Goal: Task Accomplishment & Management: Manage account settings

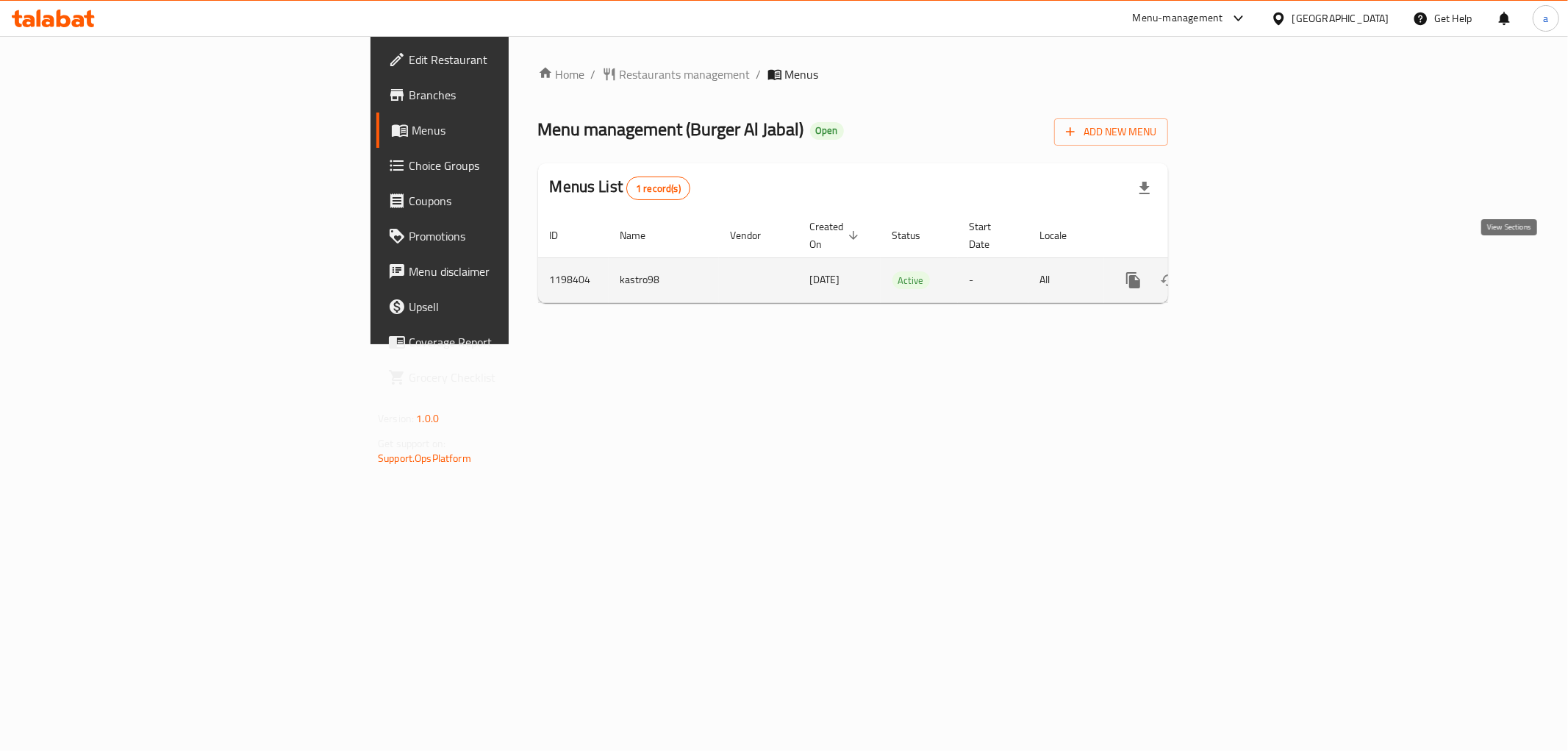
click at [1248, 271] on icon "enhanced table" at bounding box center [1240, 280] width 18 height 18
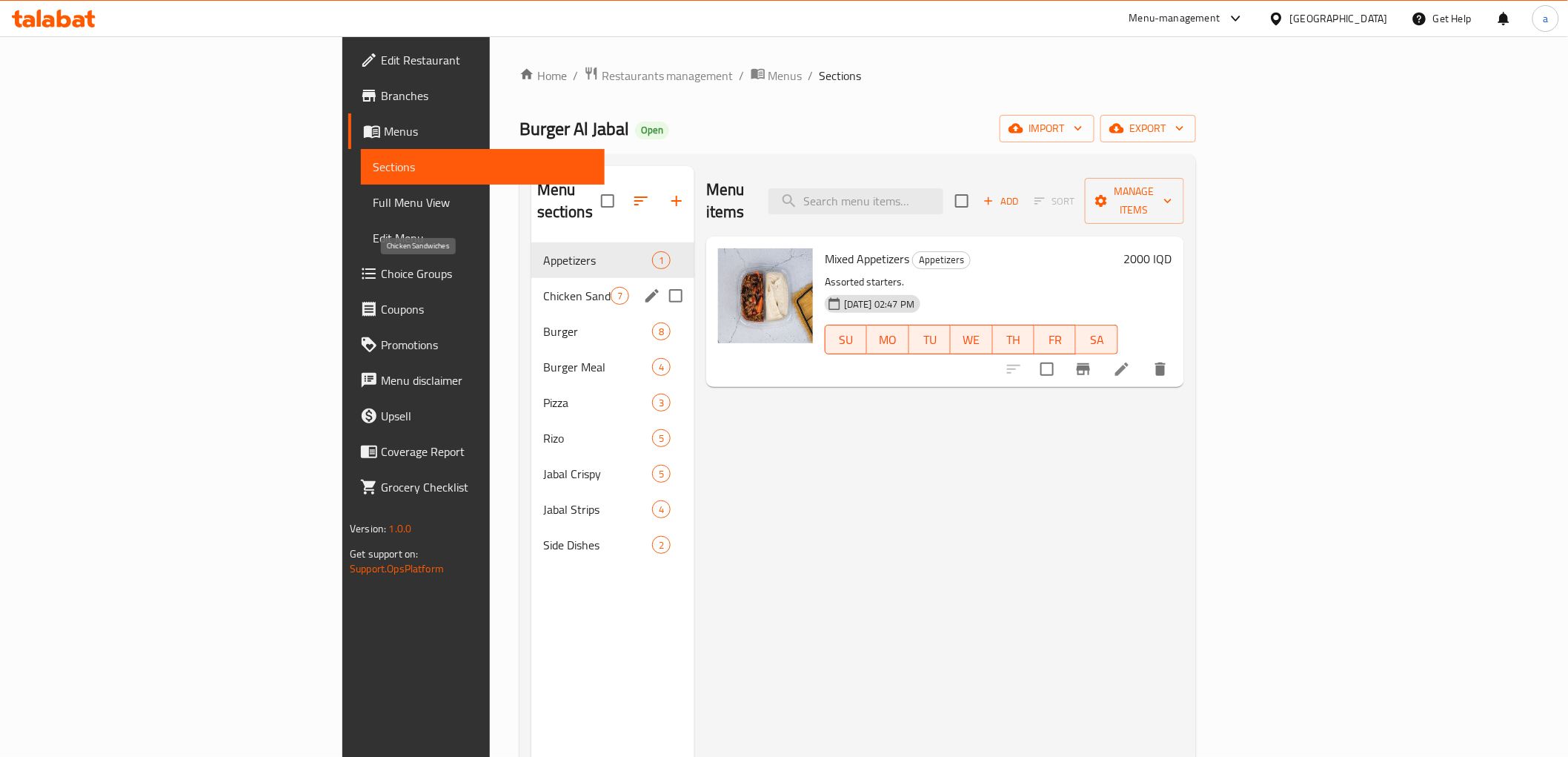
click at [531, 278] on div "Chicken Sandwiches 7" at bounding box center [613, 295] width 163 height 35
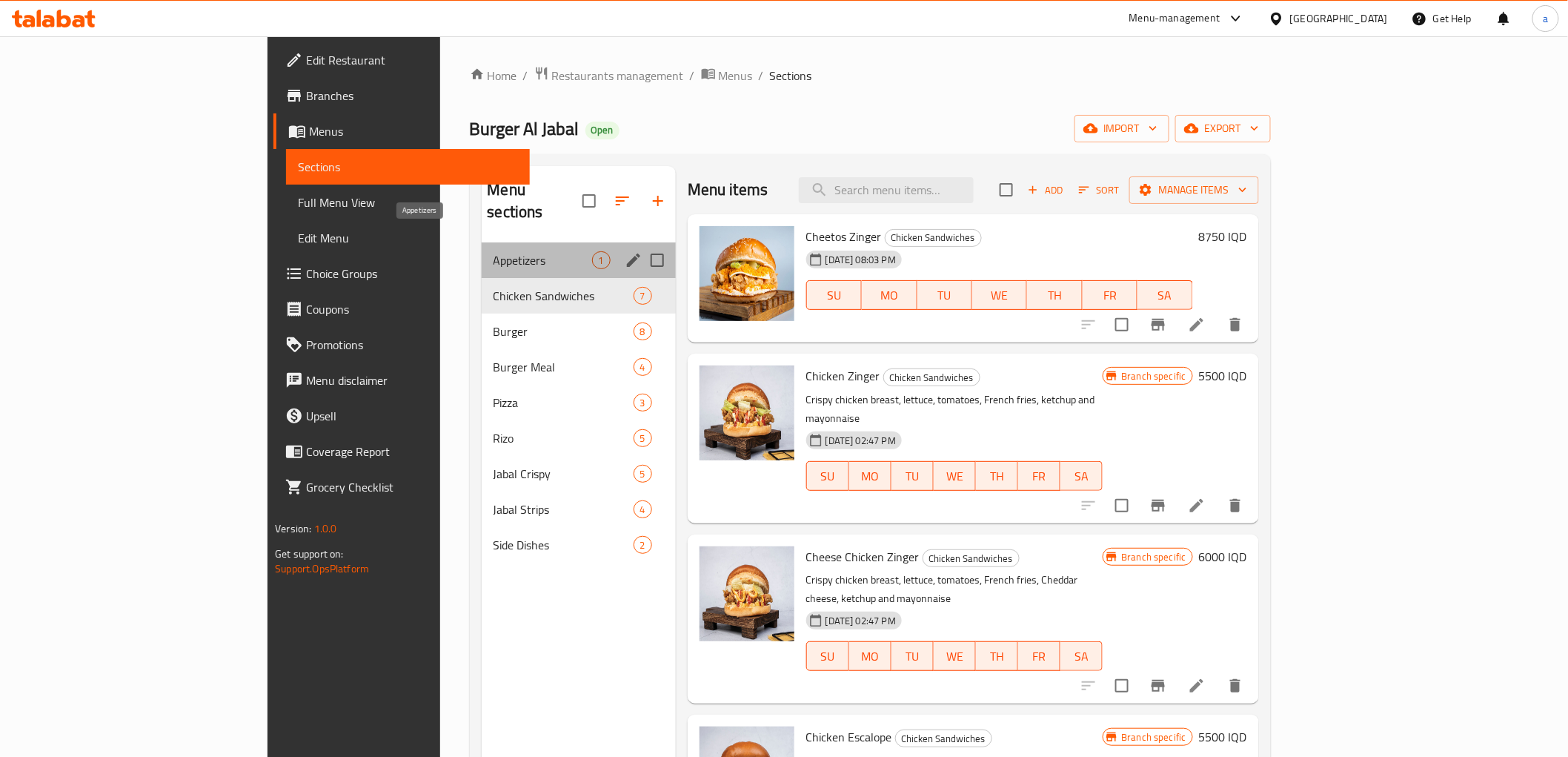
click at [493, 251] on span "Appetizers" at bounding box center [542, 260] width 98 height 18
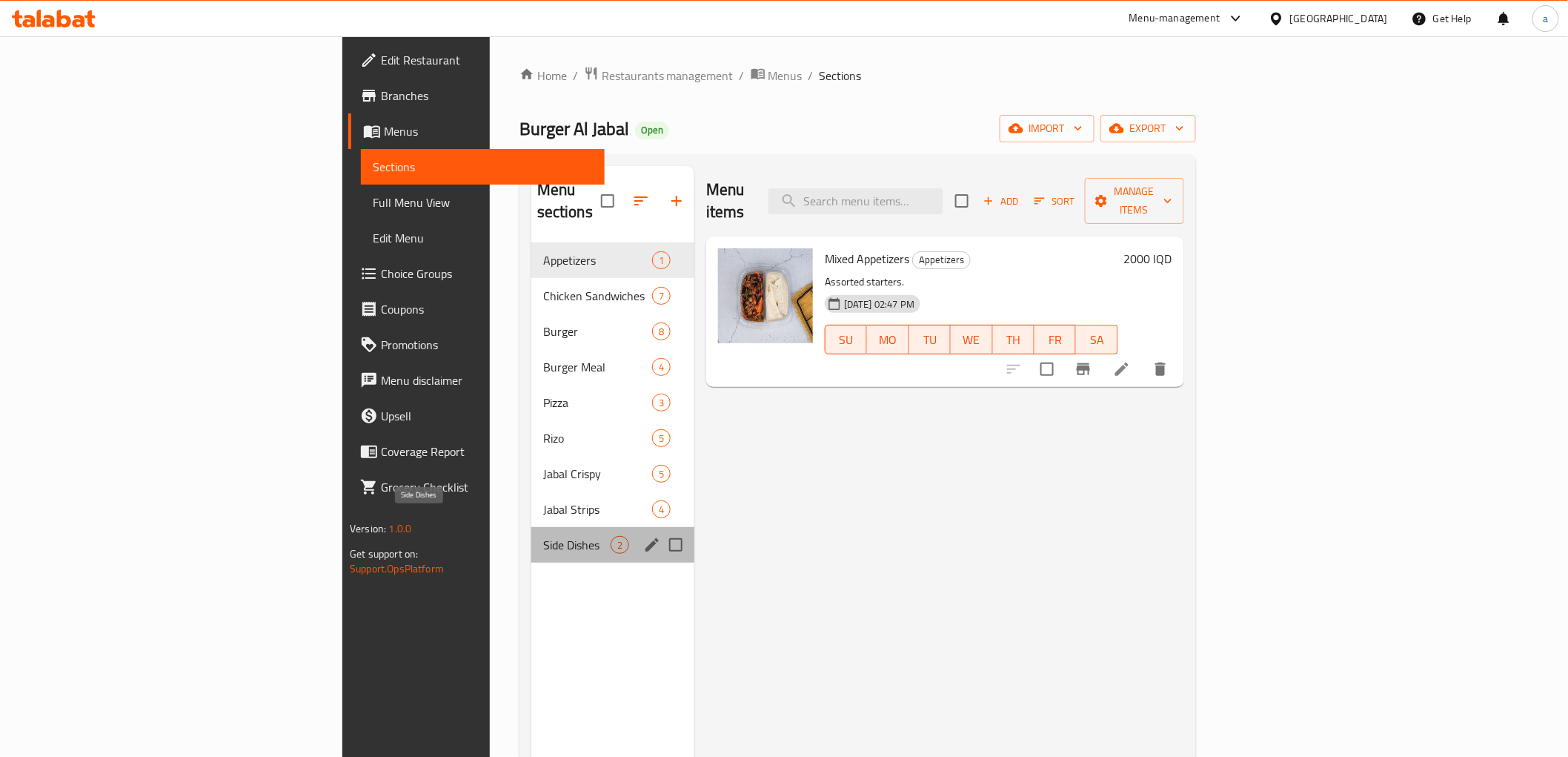
click at [543, 536] on span "Side Dishes" at bounding box center [576, 545] width 68 height 18
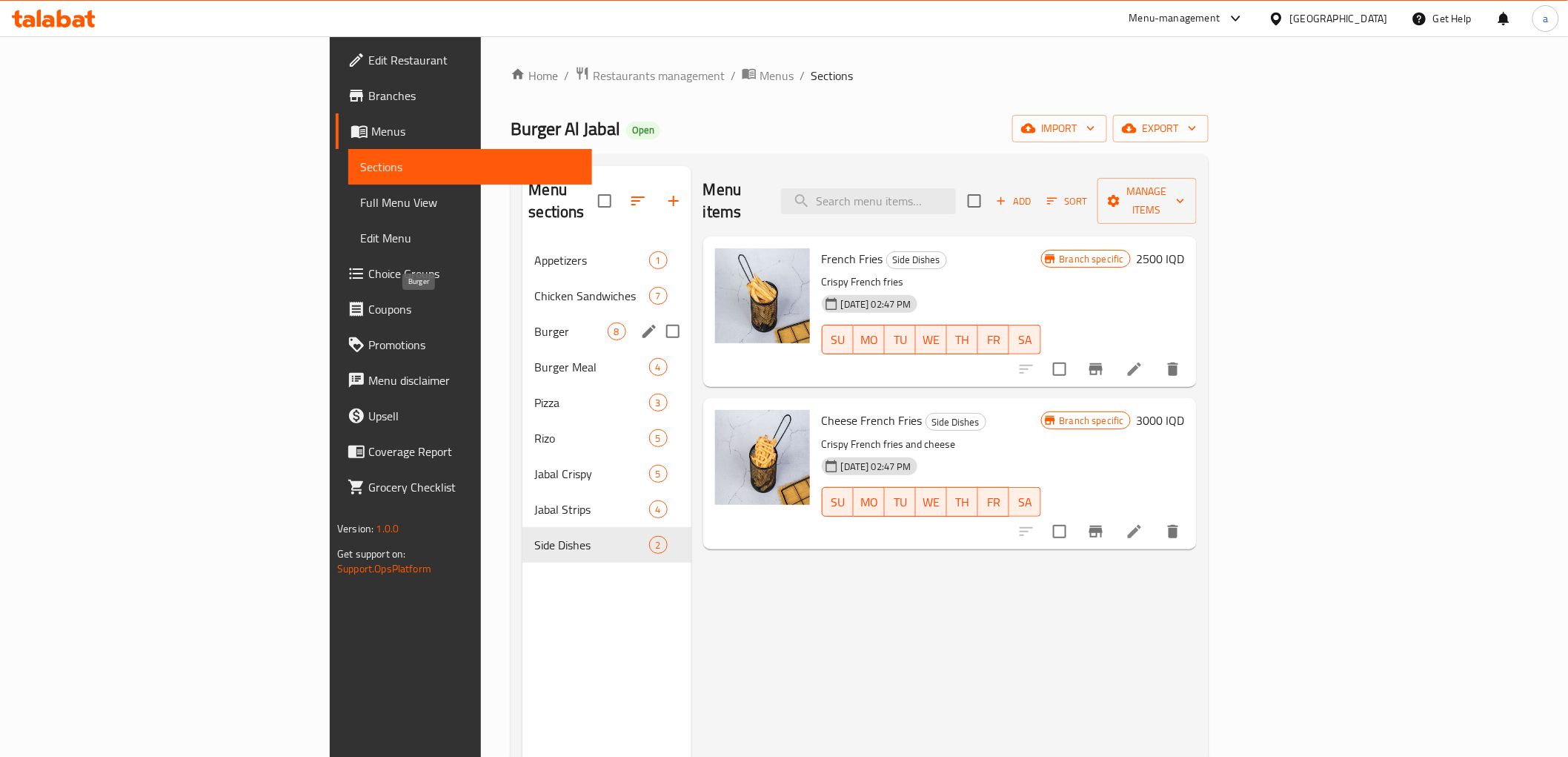
click at [534, 322] on span "Burger" at bounding box center [570, 331] width 73 height 18
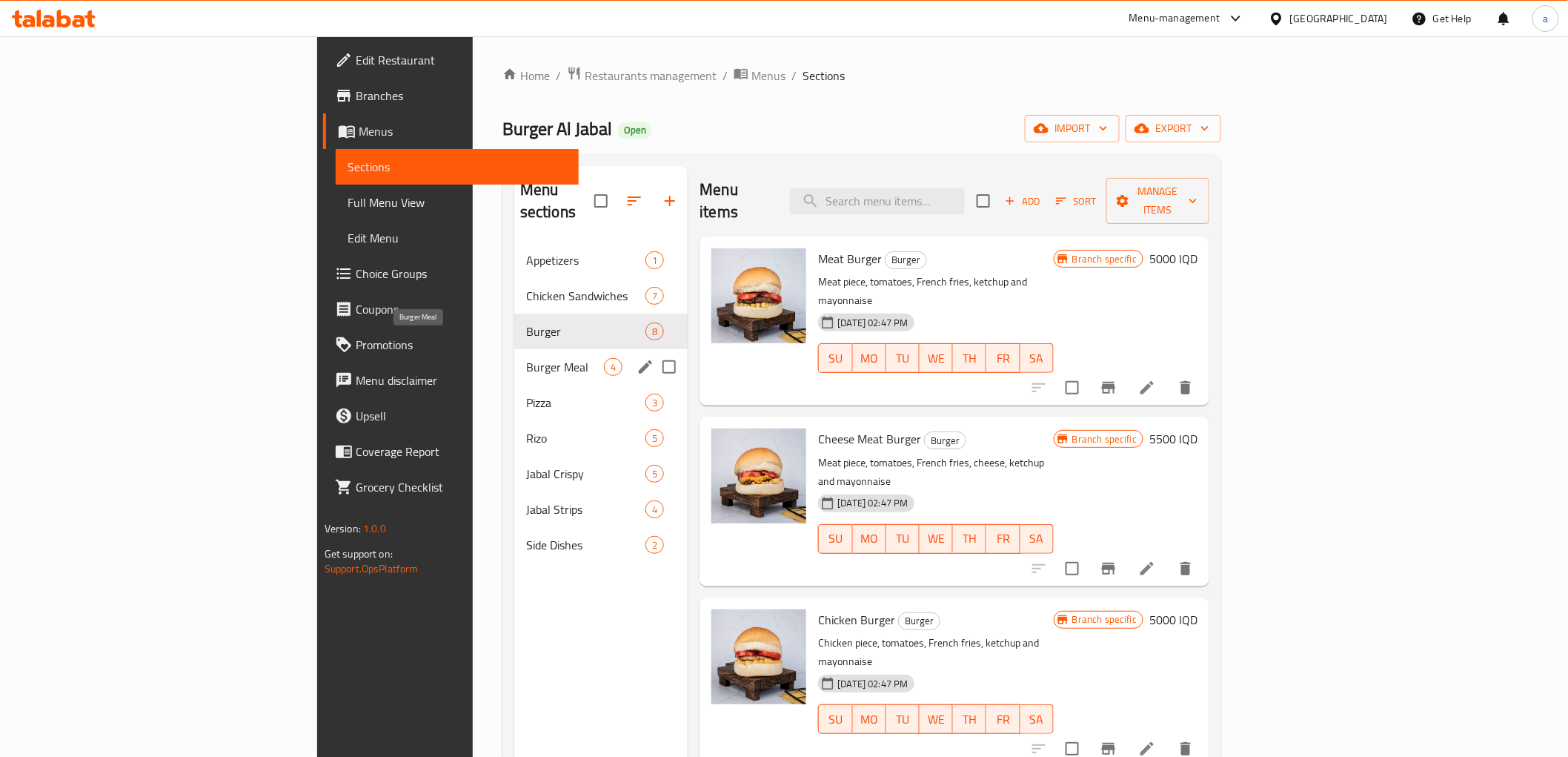
click at [526, 358] on span "Burger Meal" at bounding box center [565, 367] width 78 height 18
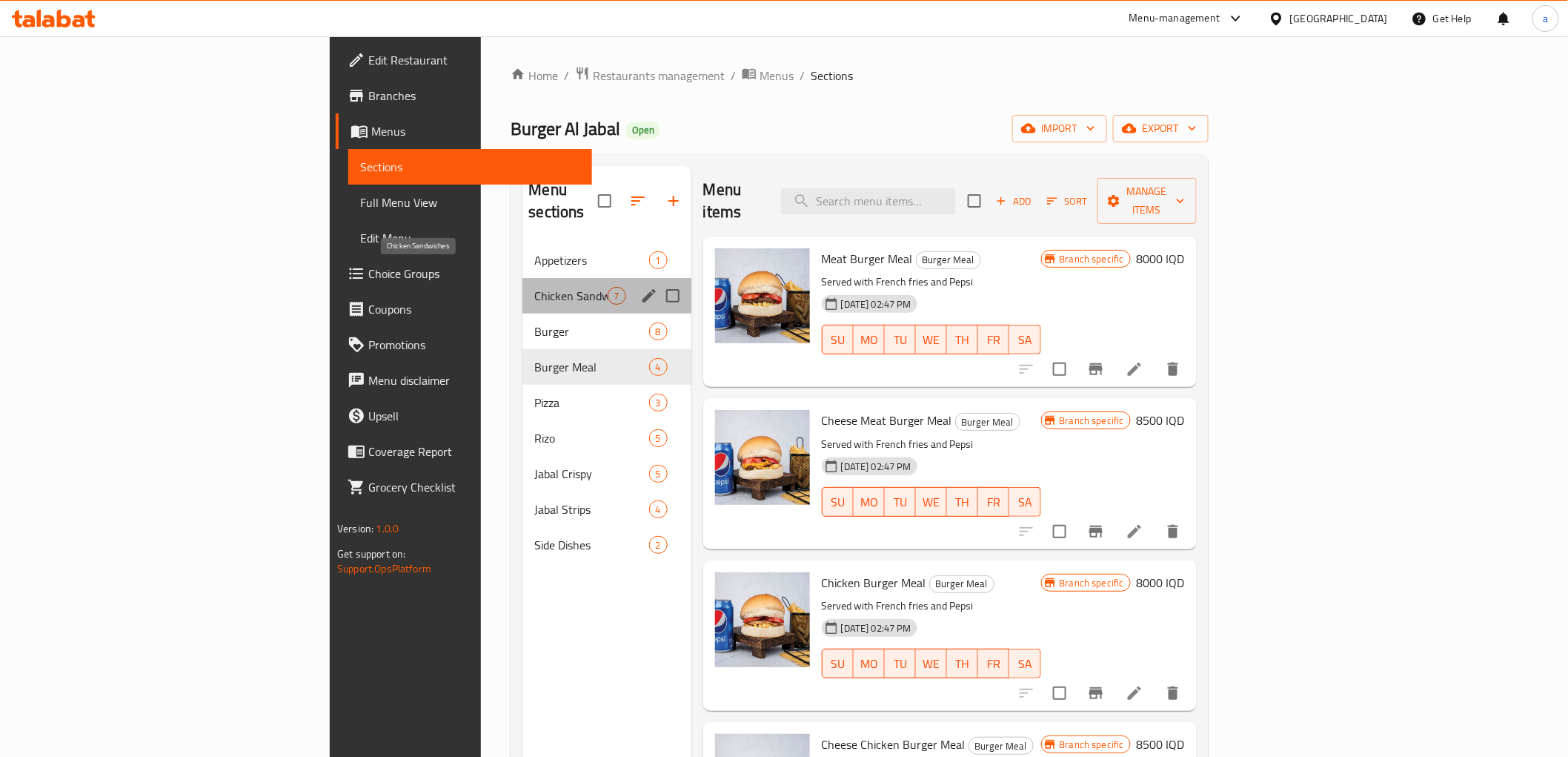
click at [534, 287] on span "Chicken Sandwiches" at bounding box center [570, 296] width 73 height 18
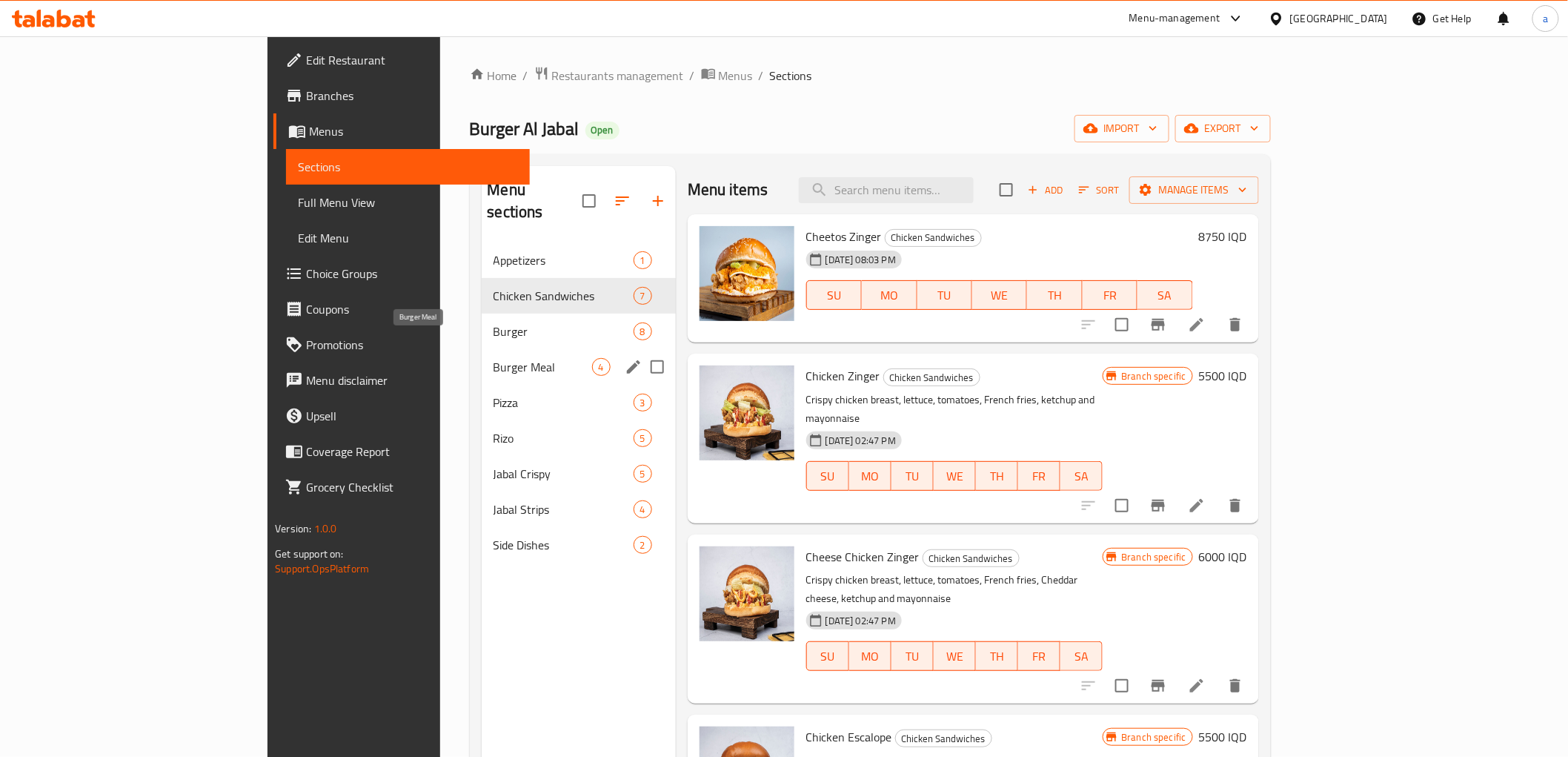
click at [493, 358] on span "Burger Meal" at bounding box center [542, 367] width 98 height 18
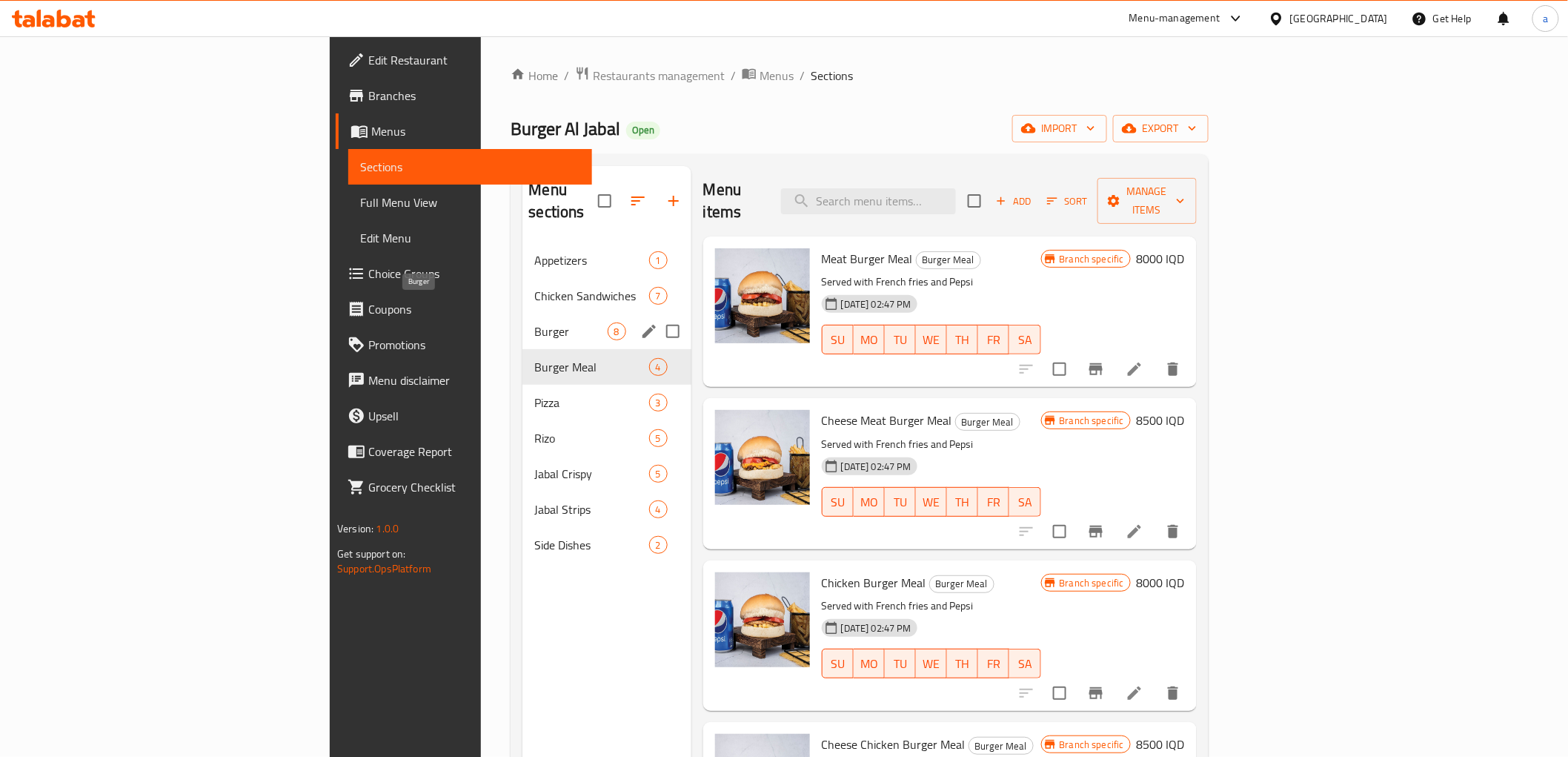
click at [534, 322] on span "Burger" at bounding box center [570, 331] width 73 height 18
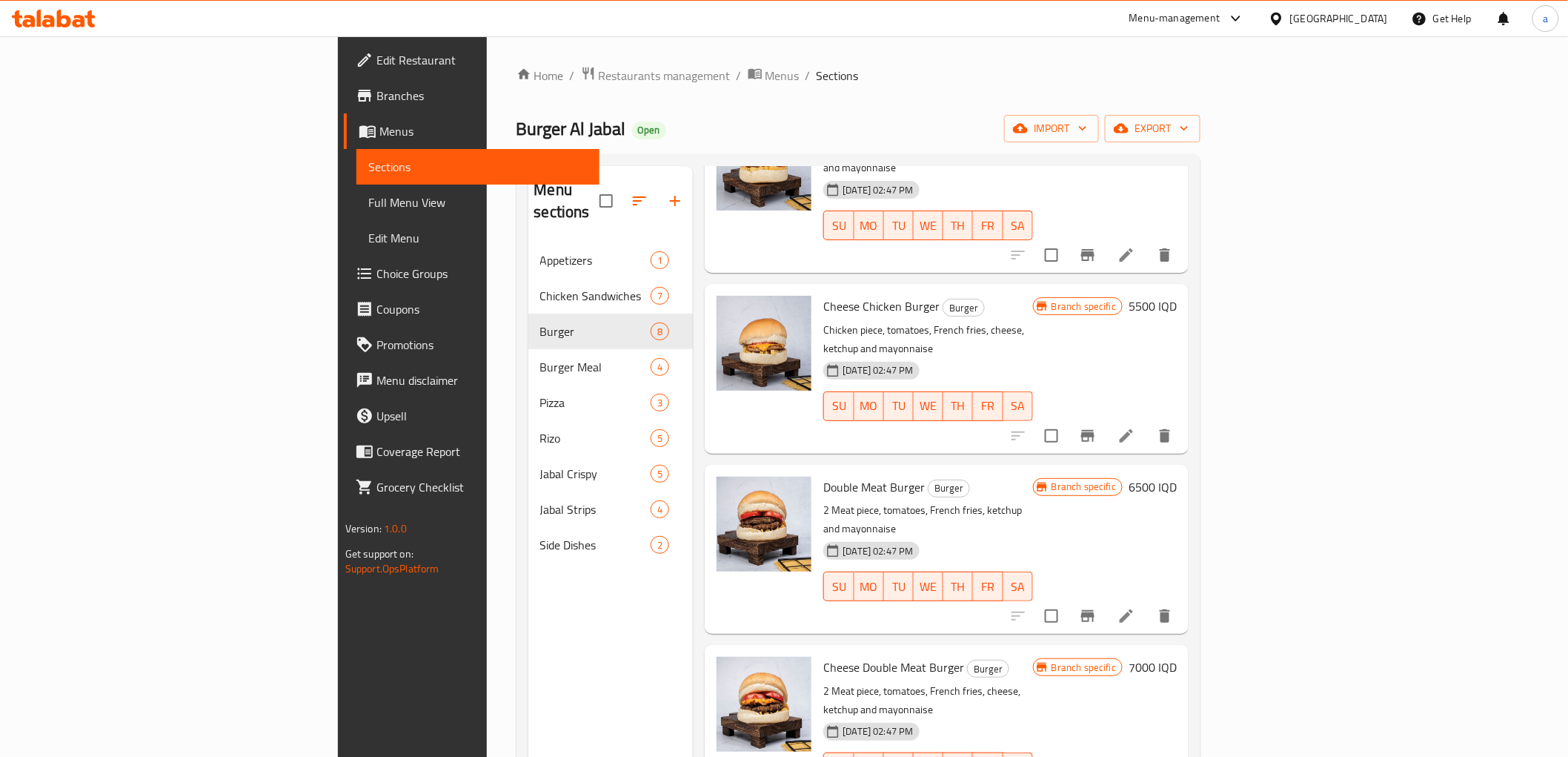
scroll to position [247, 0]
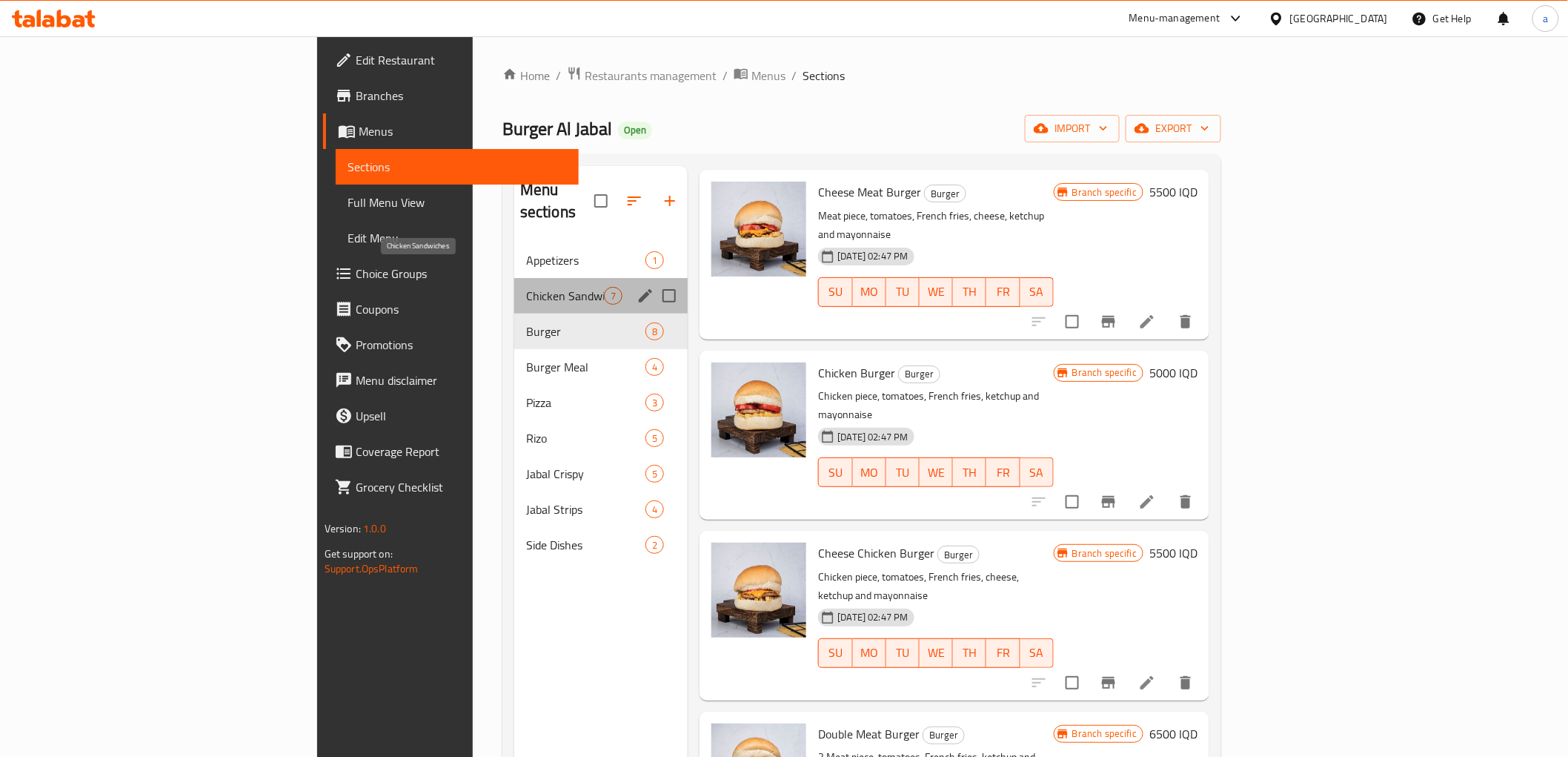
click at [526, 287] on span "Chicken Sandwiches" at bounding box center [565, 296] width 78 height 18
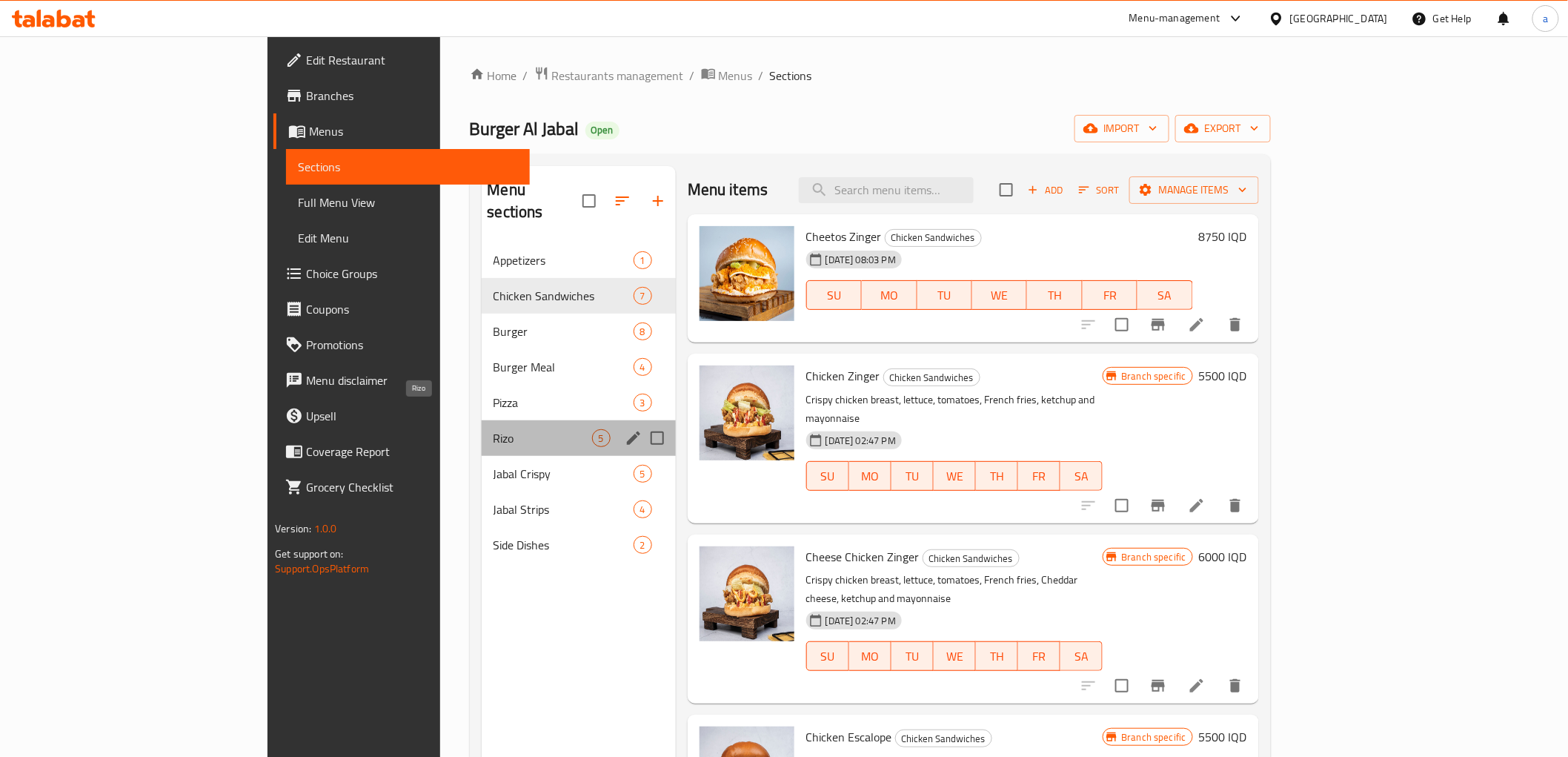
click at [493, 429] on span "Rizo" at bounding box center [542, 439] width 98 height 18
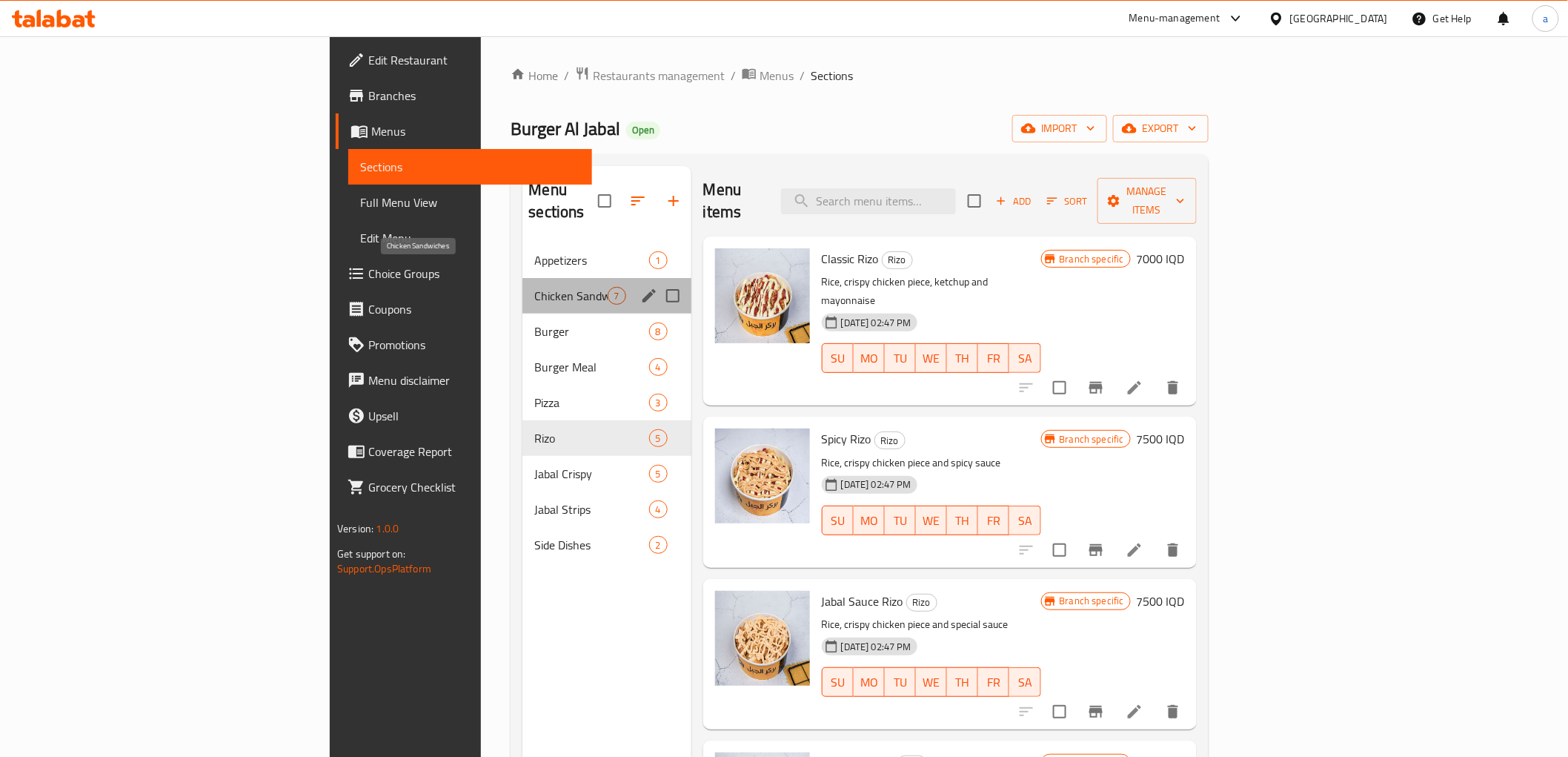
click at [534, 287] on span "Chicken Sandwiches" at bounding box center [570, 296] width 73 height 18
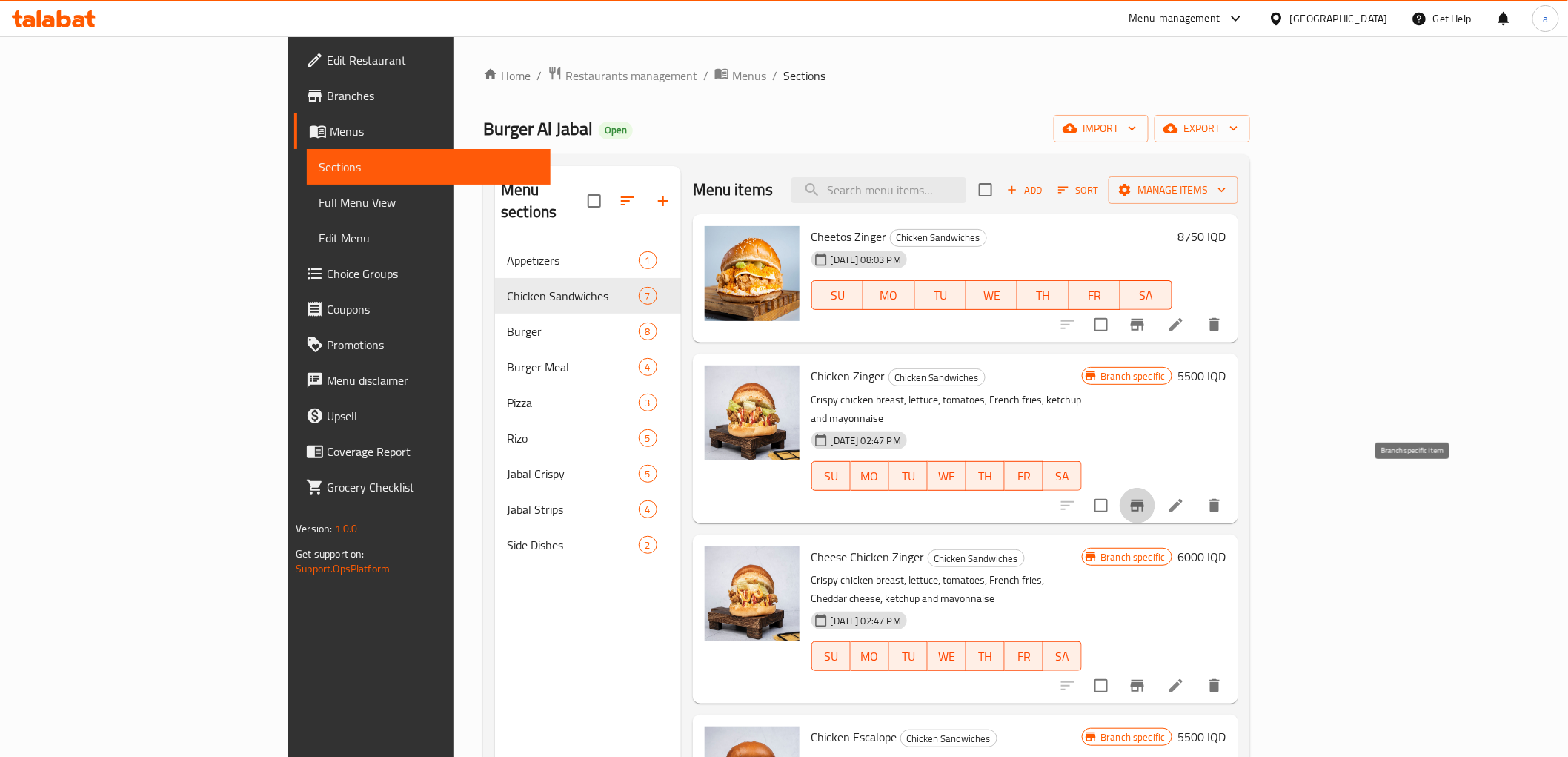
click at [1147, 496] on icon "Branch-specific-item" at bounding box center [1138, 505] width 18 height 18
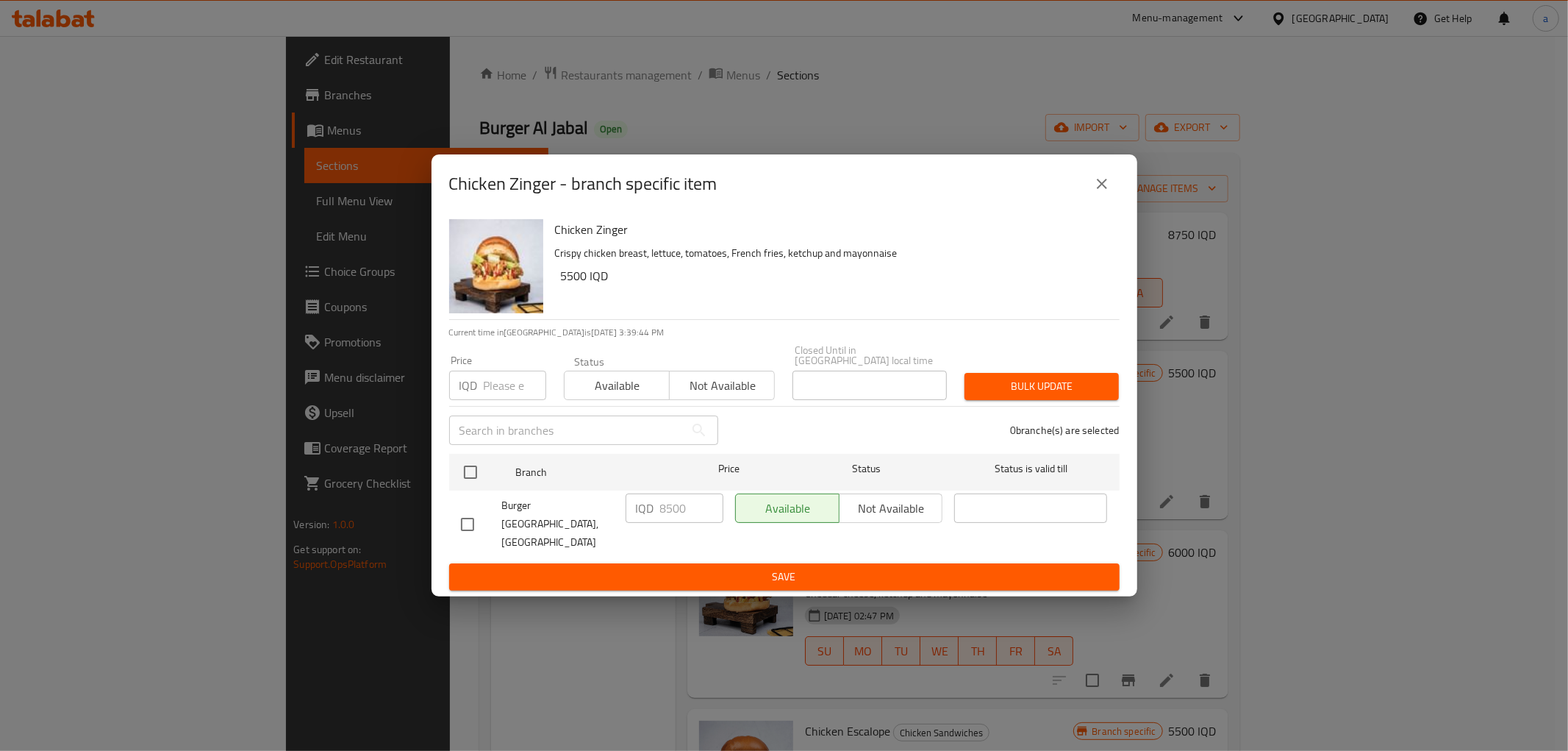
click at [1104, 192] on icon "close" at bounding box center [1103, 184] width 18 height 18
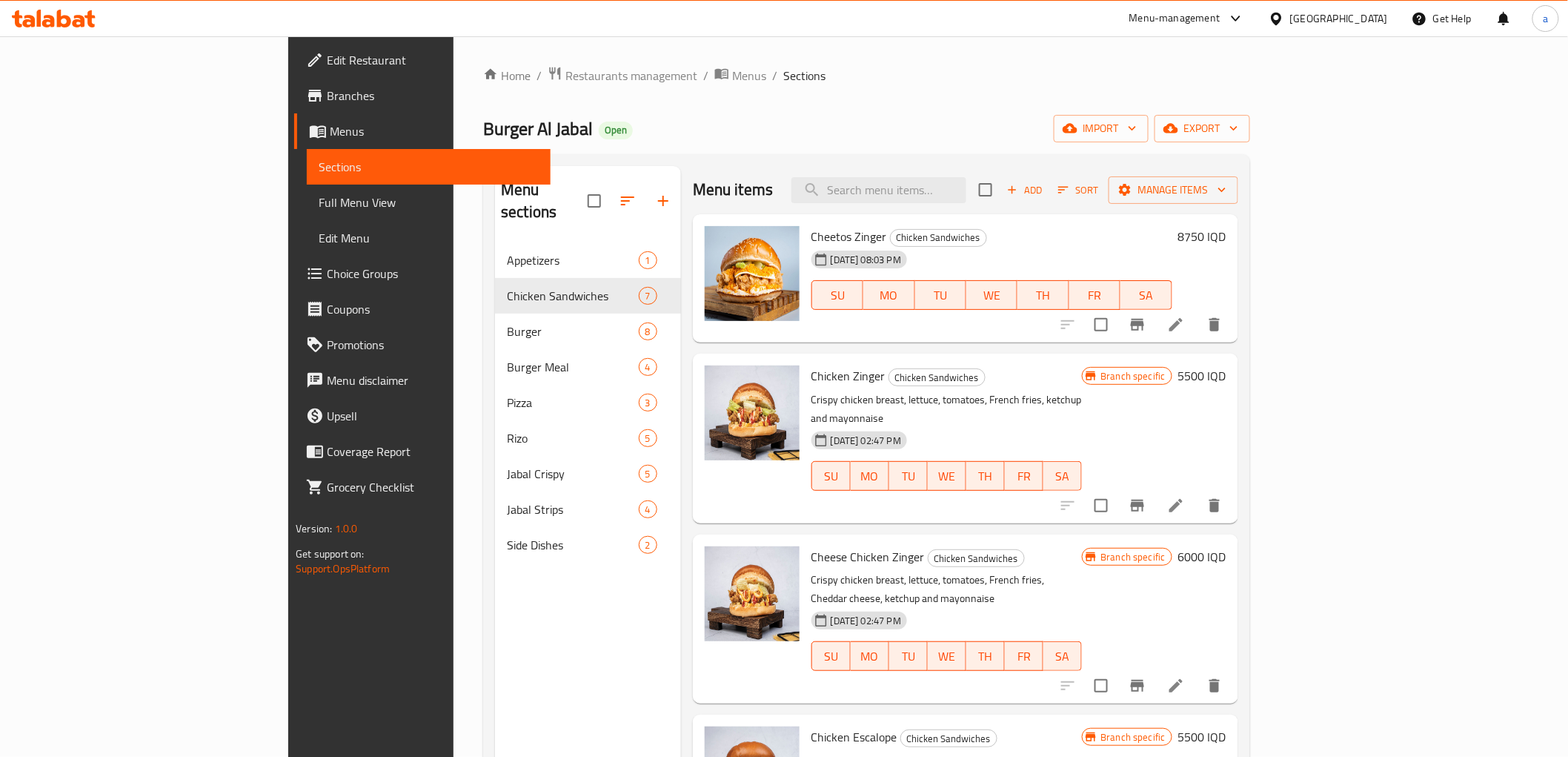
click at [1147, 496] on icon "Branch-specific-item" at bounding box center [1138, 505] width 18 height 18
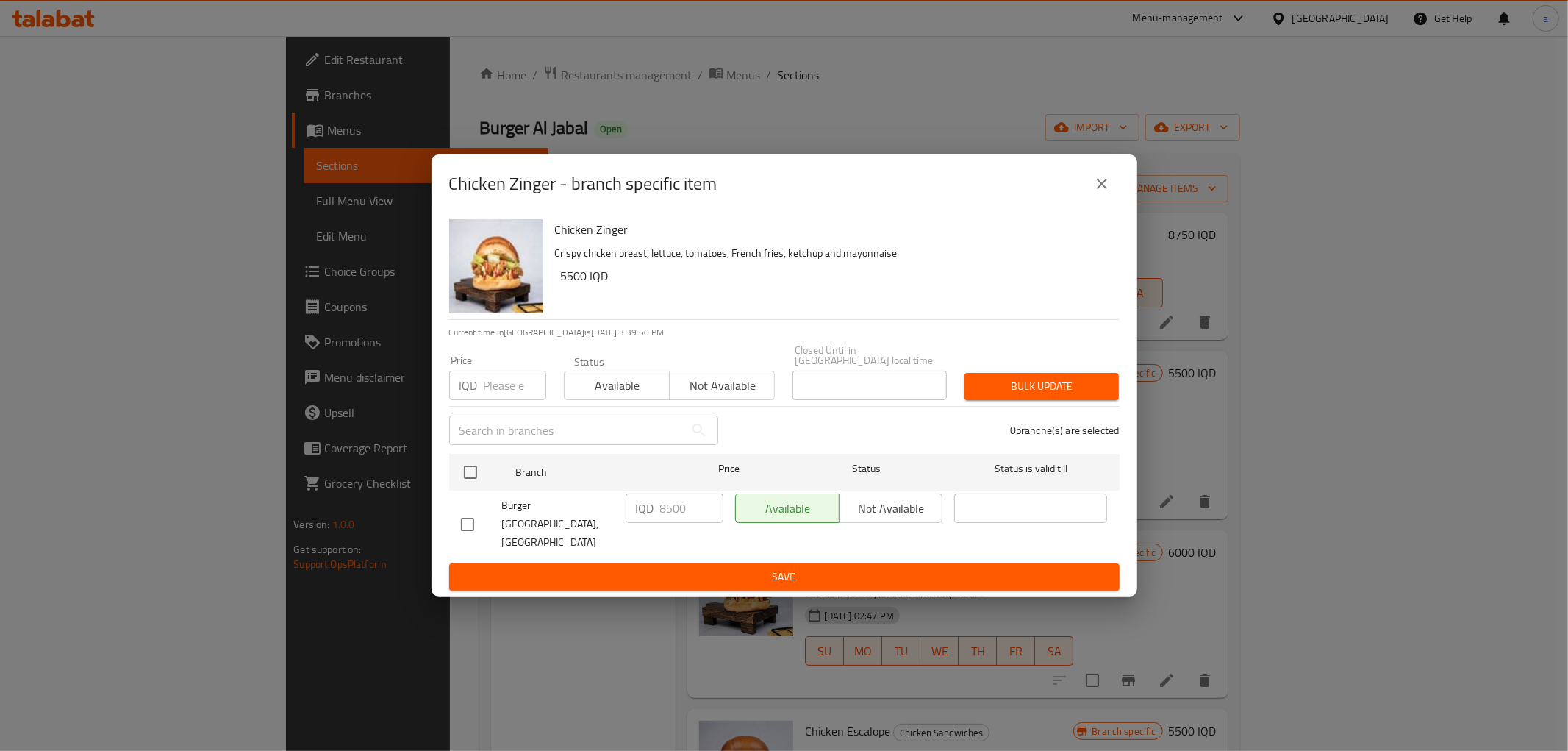
click at [1099, 192] on icon "close" at bounding box center [1103, 184] width 18 height 18
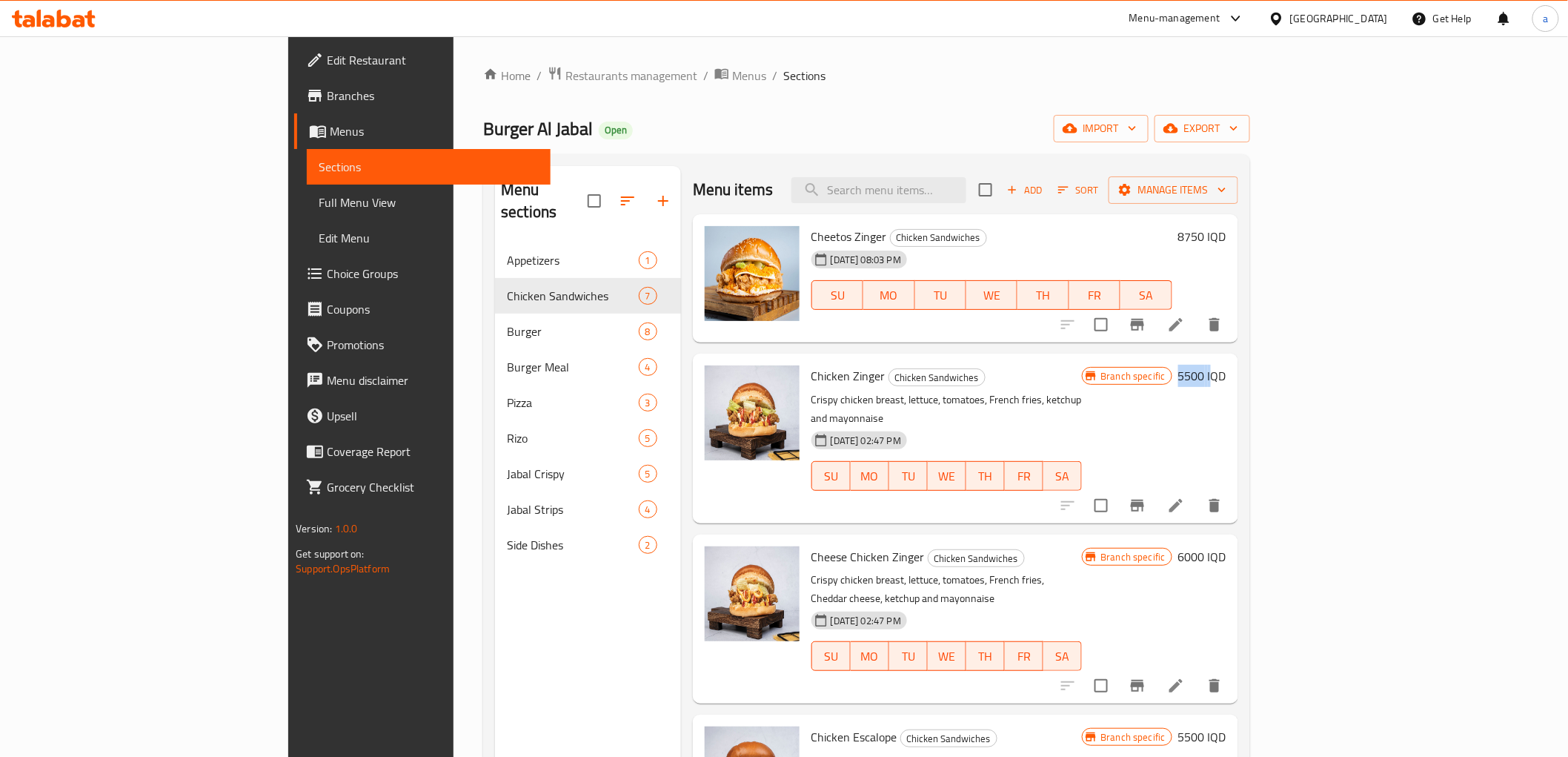
drag, startPoint x: 1449, startPoint y: 374, endPoint x: 1490, endPoint y: 372, distance: 41.0
click at [1226, 372] on div "Branch specific 5500 IQD" at bounding box center [1153, 375] width 143 height 21
click at [1144, 322] on icon "Branch-specific-item" at bounding box center [1138, 324] width 14 height 12
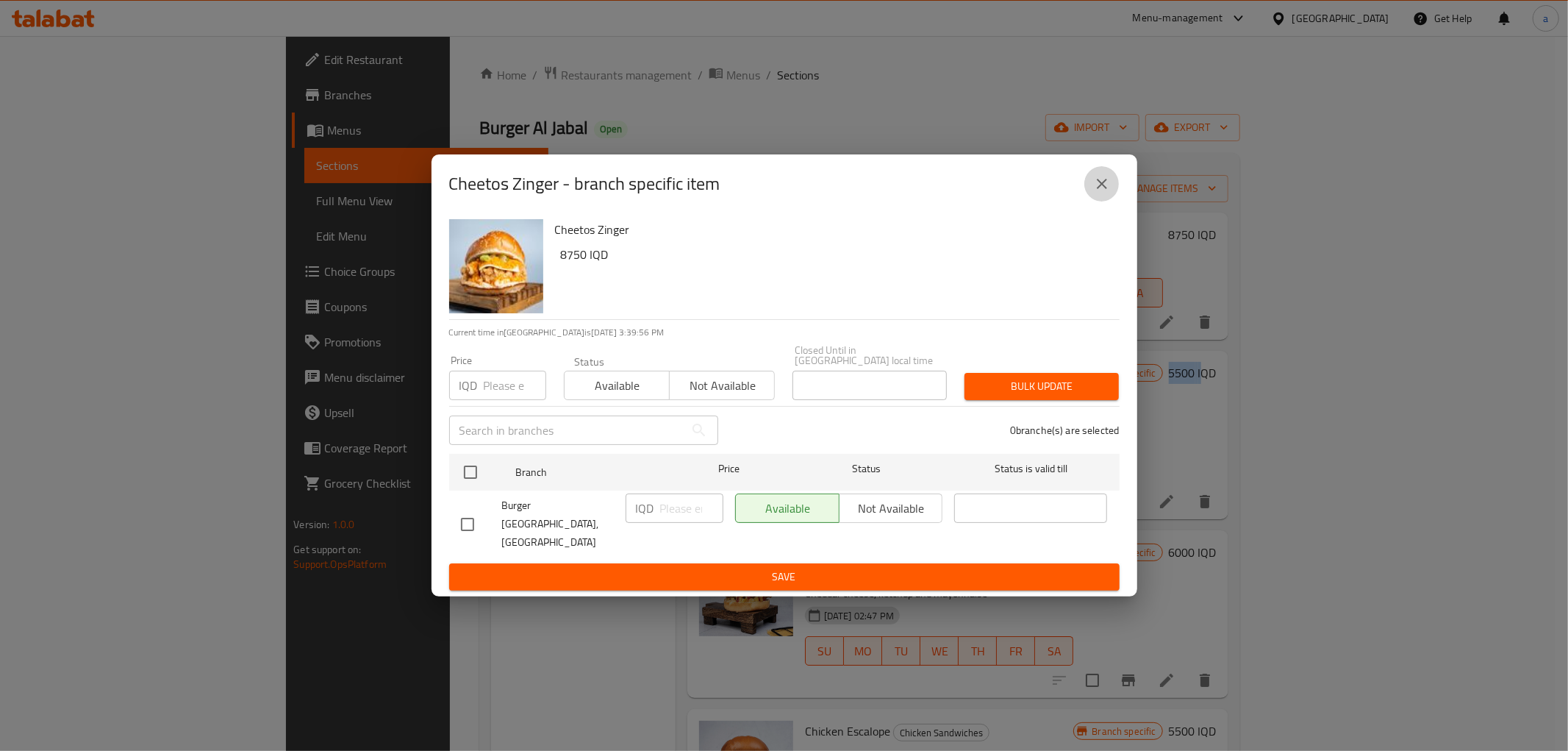
click at [1094, 192] on icon "close" at bounding box center [1103, 184] width 18 height 18
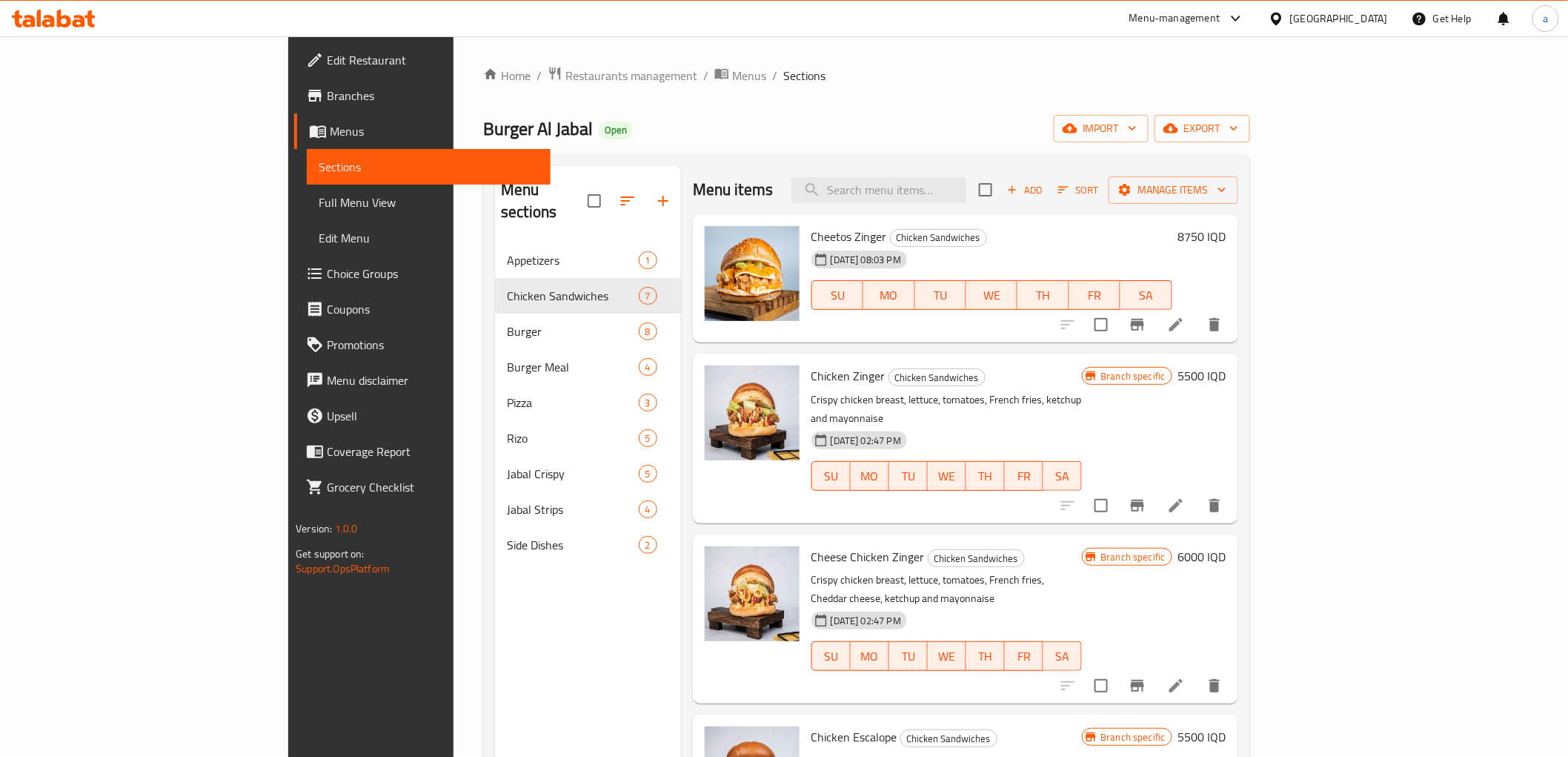
click at [1226, 415] on div "Branch specific 5500 IQD" at bounding box center [1153, 438] width 143 height 145
click at [1156, 488] on button "Branch-specific-item" at bounding box center [1137, 505] width 35 height 35
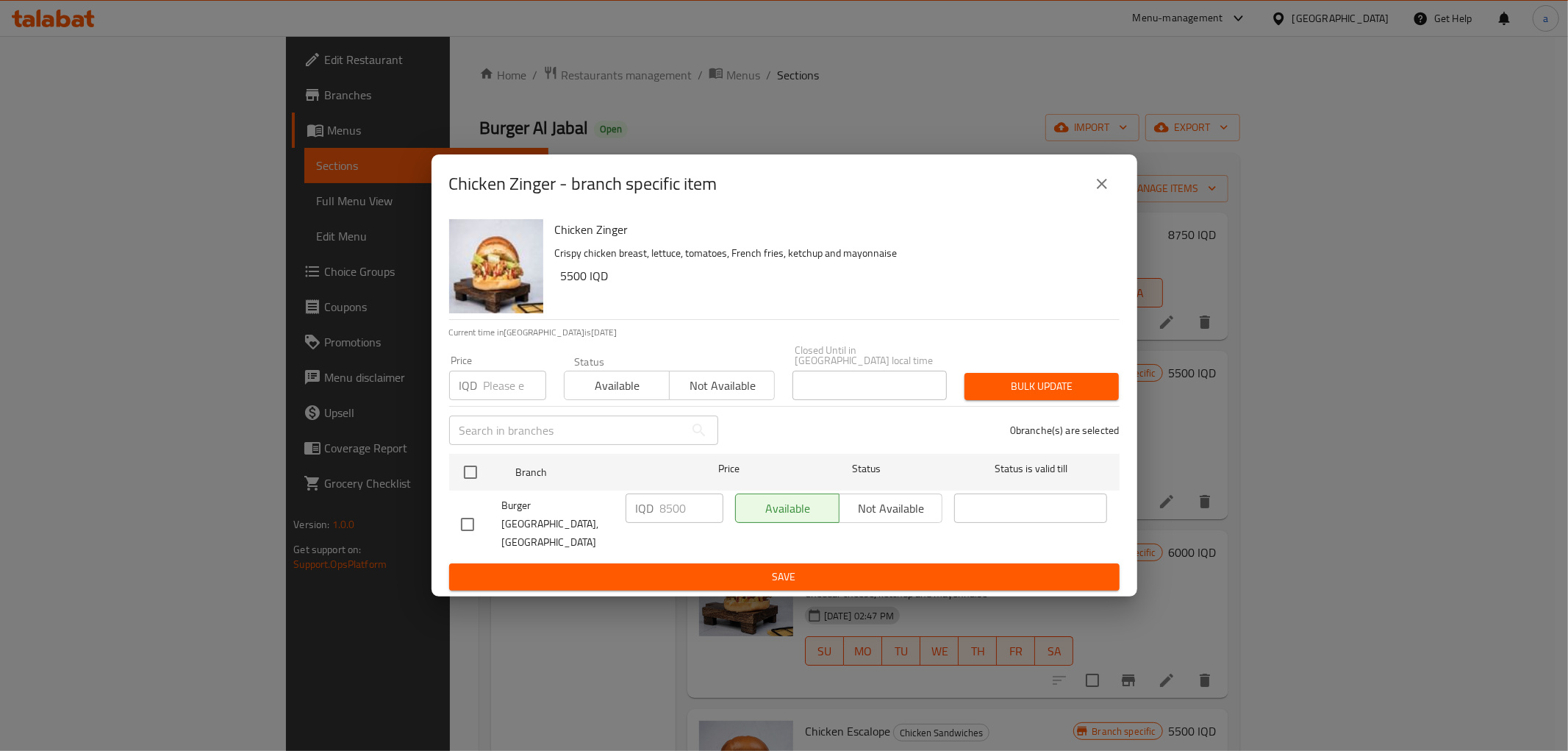
click at [870, 509] on div "Available Not available" at bounding box center [839, 508] width 208 height 30
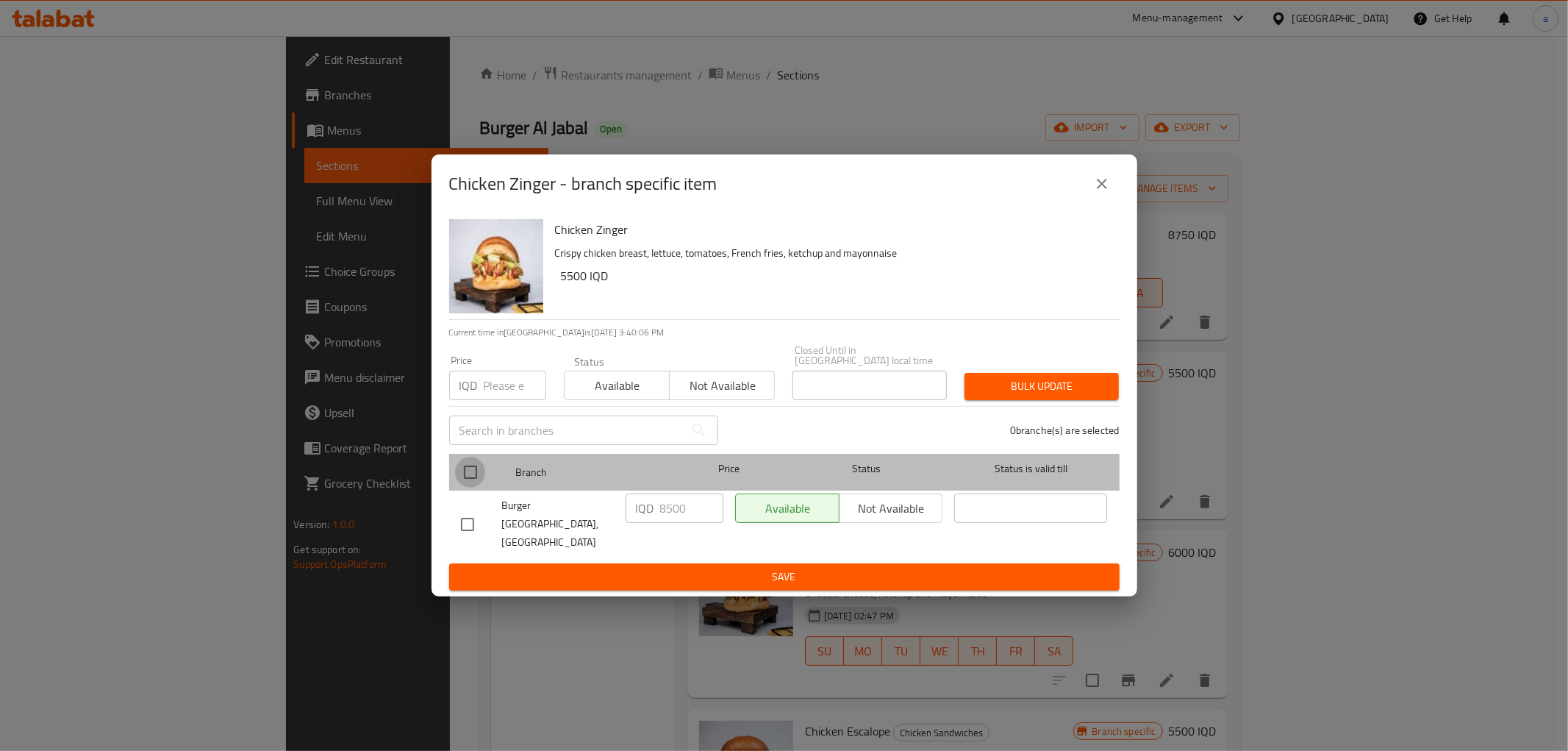
drag, startPoint x: 475, startPoint y: 474, endPoint x: 848, endPoint y: 509, distance: 374.6
click at [475, 475] on input "checkbox" at bounding box center [471, 472] width 31 height 31
checkbox input "true"
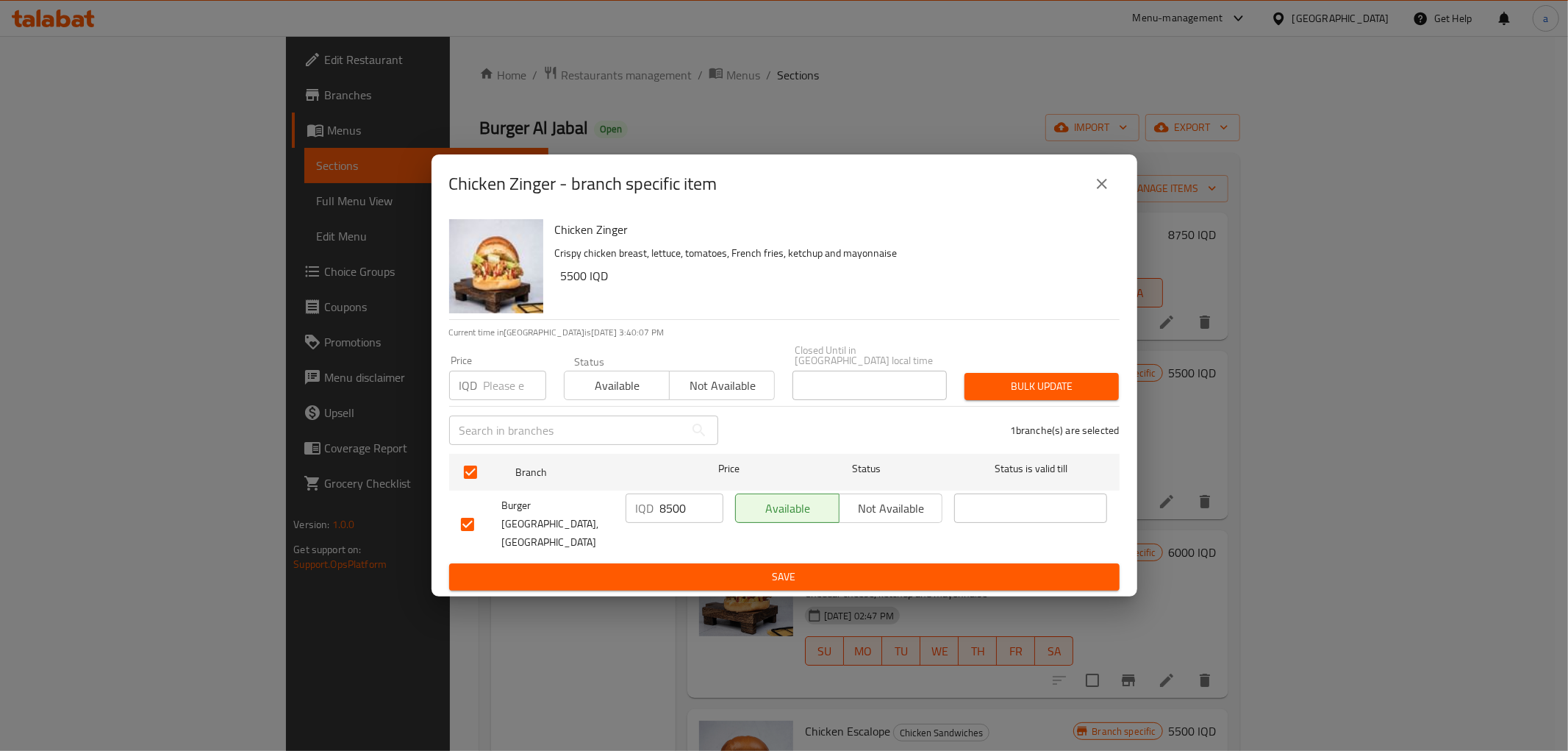
click at [887, 513] on span "Not available" at bounding box center [891, 508] width 92 height 21
click at [1102, 201] on button "close" at bounding box center [1102, 183] width 35 height 35
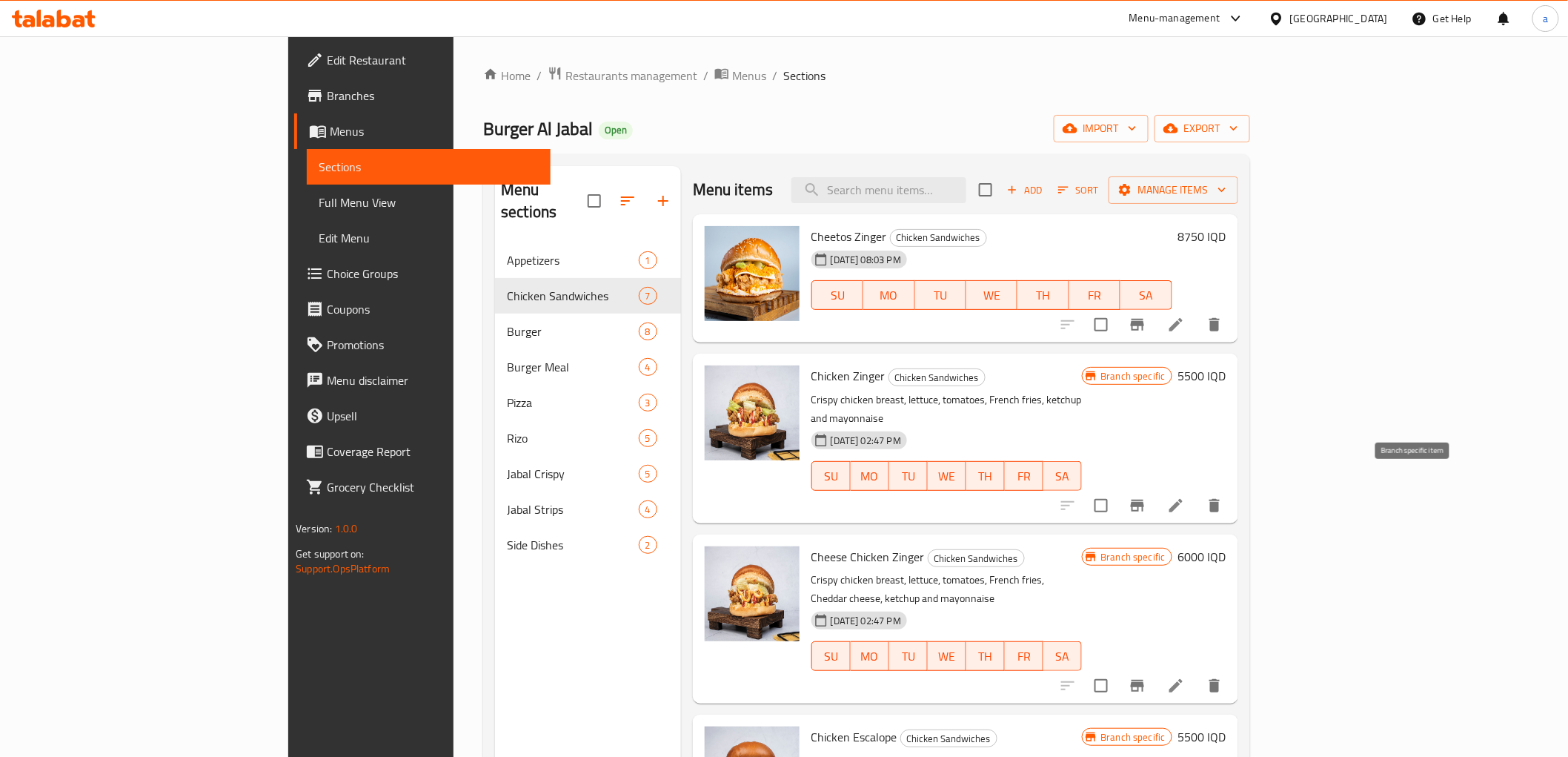
click at [1156, 488] on button "Branch-specific-item" at bounding box center [1137, 505] width 35 height 35
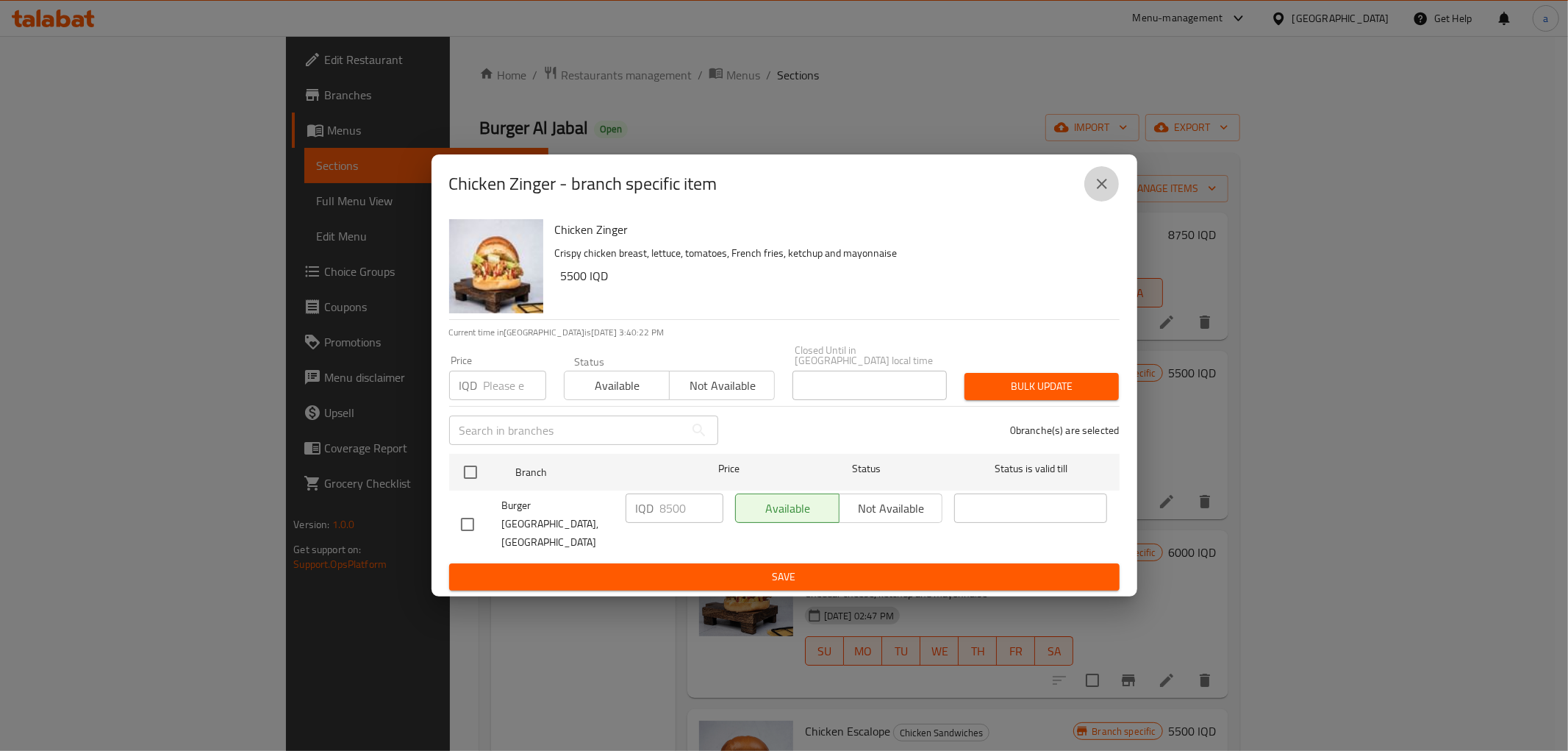
click at [1094, 192] on icon "close" at bounding box center [1103, 184] width 18 height 18
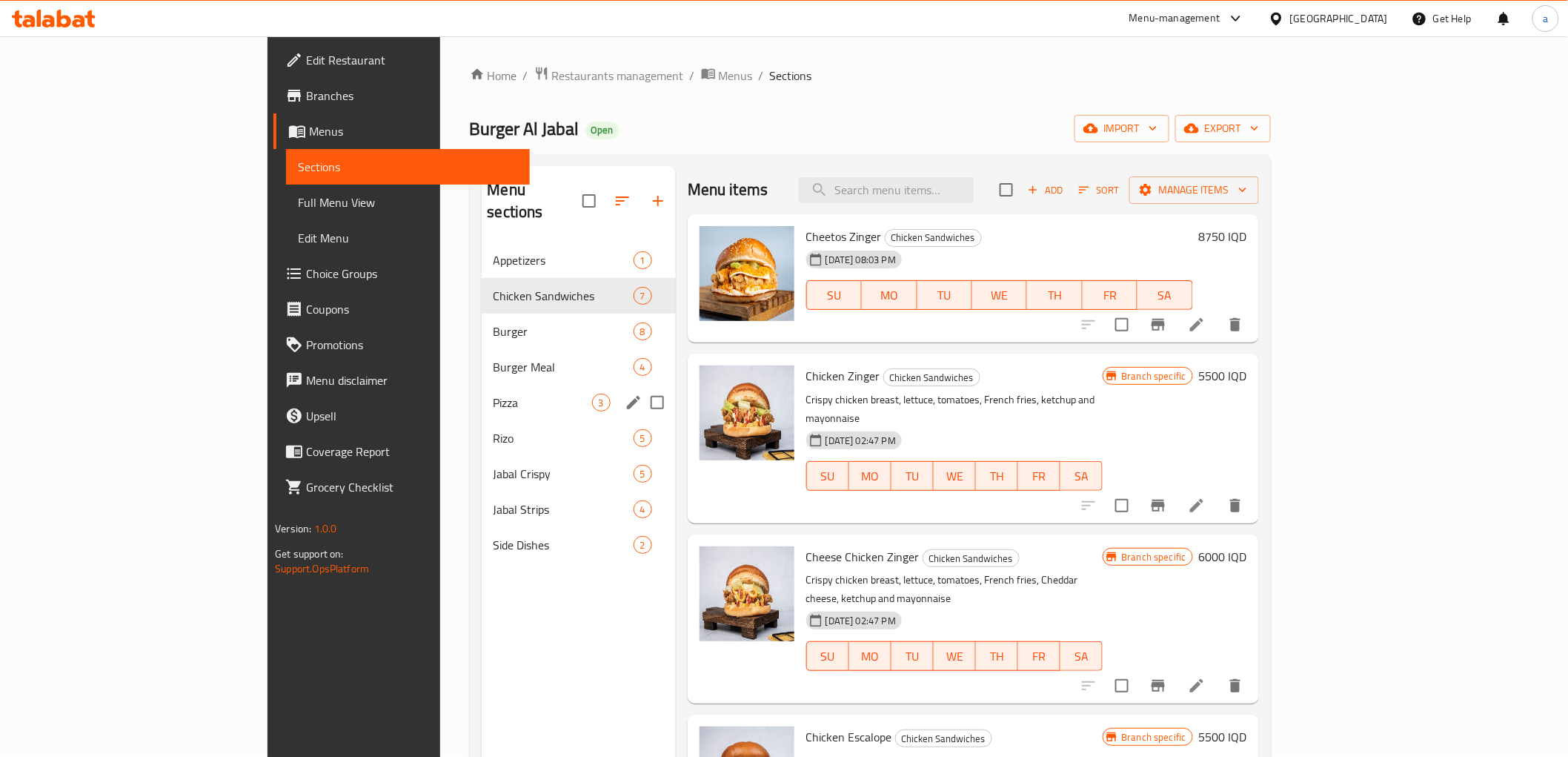
click at [482, 395] on div "Pizza 3" at bounding box center [578, 402] width 194 height 35
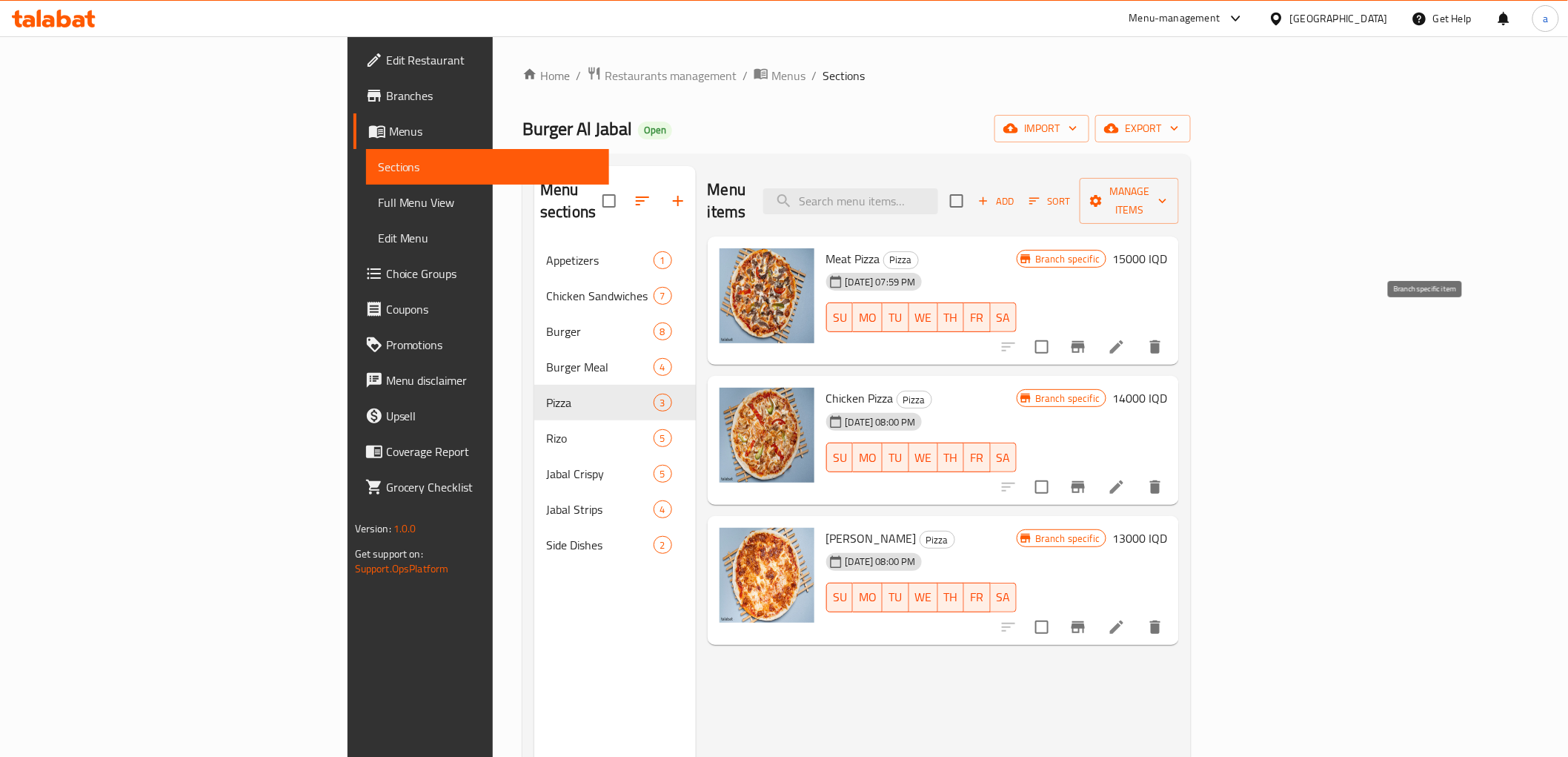
click at [1087, 338] on icon "Branch-specific-item" at bounding box center [1078, 347] width 18 height 18
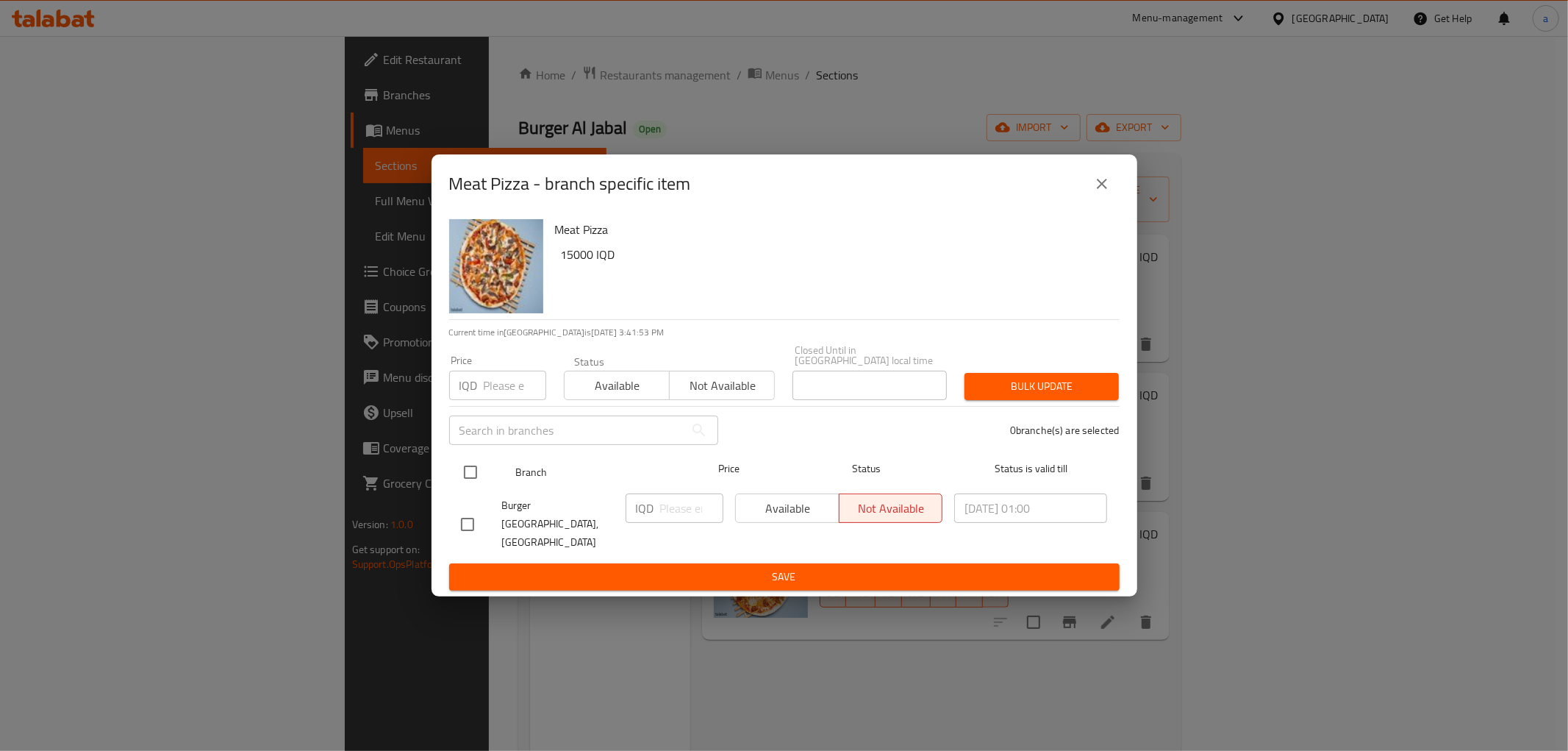
click at [468, 467] on input "checkbox" at bounding box center [471, 472] width 31 height 31
checkbox input "true"
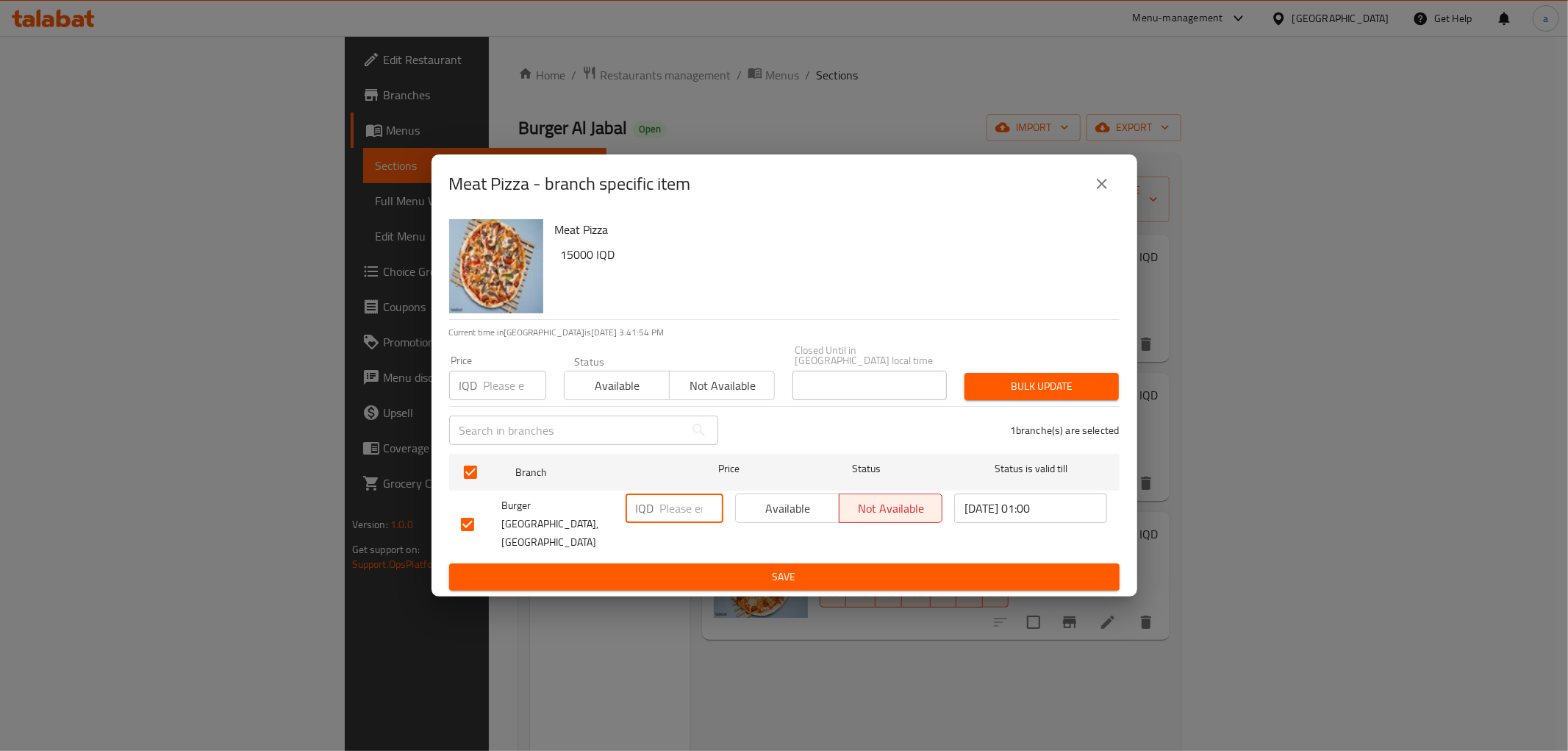
click at [673, 513] on input "number" at bounding box center [692, 508] width 64 height 30
click at [669, 513] on input "9500" at bounding box center [692, 508] width 64 height 30
type input "9500"
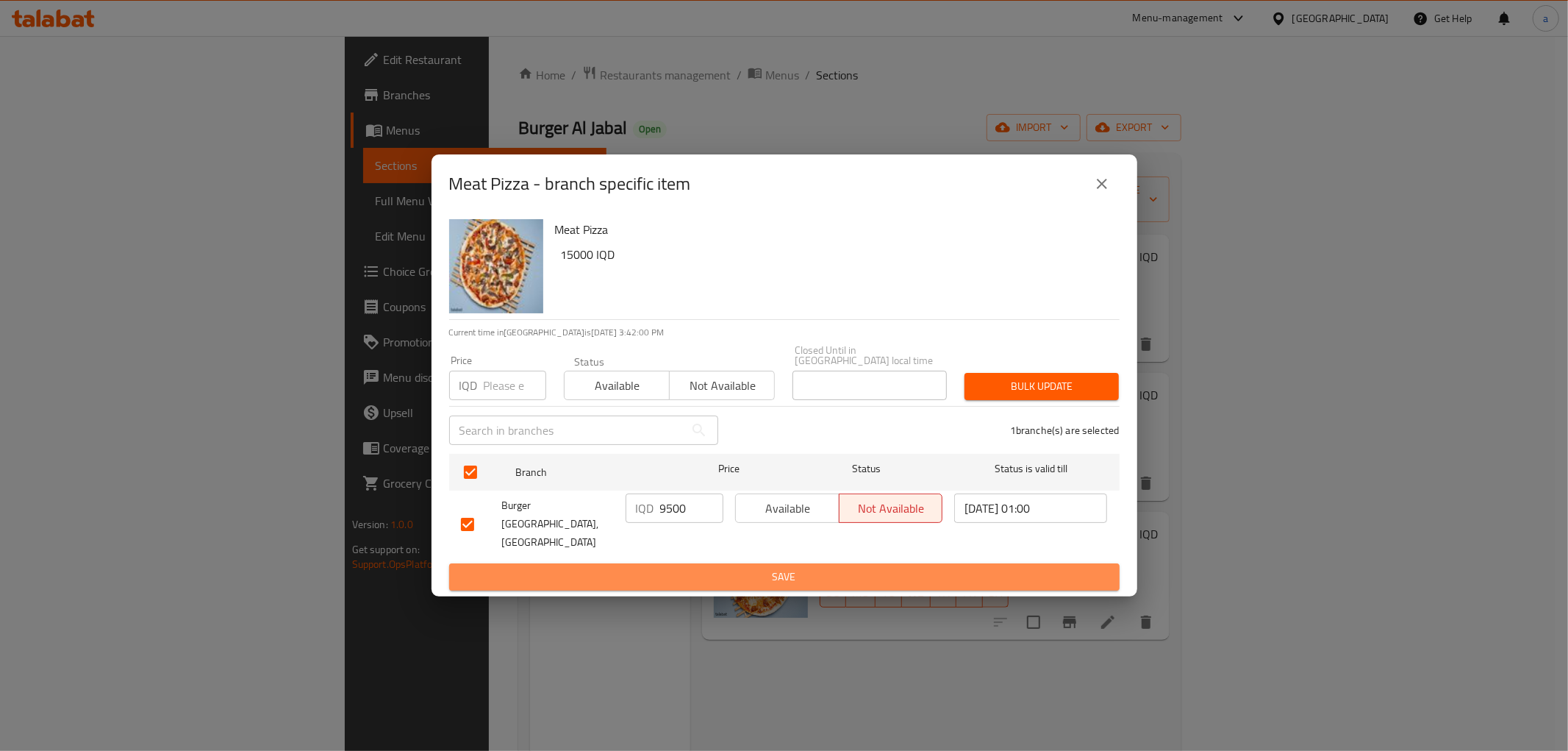
click at [827, 568] on span "Save" at bounding box center [784, 576] width 647 height 19
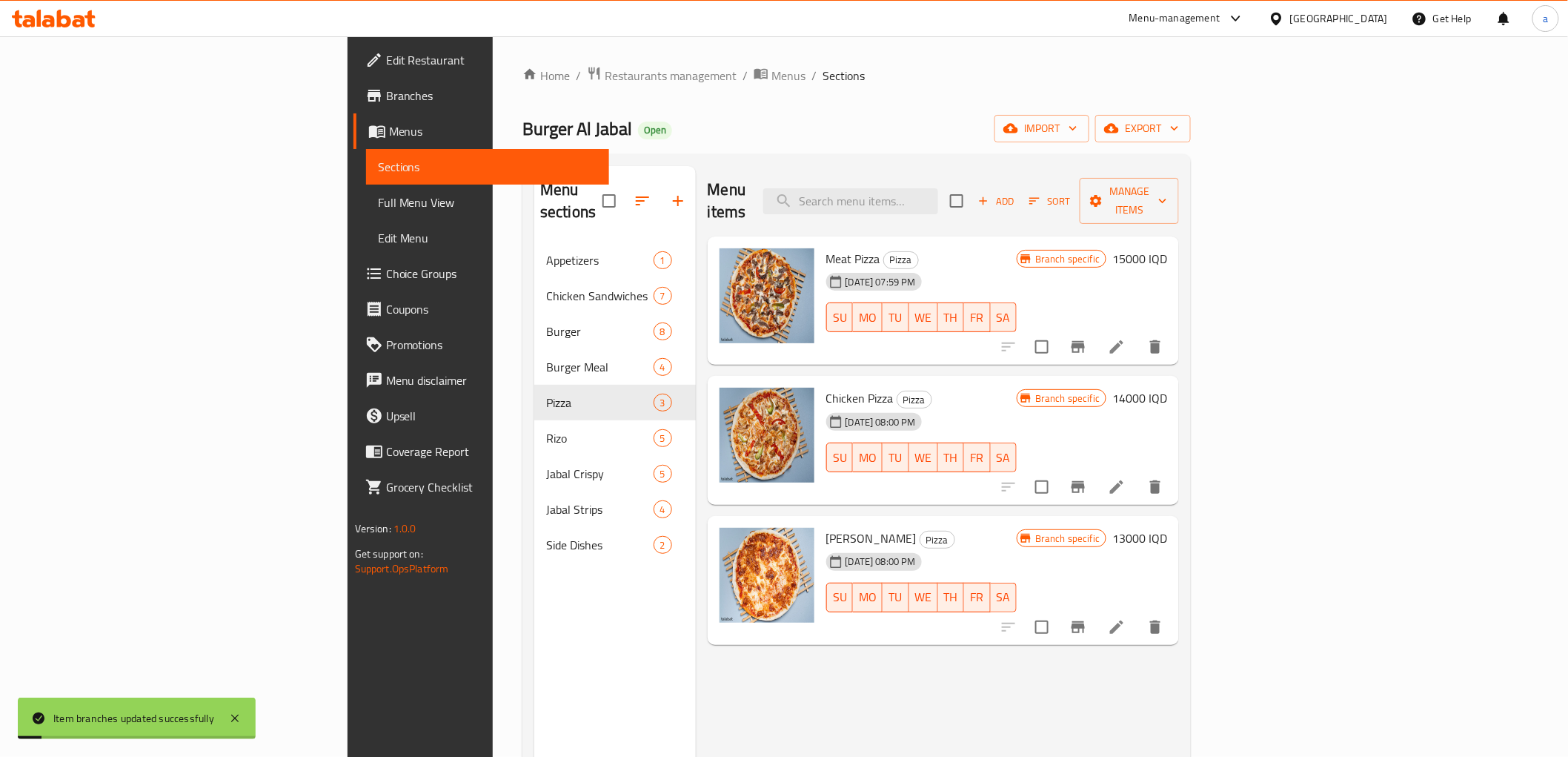
click at [1167, 248] on h6 "15000 IQD" at bounding box center [1139, 258] width 55 height 21
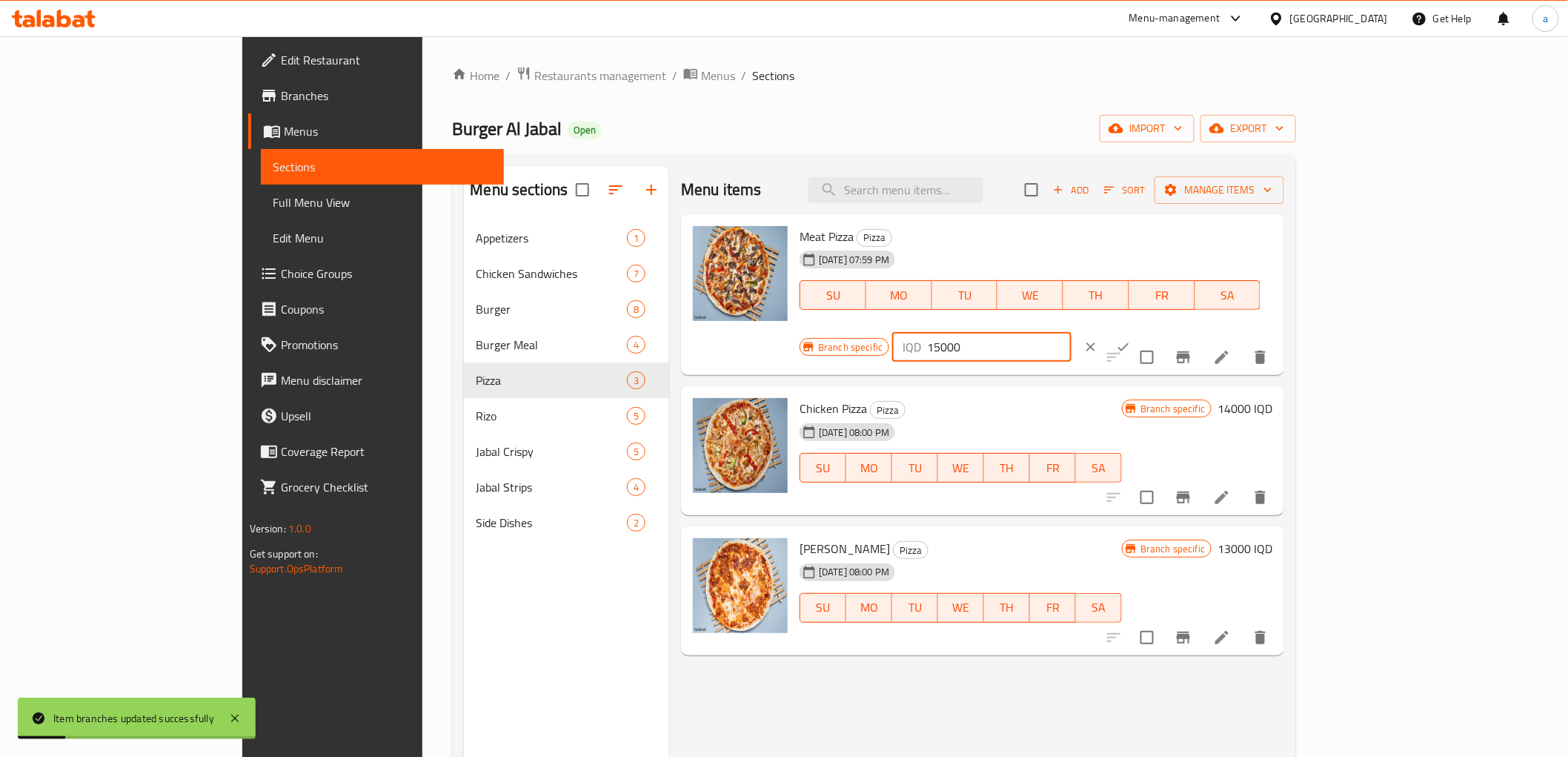
drag, startPoint x: 1364, startPoint y: 241, endPoint x: 1239, endPoint y: 226, distance: 125.9
click at [1160, 330] on div "Branch specific IQD 15000 ​" at bounding box center [980, 346] width 361 height 32
paste input "95"
type input "9500"
click at [1131, 339] on icon "ok" at bounding box center [1123, 346] width 14 height 14
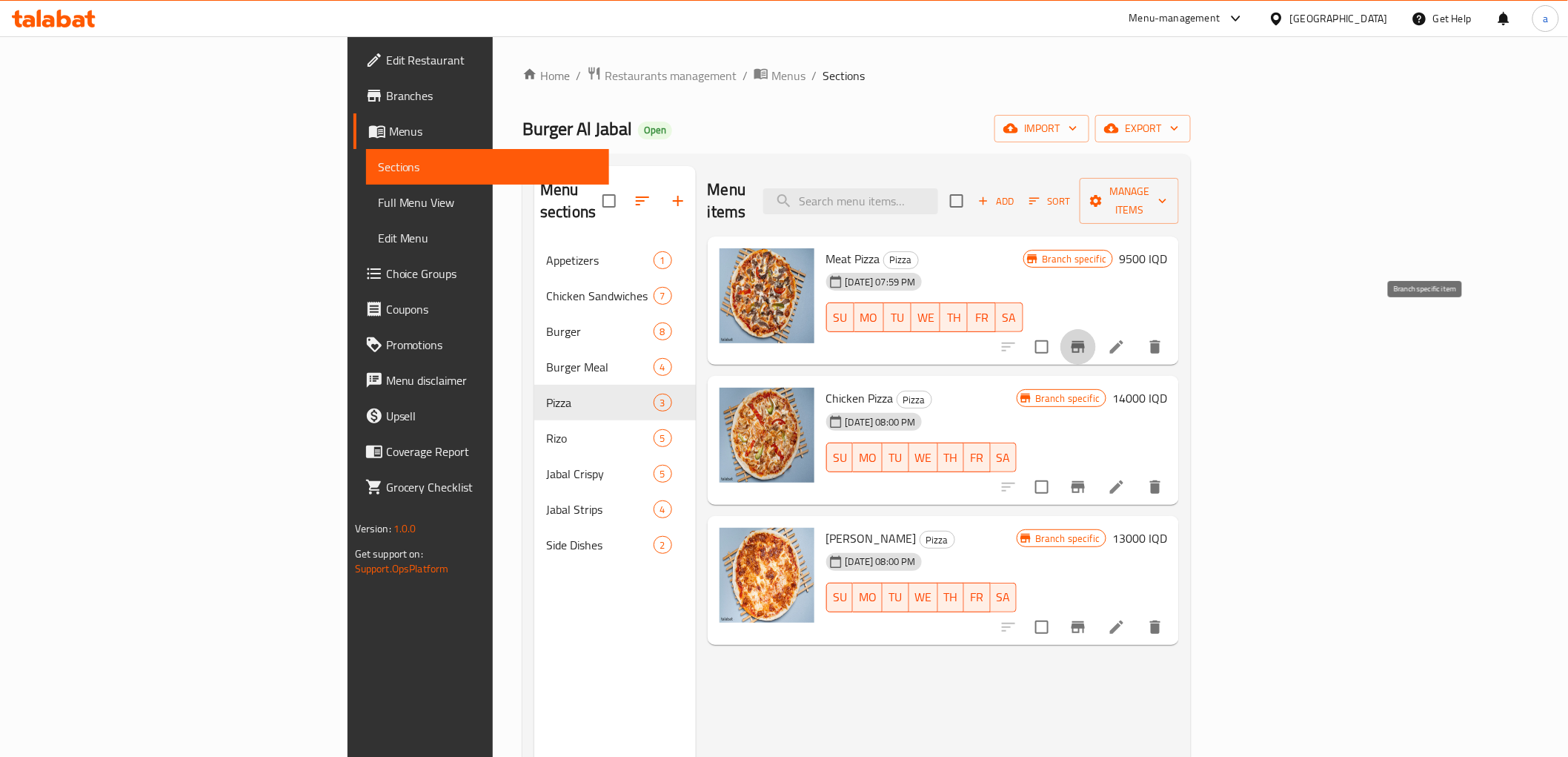
click at [1087, 338] on icon "Branch-specific-item" at bounding box center [1078, 347] width 18 height 18
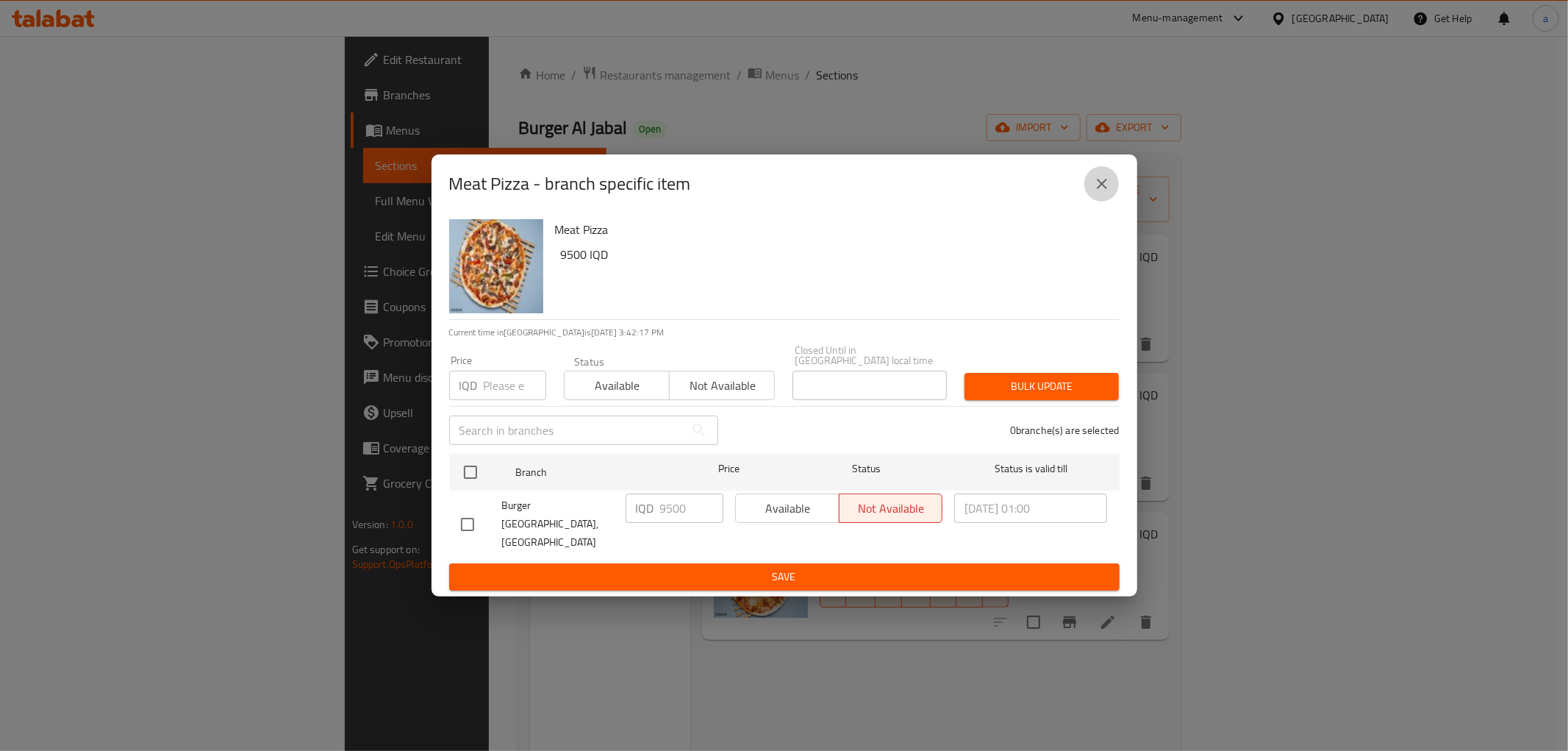
click at [1092, 196] on button "close" at bounding box center [1102, 183] width 35 height 35
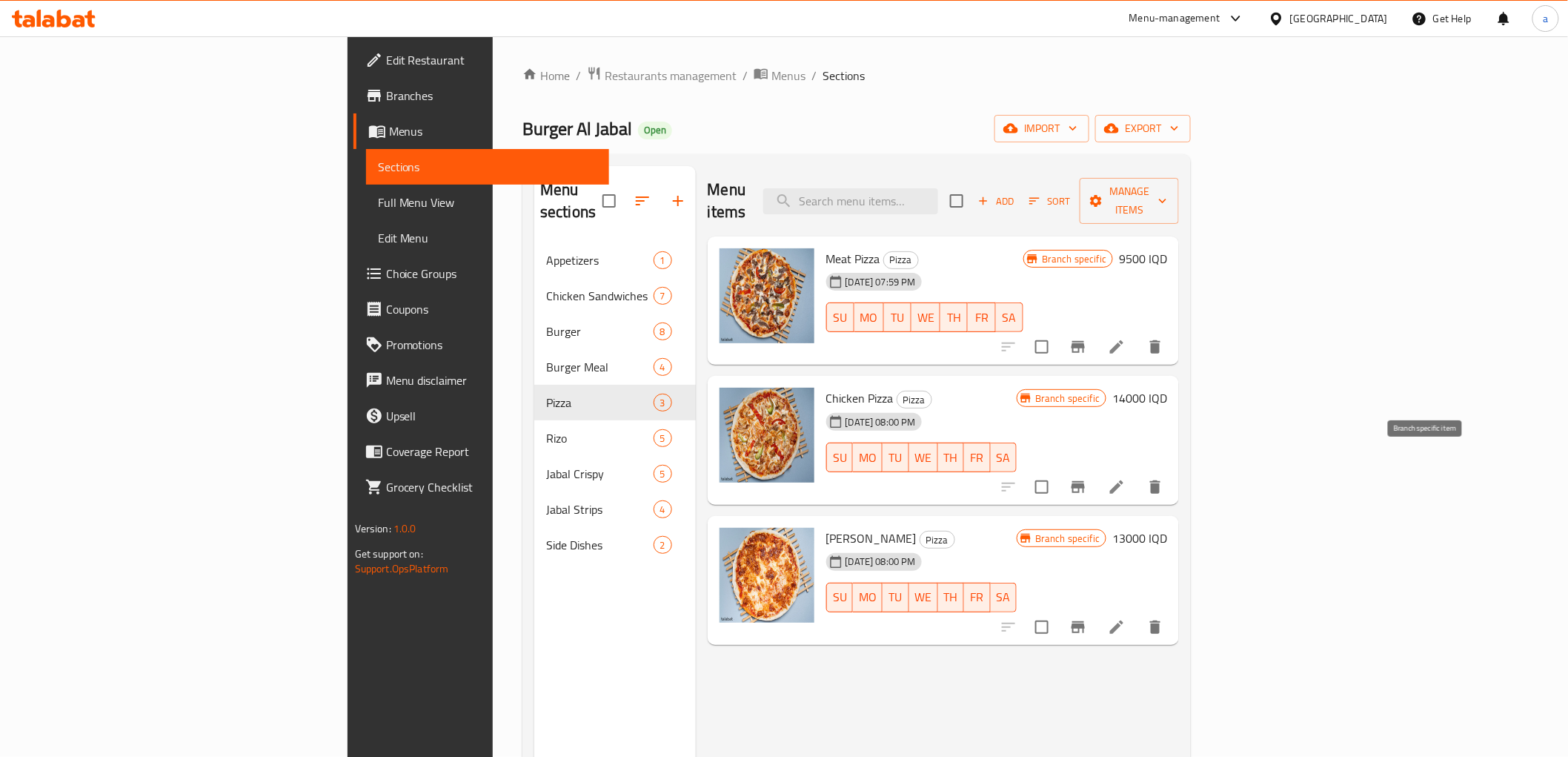
click at [1085, 481] on icon "Branch-specific-item" at bounding box center [1078, 486] width 14 height 12
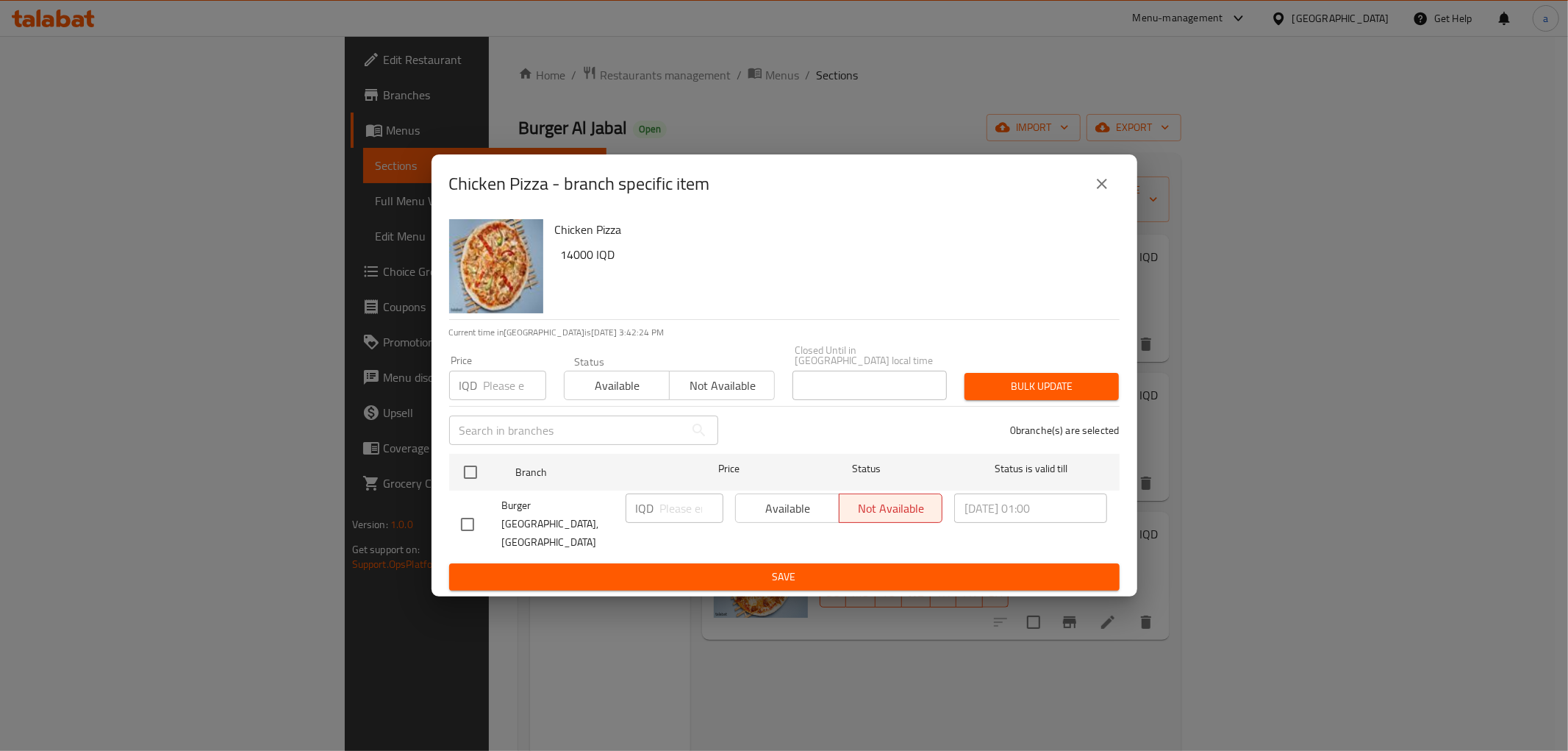
click at [458, 517] on input "checkbox" at bounding box center [467, 524] width 31 height 31
checkbox input "true"
click at [691, 516] on input "number" at bounding box center [692, 508] width 64 height 30
click at [678, 513] on input "9000" at bounding box center [692, 508] width 64 height 30
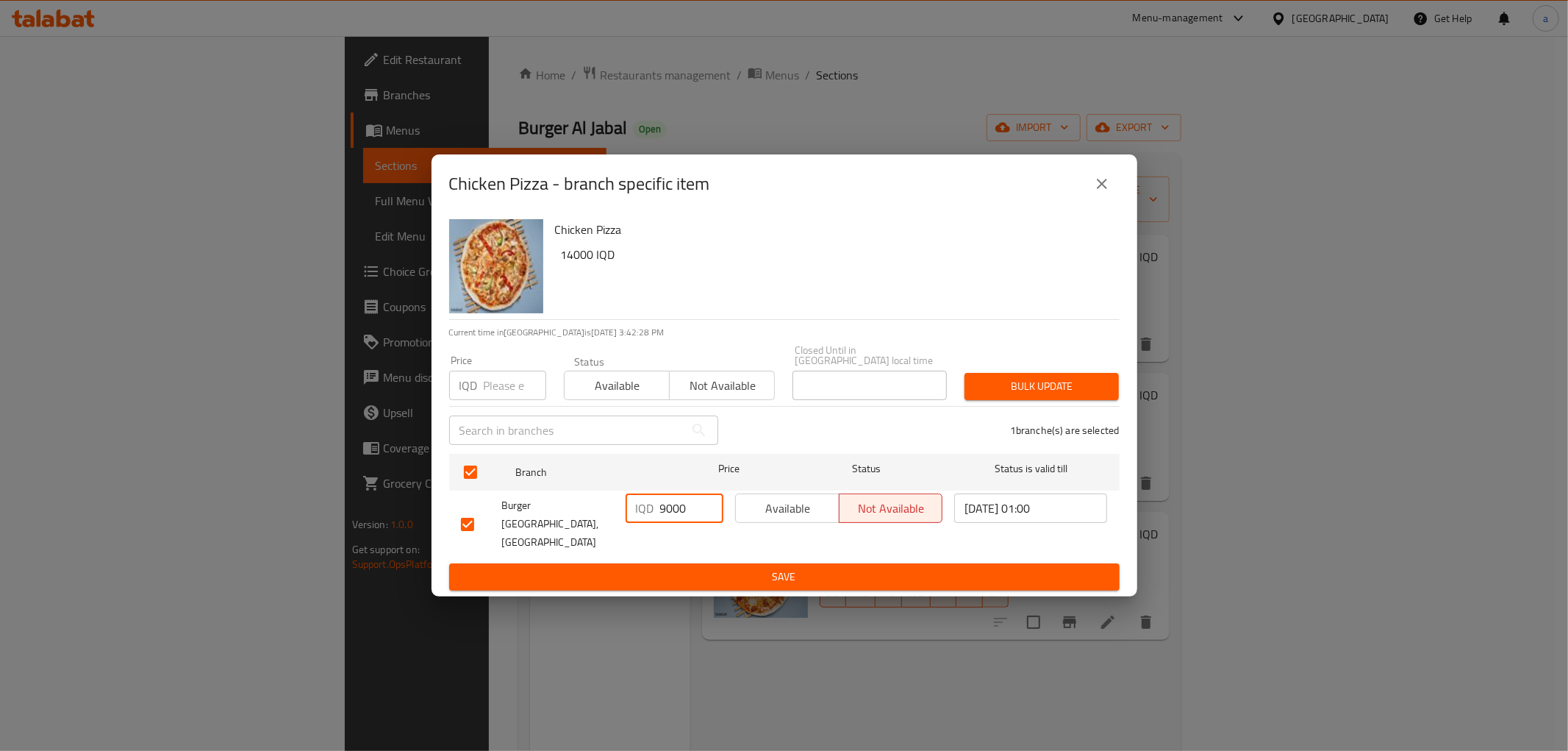
click at [678, 513] on input "9000" at bounding box center [692, 508] width 64 height 30
type input "9000"
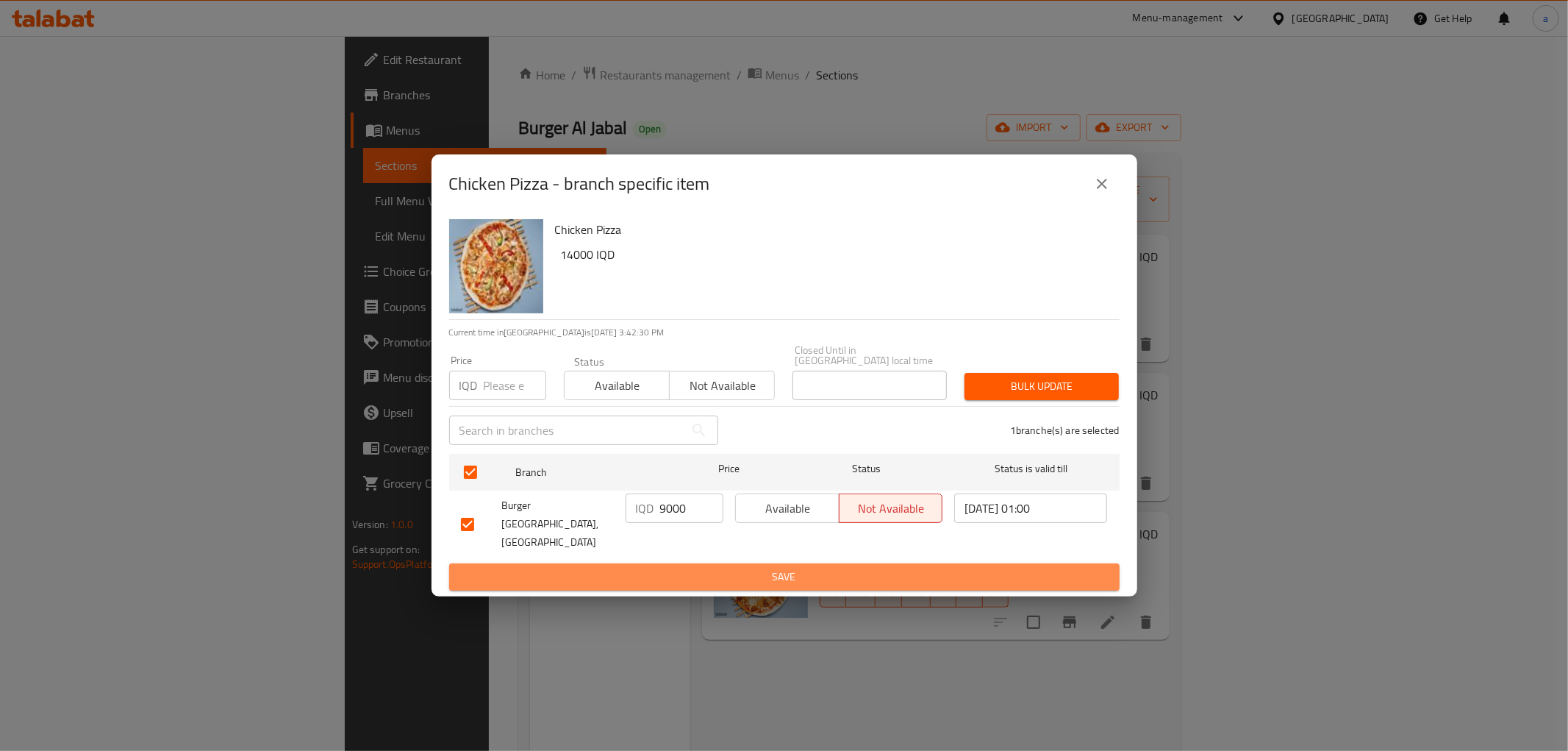
click at [826, 568] on span "Save" at bounding box center [784, 576] width 647 height 19
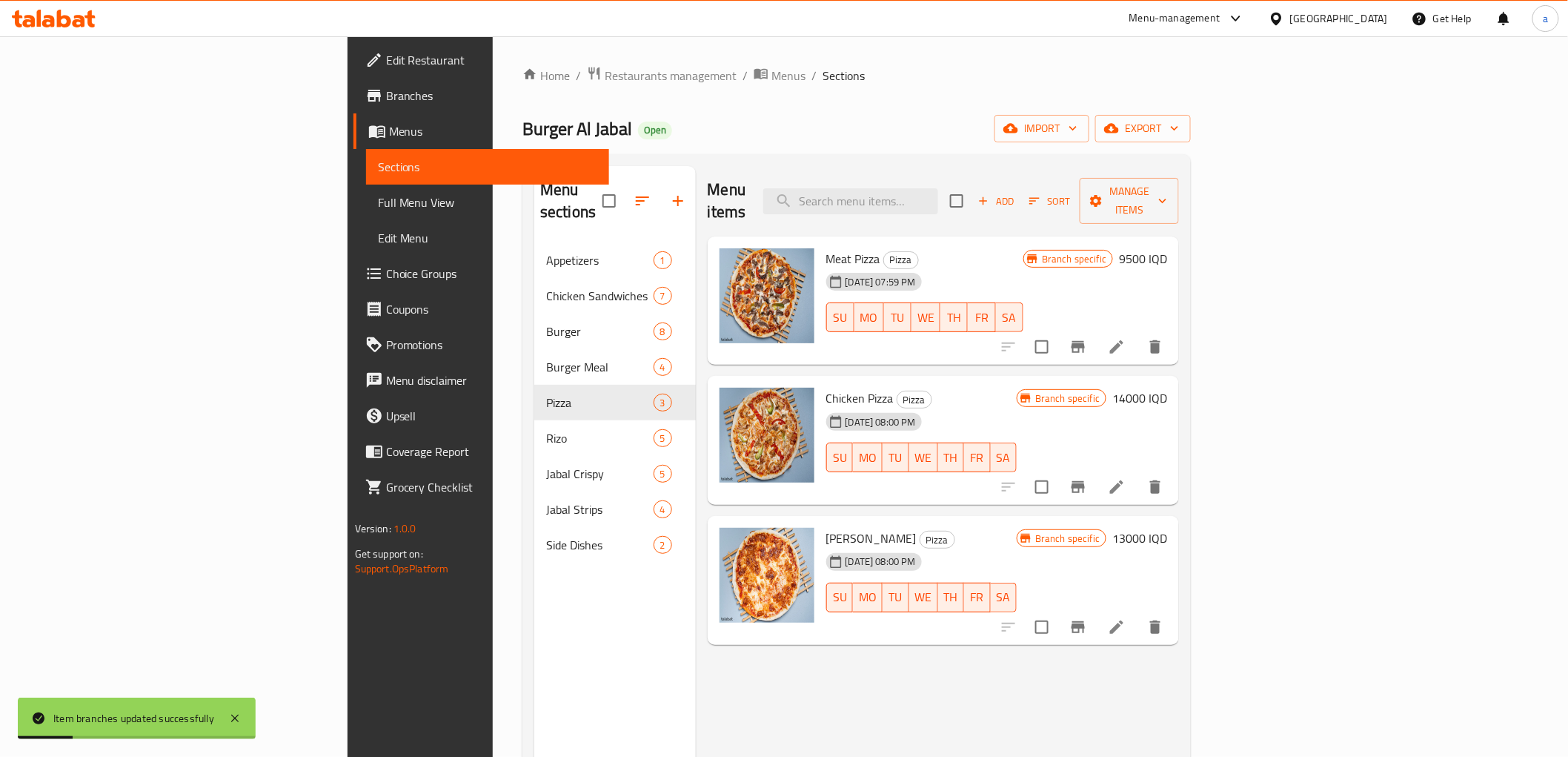
click at [1167, 388] on h6 "14000 IQD" at bounding box center [1139, 398] width 55 height 21
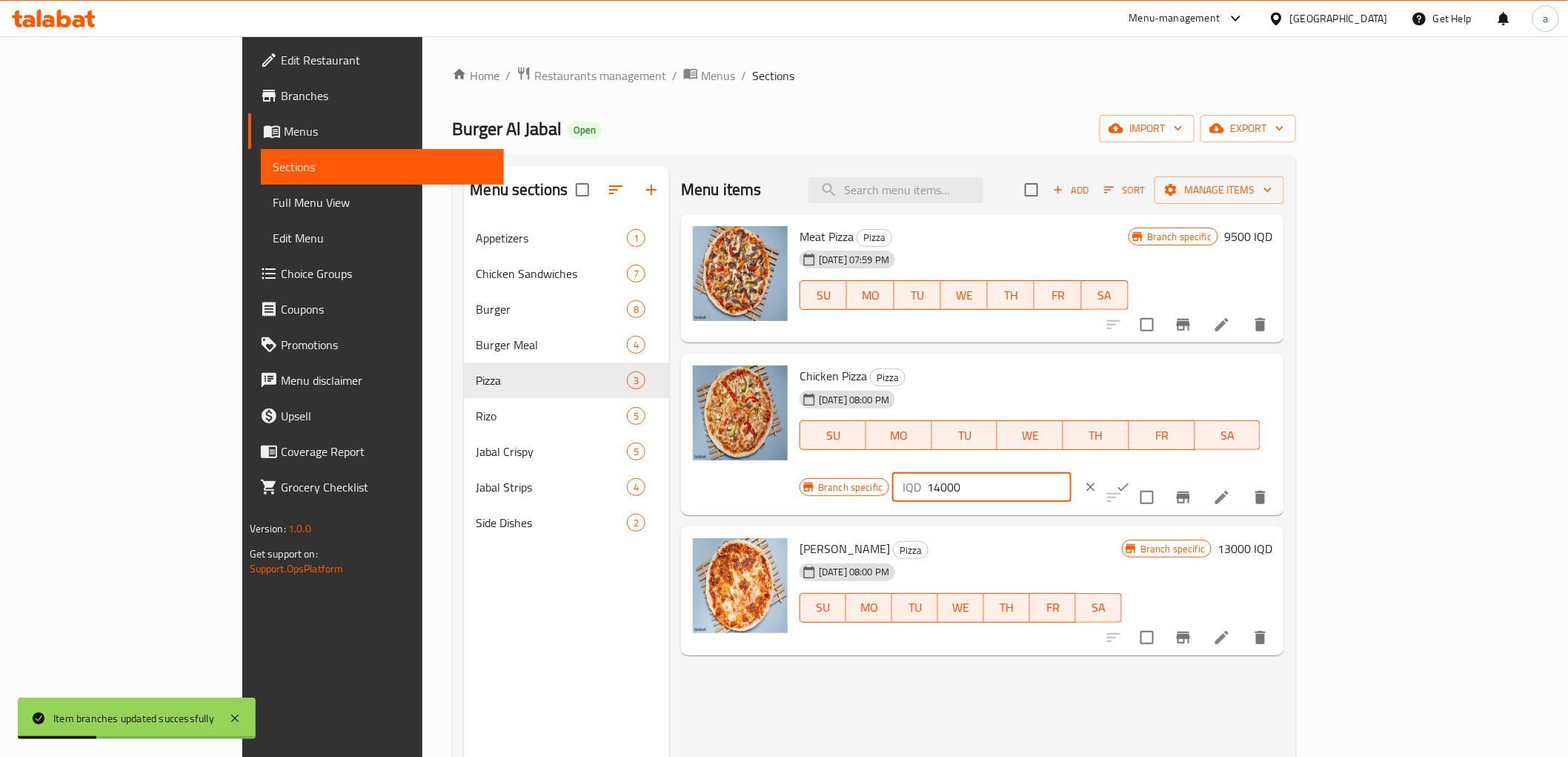
drag, startPoint x: 1385, startPoint y: 382, endPoint x: 1250, endPoint y: 391, distance: 135.3
click at [1160, 471] on div "Branch specific IQD 14000 ​" at bounding box center [980, 487] width 361 height 32
paste input "9"
type input "9000"
click at [1131, 480] on icon "ok" at bounding box center [1123, 487] width 14 height 14
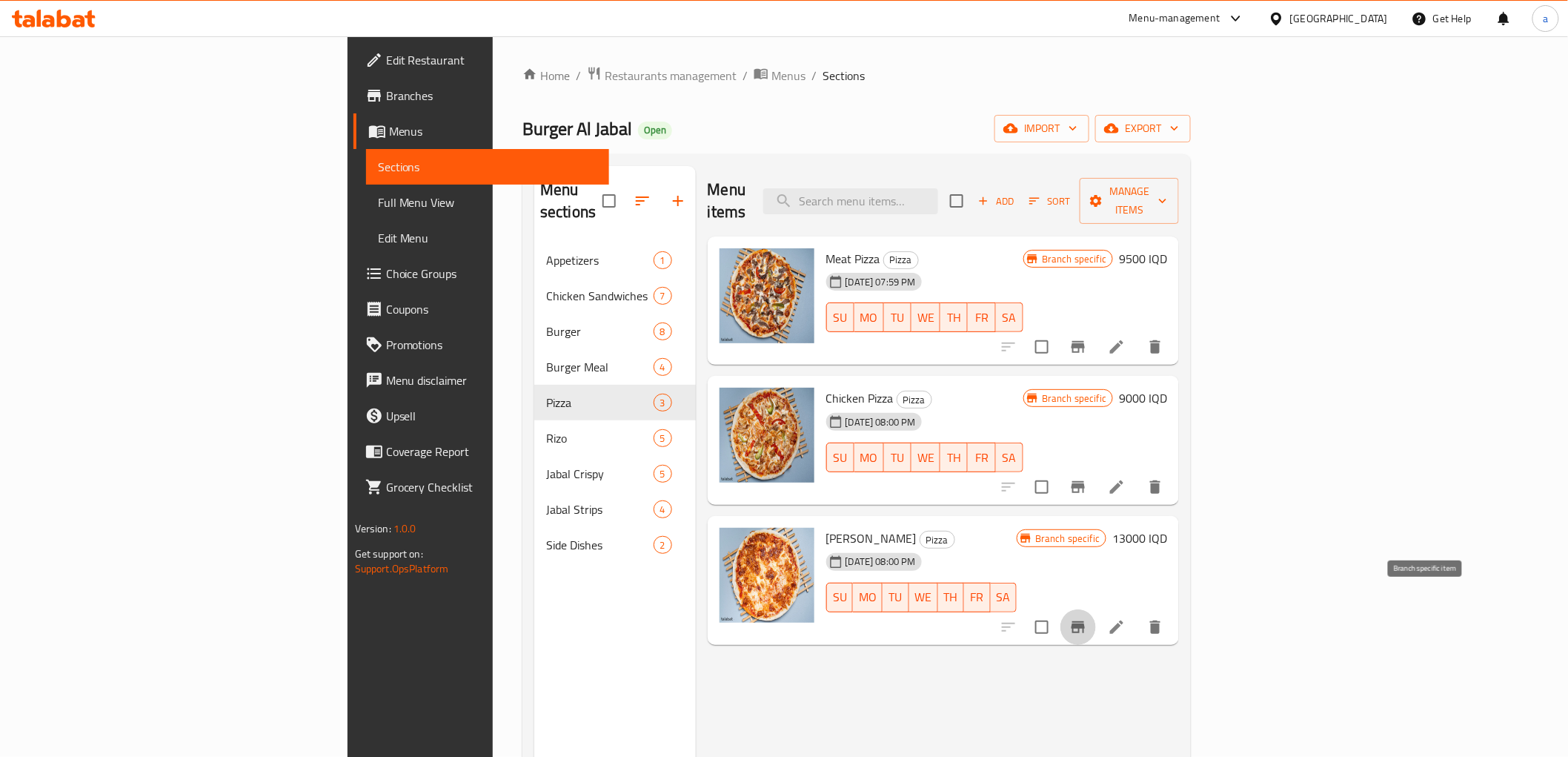
click at [1087, 618] on icon "Branch-specific-item" at bounding box center [1078, 627] width 18 height 18
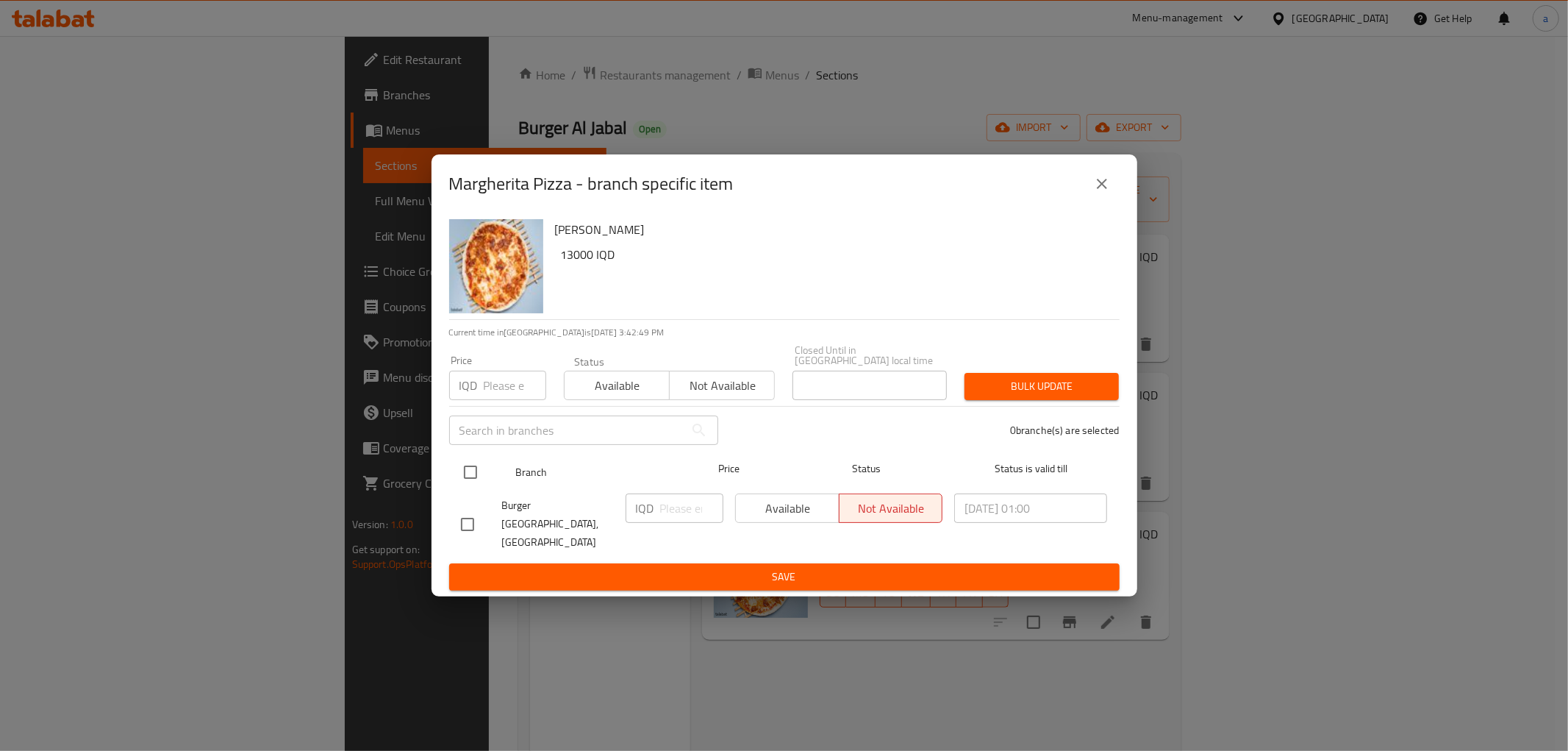
click at [502, 482] on div at bounding box center [483, 473] width 55 height 43
click at [473, 472] on input "checkbox" at bounding box center [471, 472] width 31 height 31
checkbox input "true"
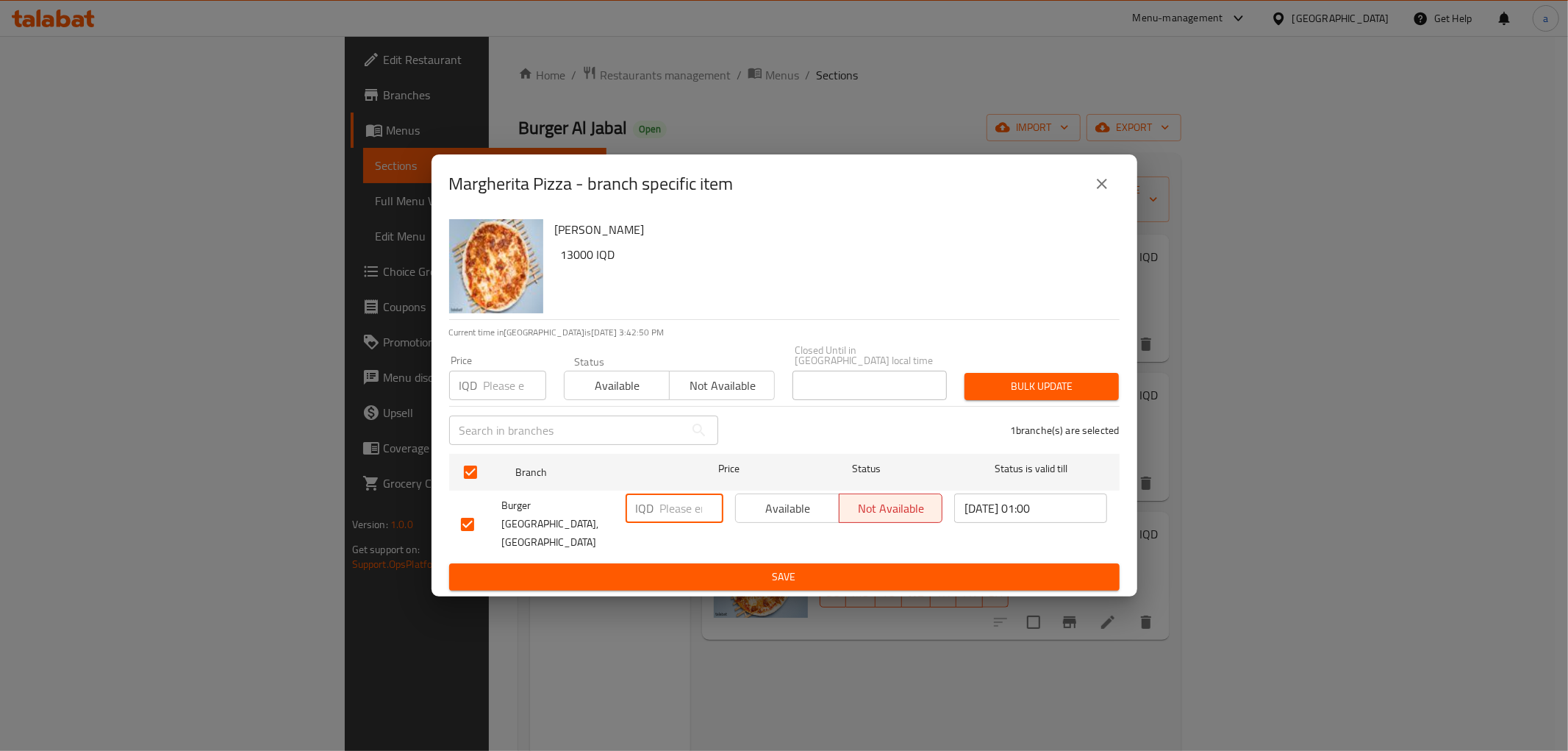
click at [679, 512] on input "number" at bounding box center [692, 508] width 64 height 30
type input "8500"
click at [669, 499] on input "8500" at bounding box center [692, 508] width 64 height 30
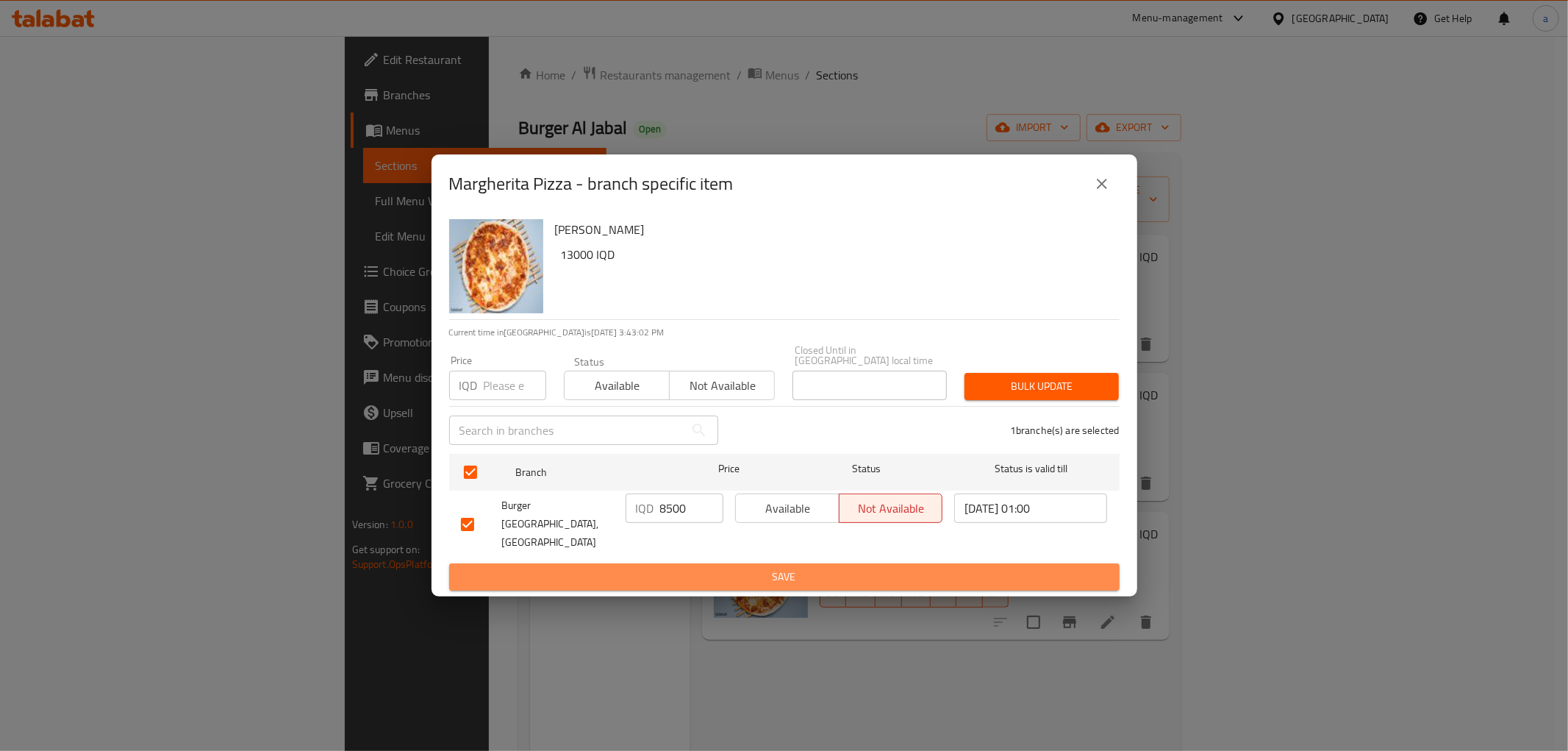
click at [737, 575] on button "Save" at bounding box center [784, 576] width 670 height 27
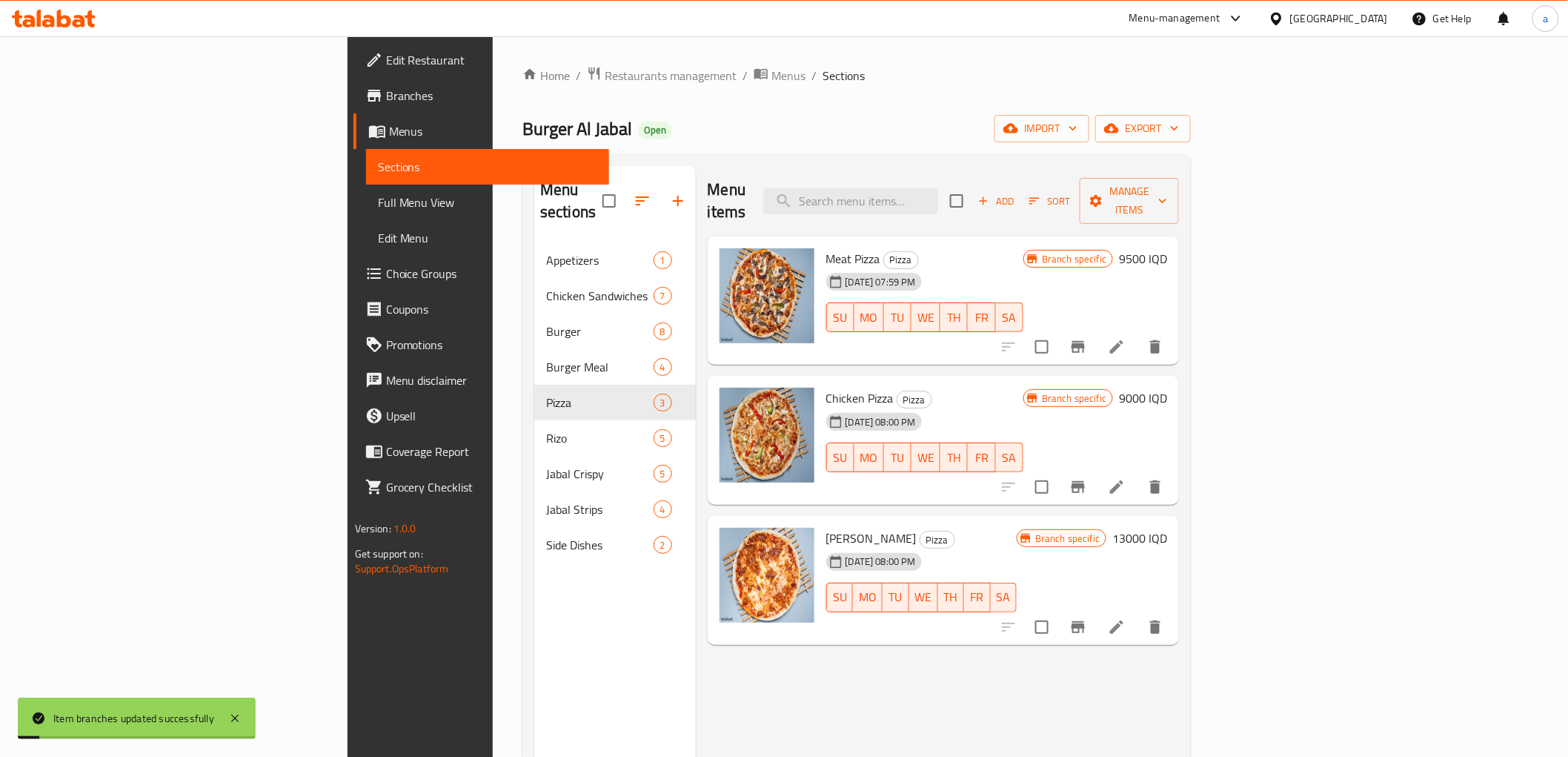
click at [1167, 528] on h6 "13000 IQD" at bounding box center [1139, 538] width 55 height 21
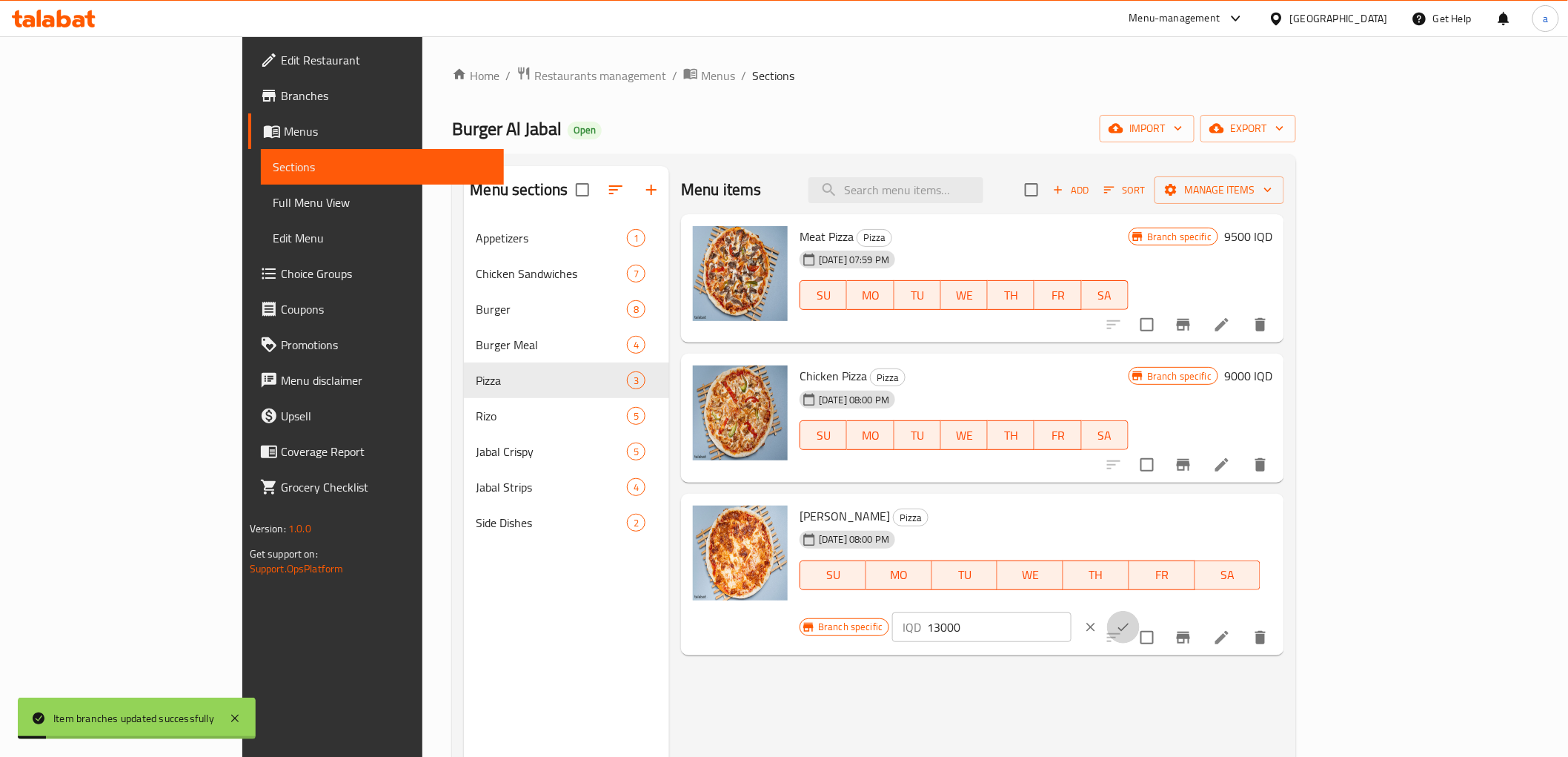
click at [1131, 620] on icon "ok" at bounding box center [1123, 627] width 14 height 14
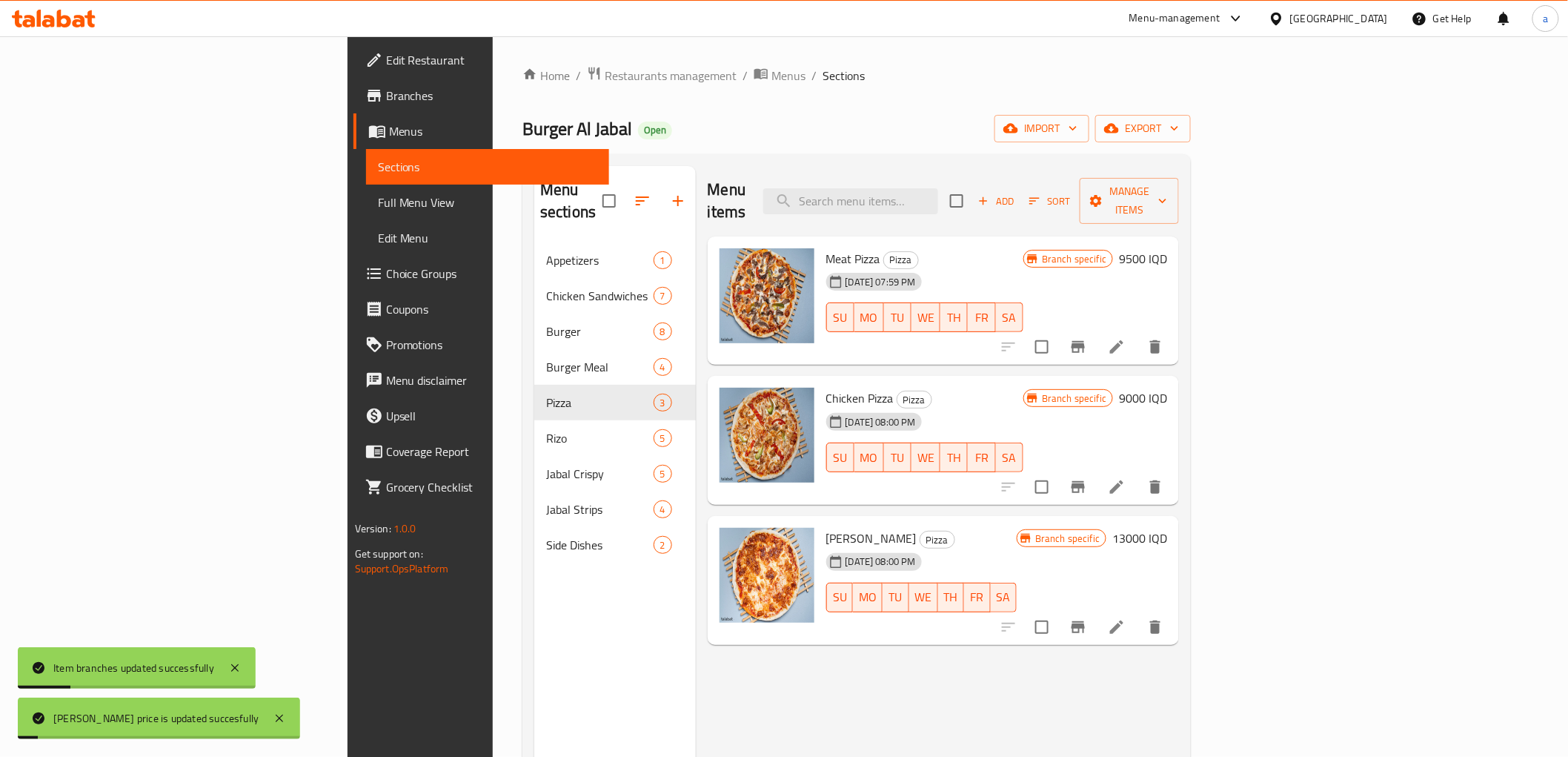
click at [1167, 528] on h6 "13000 IQD" at bounding box center [1139, 538] width 55 height 21
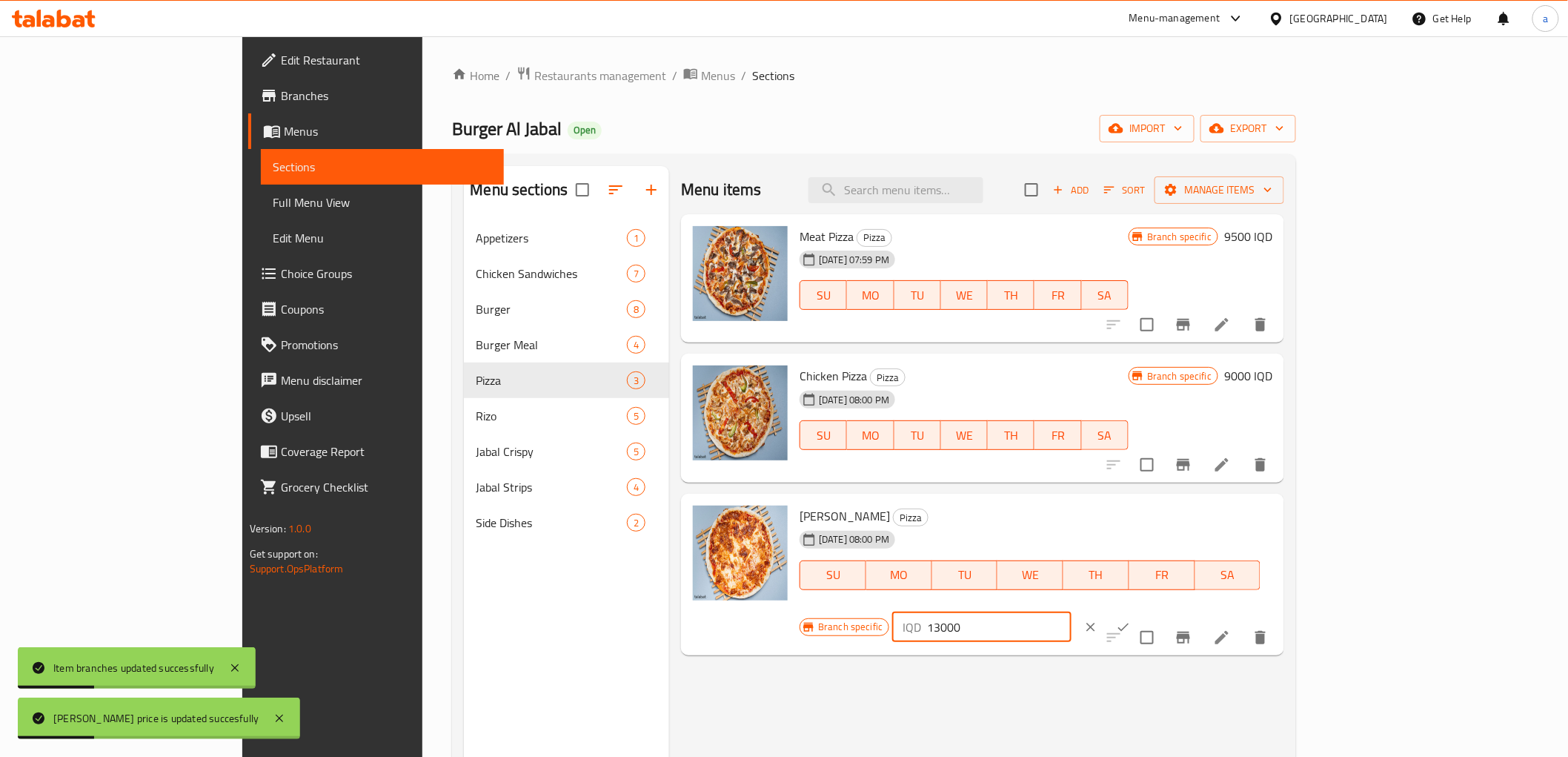
drag, startPoint x: 1397, startPoint y: 516, endPoint x: 1231, endPoint y: 529, distance: 166.5
click at [1160, 611] on div "Branch specific IQD 13000 ​" at bounding box center [980, 627] width 361 height 32
paste input "85"
type input "8500"
click at [1131, 620] on icon "ok" at bounding box center [1123, 627] width 14 height 14
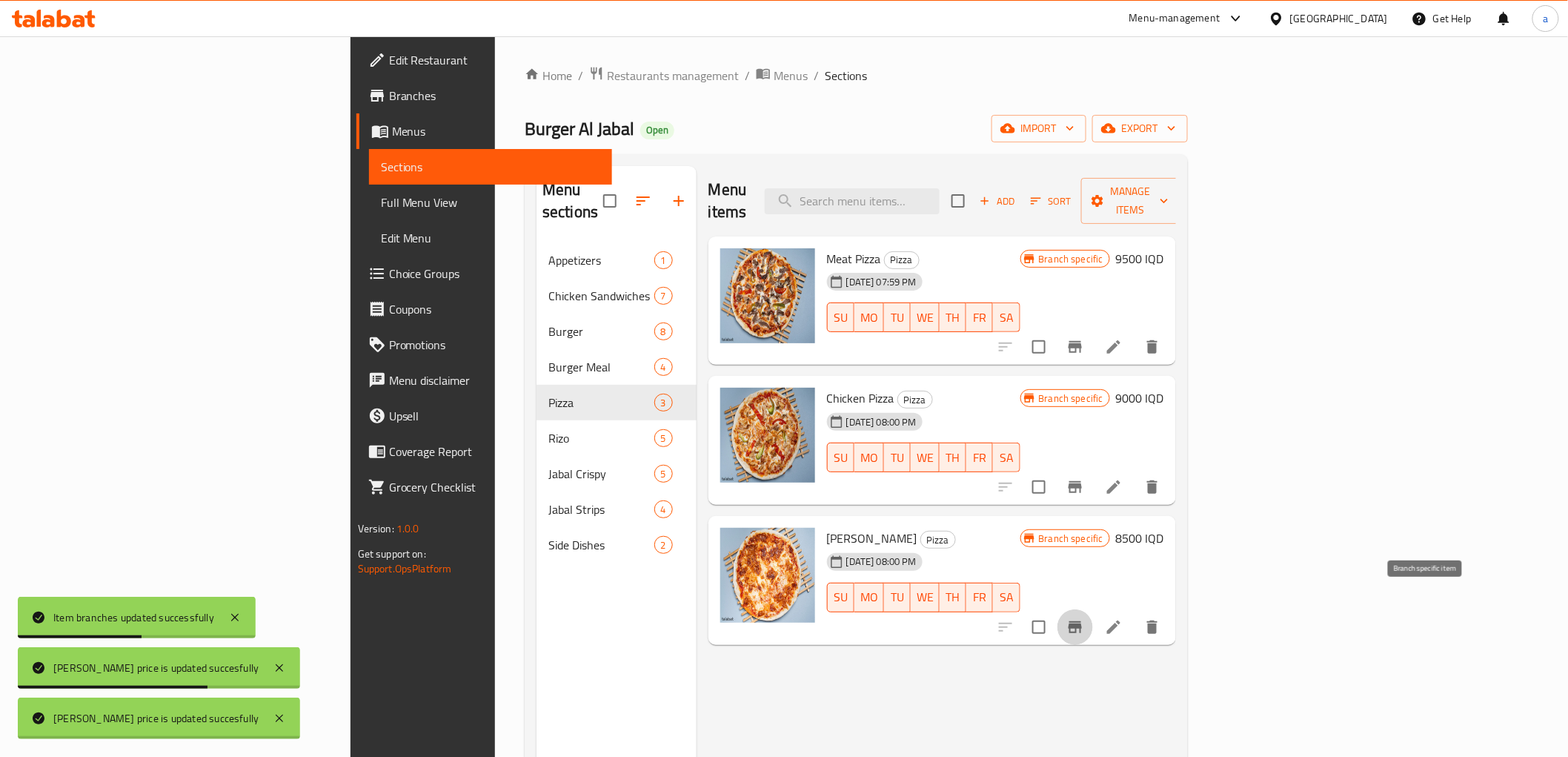
click at [1082, 621] on icon "Branch-specific-item" at bounding box center [1075, 626] width 14 height 12
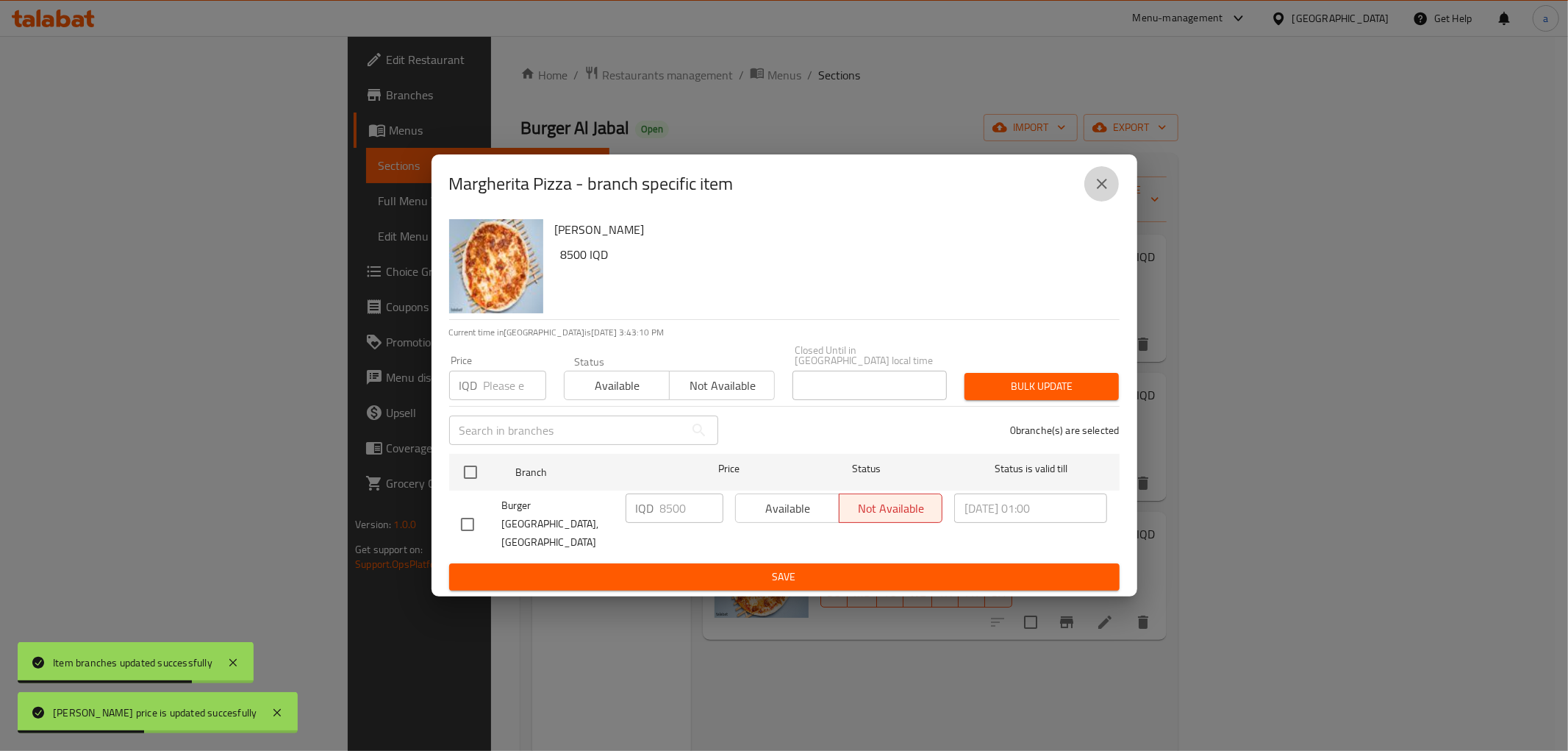
click at [1095, 190] on icon "close" at bounding box center [1103, 184] width 18 height 18
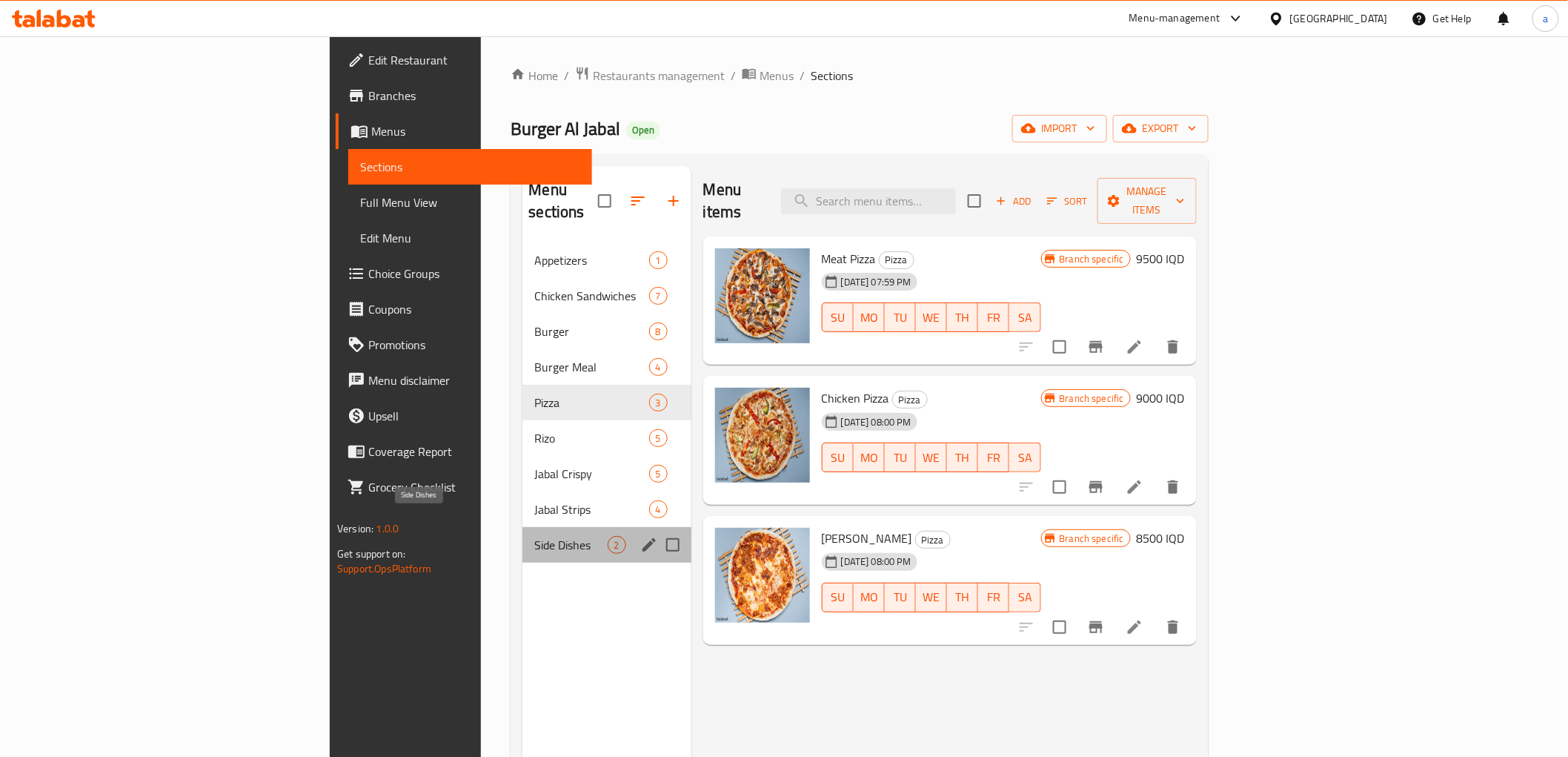
click at [534, 536] on span "Side Dishes" at bounding box center [570, 545] width 73 height 18
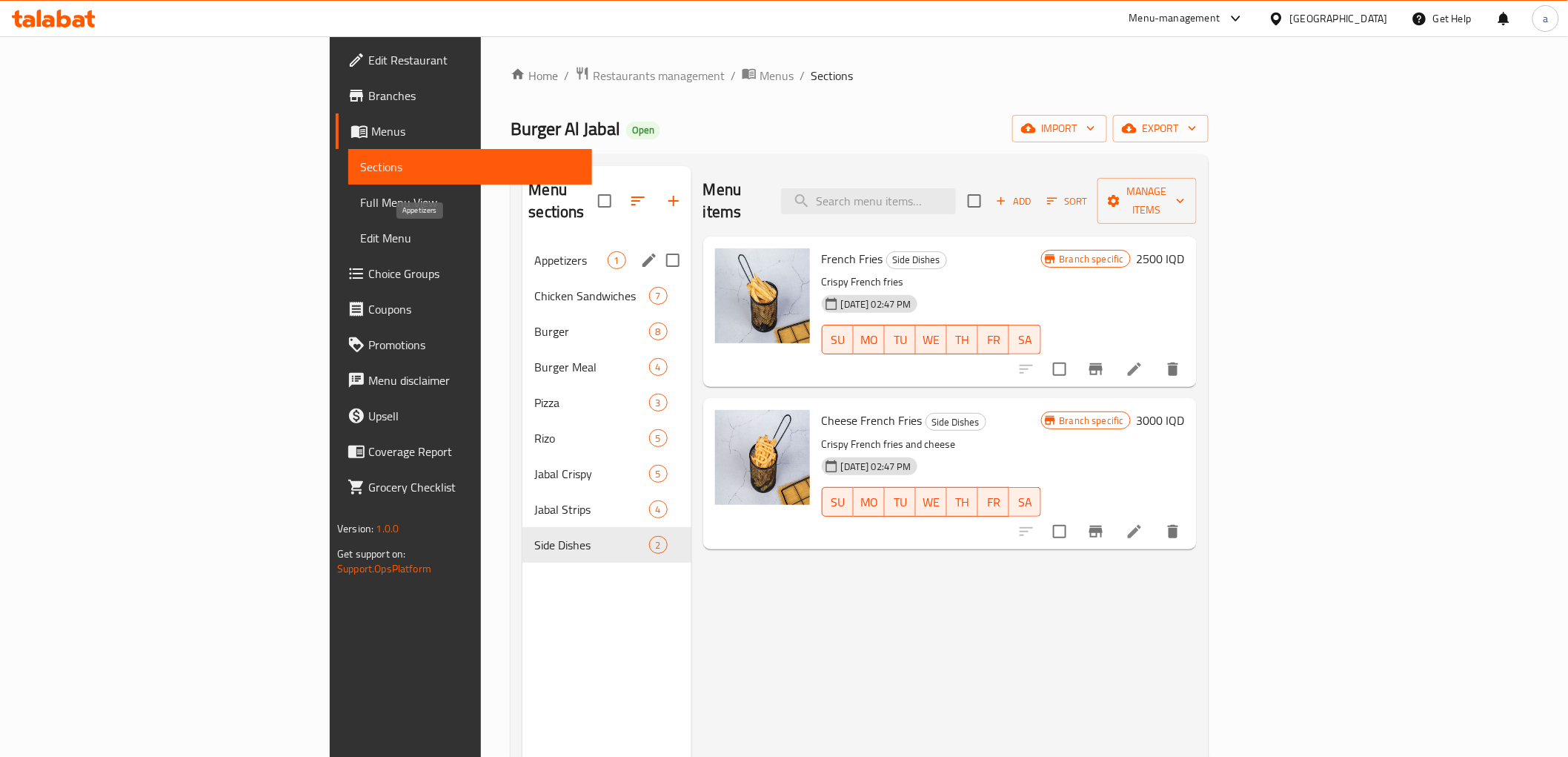
click at [534, 251] on span "Appetizers" at bounding box center [570, 260] width 73 height 18
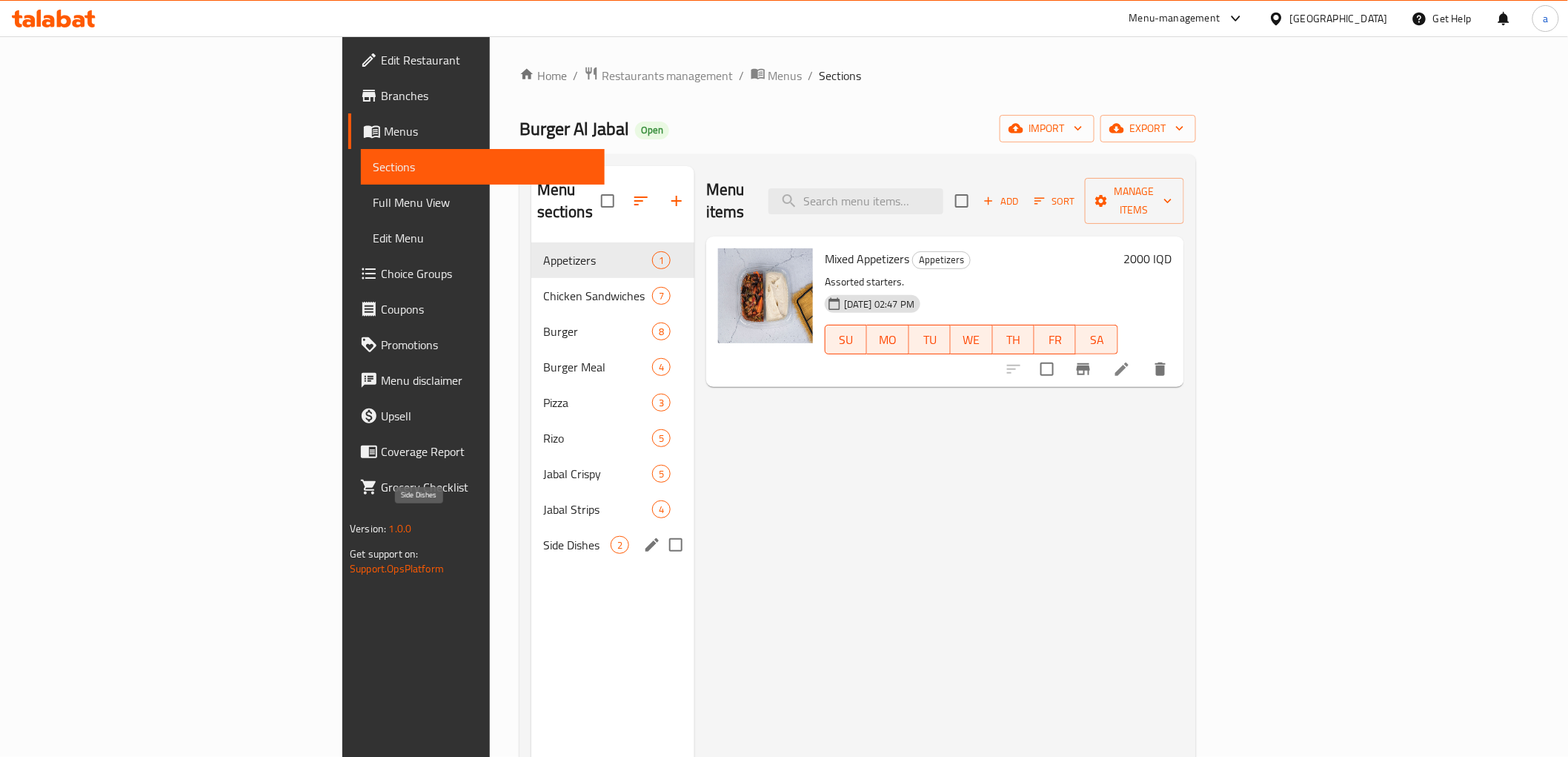
click at [543, 536] on span "Side Dishes" at bounding box center [576, 545] width 68 height 18
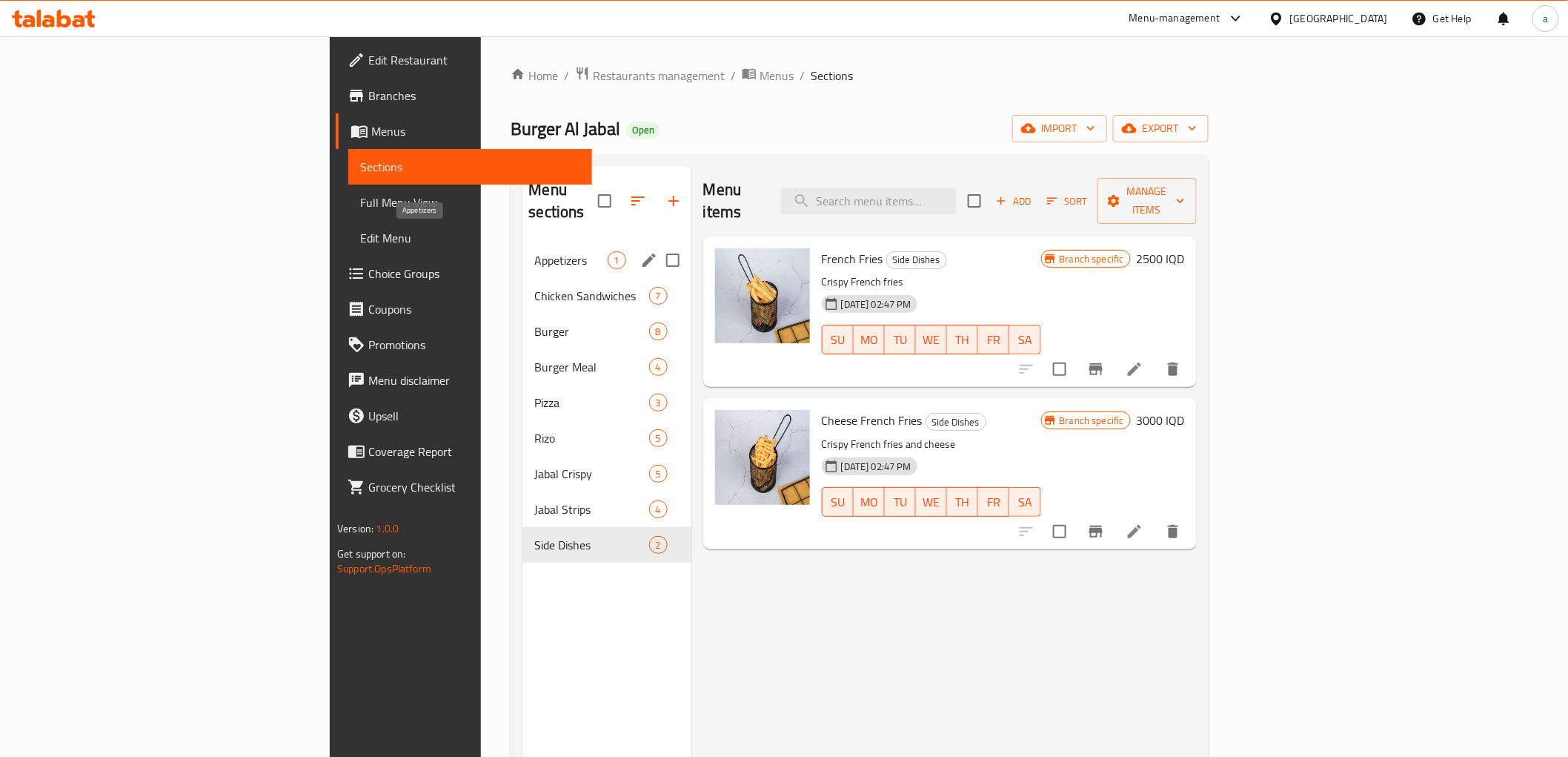
click at [534, 251] on span "Appetizers" at bounding box center [570, 260] width 73 height 18
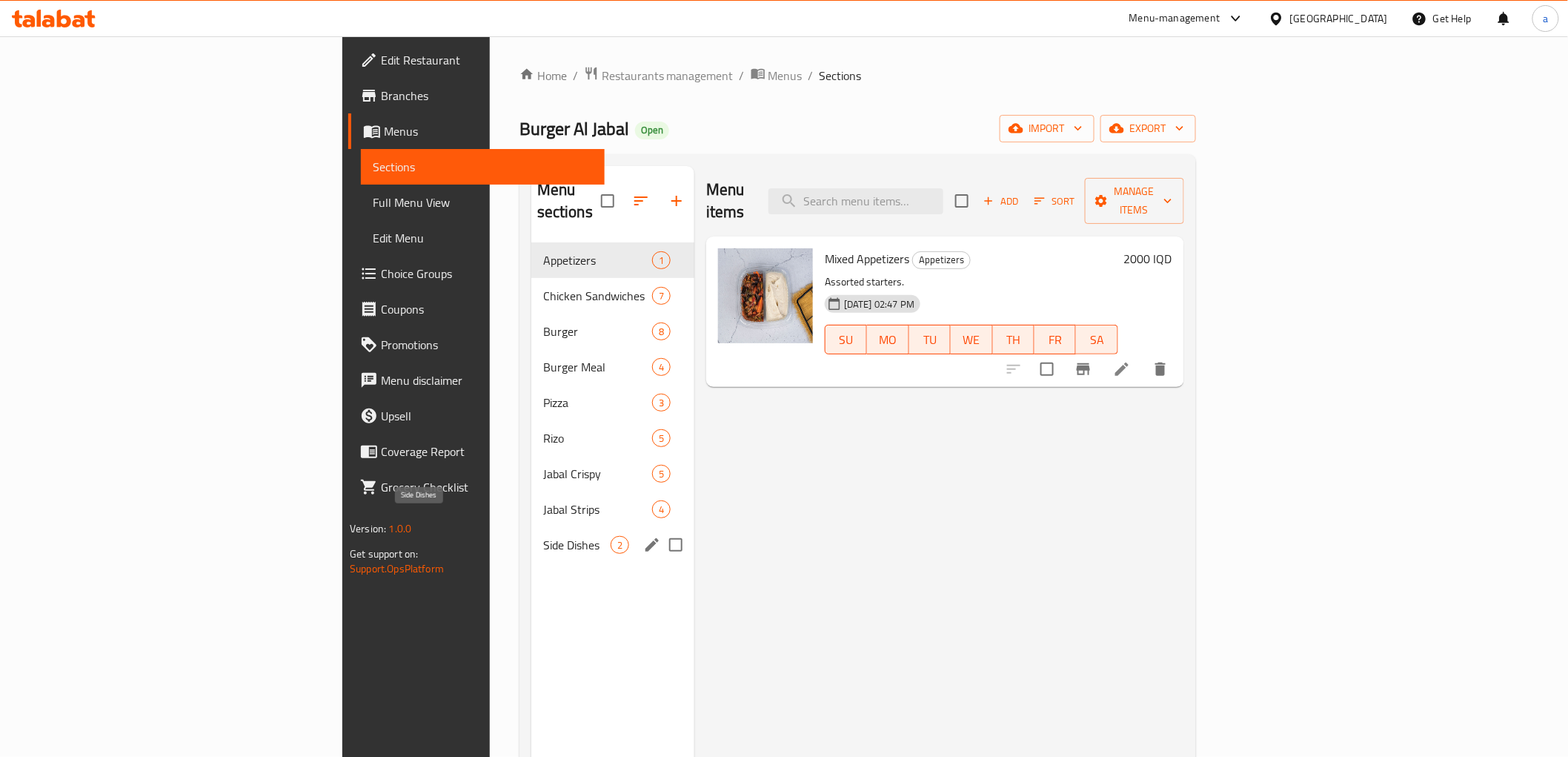
click at [543, 536] on span "Side Dishes" at bounding box center [576, 545] width 68 height 18
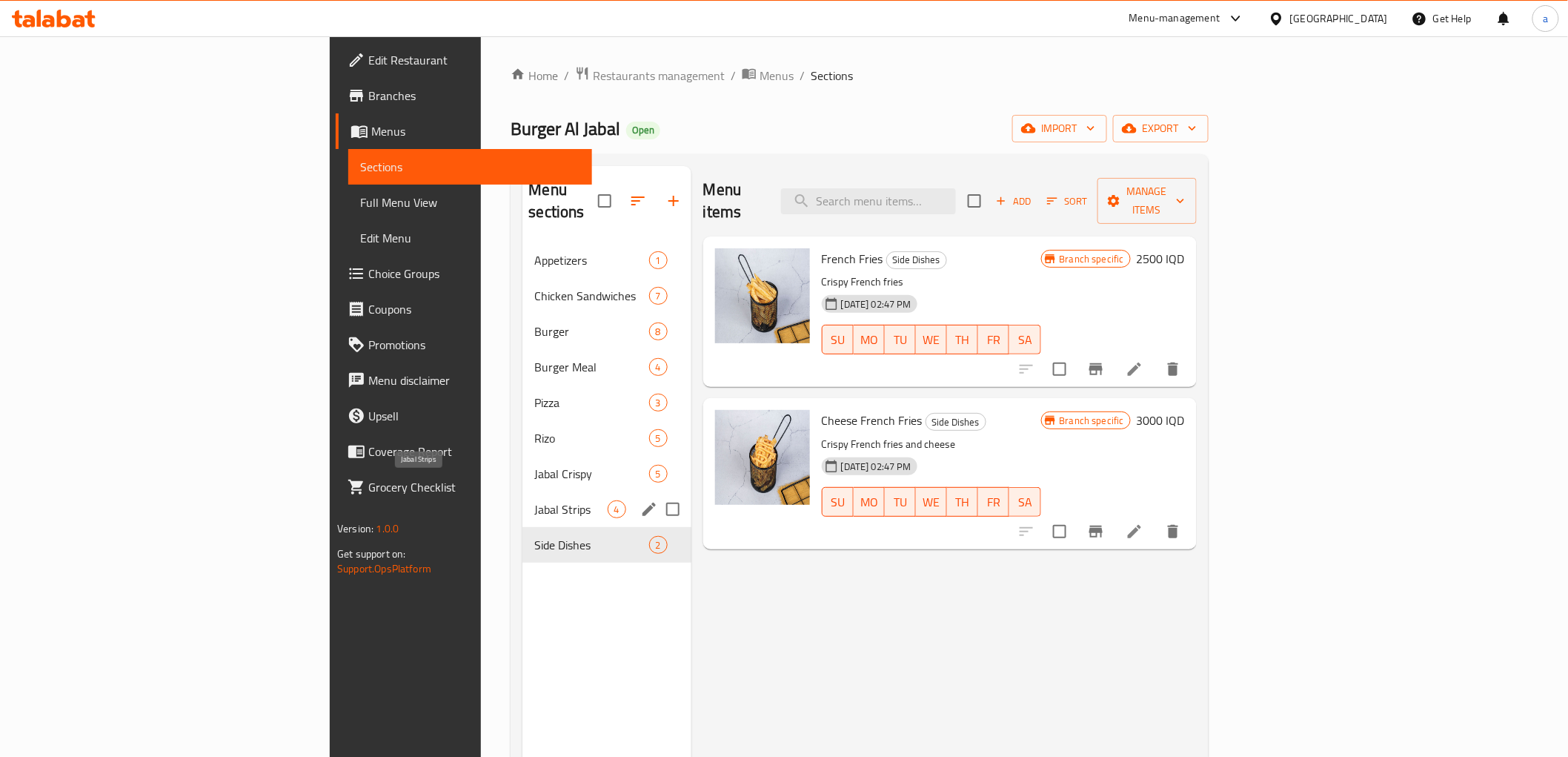
click at [534, 501] on span "Jabal Strips" at bounding box center [570, 510] width 73 height 18
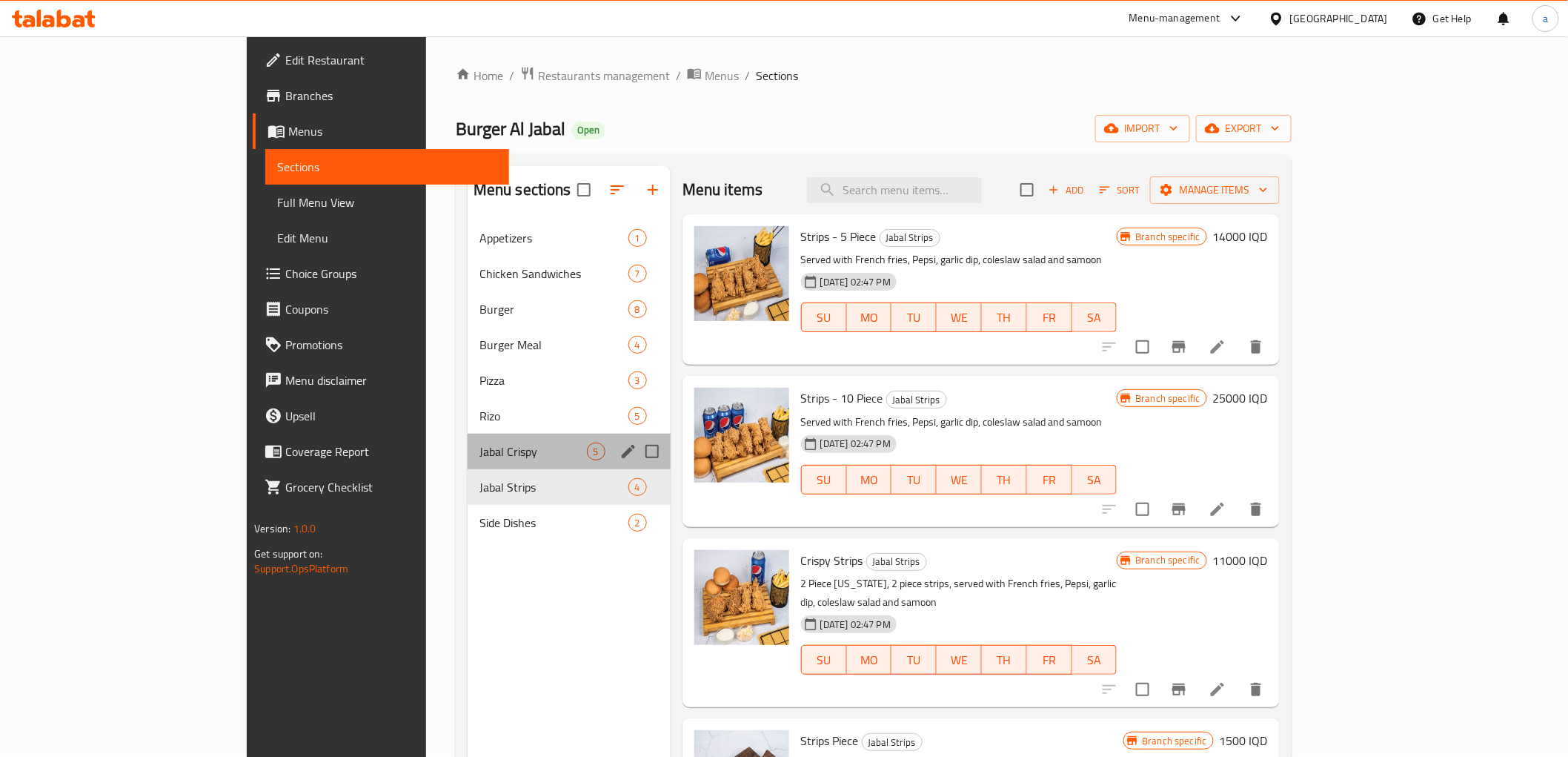
click at [467, 467] on div "Jabal Crispy 5" at bounding box center [568, 451] width 203 height 35
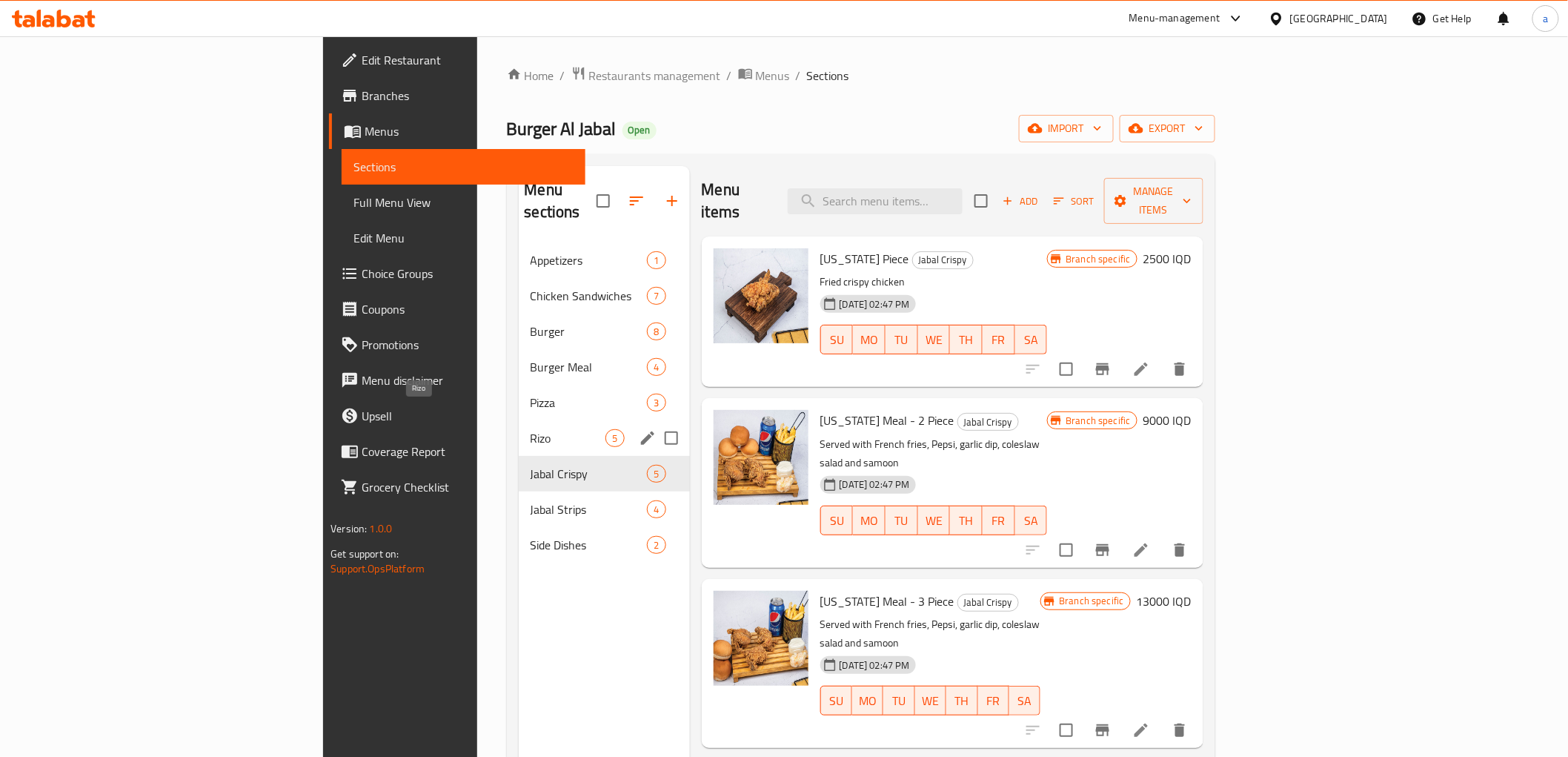
click at [530, 429] on span "Rizo" at bounding box center [568, 439] width 76 height 18
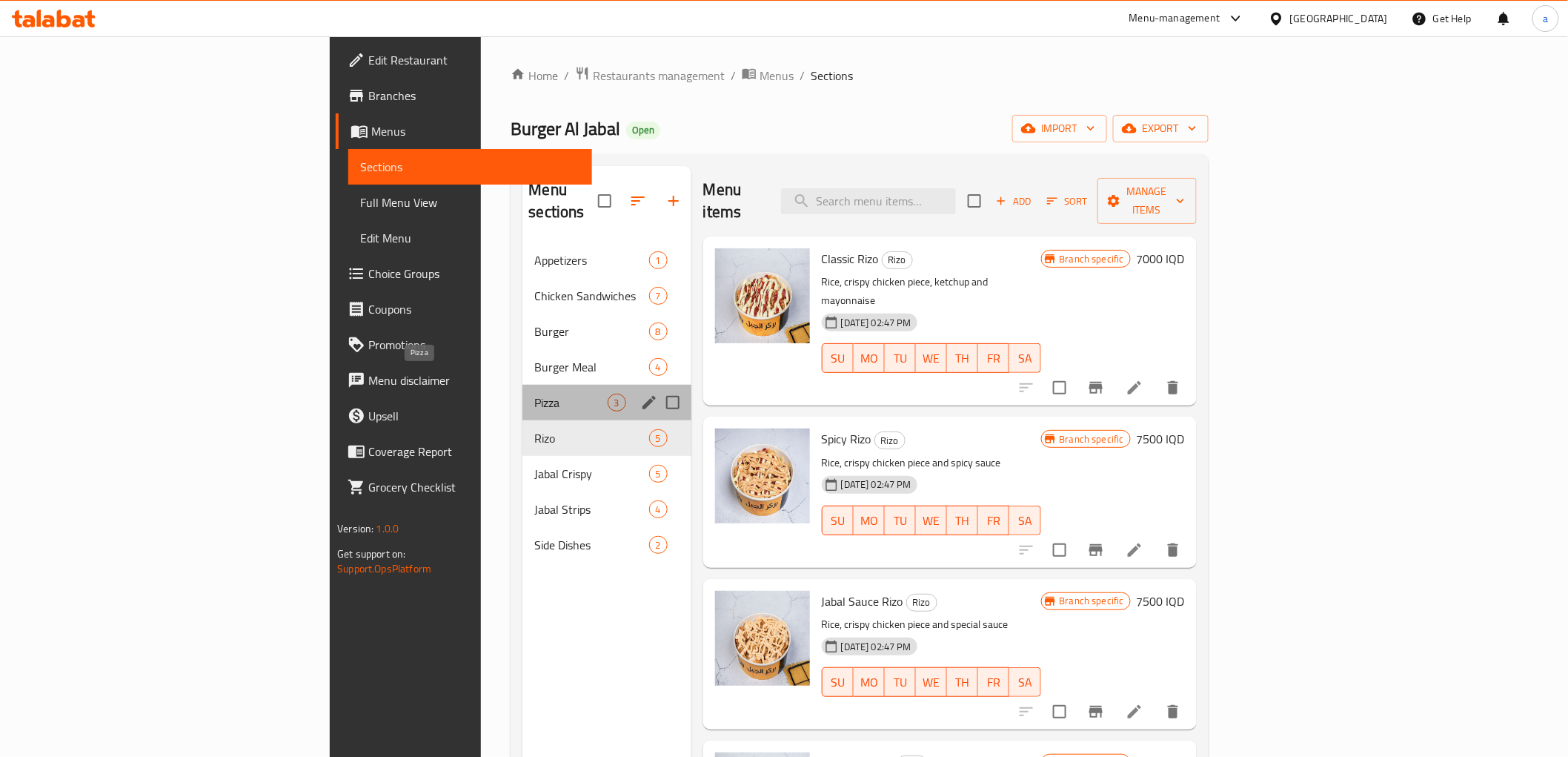
click at [534, 393] on span "Pizza" at bounding box center [570, 402] width 73 height 18
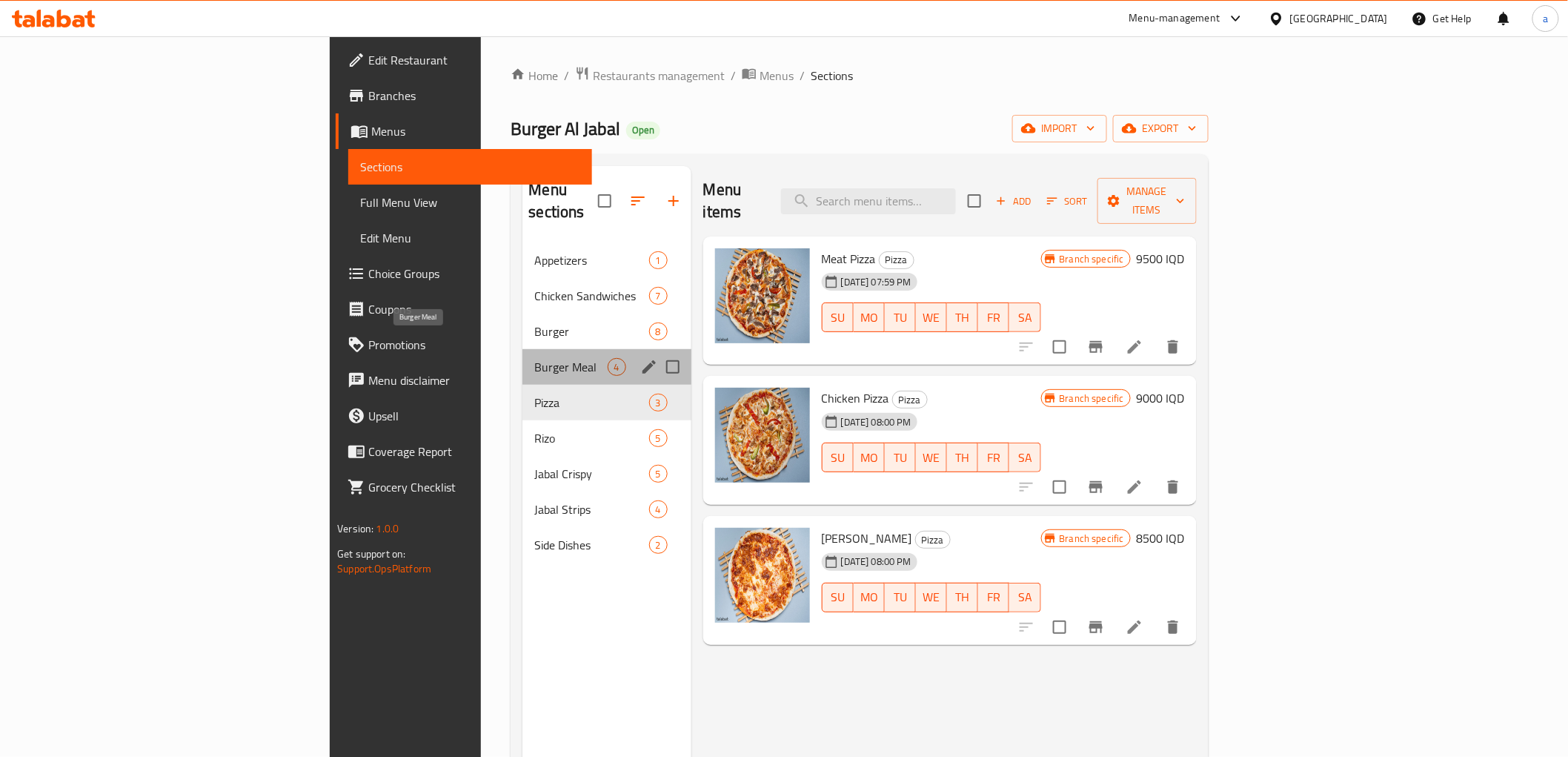
click at [534, 358] on span "Burger Meal" at bounding box center [570, 367] width 73 height 18
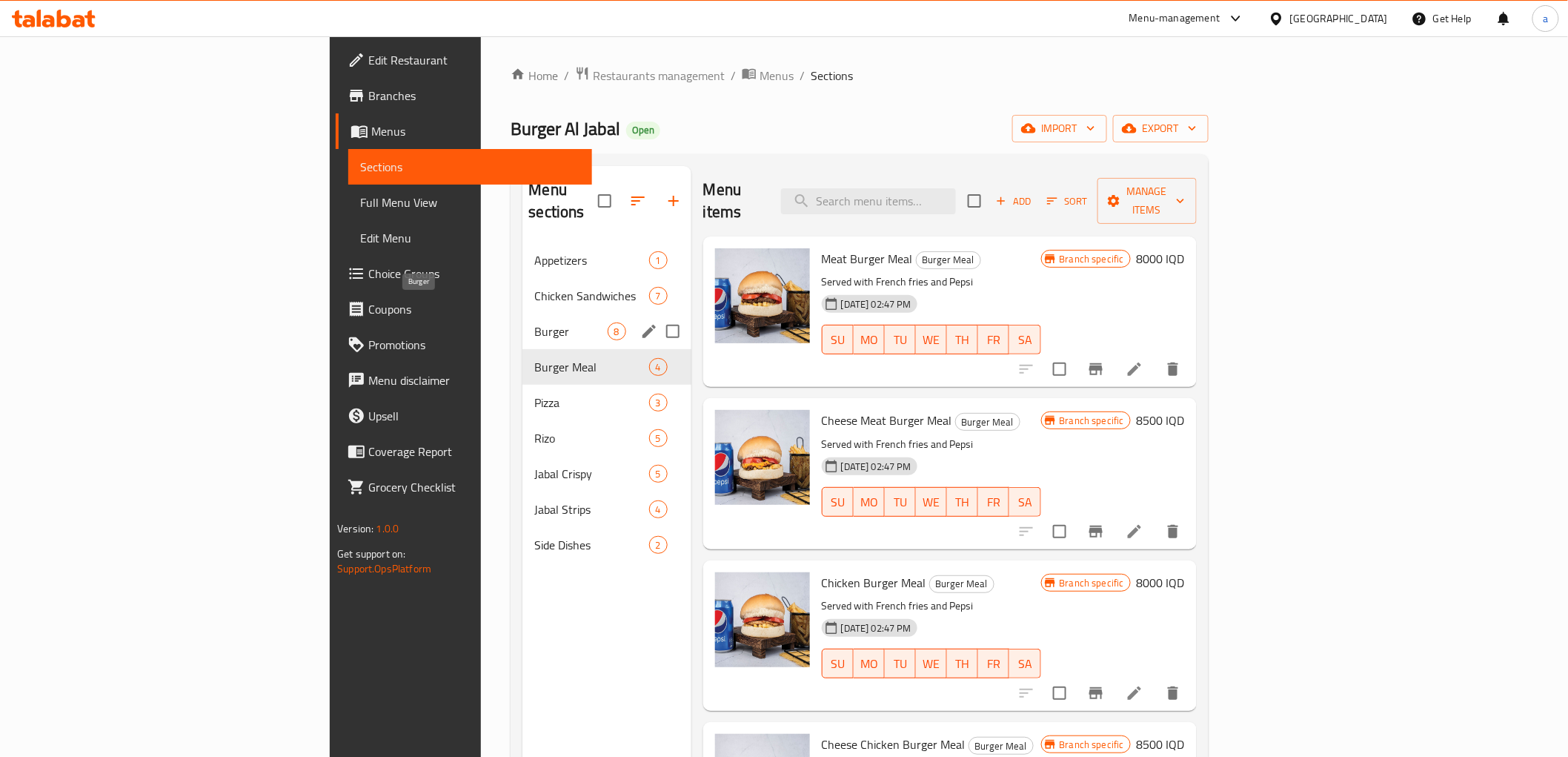
click at [534, 322] on span "Burger" at bounding box center [570, 331] width 73 height 18
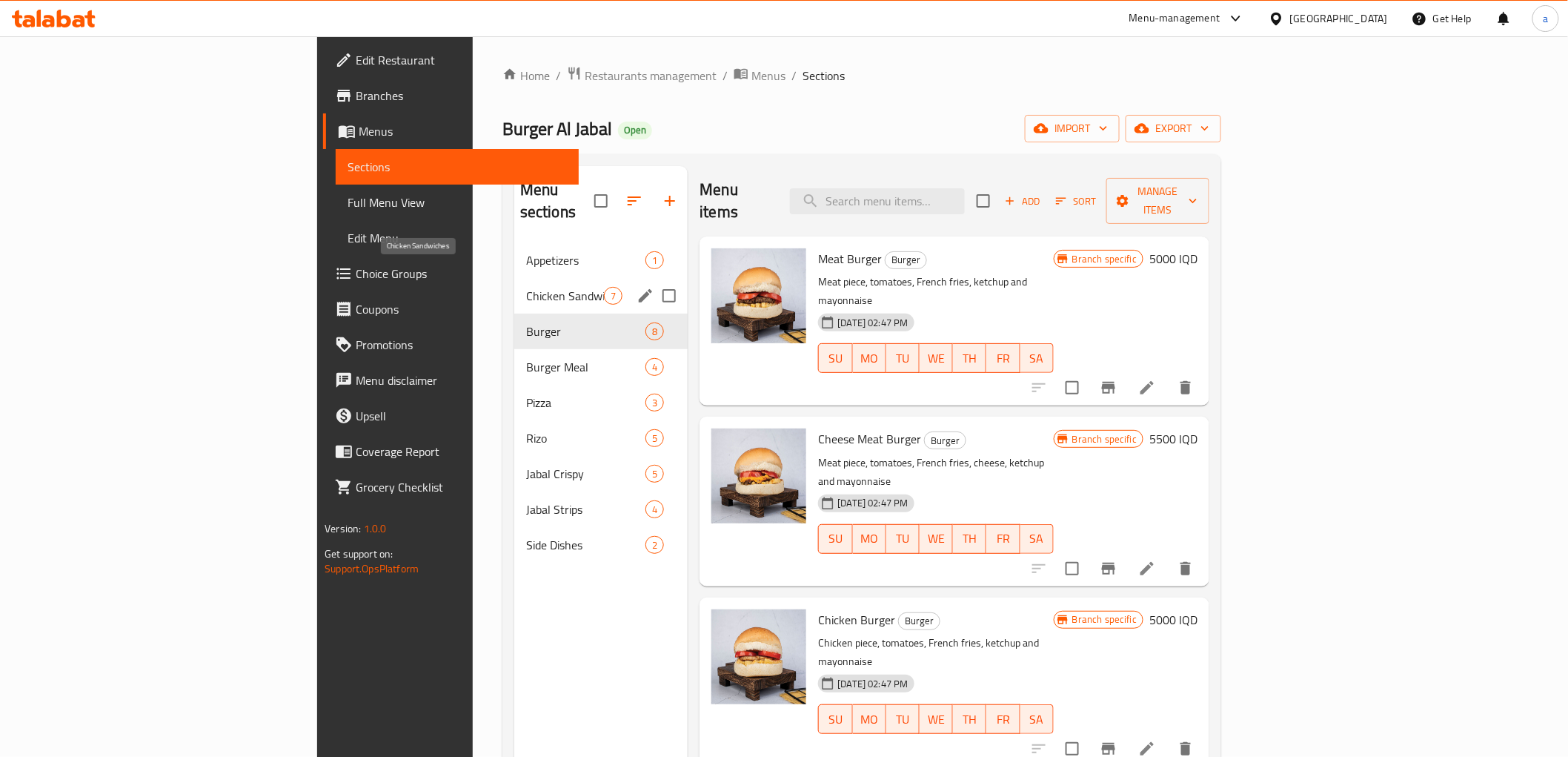
click at [526, 287] on span "Chicken Sandwiches" at bounding box center [565, 296] width 78 height 18
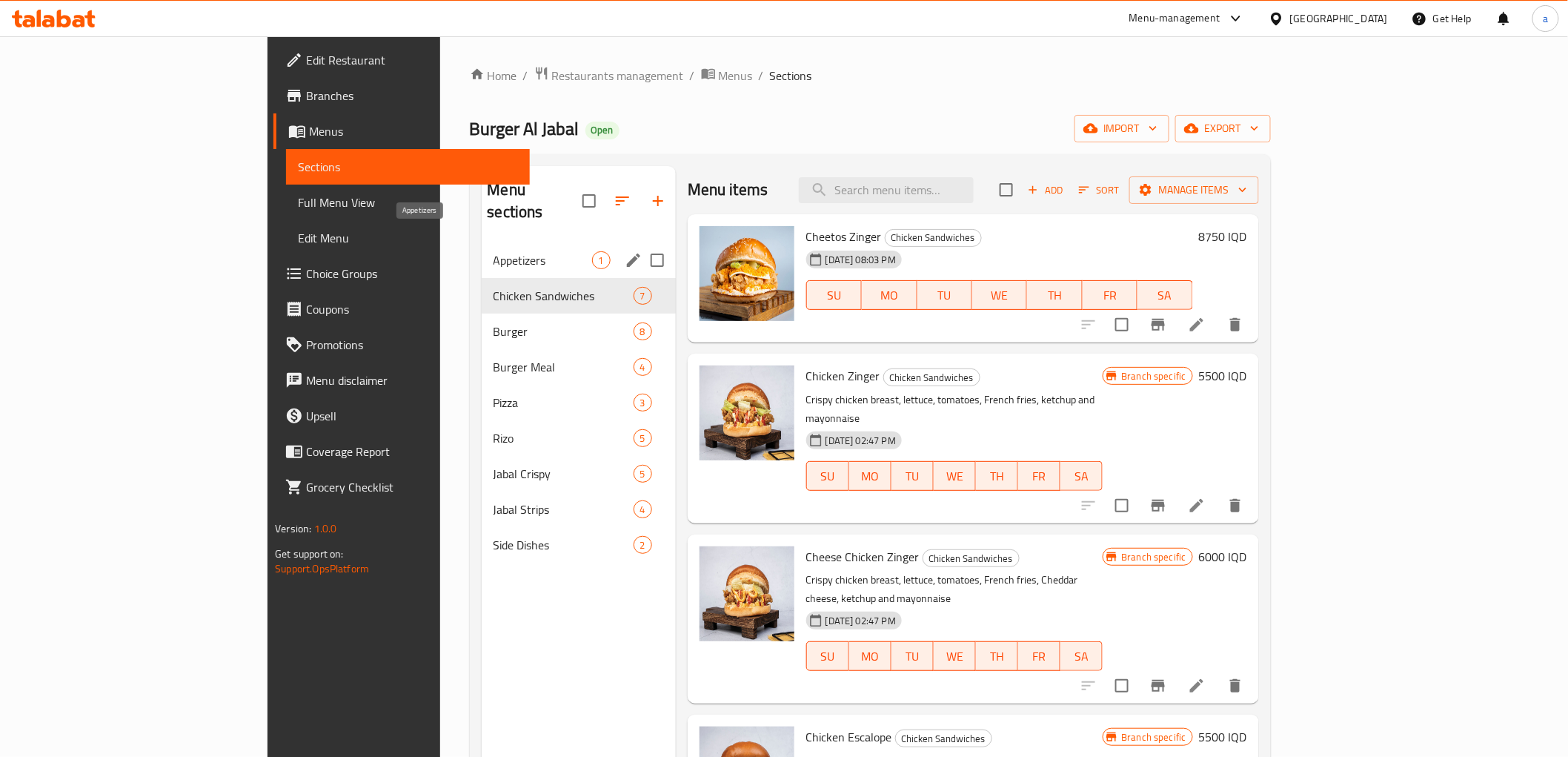
click at [493, 251] on span "Appetizers" at bounding box center [542, 260] width 98 height 18
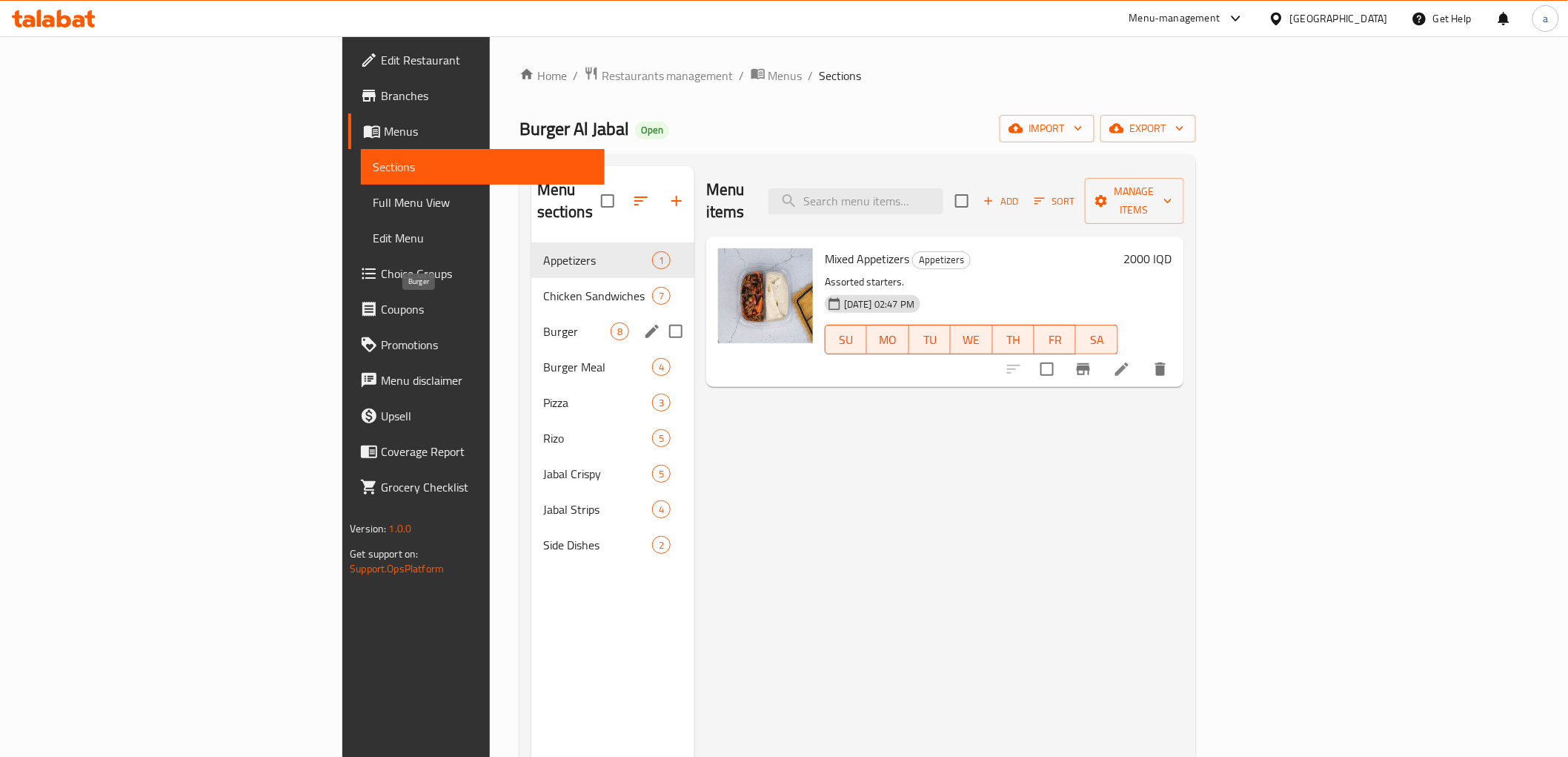
click at [543, 322] on span "Burger" at bounding box center [576, 331] width 68 height 18
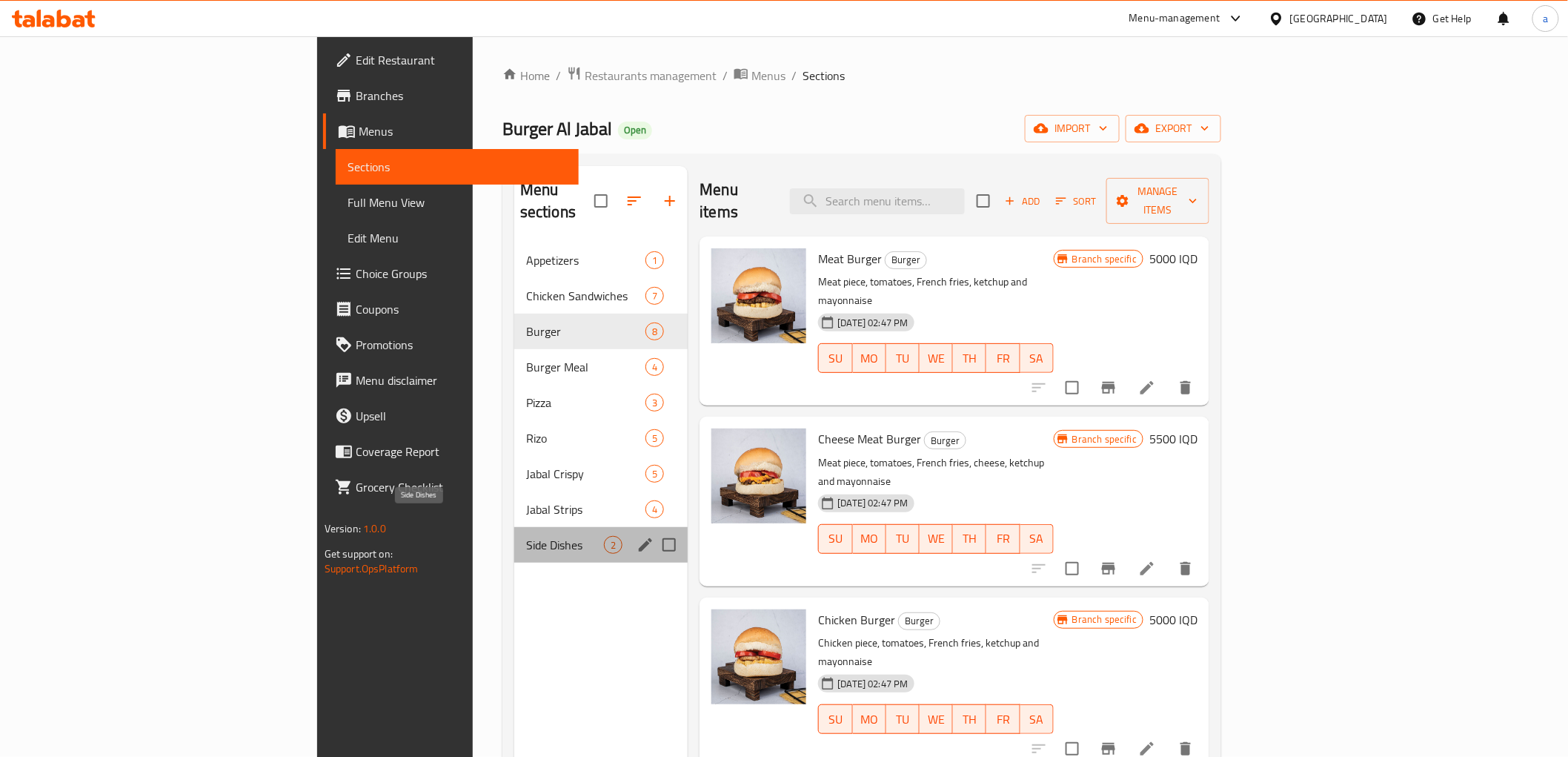
click at [526, 536] on span "Side Dishes" at bounding box center [565, 545] width 78 height 18
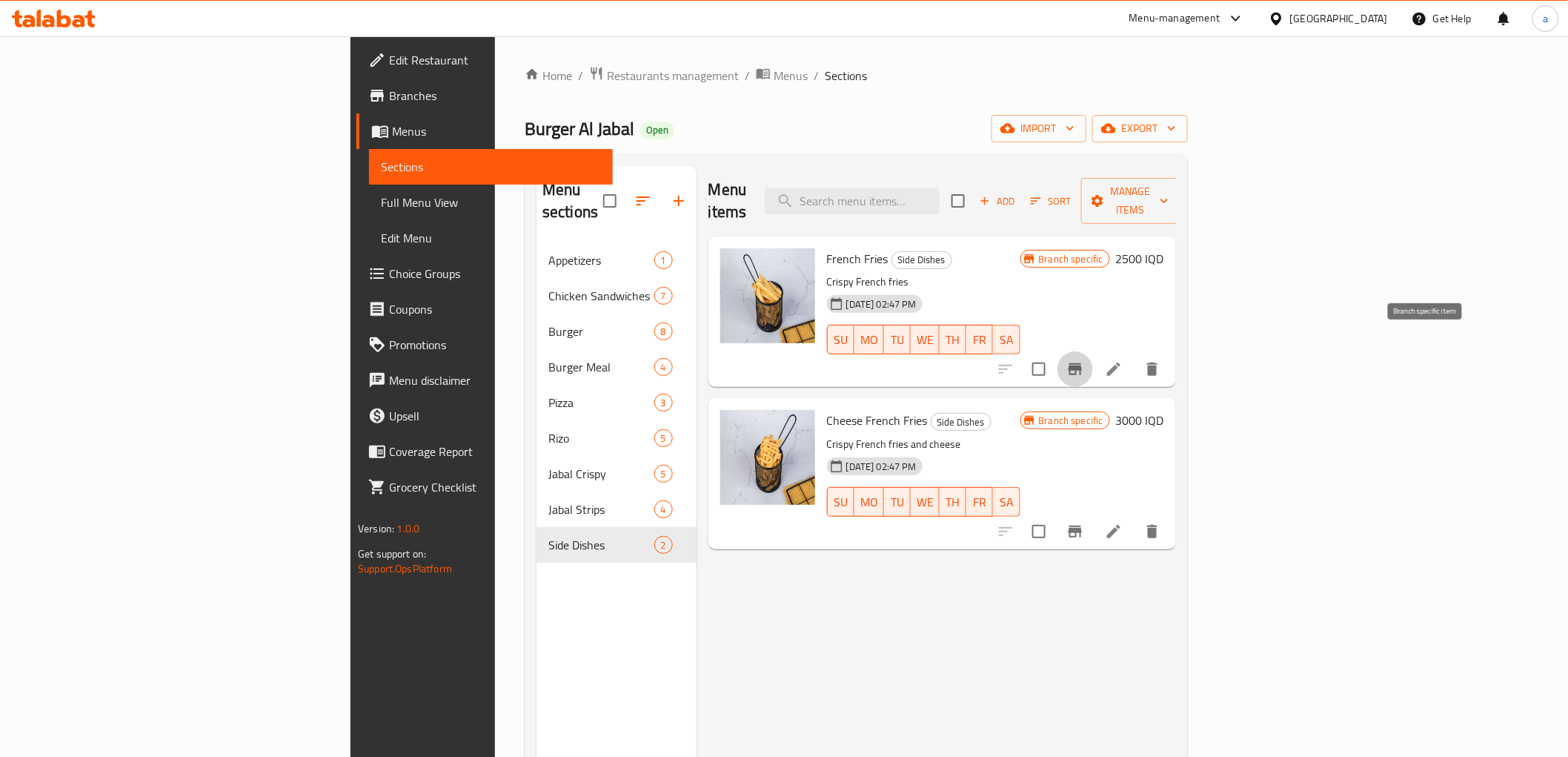
click at [1084, 360] on icon "Branch-specific-item" at bounding box center [1075, 369] width 18 height 18
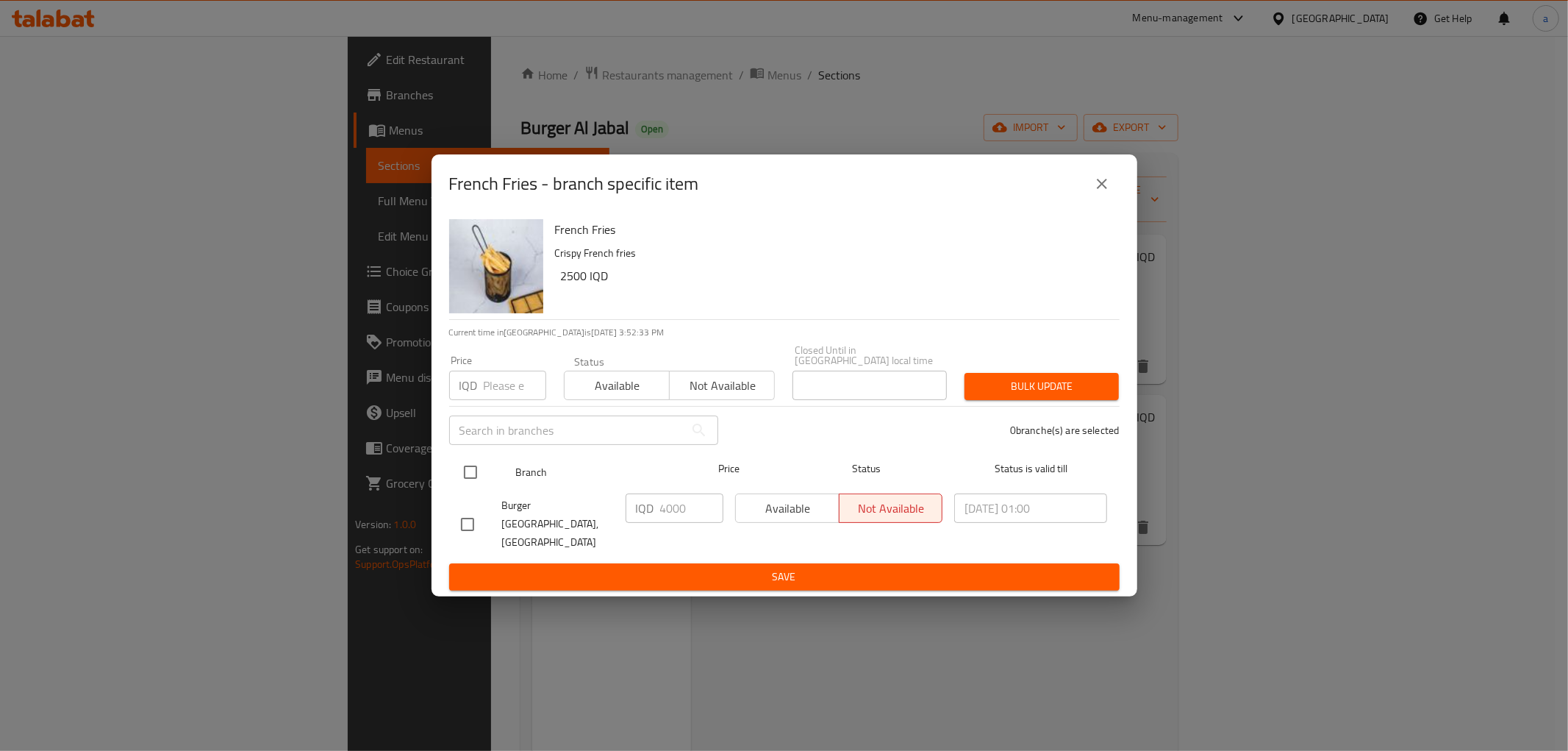
click at [471, 474] on input "checkbox" at bounding box center [471, 472] width 31 height 31
checkbox input "true"
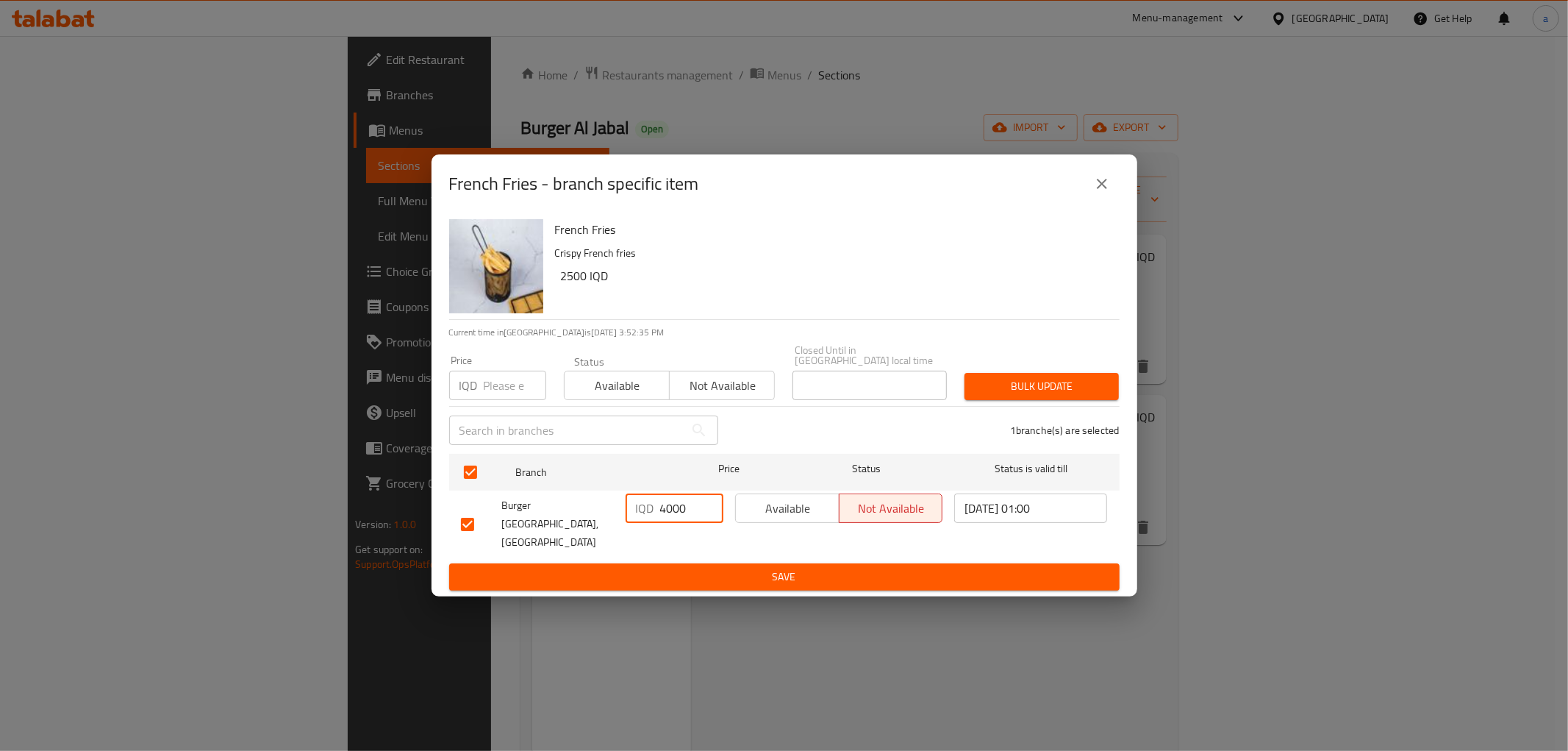
drag, startPoint x: 692, startPoint y: 512, endPoint x: 647, endPoint y: 512, distance: 45.0
click at [647, 512] on div "IQD 4000 ​" at bounding box center [674, 508] width 98 height 30
click at [677, 505] on input "2500" at bounding box center [692, 508] width 64 height 30
type input "2500"
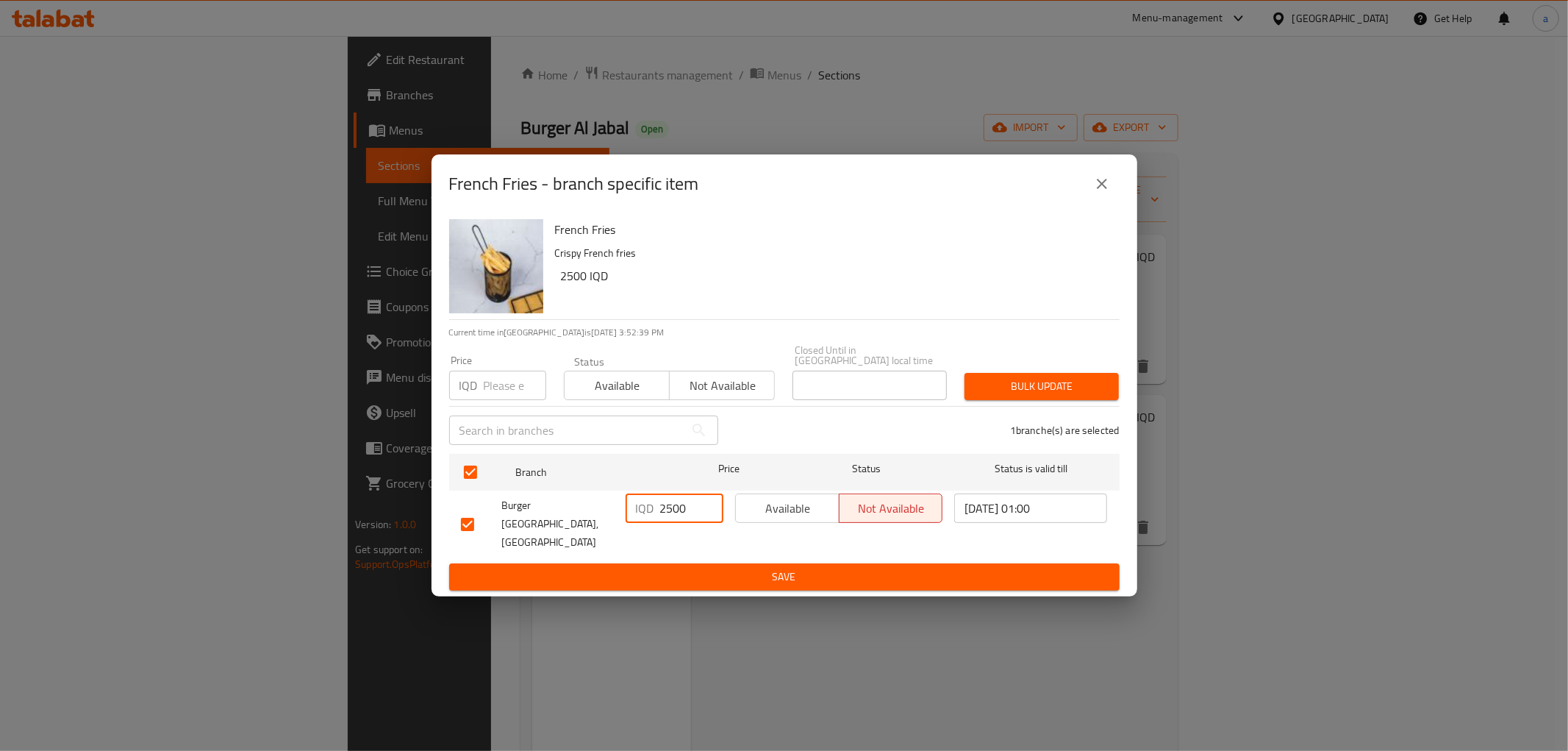
click at [758, 563] on button "Save" at bounding box center [784, 576] width 670 height 27
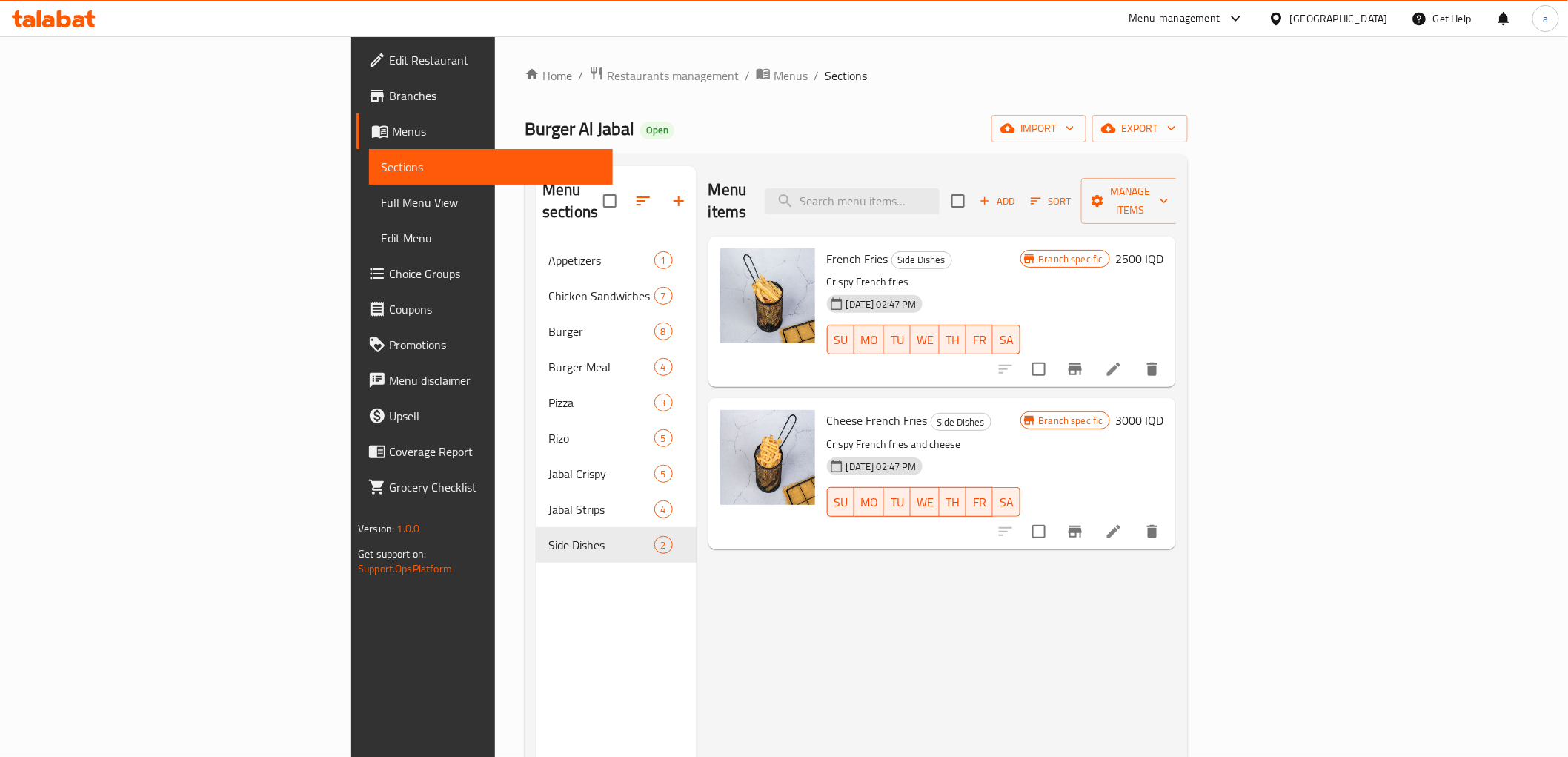
click at [1165, 410] on h6 "3000 IQD" at bounding box center [1139, 420] width 48 height 21
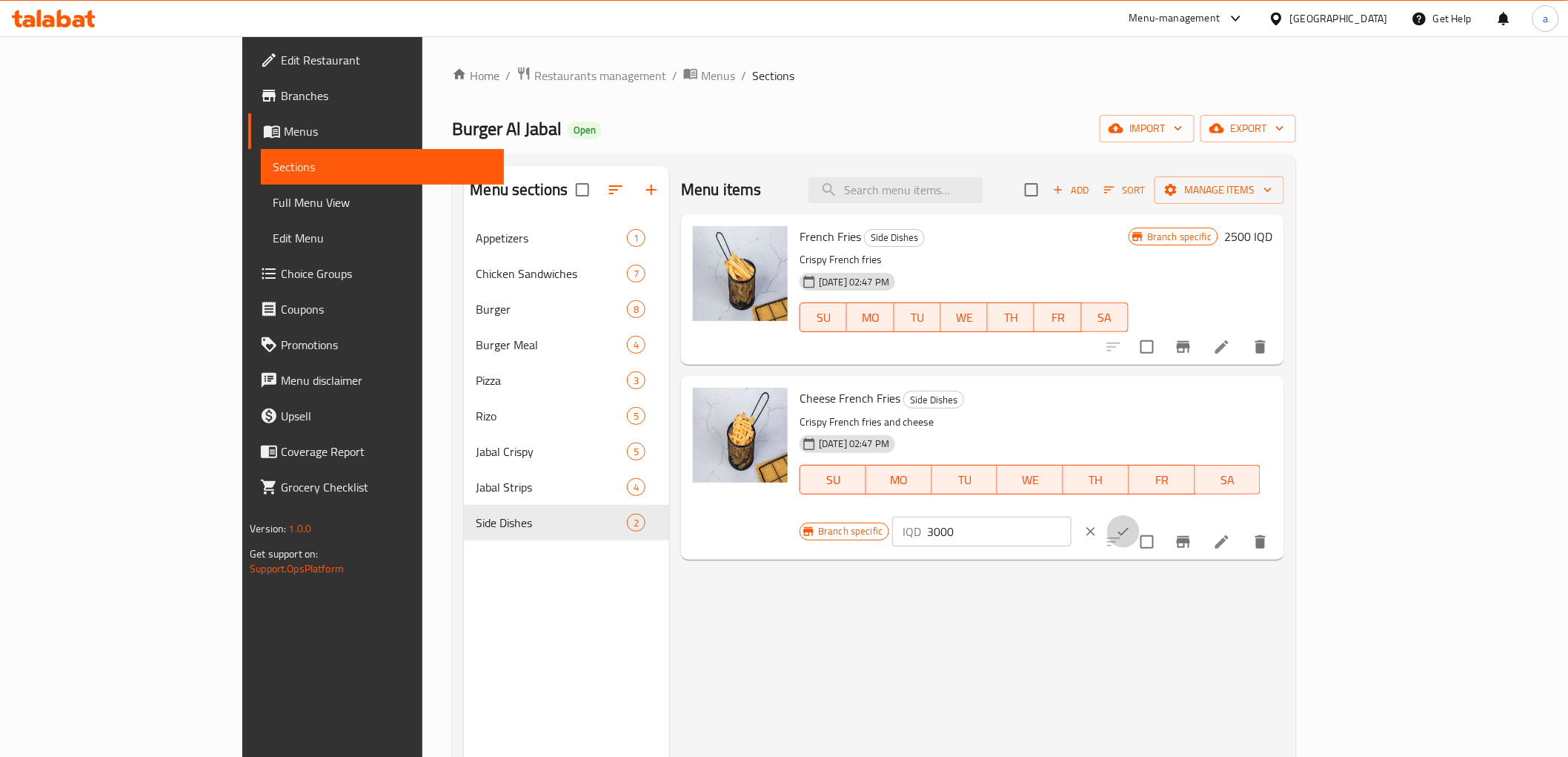
click at [1131, 524] on icon "ok" at bounding box center [1123, 531] width 14 height 14
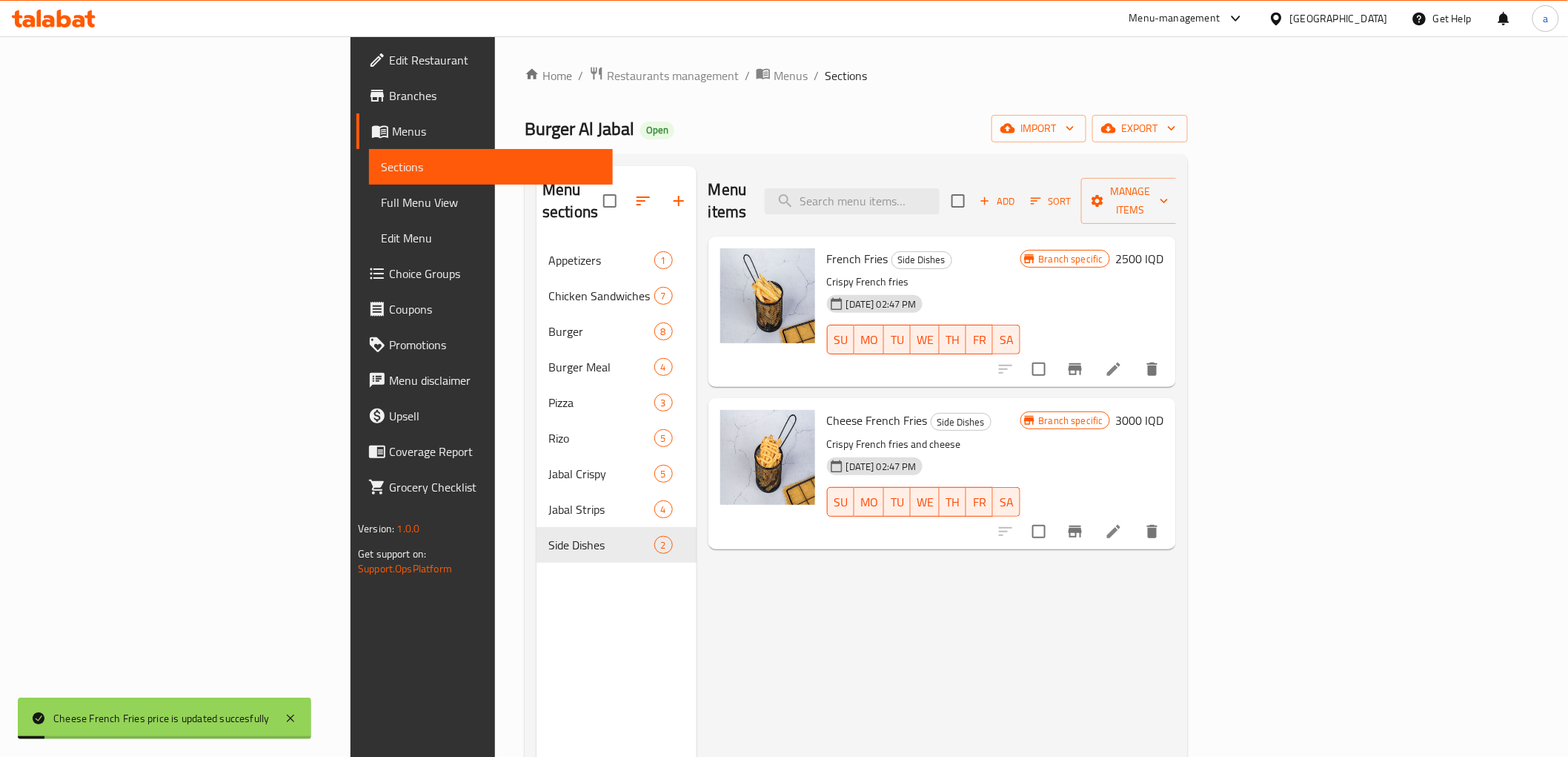
click at [1165, 410] on h6 "3000 IQD" at bounding box center [1139, 420] width 48 height 21
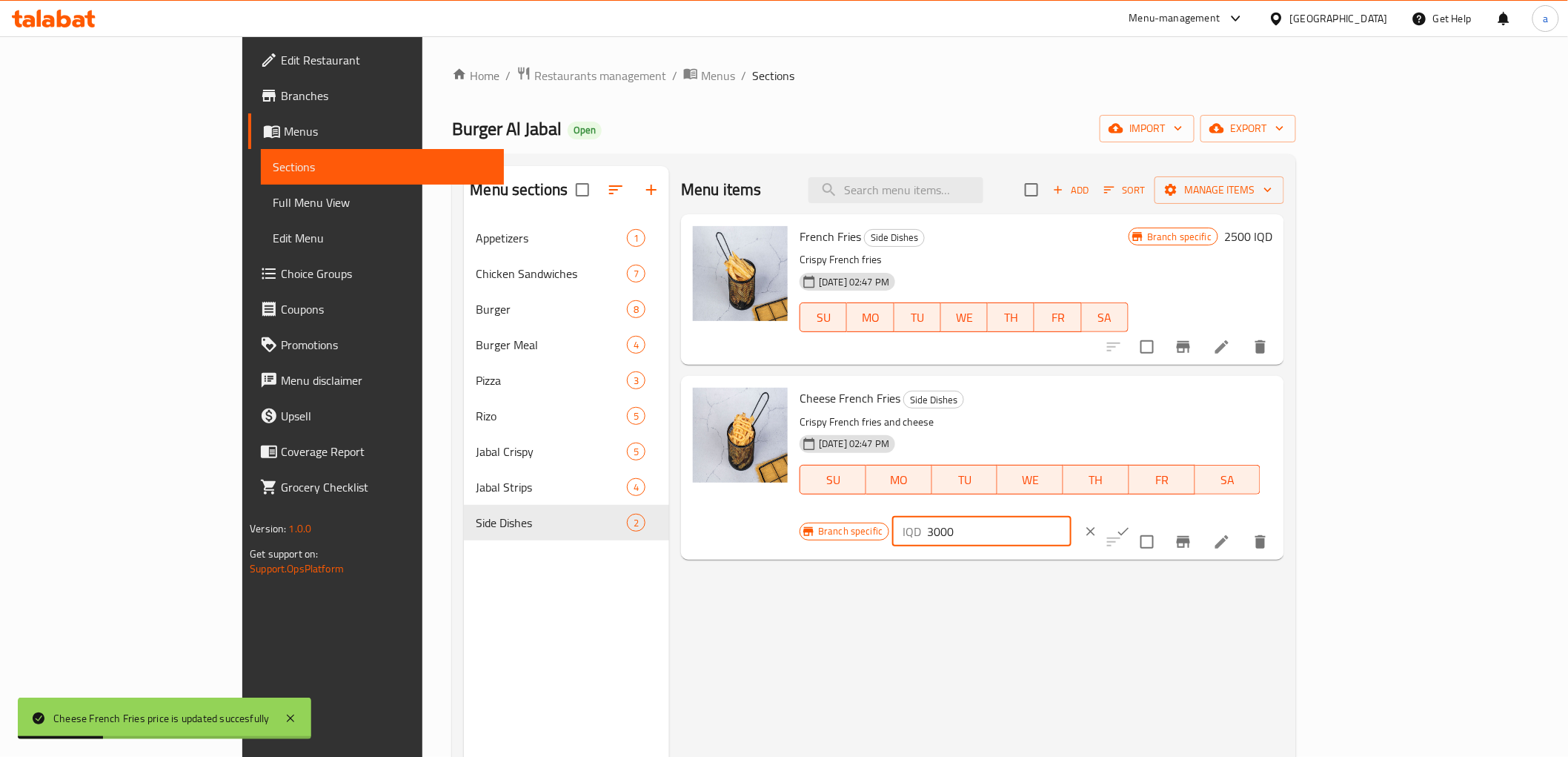
drag, startPoint x: 1350, startPoint y: 404, endPoint x: 1258, endPoint y: 421, distance: 93.6
click at [1160, 515] on div "Branch specific IQD 3000 ​" at bounding box center [980, 531] width 361 height 32
click at [1130, 527] on icon "ok" at bounding box center [1124, 531] width 11 height 8
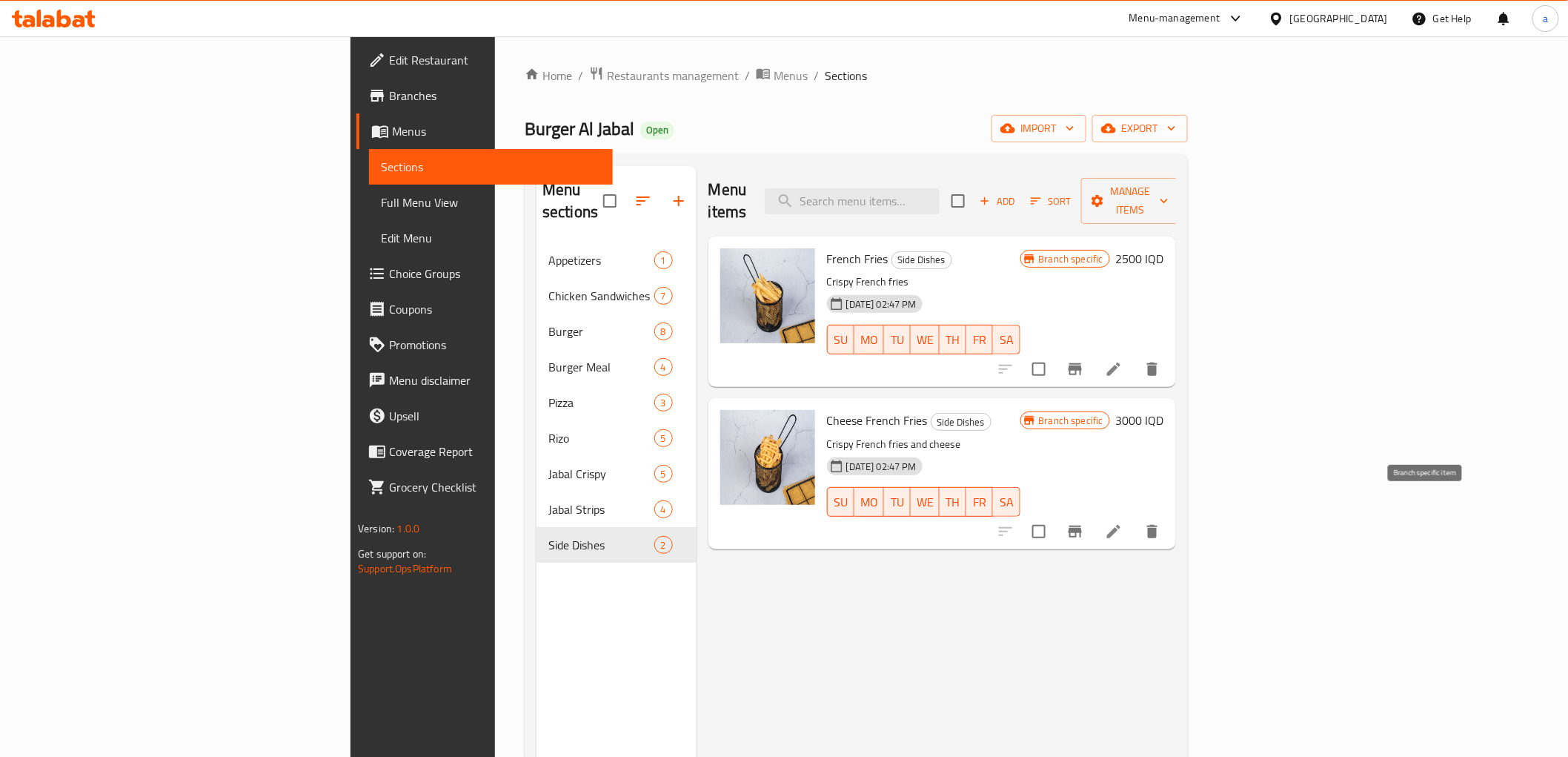
click at [1084, 522] on icon "Branch-specific-item" at bounding box center [1075, 531] width 18 height 18
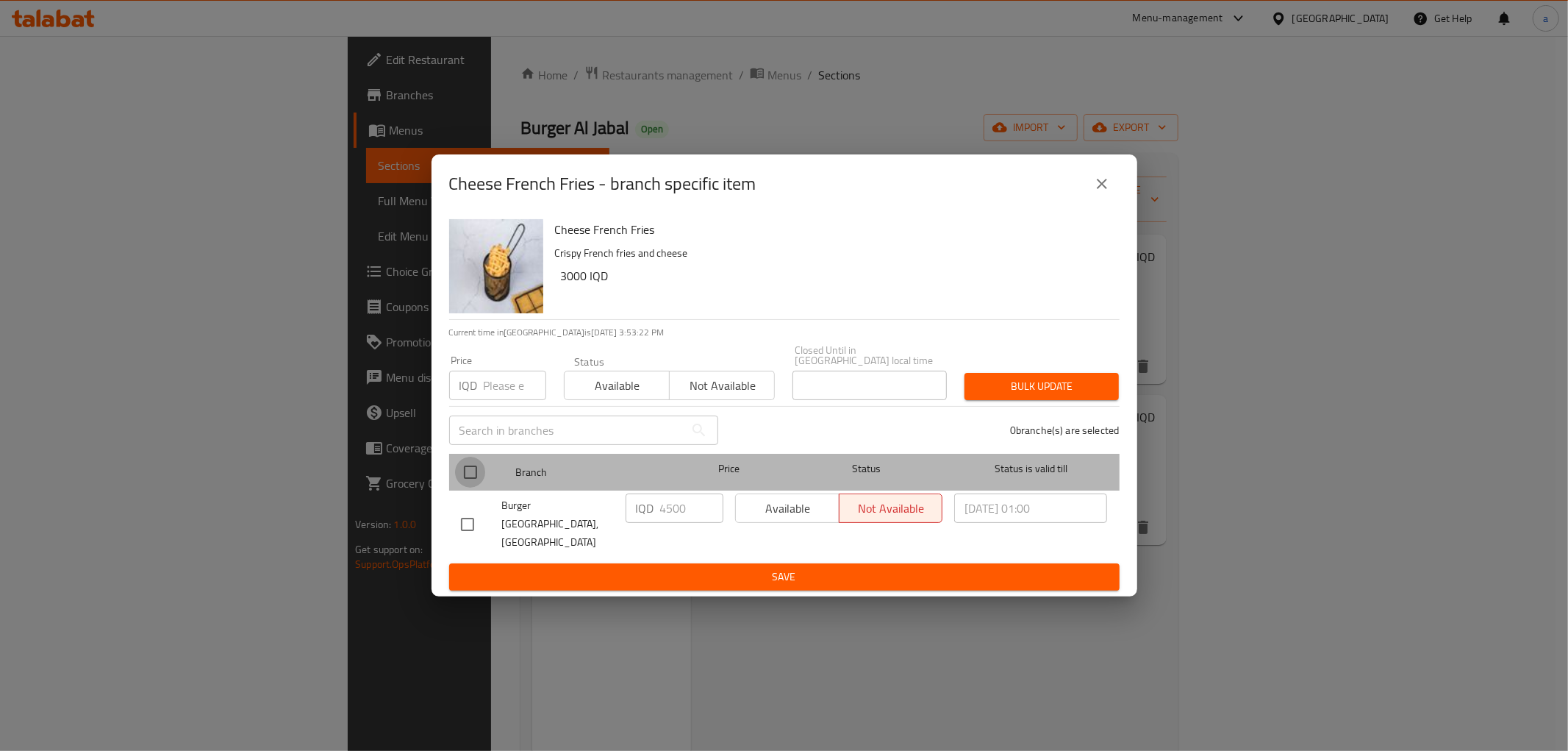
drag, startPoint x: 472, startPoint y: 479, endPoint x: 537, endPoint y: 497, distance: 67.4
click at [473, 478] on input "checkbox" at bounding box center [471, 472] width 31 height 31
checkbox input "true"
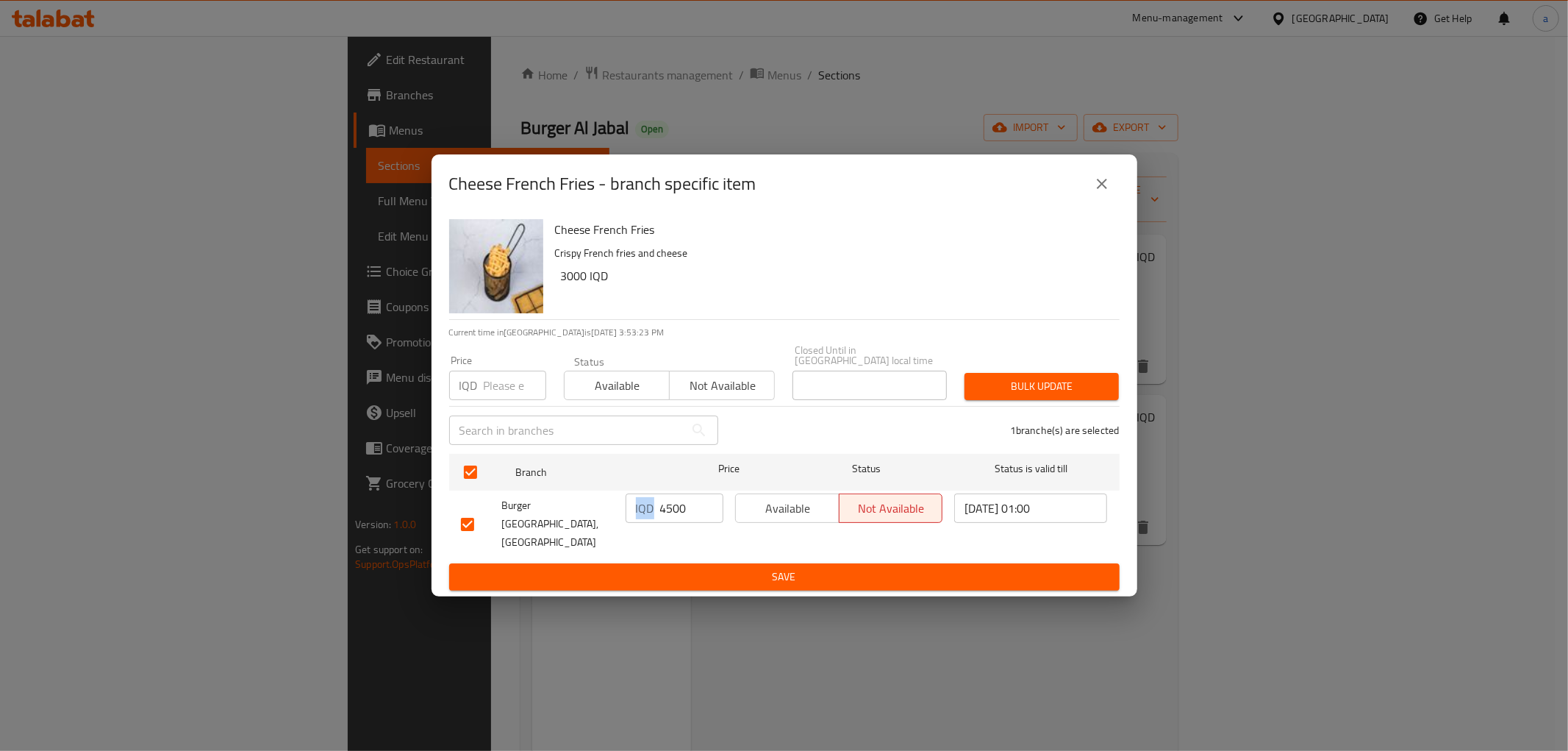
drag, startPoint x: 666, startPoint y: 512, endPoint x: 699, endPoint y: 509, distance: 33.1
click at [699, 509] on div "IQD 4500 ​" at bounding box center [674, 508] width 98 height 30
drag, startPoint x: 694, startPoint y: 512, endPoint x: 629, endPoint y: 513, distance: 65.0
click at [627, 515] on div "IQD 4500 ​" at bounding box center [674, 508] width 98 height 30
type input "3000"
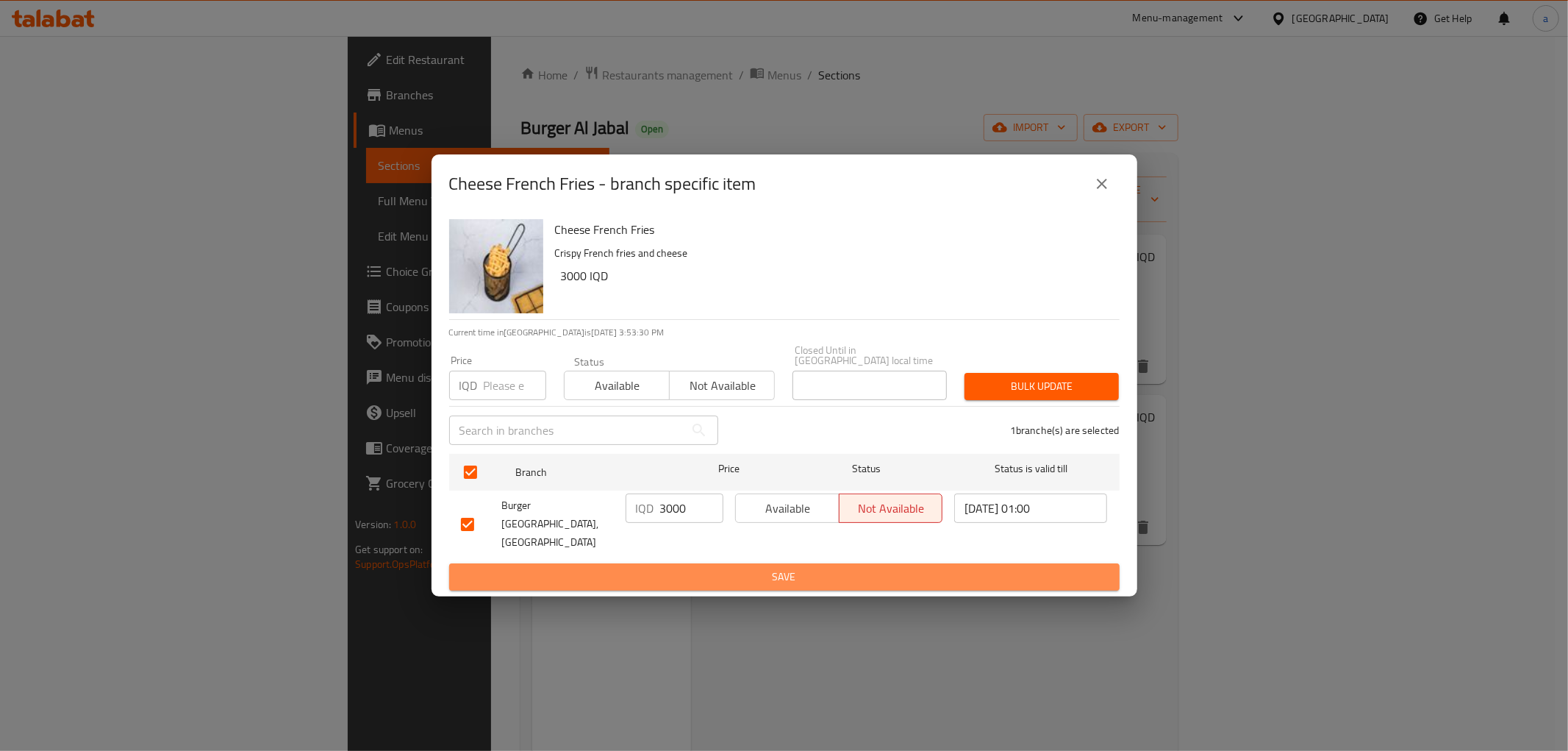
click at [572, 568] on span "Save" at bounding box center [784, 576] width 647 height 19
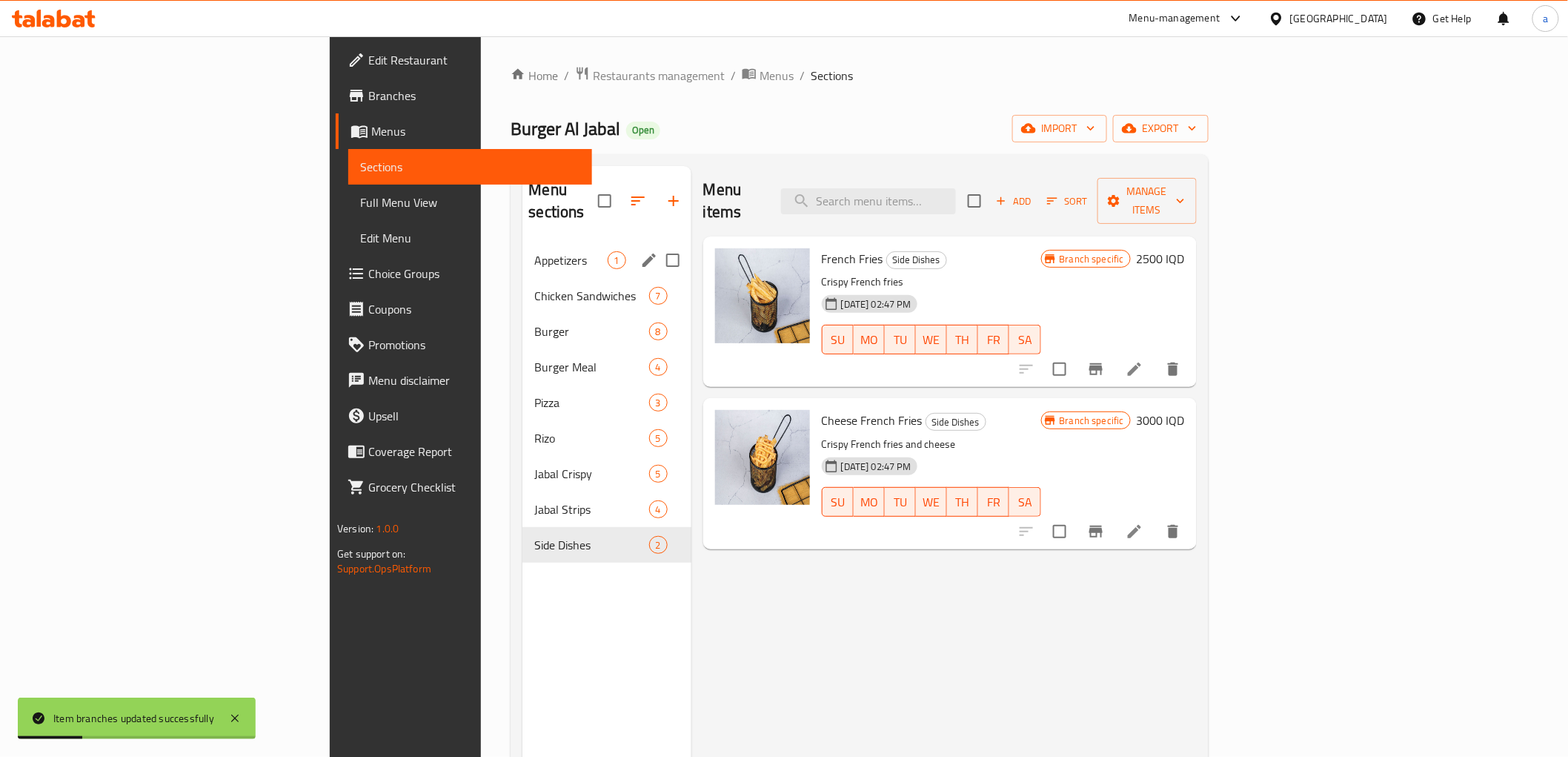
click at [522, 243] on div "Appetizers 1" at bounding box center [606, 260] width 168 height 35
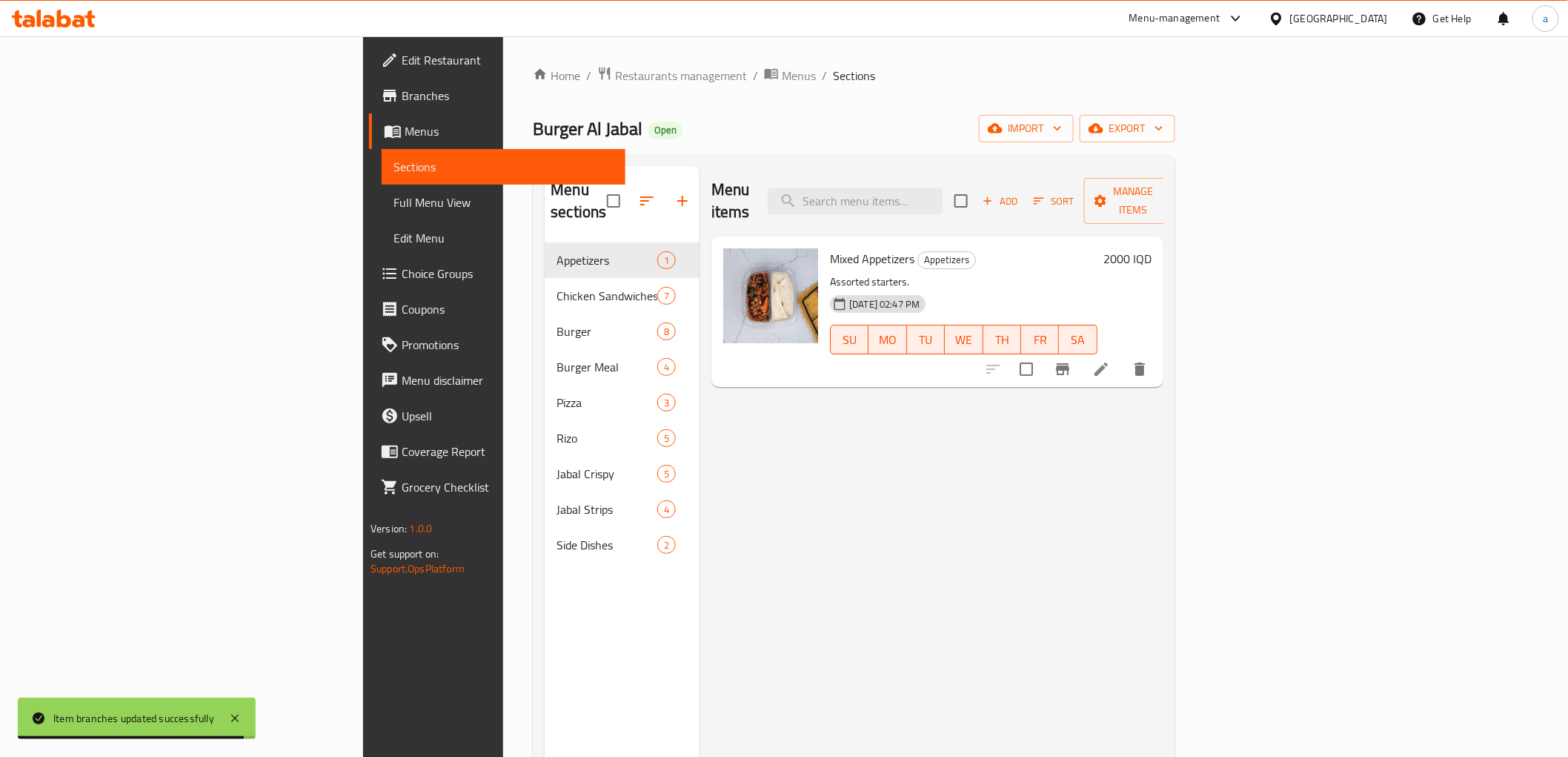
click at [1152, 248] on h6 "2000 IQD" at bounding box center [1127, 258] width 48 height 21
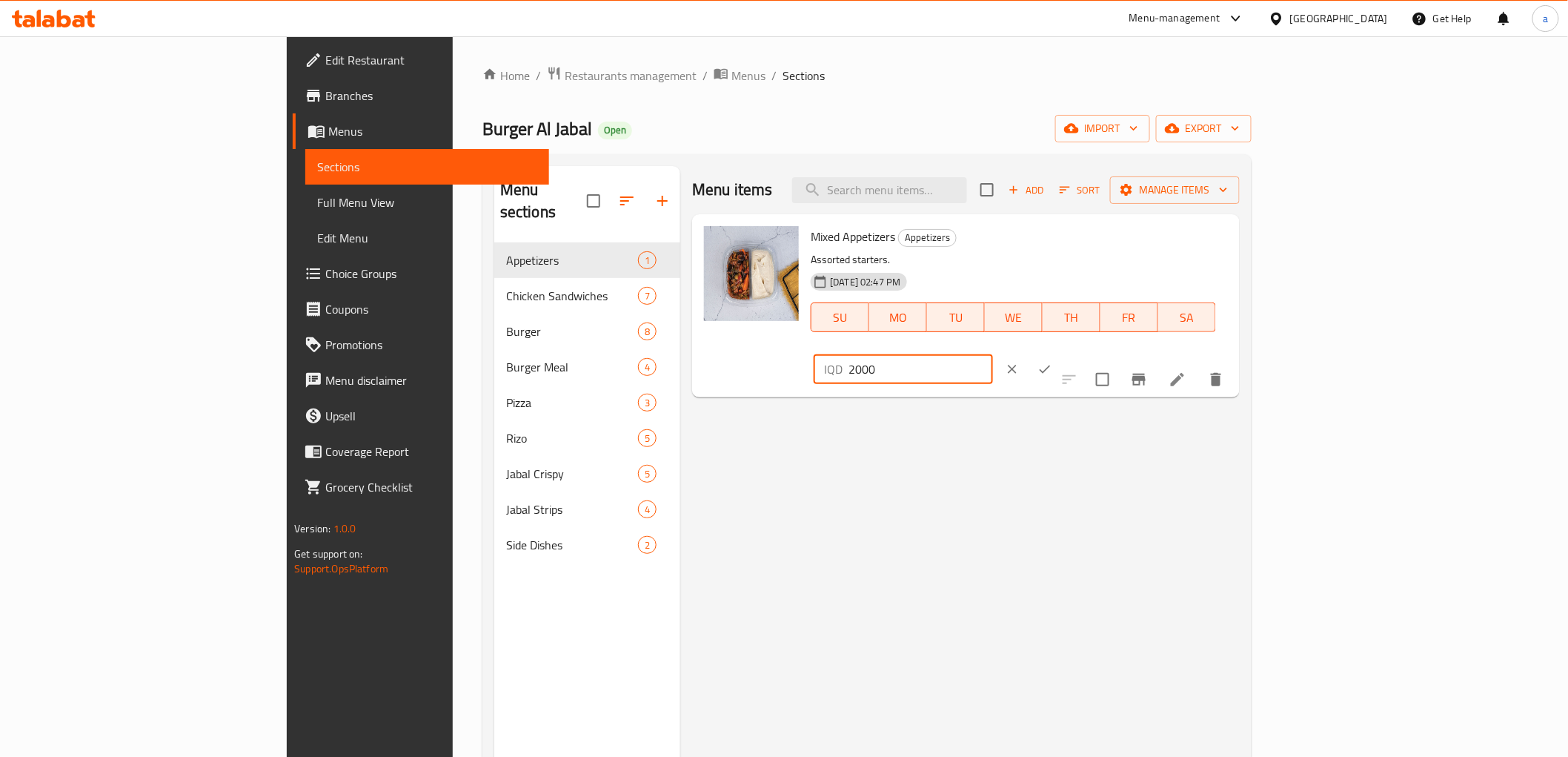
click at [992, 355] on input "2000" at bounding box center [920, 369] width 143 height 30
drag, startPoint x: 1351, startPoint y: 248, endPoint x: 1277, endPoint y: 249, distance: 74.0
click at [992, 355] on div "IQD 2500 ​" at bounding box center [903, 369] width 179 height 30
type input "2500"
click at [1053, 362] on icon "ok" at bounding box center [1045, 369] width 14 height 14
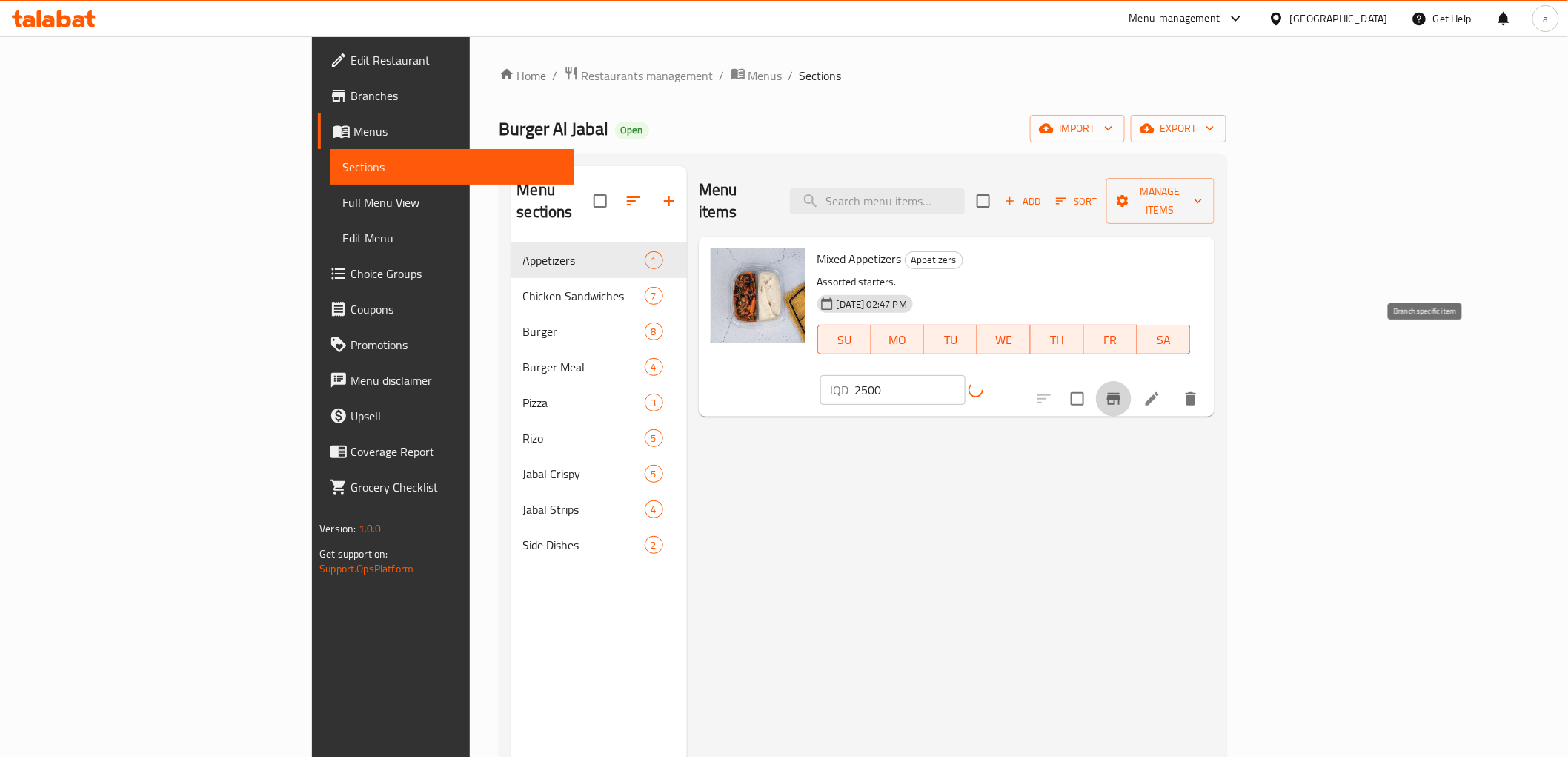
click at [1123, 390] on icon "Branch-specific-item" at bounding box center [1114, 399] width 18 height 18
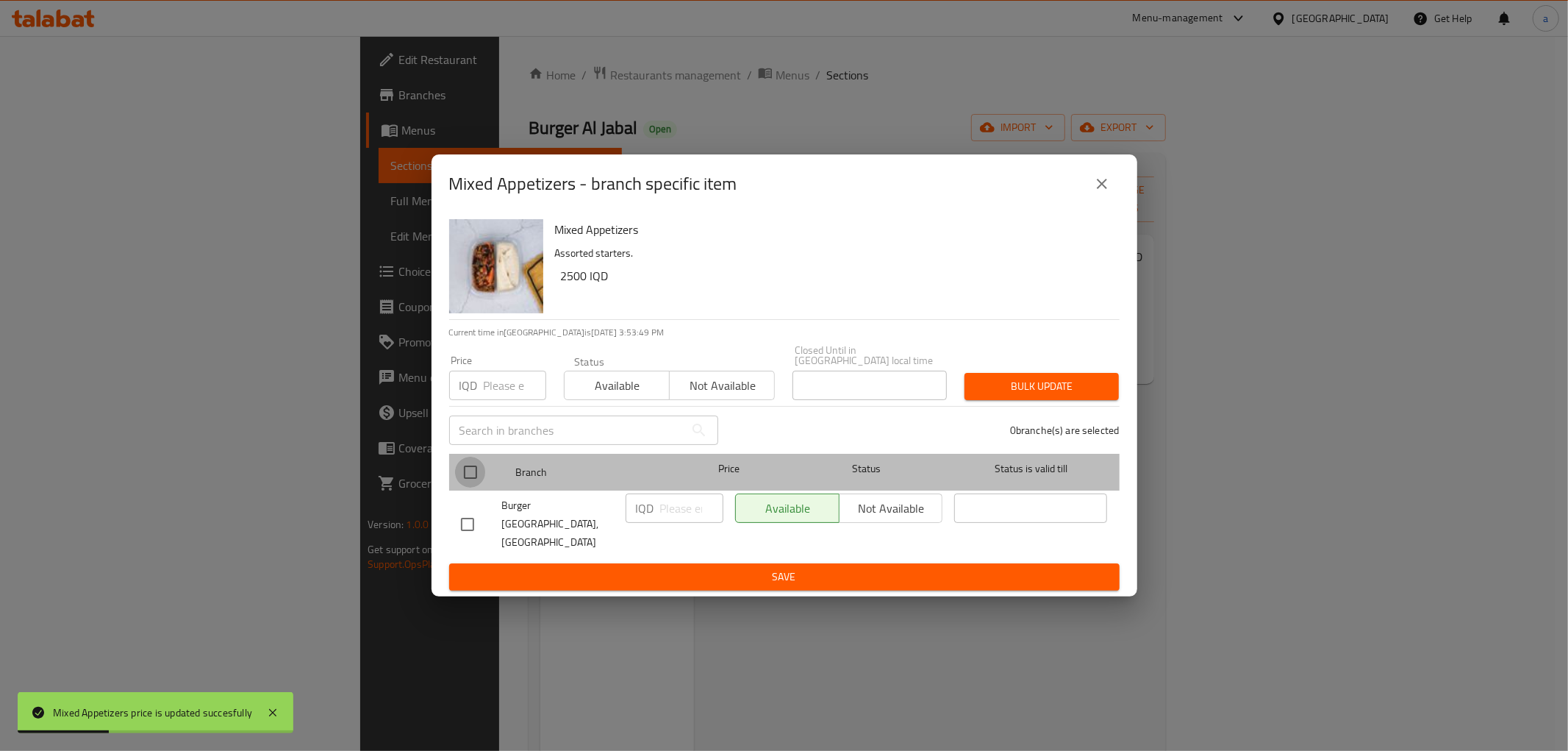
click at [464, 476] on input "checkbox" at bounding box center [471, 472] width 31 height 31
checkbox input "true"
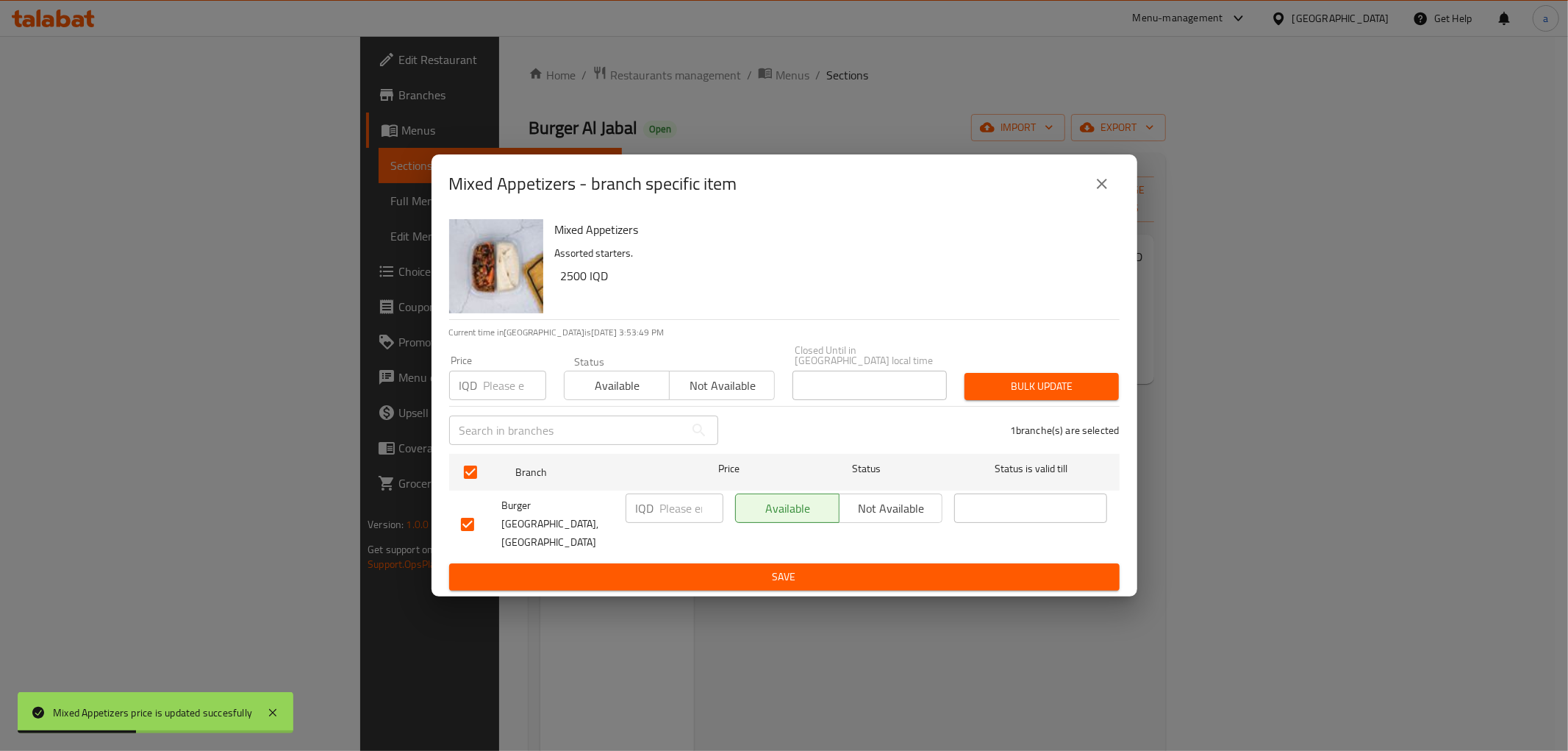
click at [657, 513] on div "IQD ​" at bounding box center [674, 508] width 98 height 30
paste input "2500"
type input "2500"
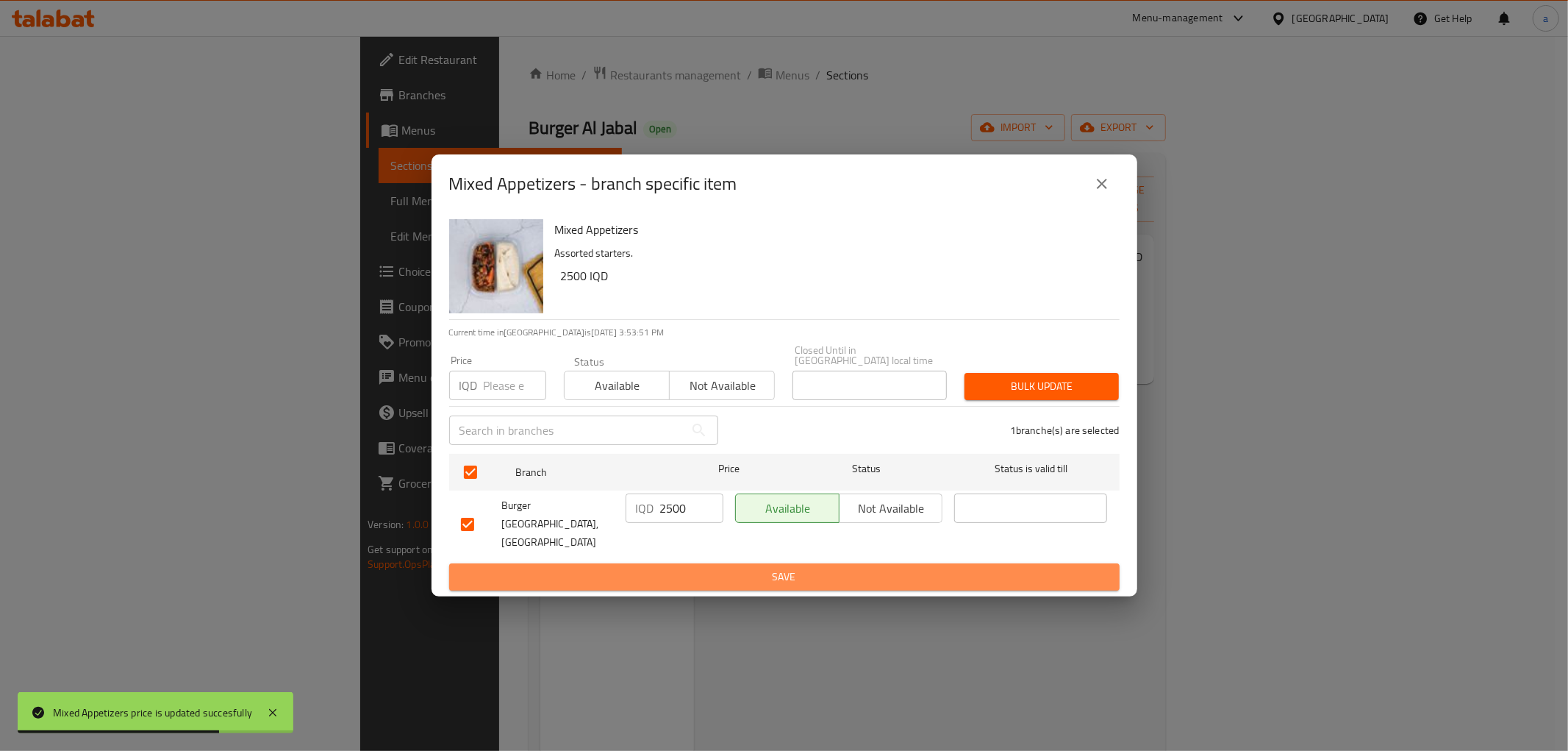
click at [711, 568] on span "Save" at bounding box center [784, 576] width 647 height 19
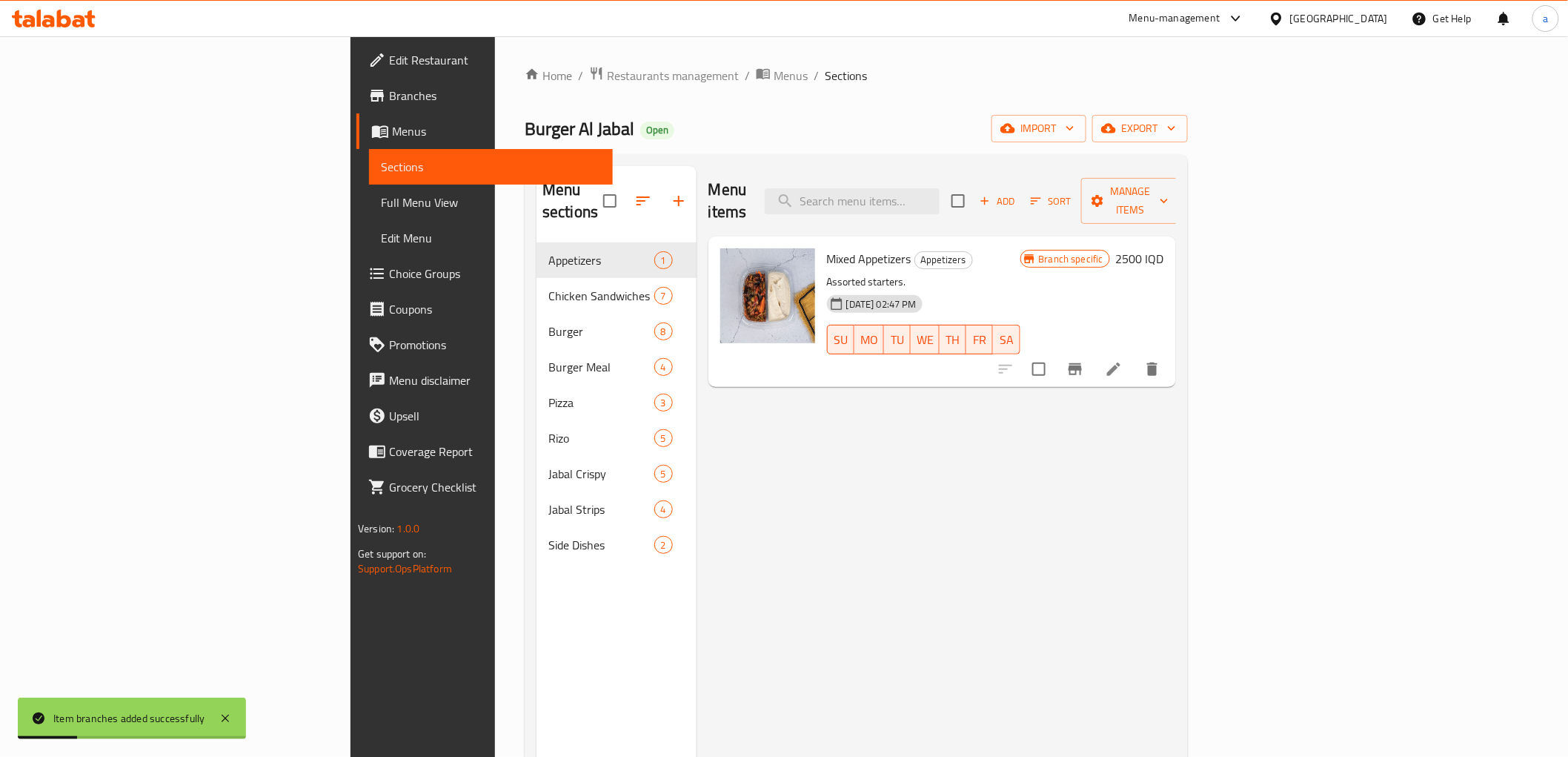
click at [381, 193] on span "Full Menu View" at bounding box center [490, 202] width 219 height 18
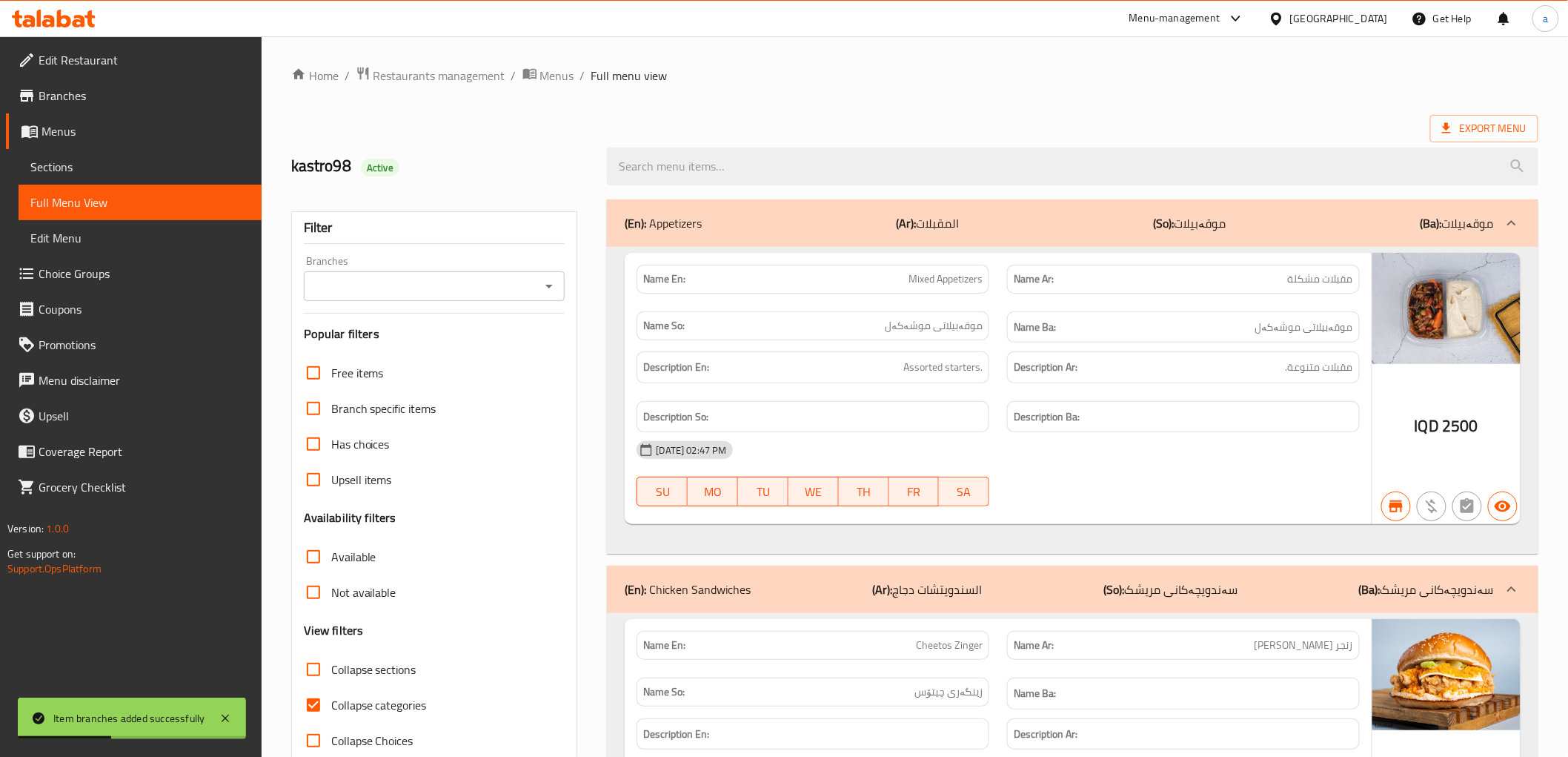
click at [557, 283] on icon "Open" at bounding box center [549, 286] width 18 height 18
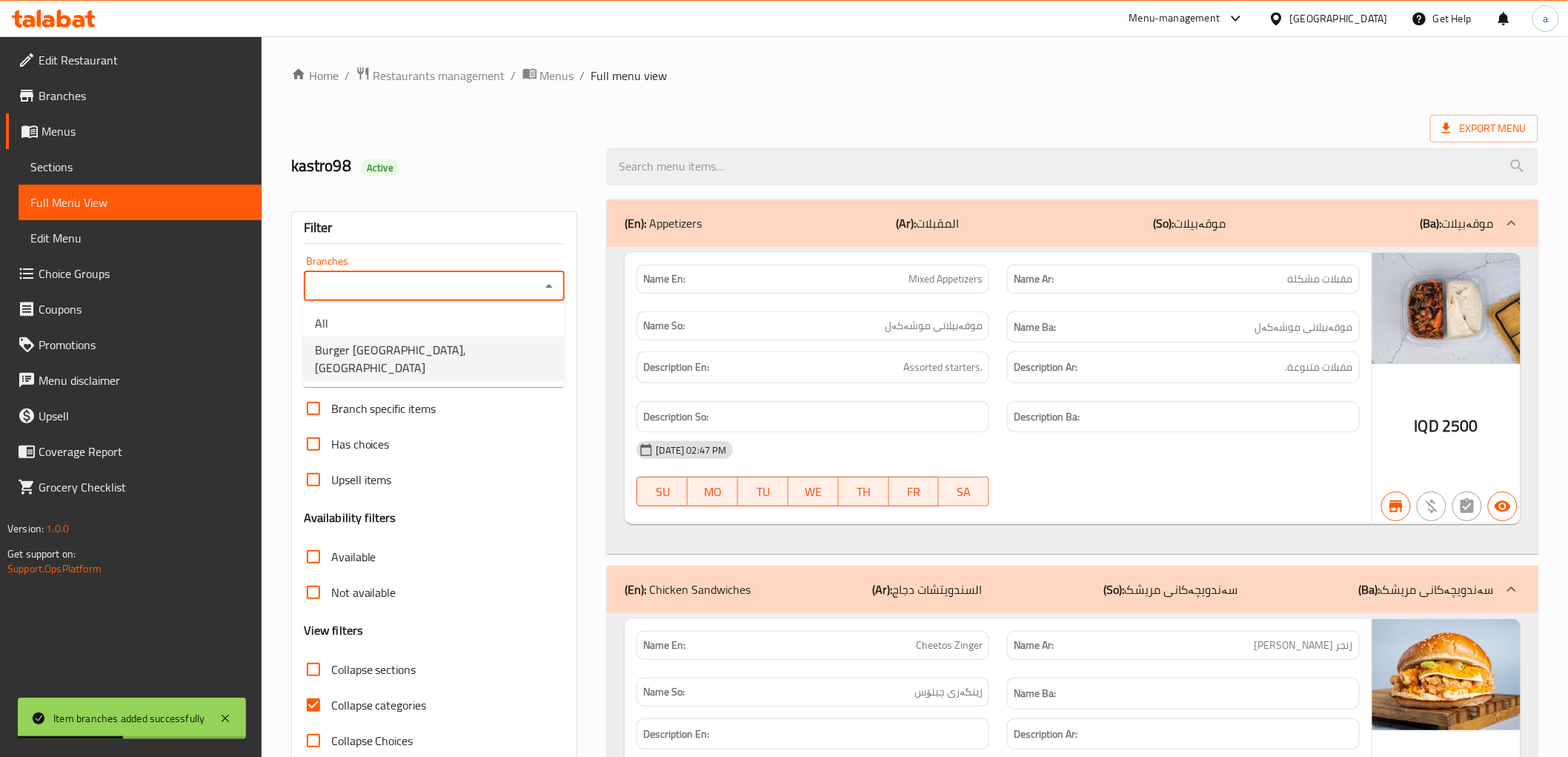
click at [461, 354] on li "Burger [GEOGRAPHIC_DATA], [GEOGRAPHIC_DATA]" at bounding box center [434, 358] width 262 height 44
type input "Burger [GEOGRAPHIC_DATA], [GEOGRAPHIC_DATA]"
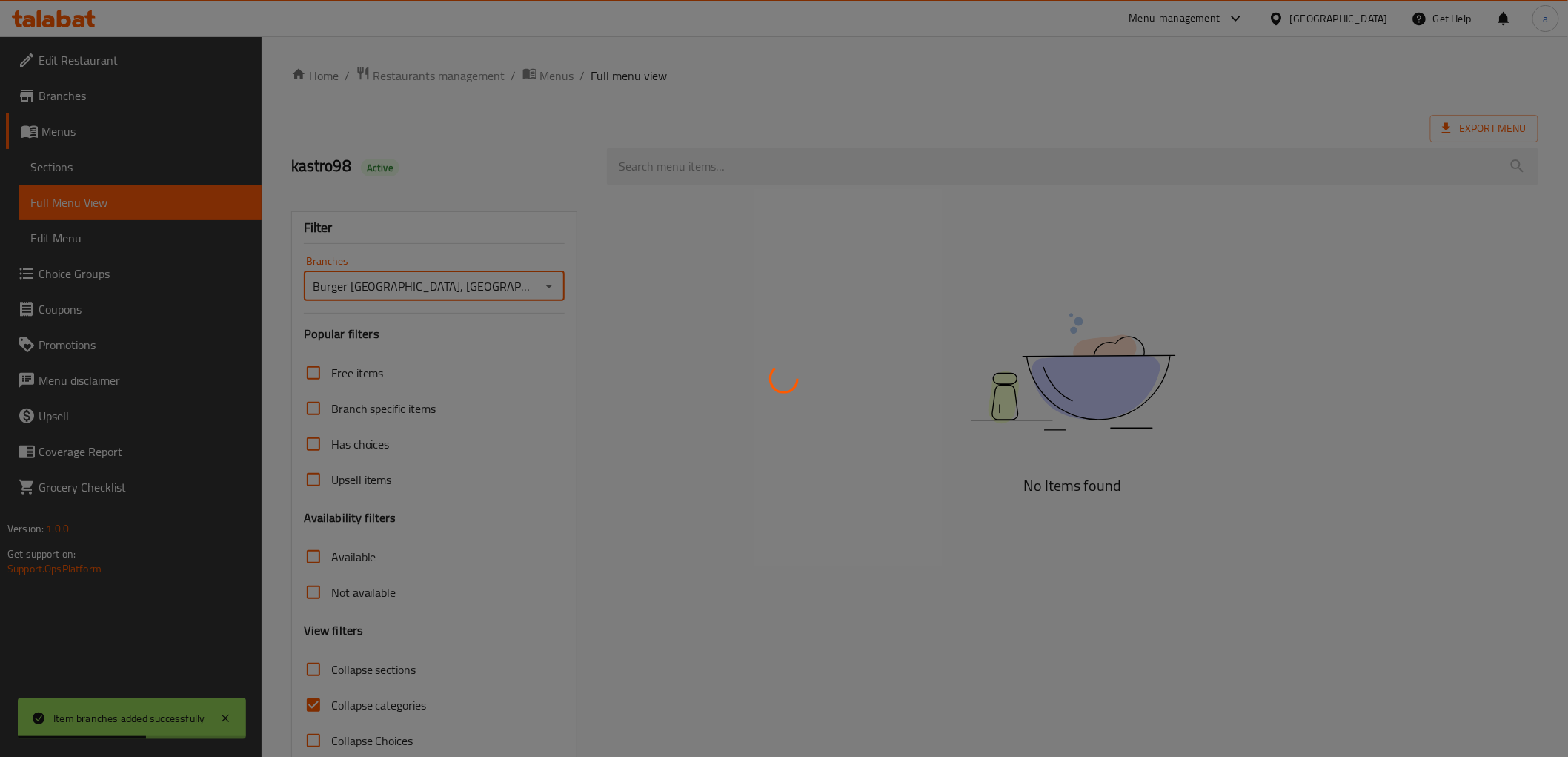
click at [784, 168] on div at bounding box center [784, 378] width 1568 height 757
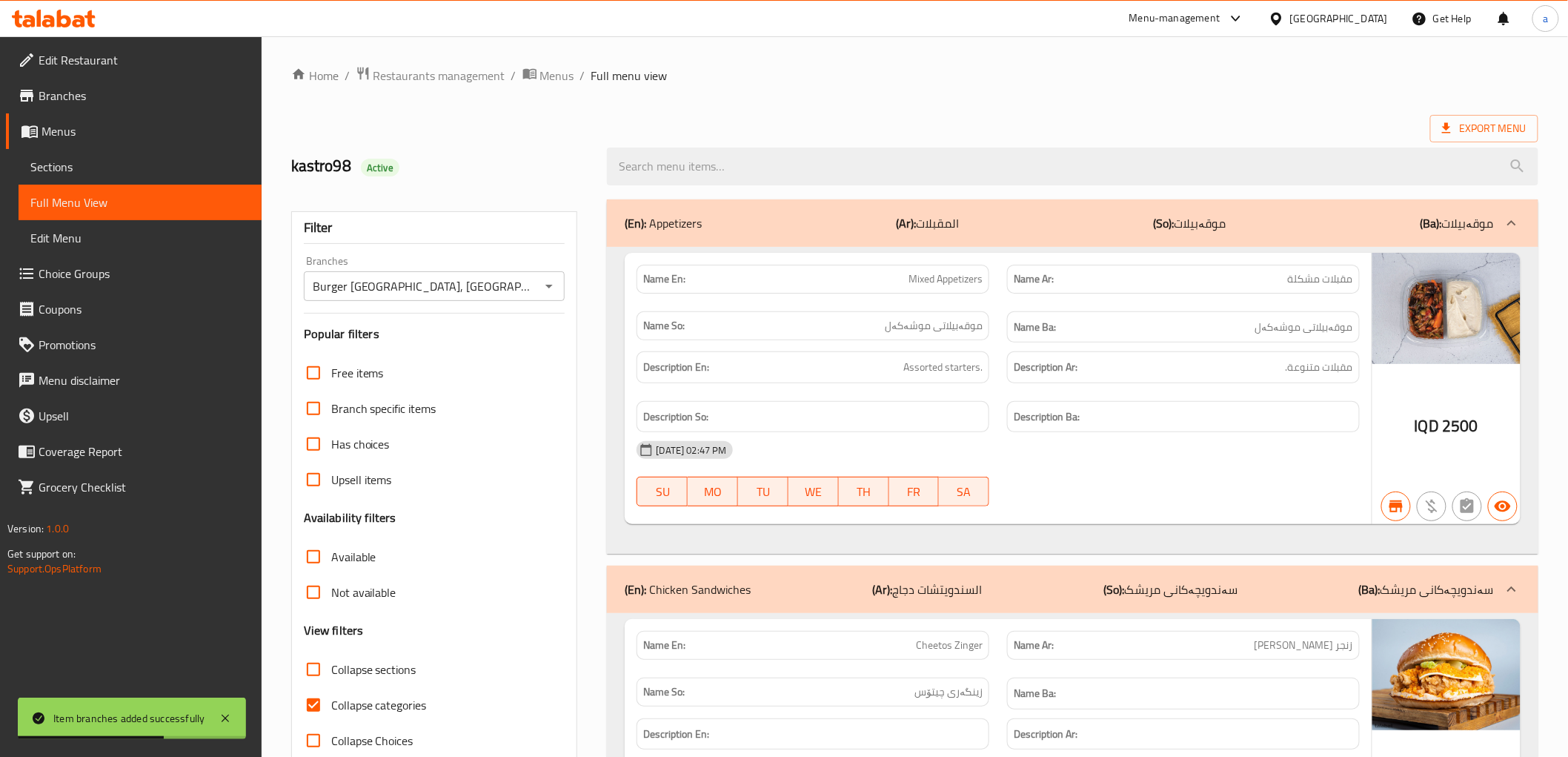
click at [784, 168] on input "search" at bounding box center [1073, 166] width 931 height 38
type input "o"
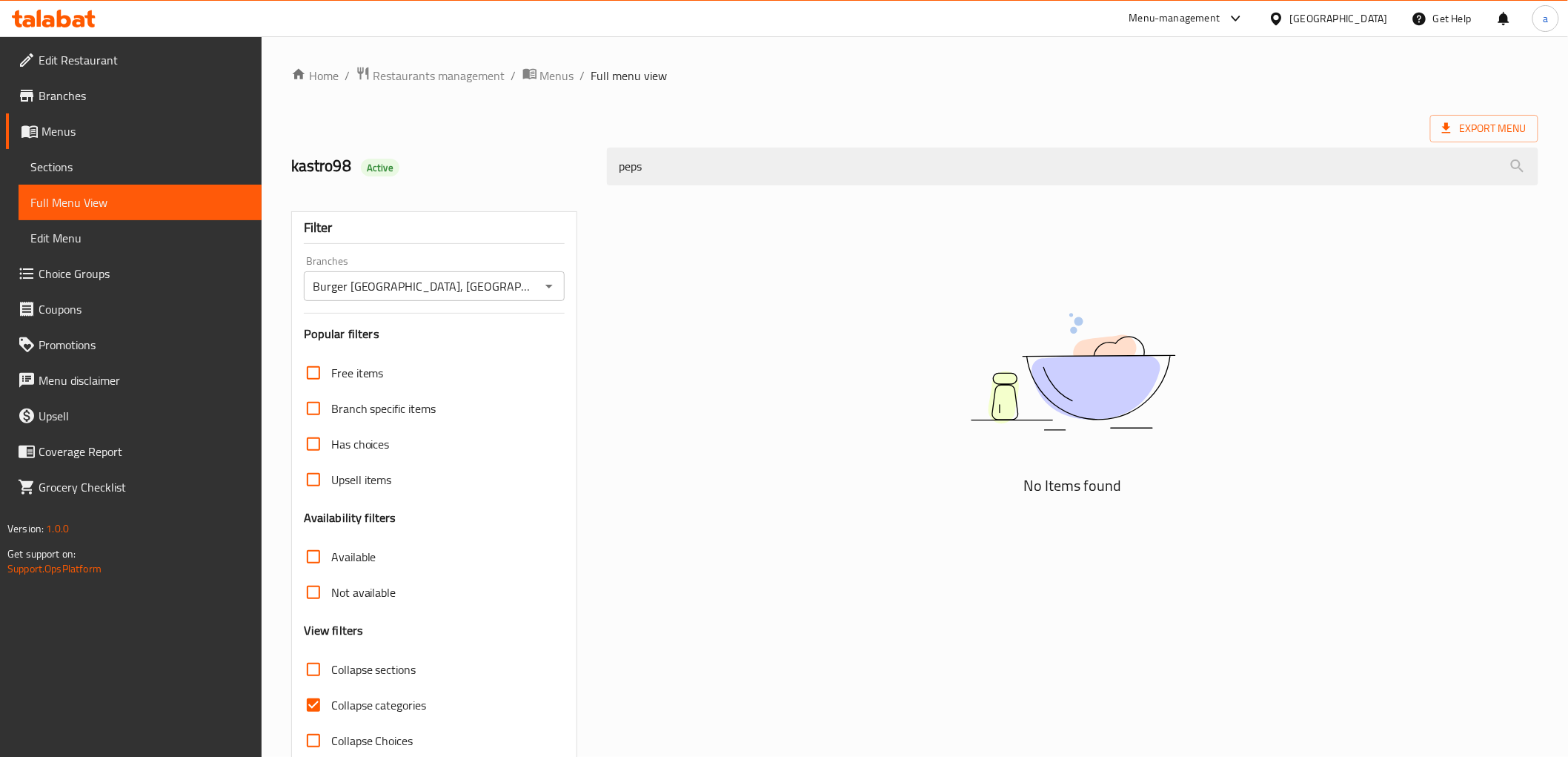
type input "peps"
click at [109, 168] on span "Sections" at bounding box center [140, 167] width 219 height 18
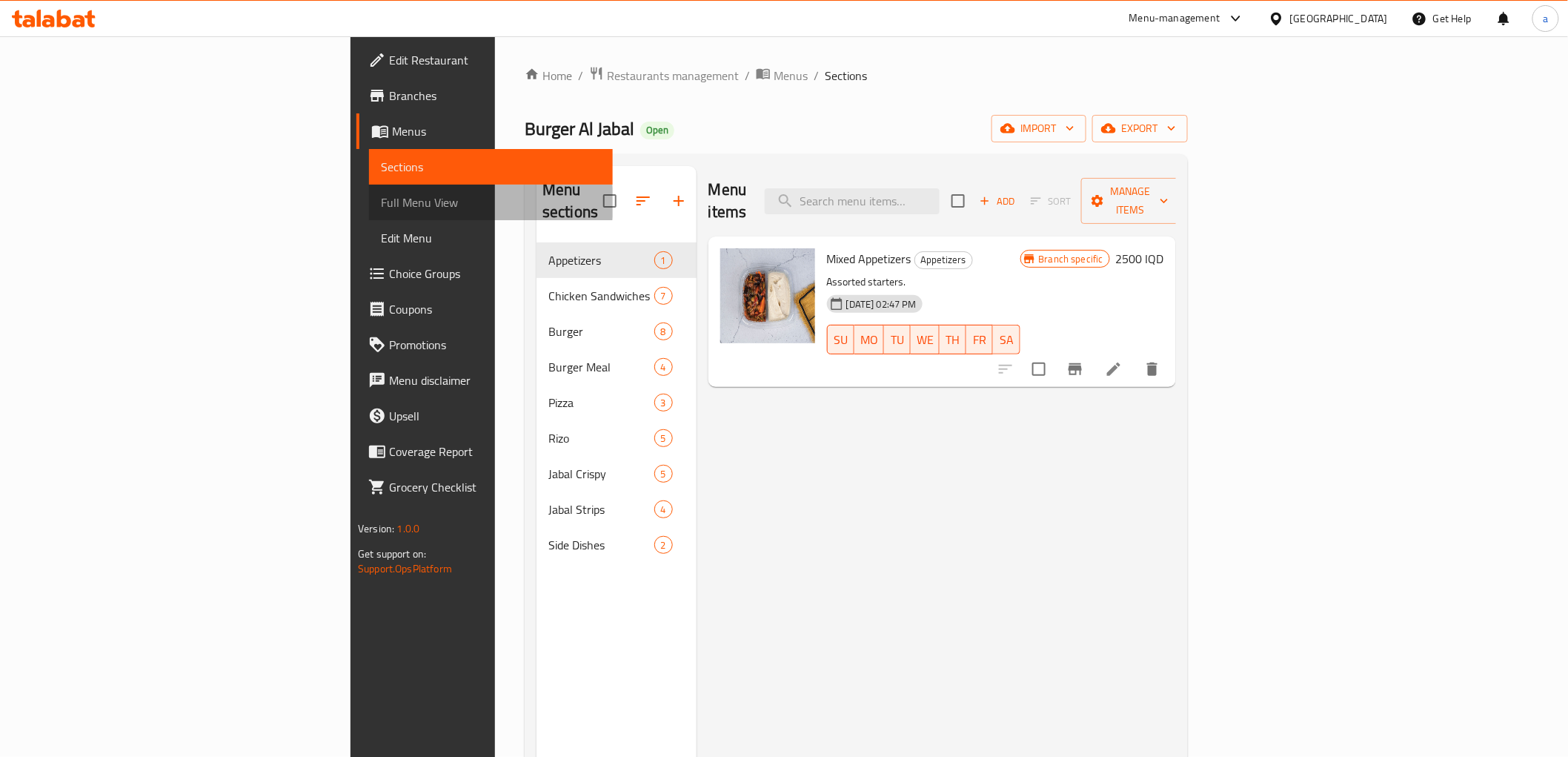
click at [381, 202] on span "Full Menu View" at bounding box center [490, 202] width 219 height 18
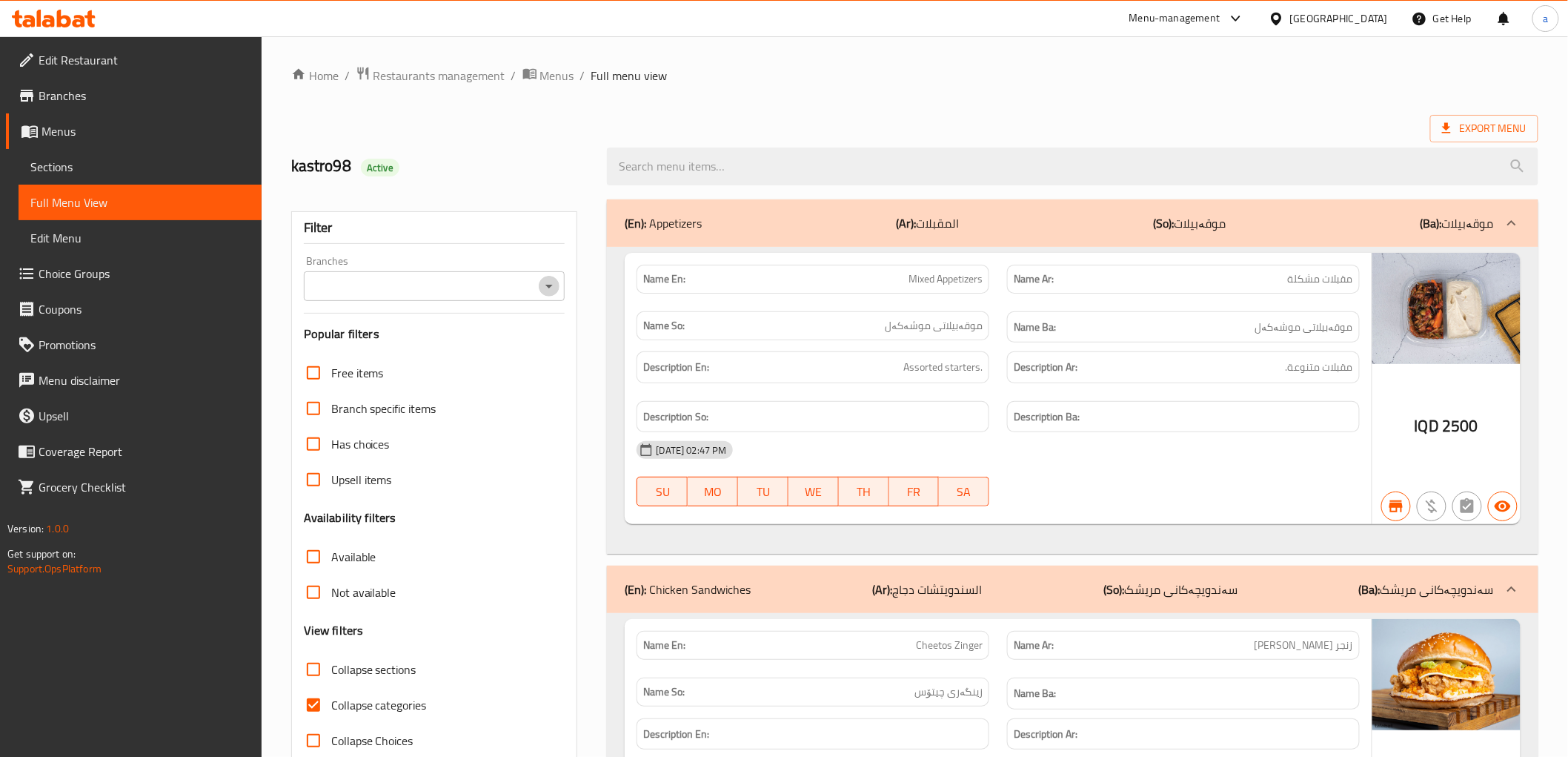
click at [547, 289] on icon "Open" at bounding box center [549, 286] width 18 height 18
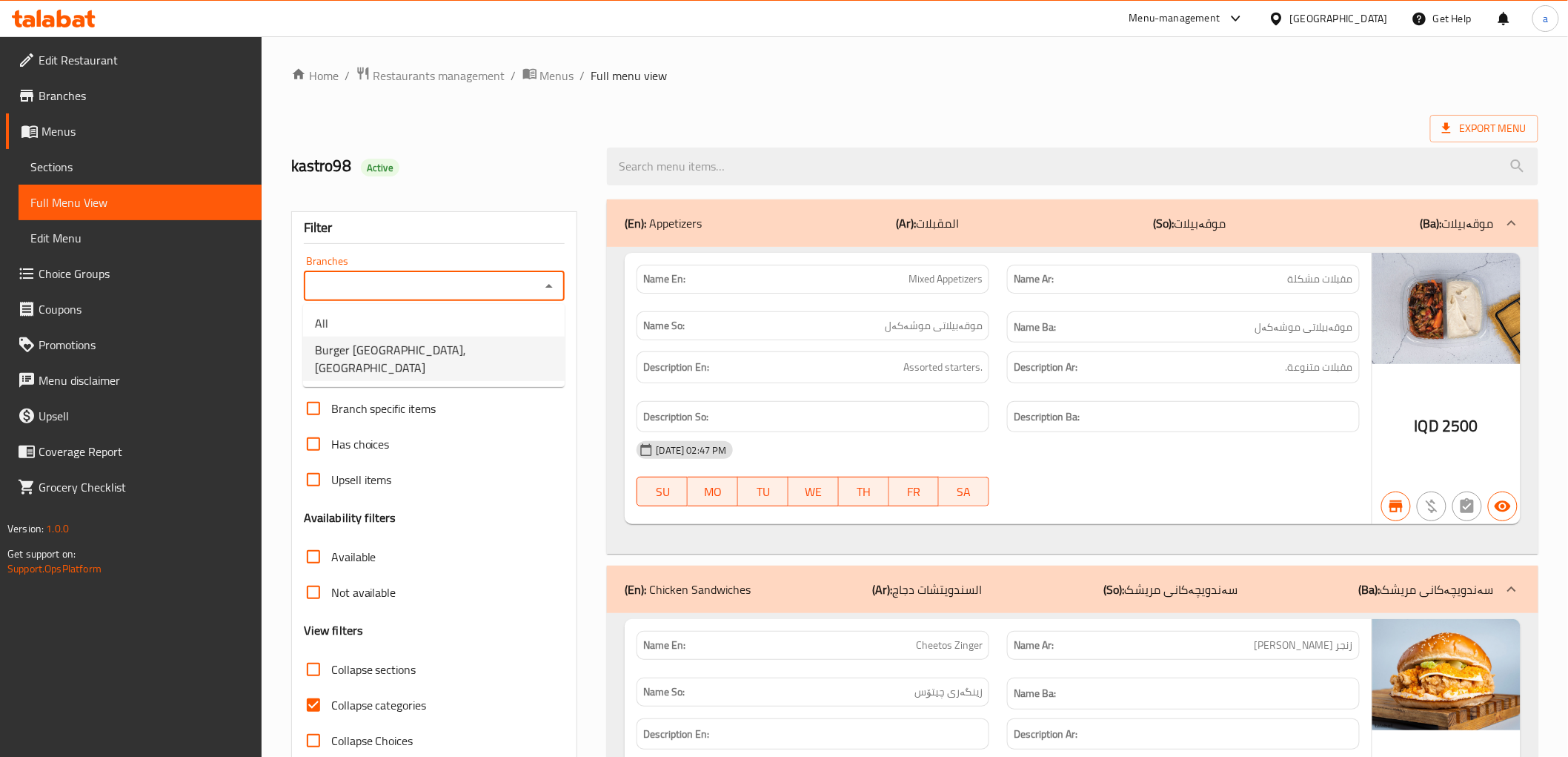
click at [443, 346] on span "Burger [GEOGRAPHIC_DATA], [GEOGRAPHIC_DATA]" at bounding box center [434, 358] width 238 height 35
type input "Burger [GEOGRAPHIC_DATA], [GEOGRAPHIC_DATA]"
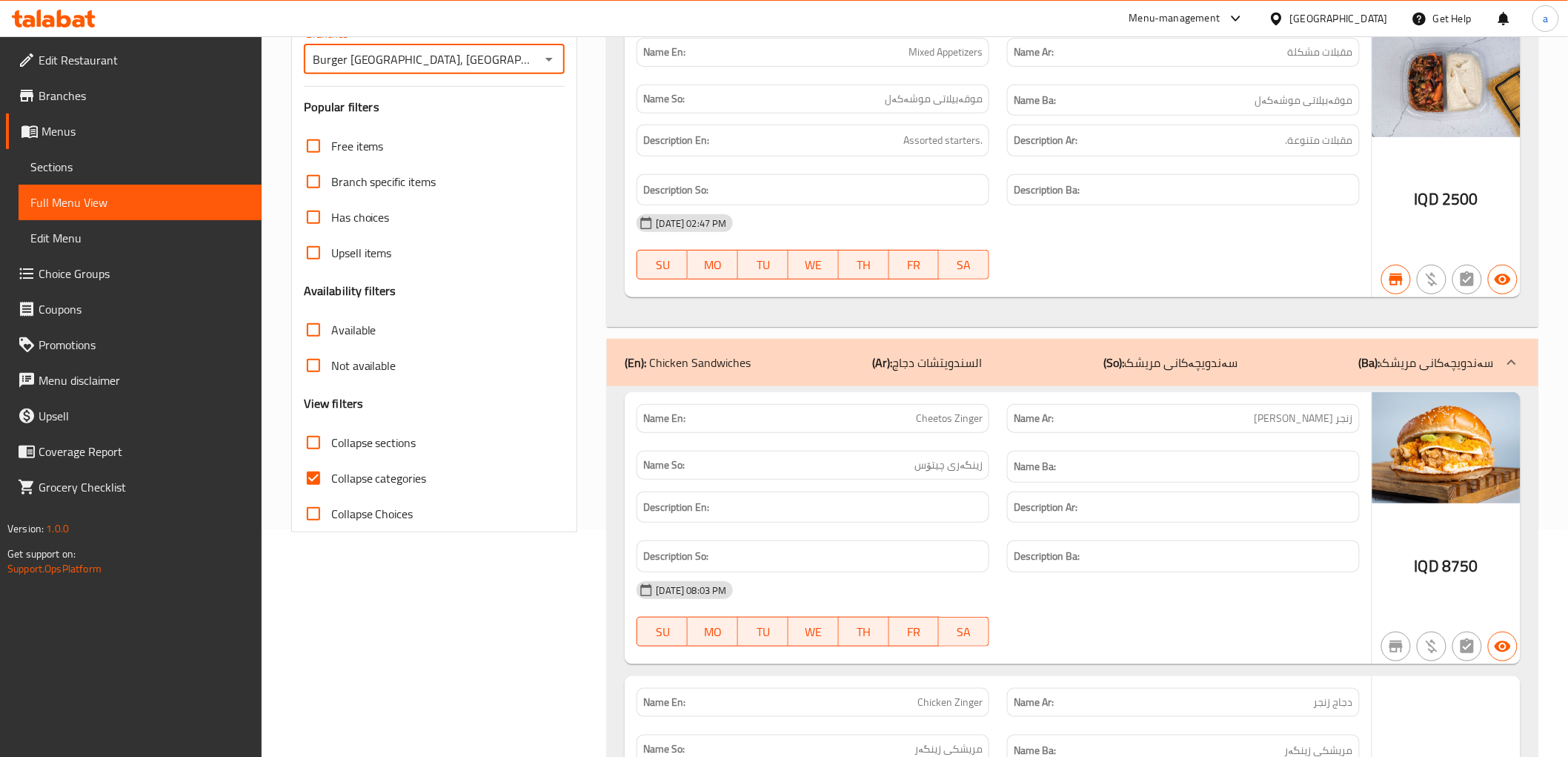
scroll to position [247, 0]
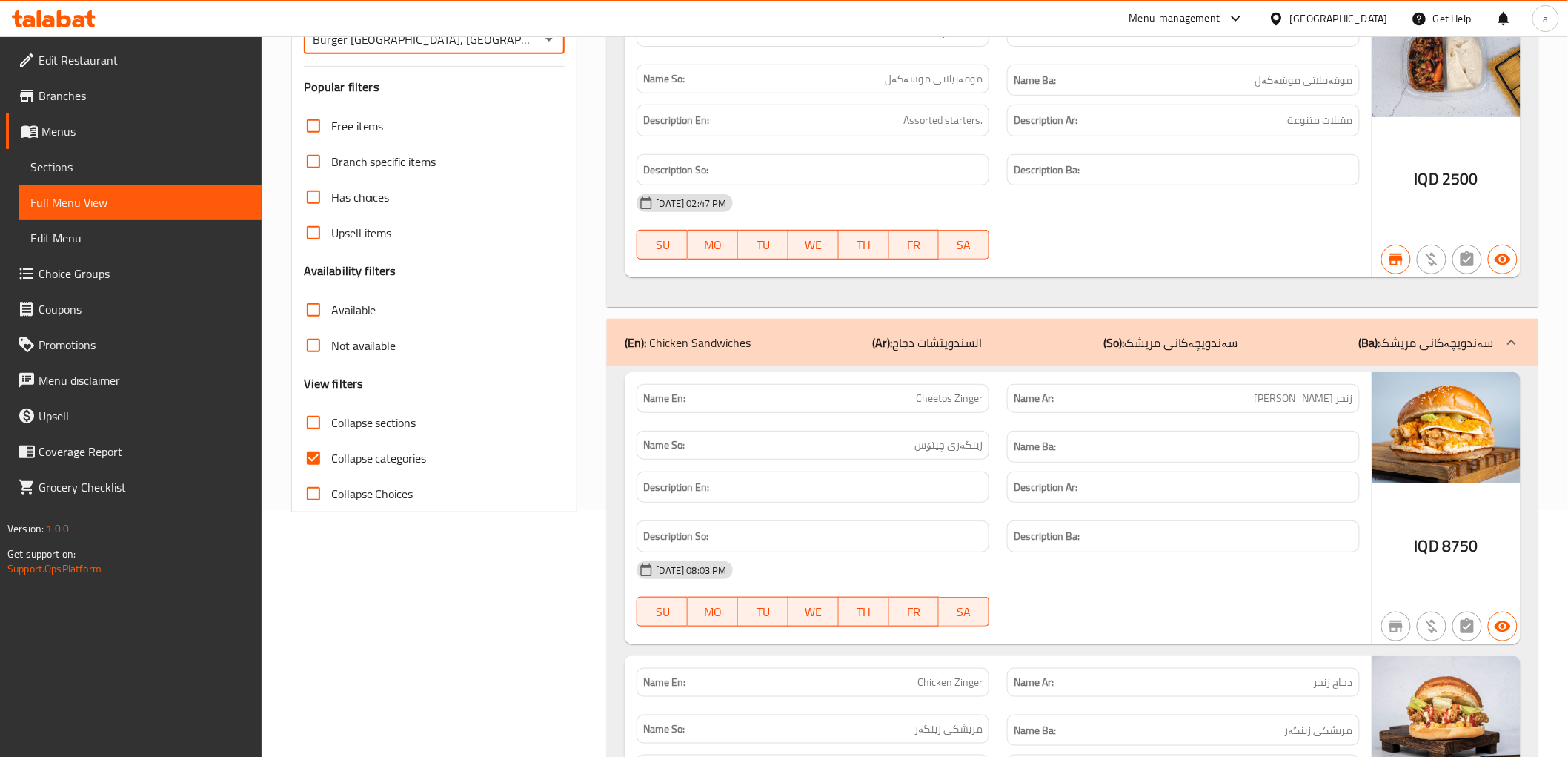
click at [389, 420] on span "Collapse sections" at bounding box center [374, 422] width 85 height 18
click at [331, 420] on input "Collapse sections" at bounding box center [313, 422] width 35 height 35
checkbox input "true"
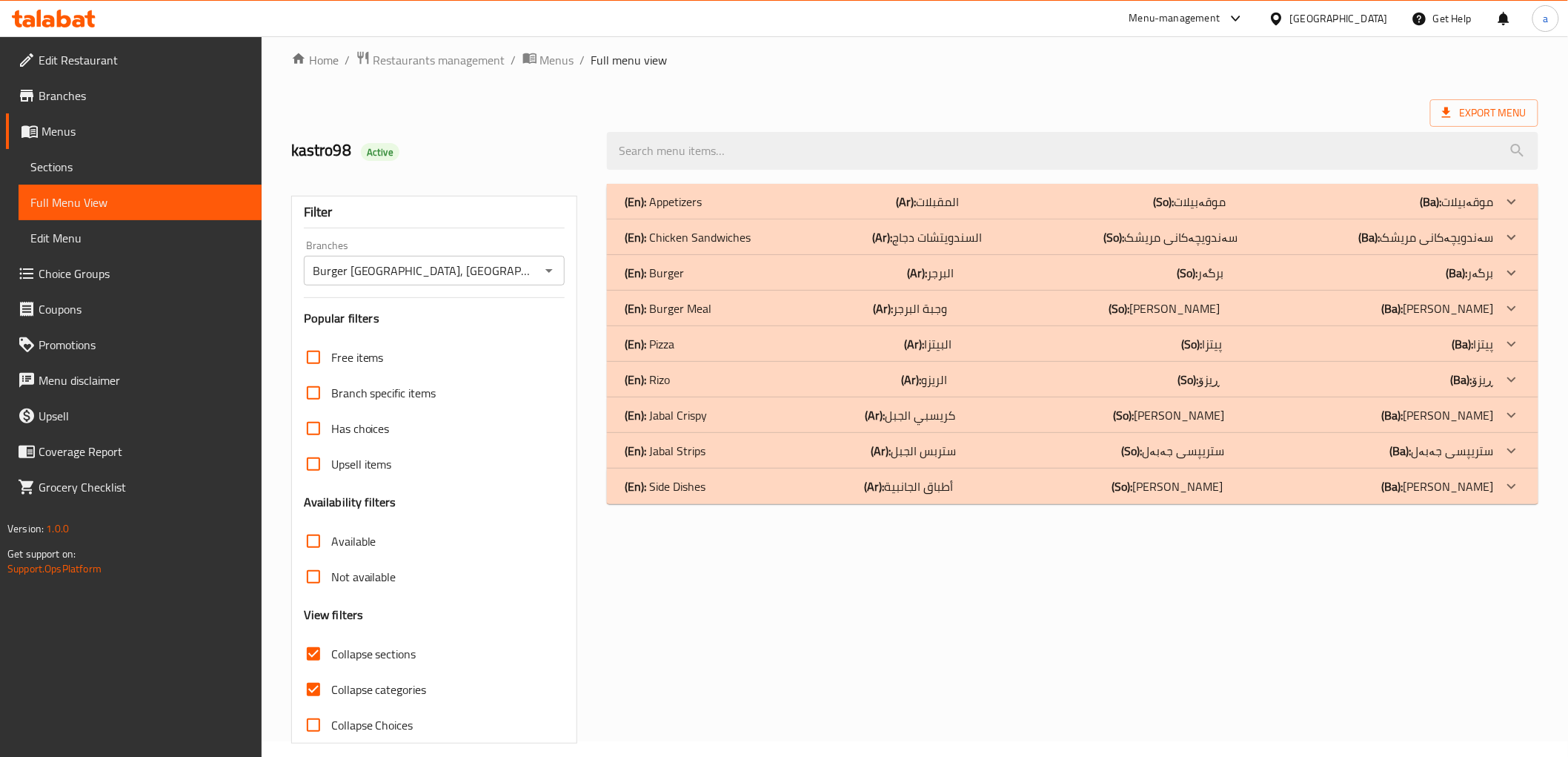
scroll to position [0, 0]
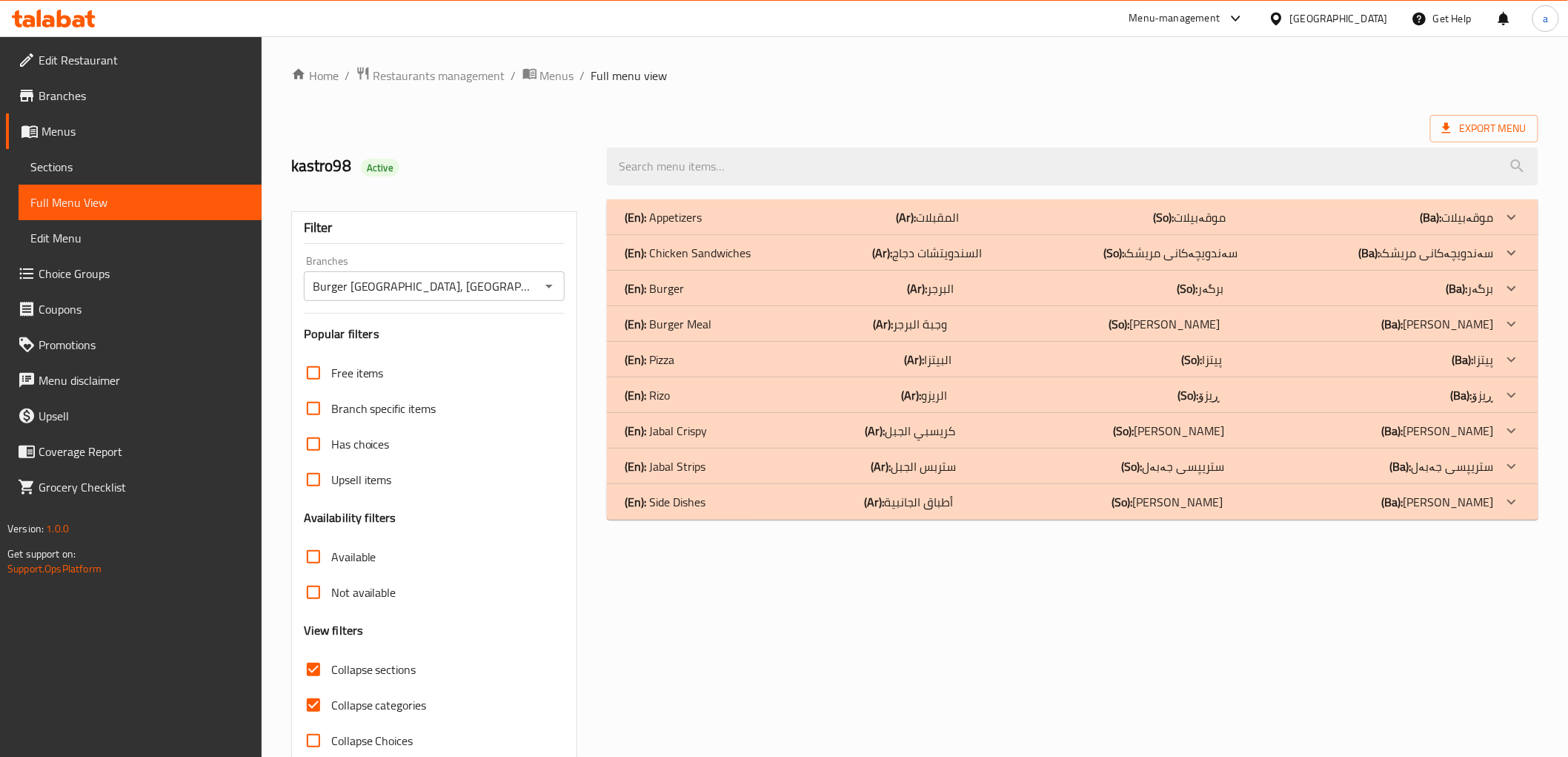
click at [1462, 213] on p "(Ba): موقەبیلات" at bounding box center [1457, 217] width 73 height 18
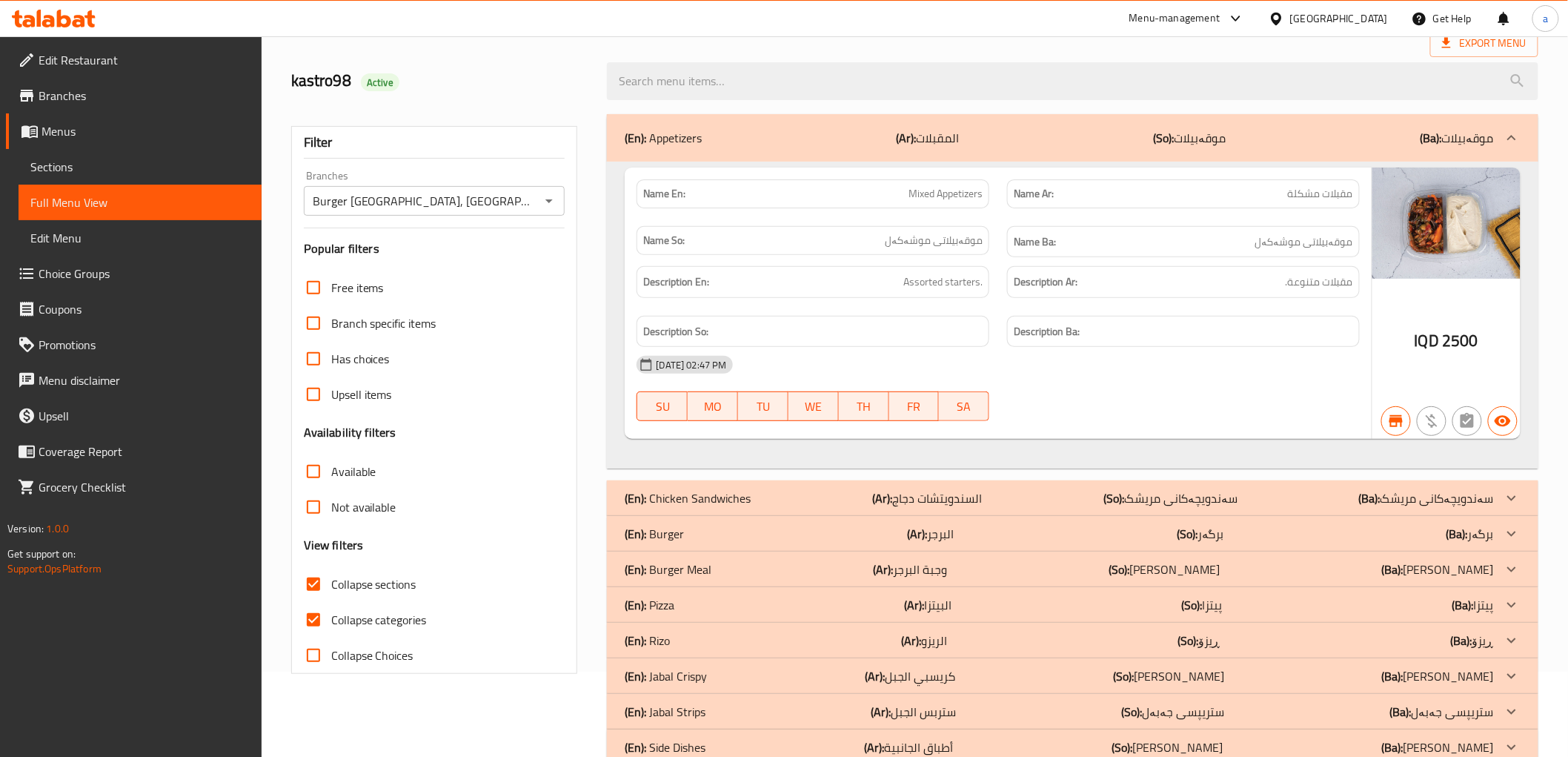
scroll to position [124, 0]
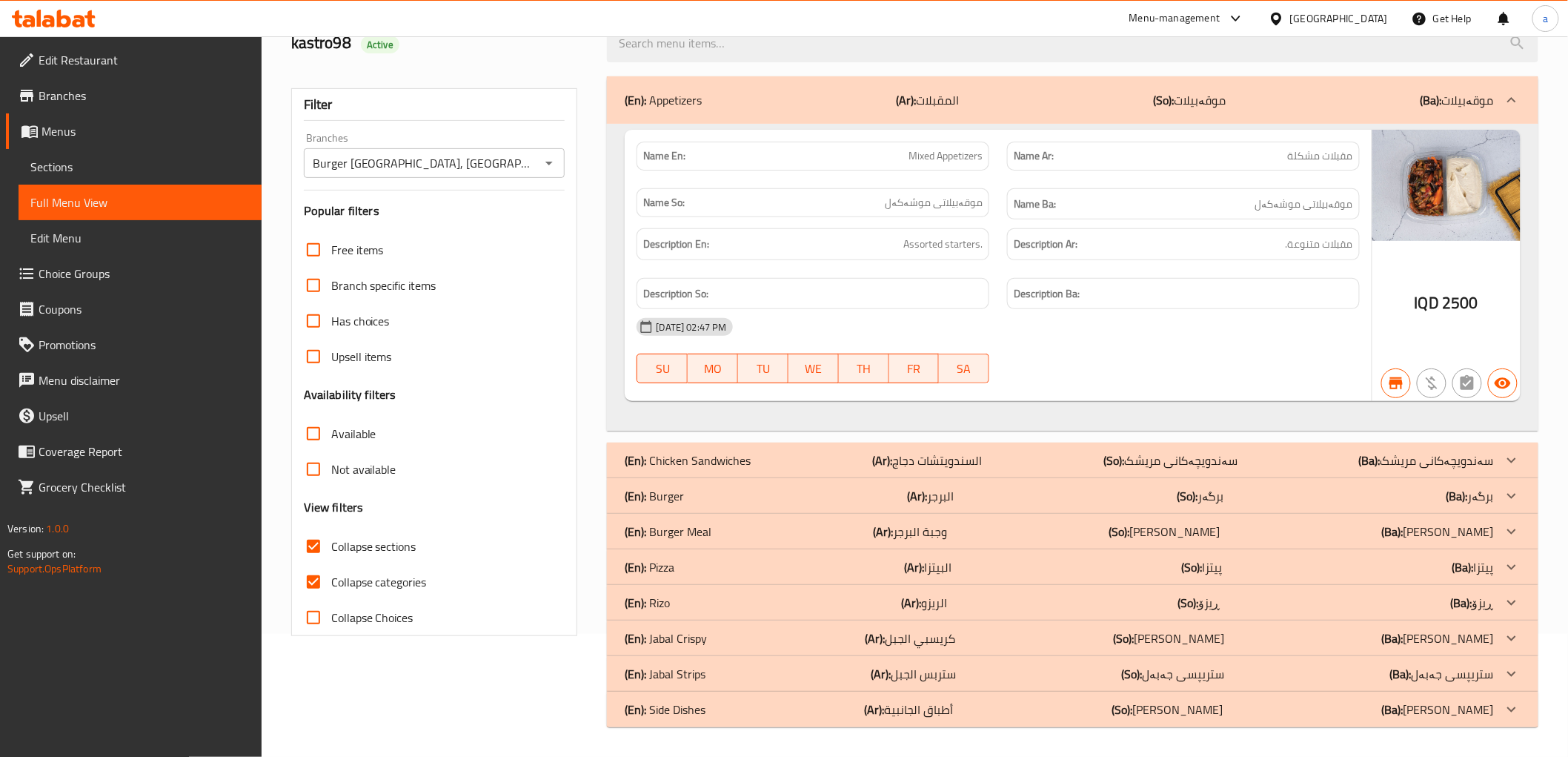
click at [1277, 701] on div "(En): Side Dishes (Ar): أطباق الجانبية (So): ژەمە لاوەکییەکان (Ba): ژەمە لاوەکی…" at bounding box center [1059, 709] width 869 height 18
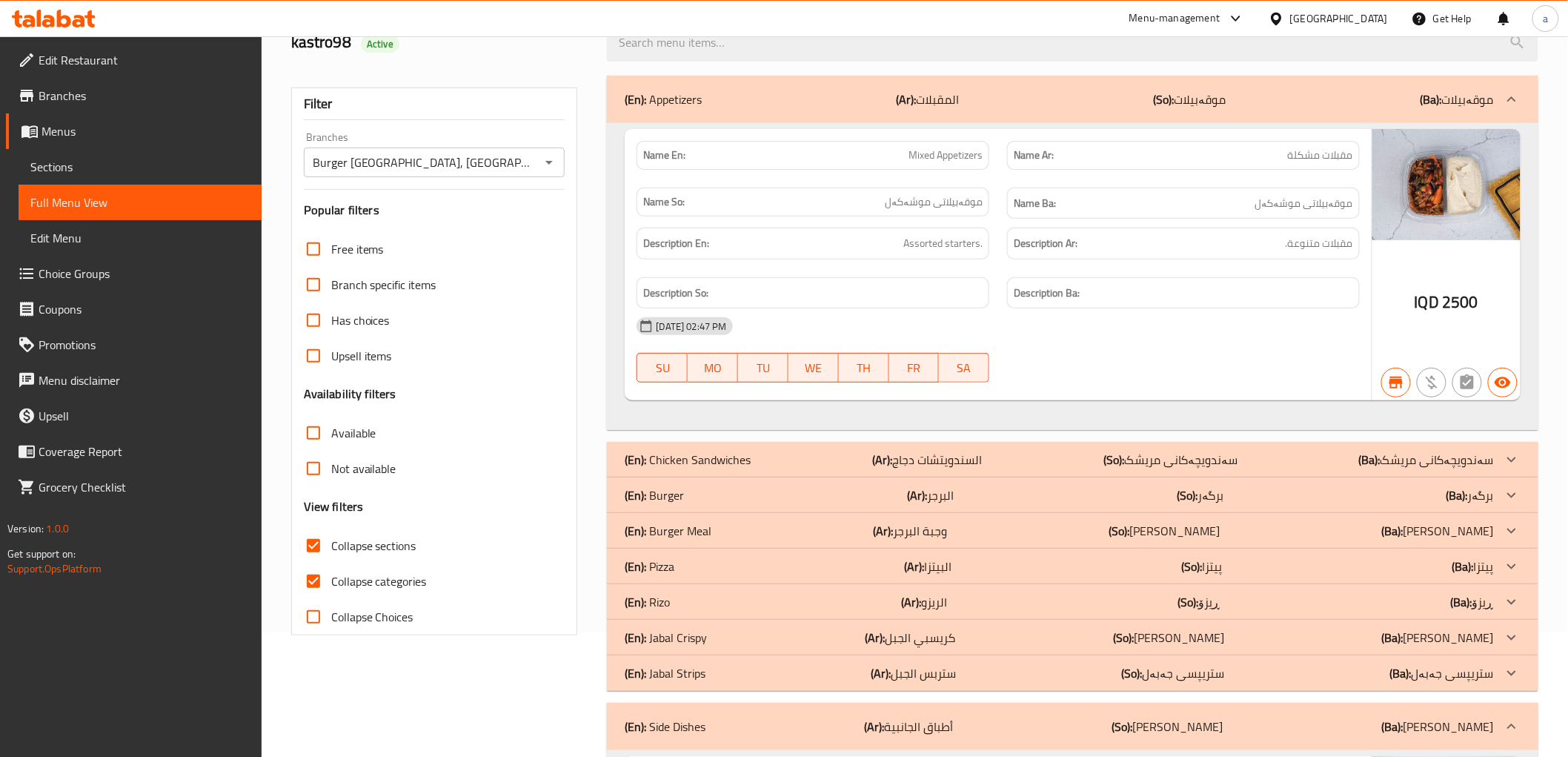
click at [1248, 564] on div "(En): Pizza (Ar): البيتزا (So): پیتزا (Ba): پیتزا" at bounding box center [1059, 567] width 869 height 18
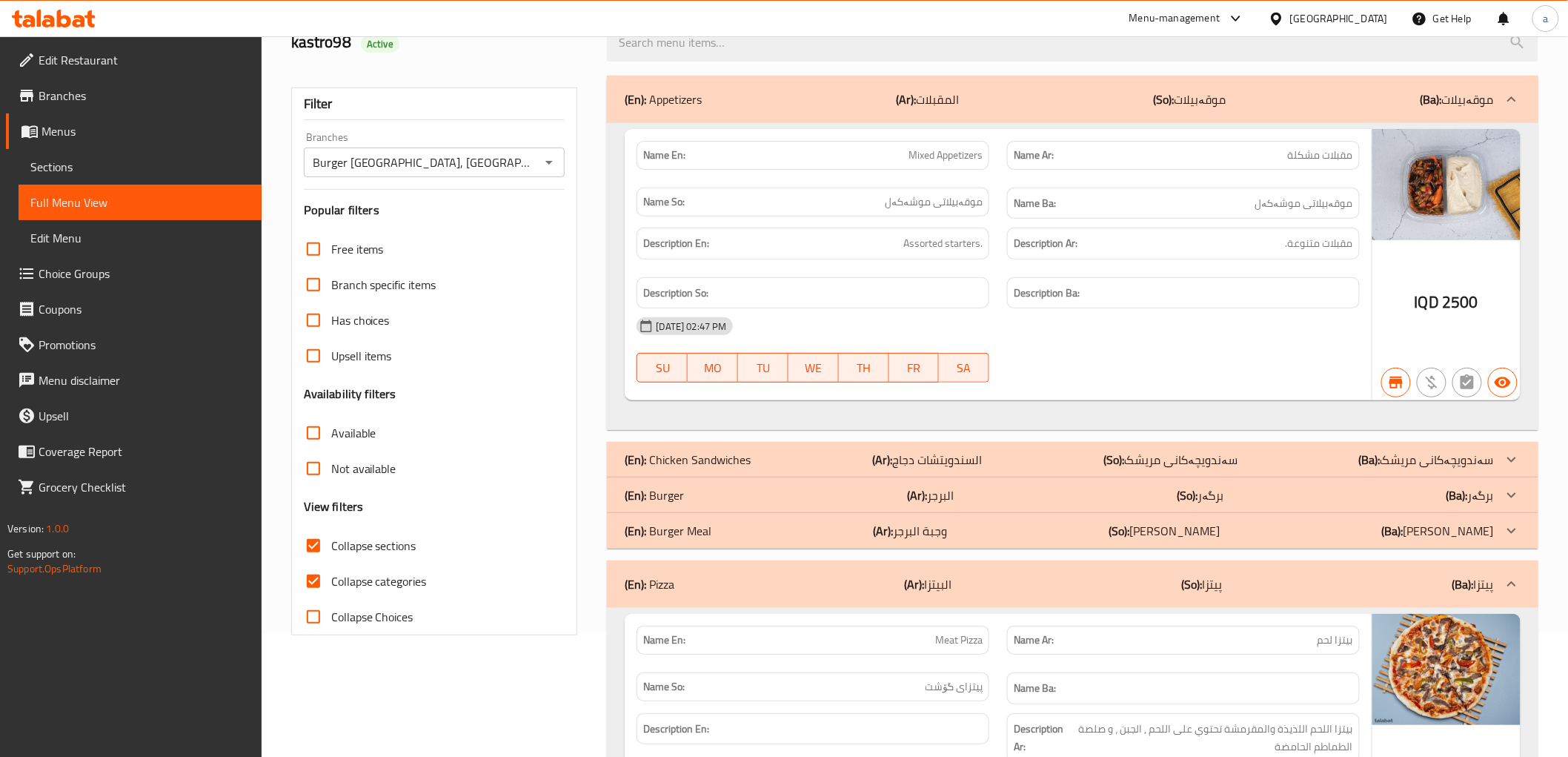
scroll to position [0, 0]
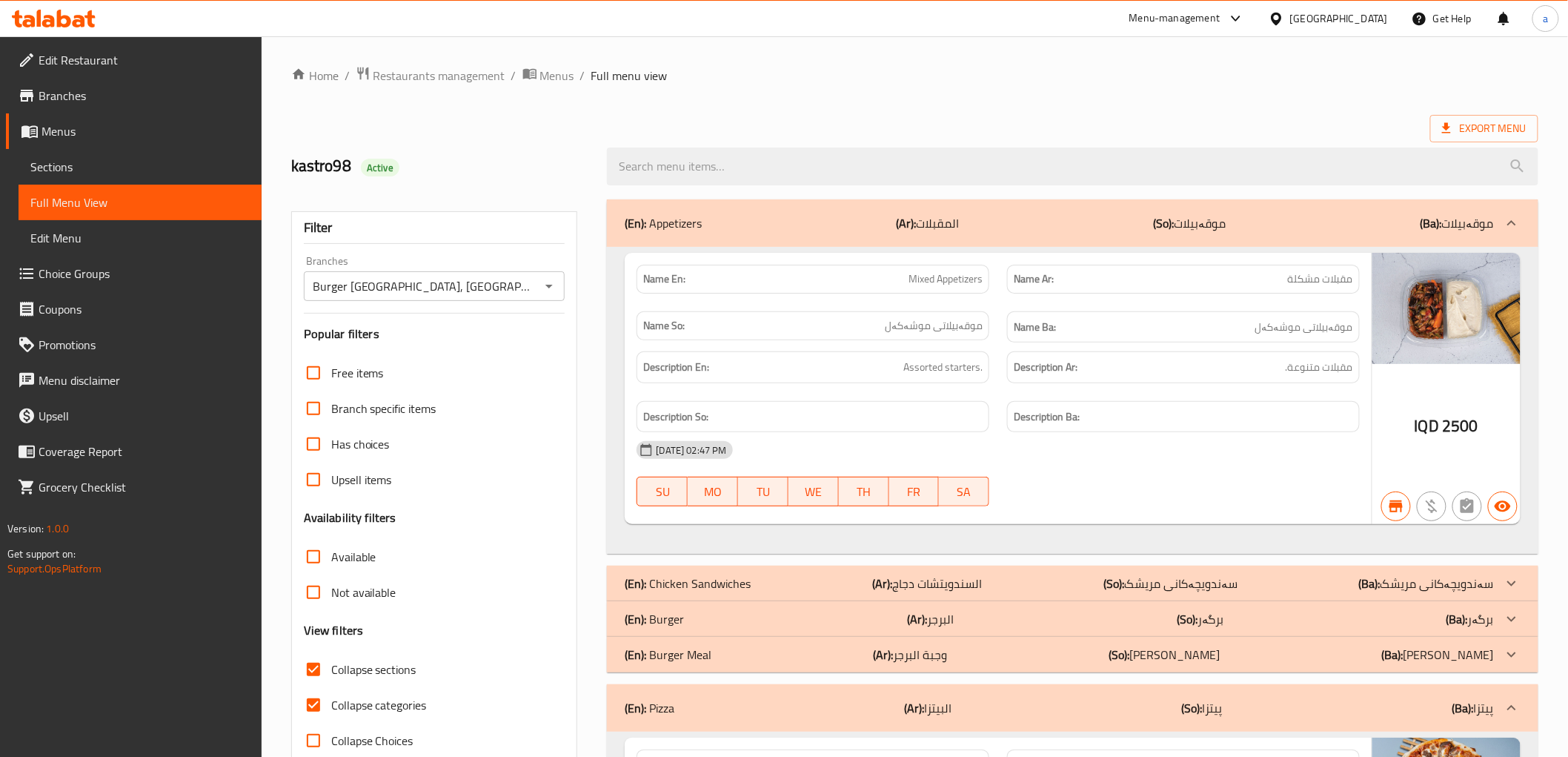
click at [1090, 115] on div "Export Menu" at bounding box center [915, 128] width 1248 height 27
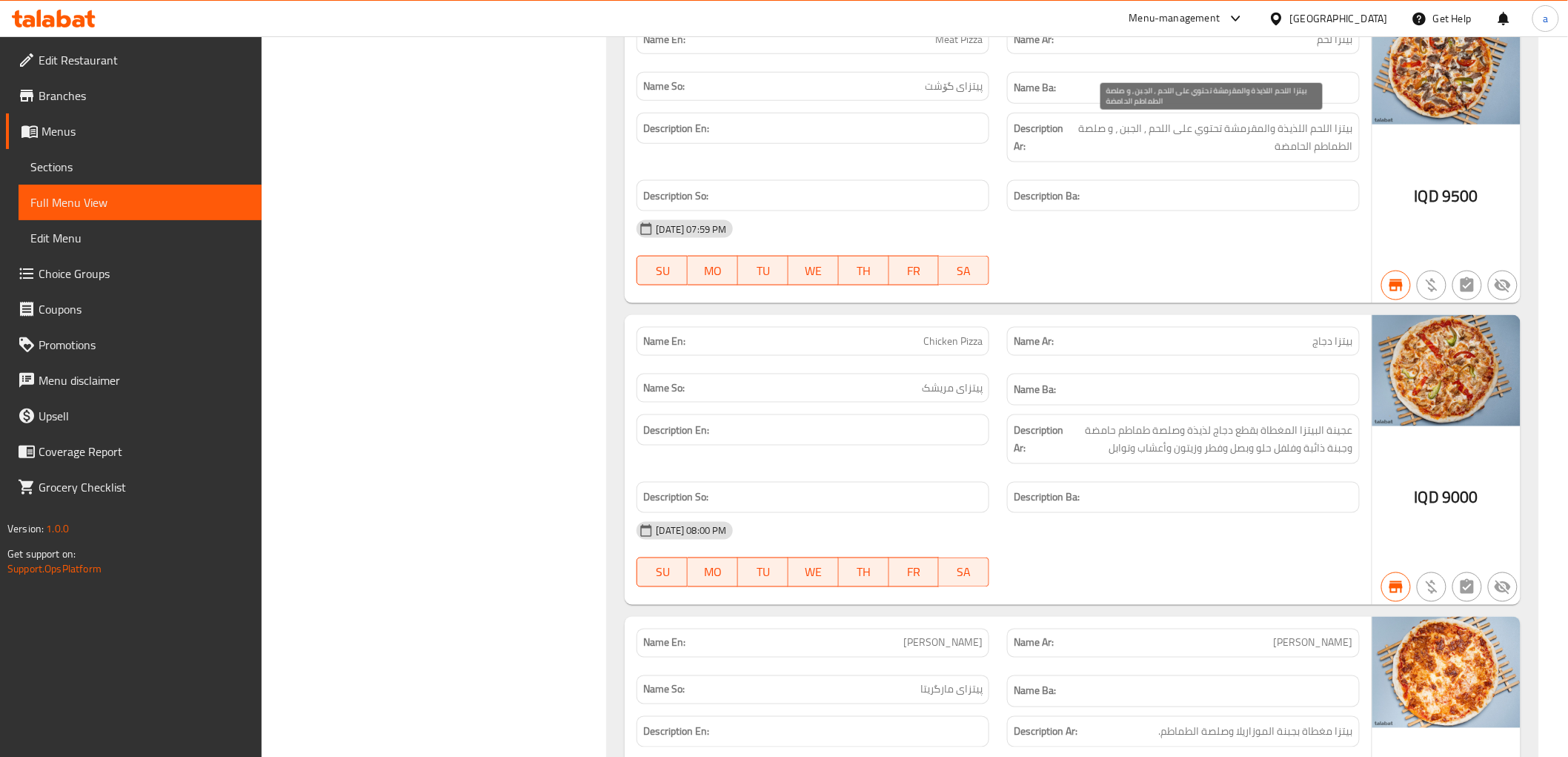
scroll to position [742, 0]
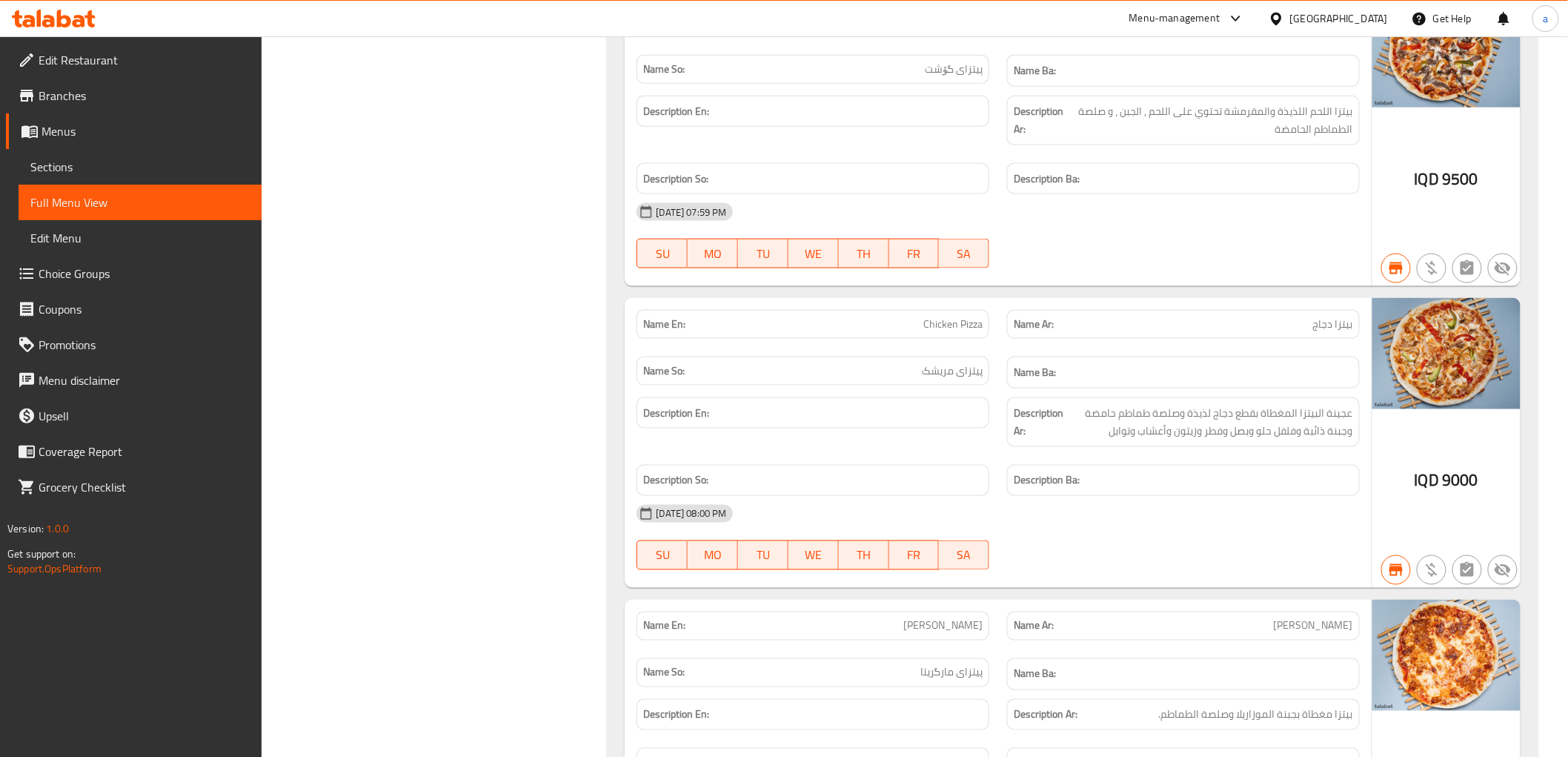
click at [883, 415] on h6 "Description En:" at bounding box center [813, 413] width 339 height 19
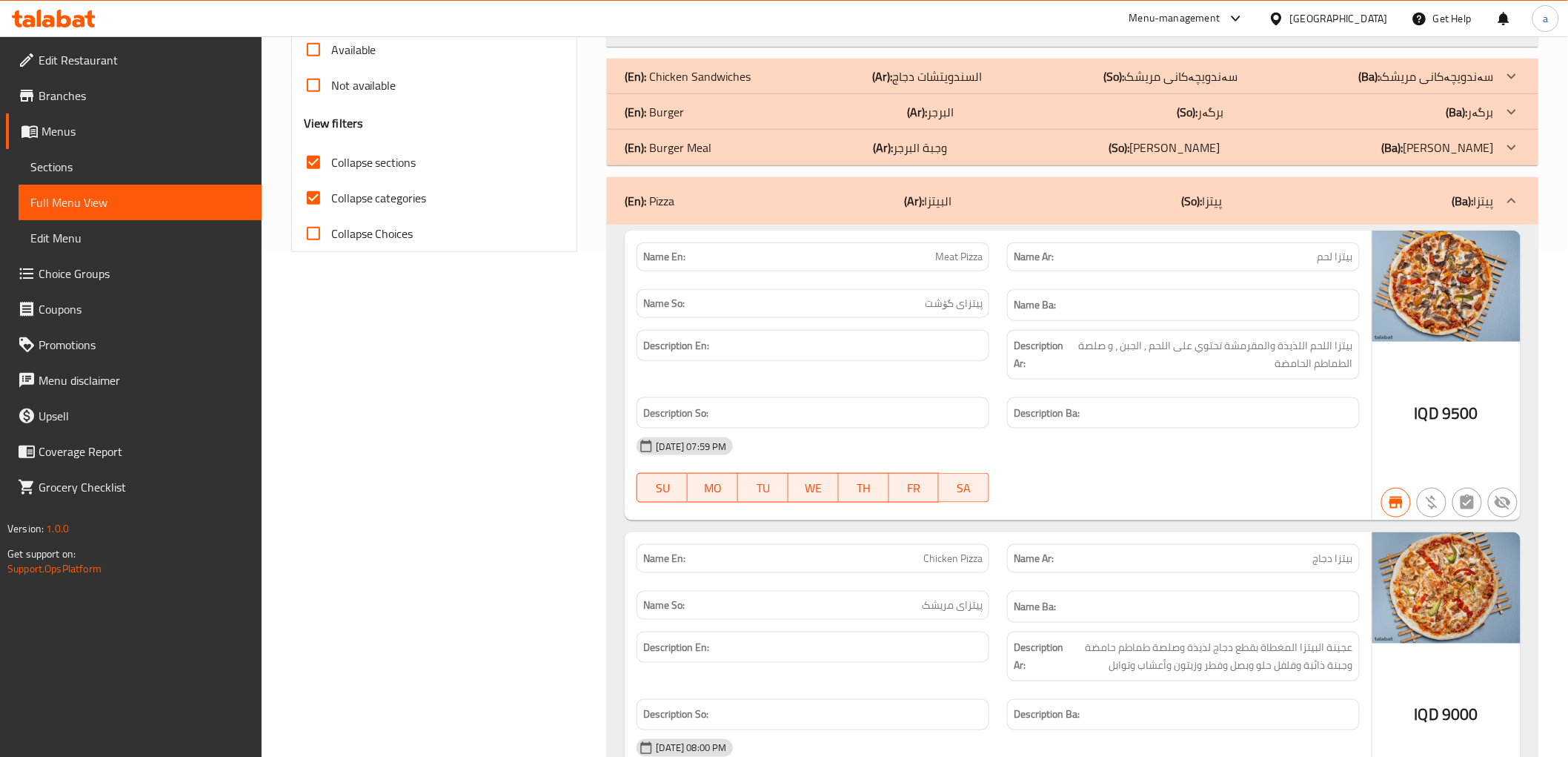
scroll to position [494, 0]
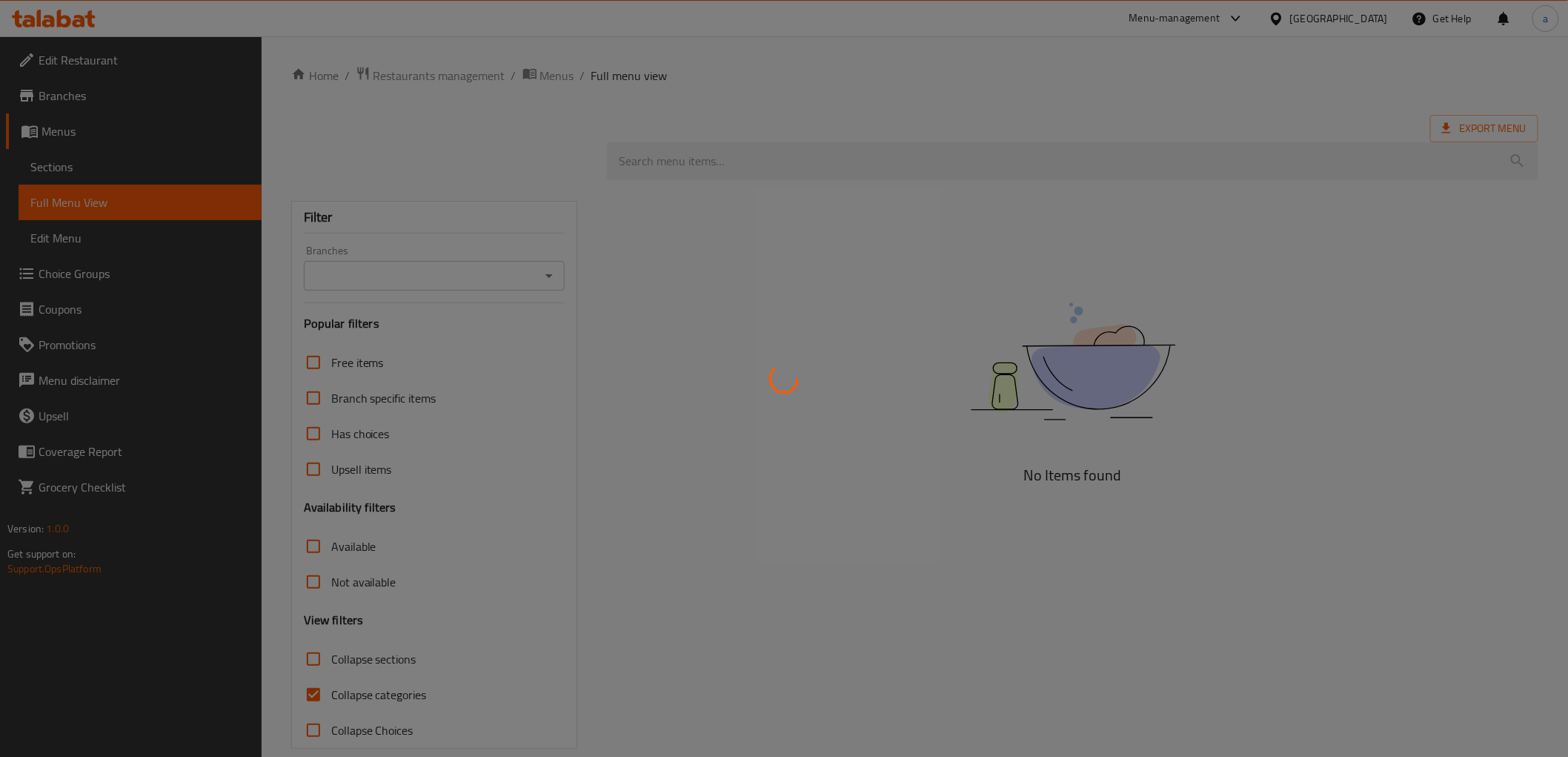
click at [512, 276] on div at bounding box center [784, 378] width 1568 height 757
click at [546, 272] on div at bounding box center [784, 378] width 1568 height 757
click at [553, 275] on div at bounding box center [784, 378] width 1568 height 757
click at [550, 274] on div at bounding box center [784, 378] width 1568 height 757
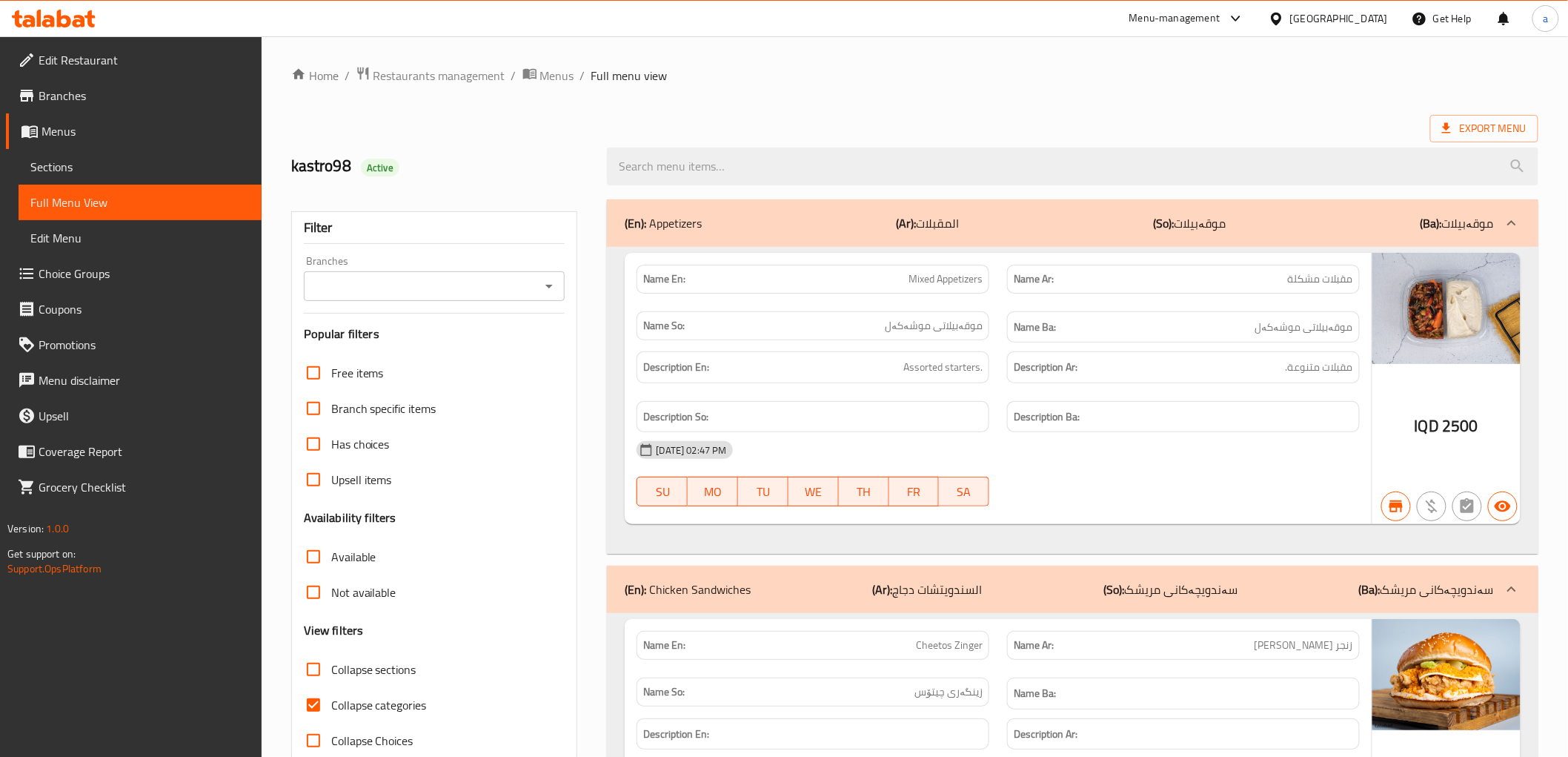
click at [556, 284] on icon "Open" at bounding box center [549, 286] width 18 height 18
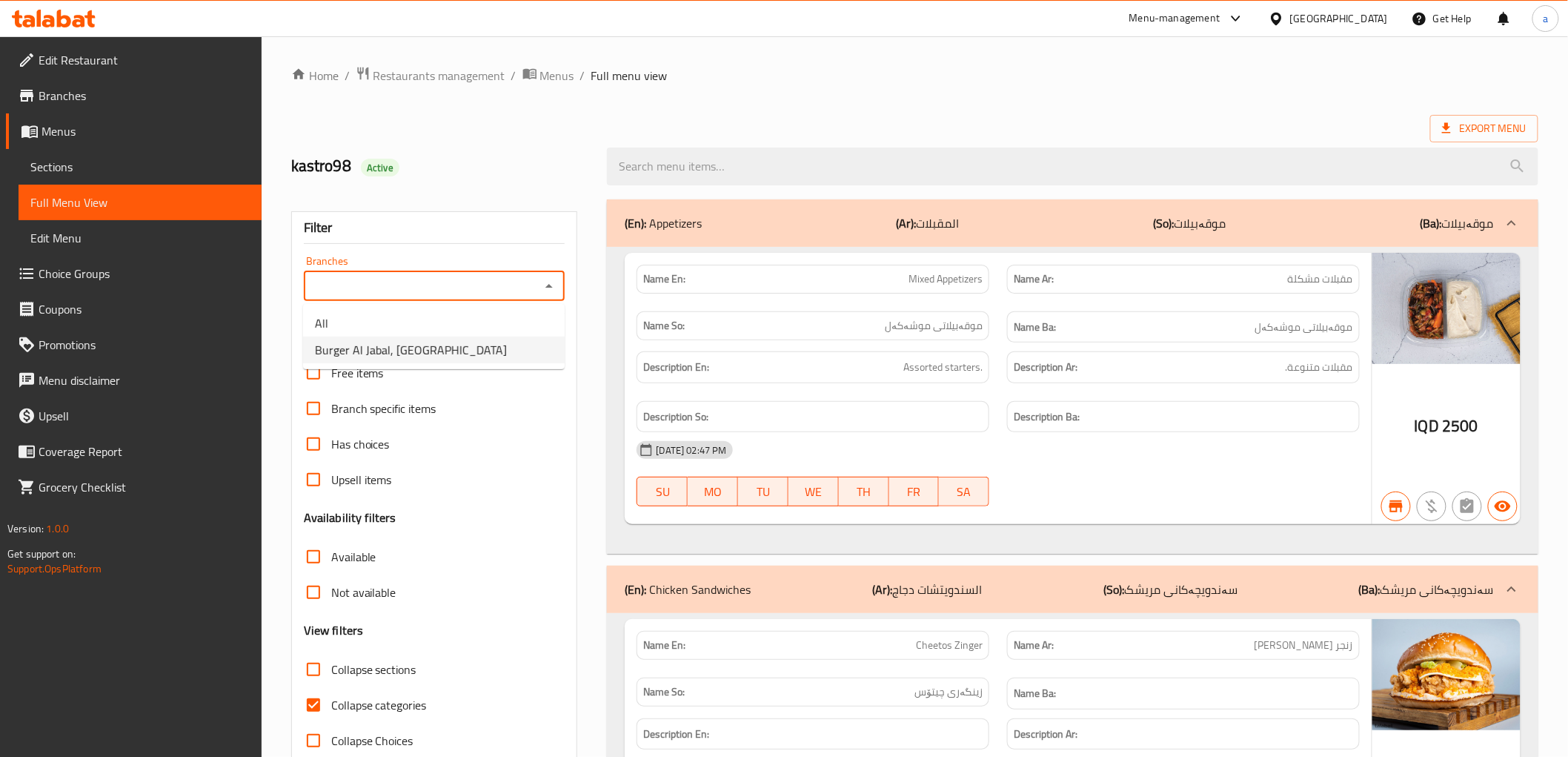
click at [484, 355] on li "Burger [GEOGRAPHIC_DATA], [GEOGRAPHIC_DATA]" at bounding box center [434, 350] width 262 height 27
type input "Burger [GEOGRAPHIC_DATA], [GEOGRAPHIC_DATA]"
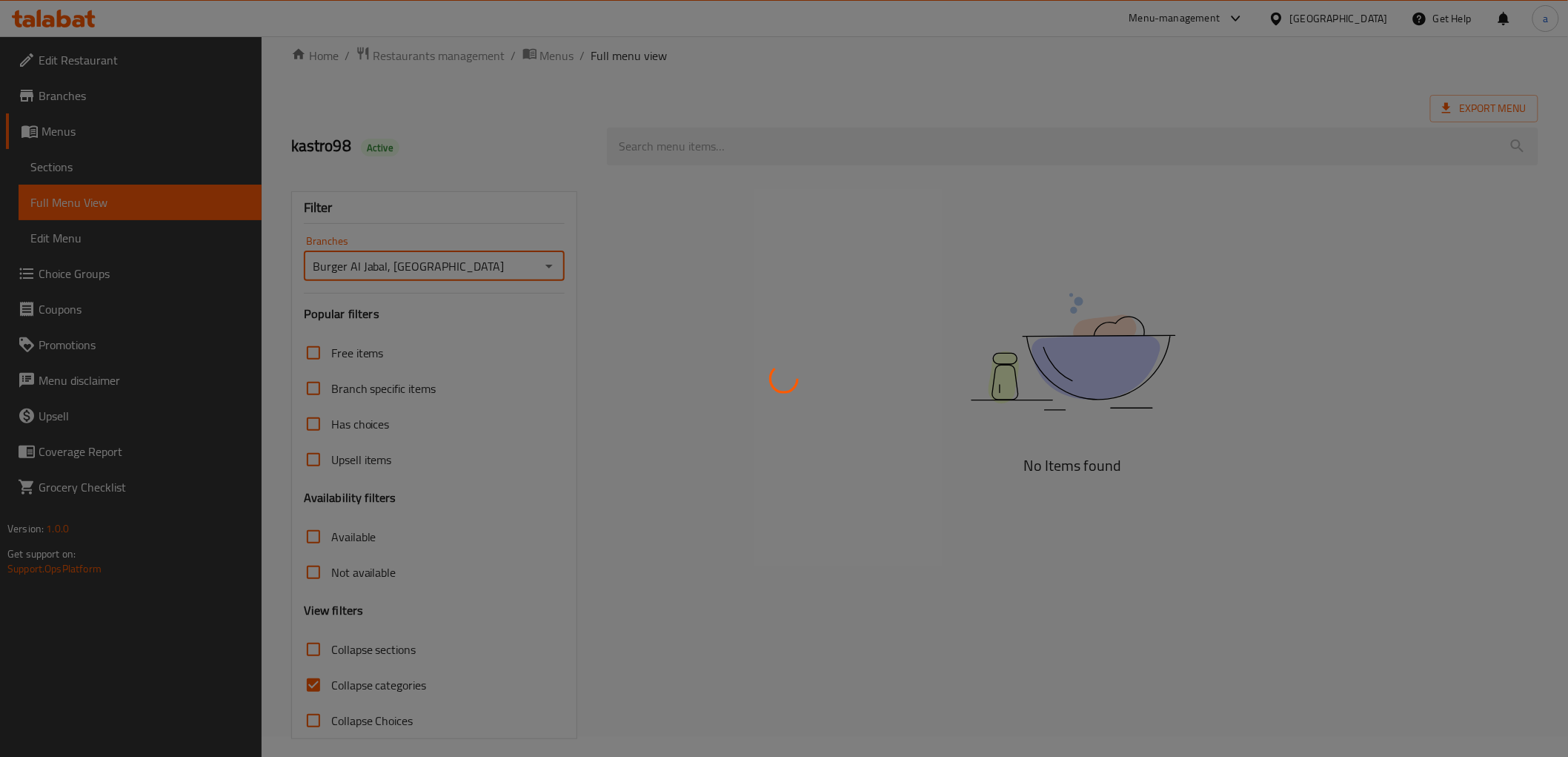
scroll to position [32, 0]
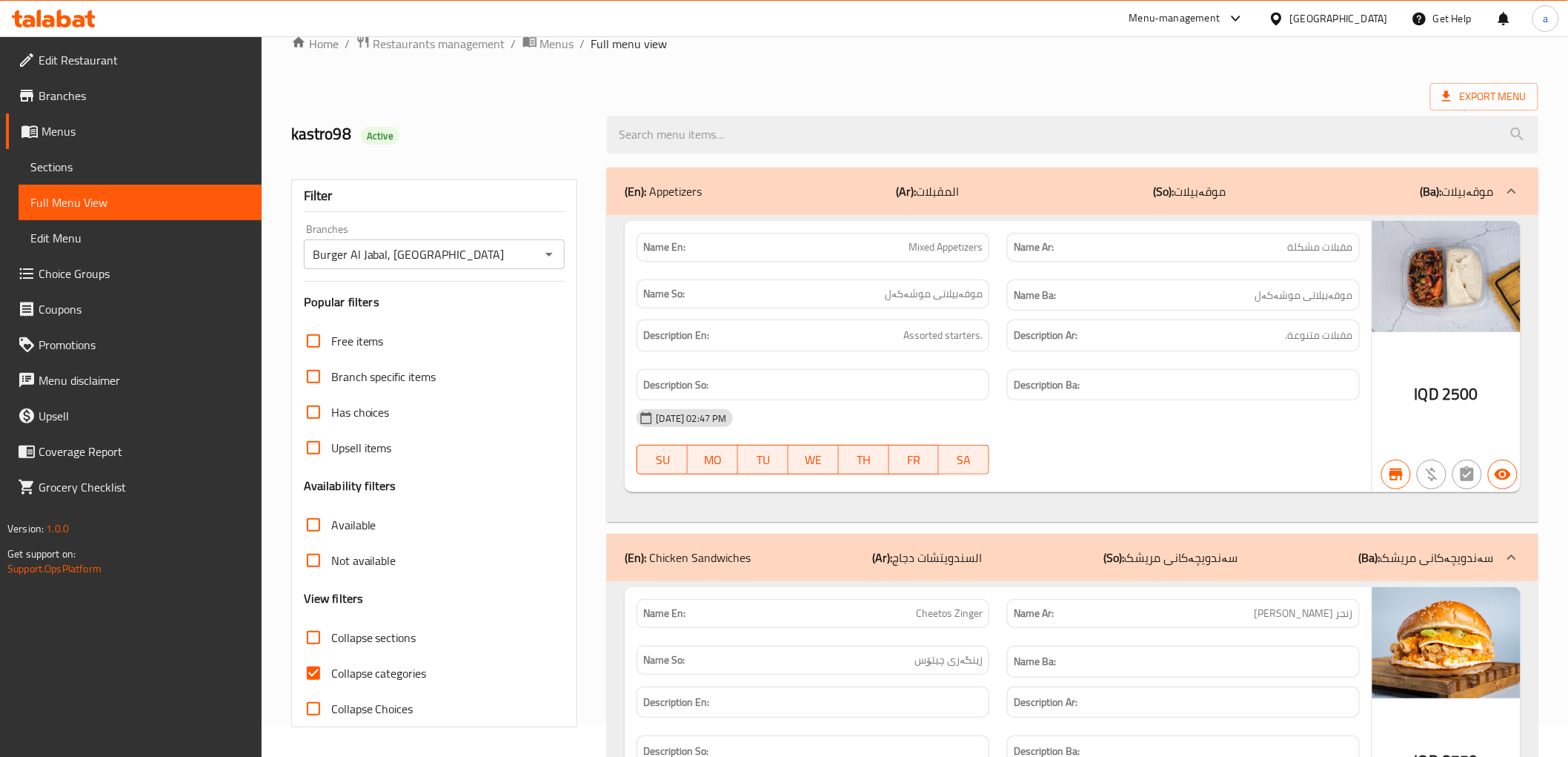
click at [386, 641] on span "Collapse sections" at bounding box center [374, 638] width 85 height 18
click at [331, 641] on input "Collapse sections" at bounding box center [313, 637] width 35 height 35
checkbox input "true"
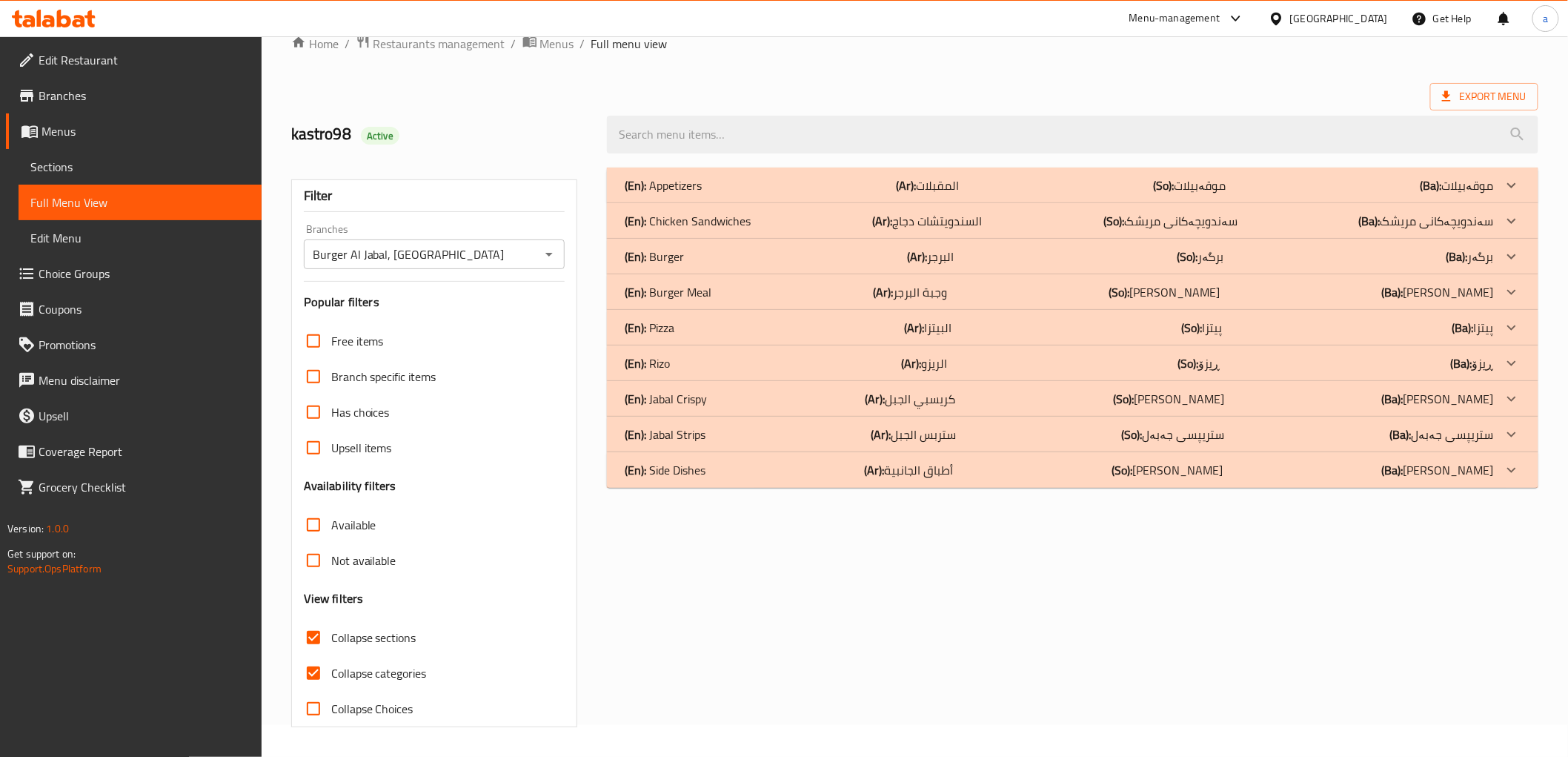
click at [1379, 485] on div "(En): Side Dishes (Ar): أطباق الجانبية (So): ژەمە لاوەکییەکان (Ba): ژەمە لاوەکی…" at bounding box center [1073, 469] width 931 height 35
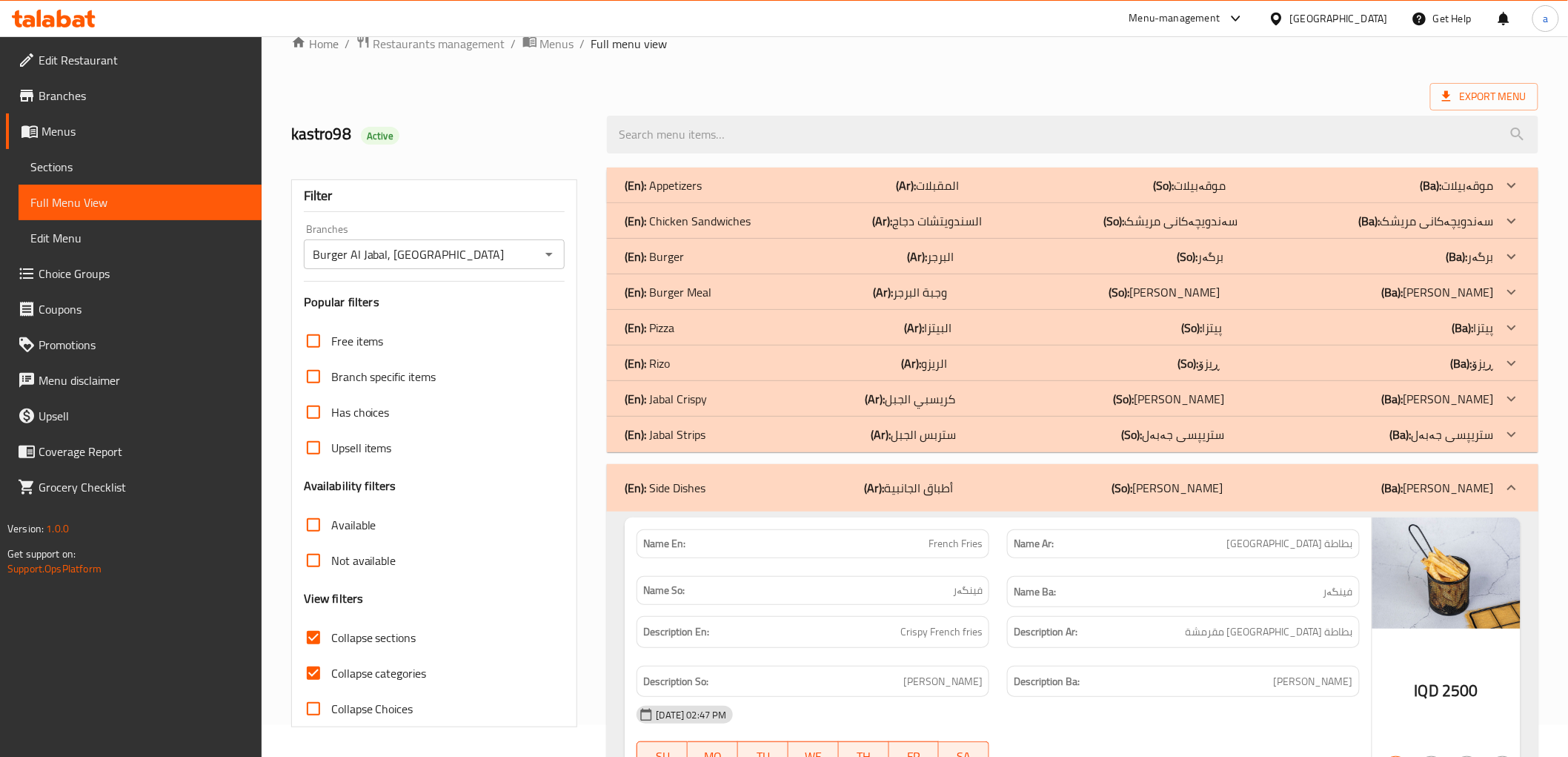
click at [1219, 328] on p "(So): پیتزا" at bounding box center [1202, 328] width 41 height 18
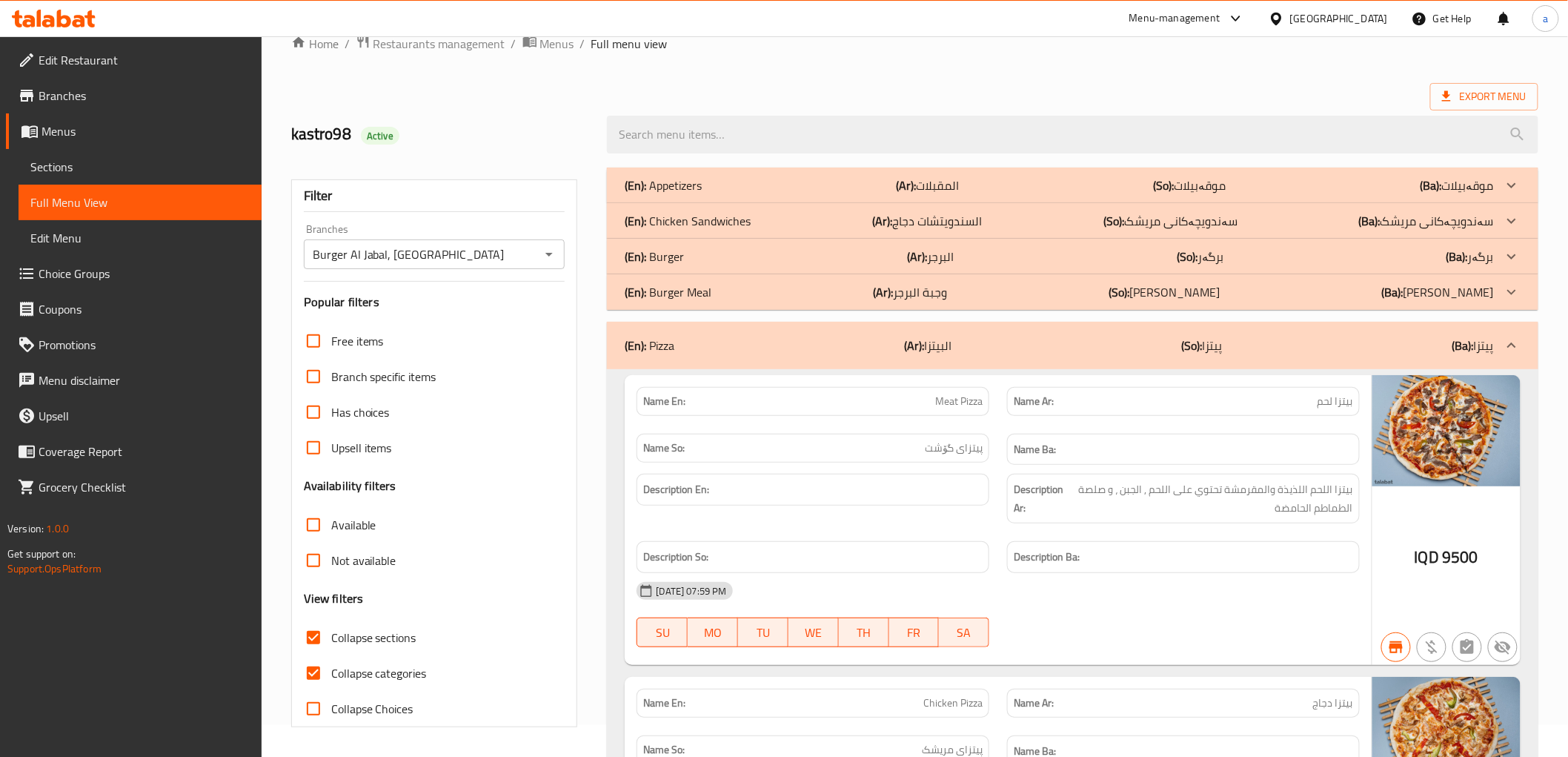
click at [1216, 180] on p "(So): موقەبیلات" at bounding box center [1190, 186] width 73 height 18
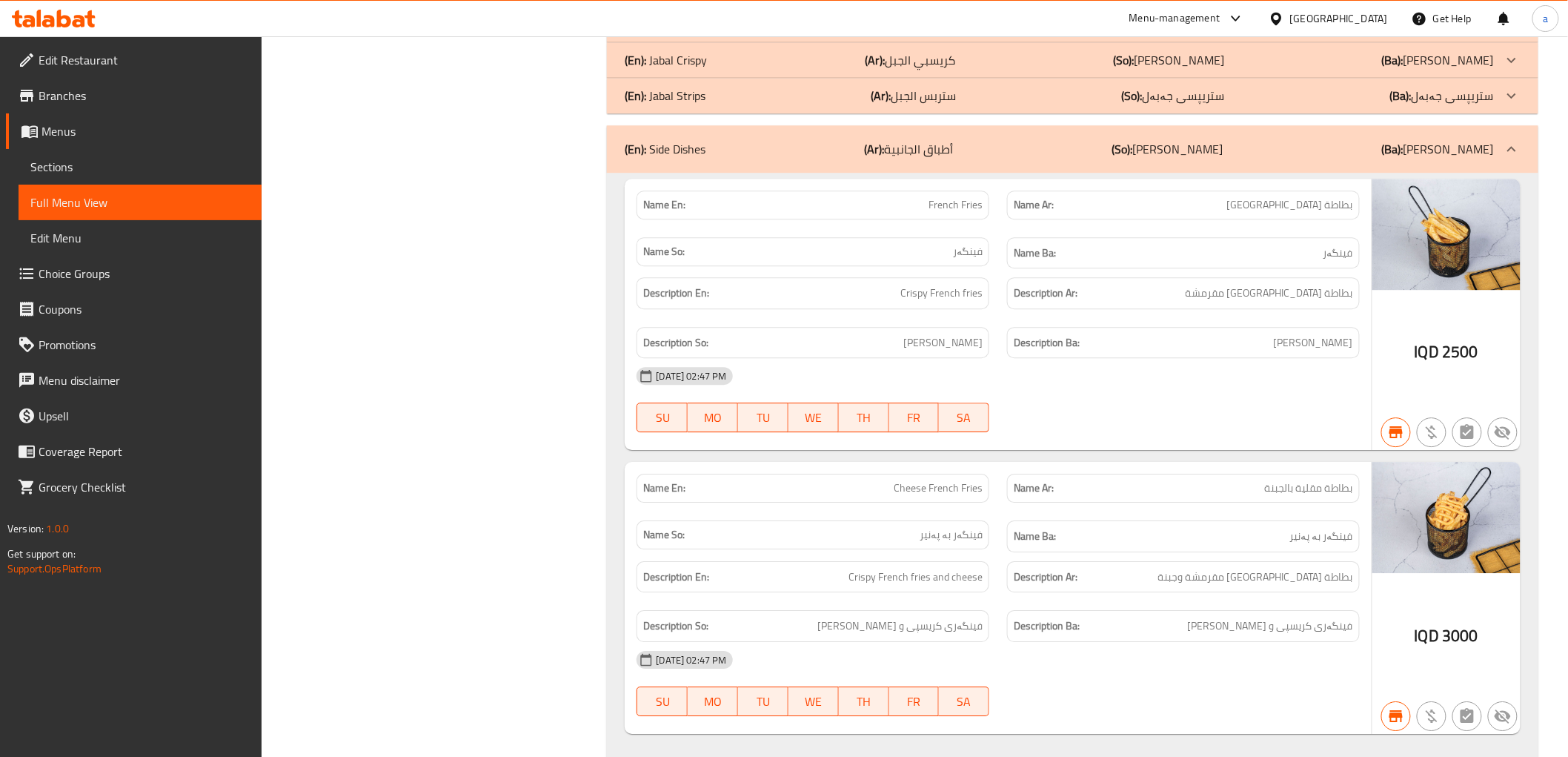
scroll to position [1686, 0]
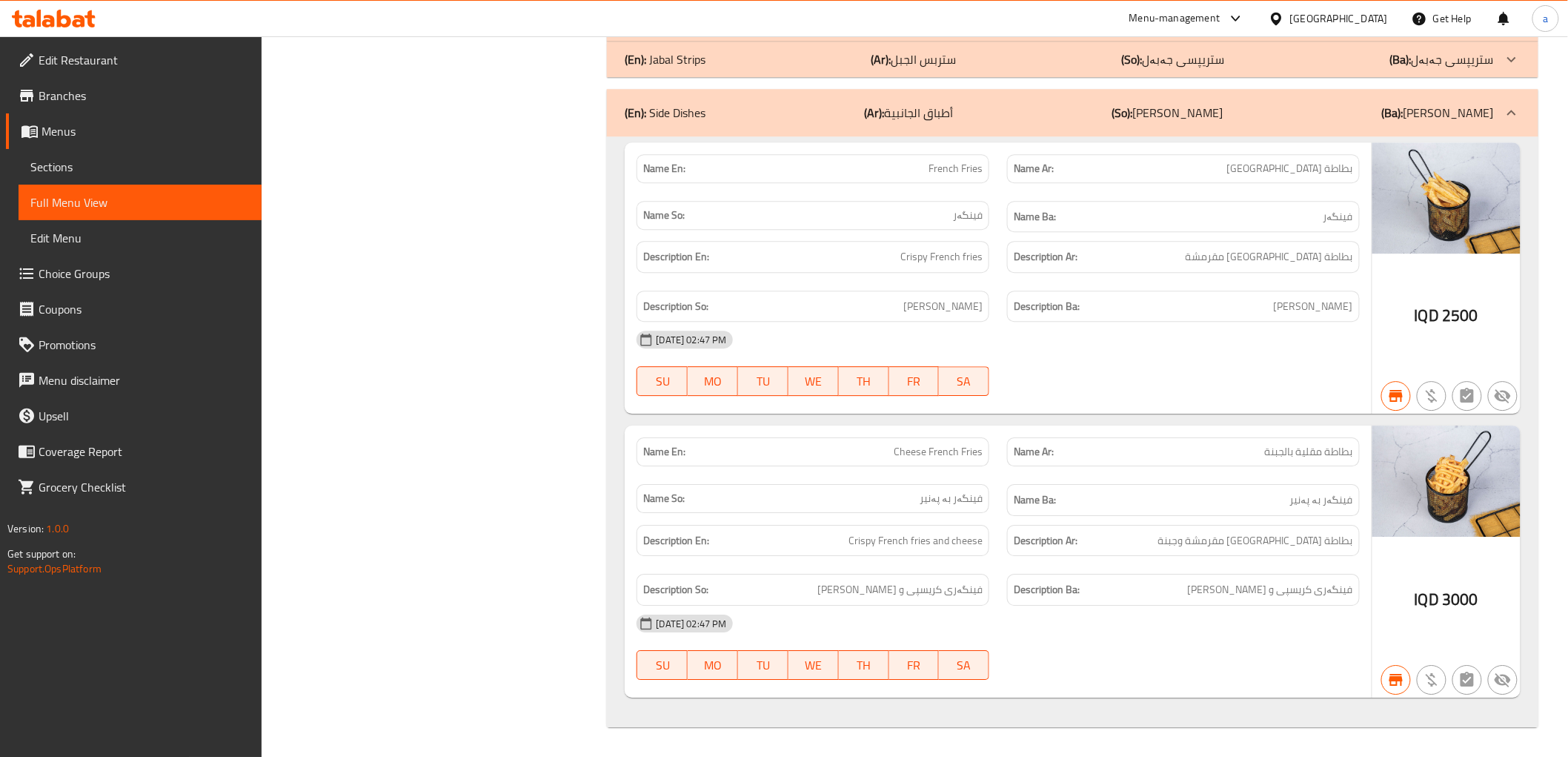
click at [85, 166] on span "Sections" at bounding box center [140, 167] width 219 height 18
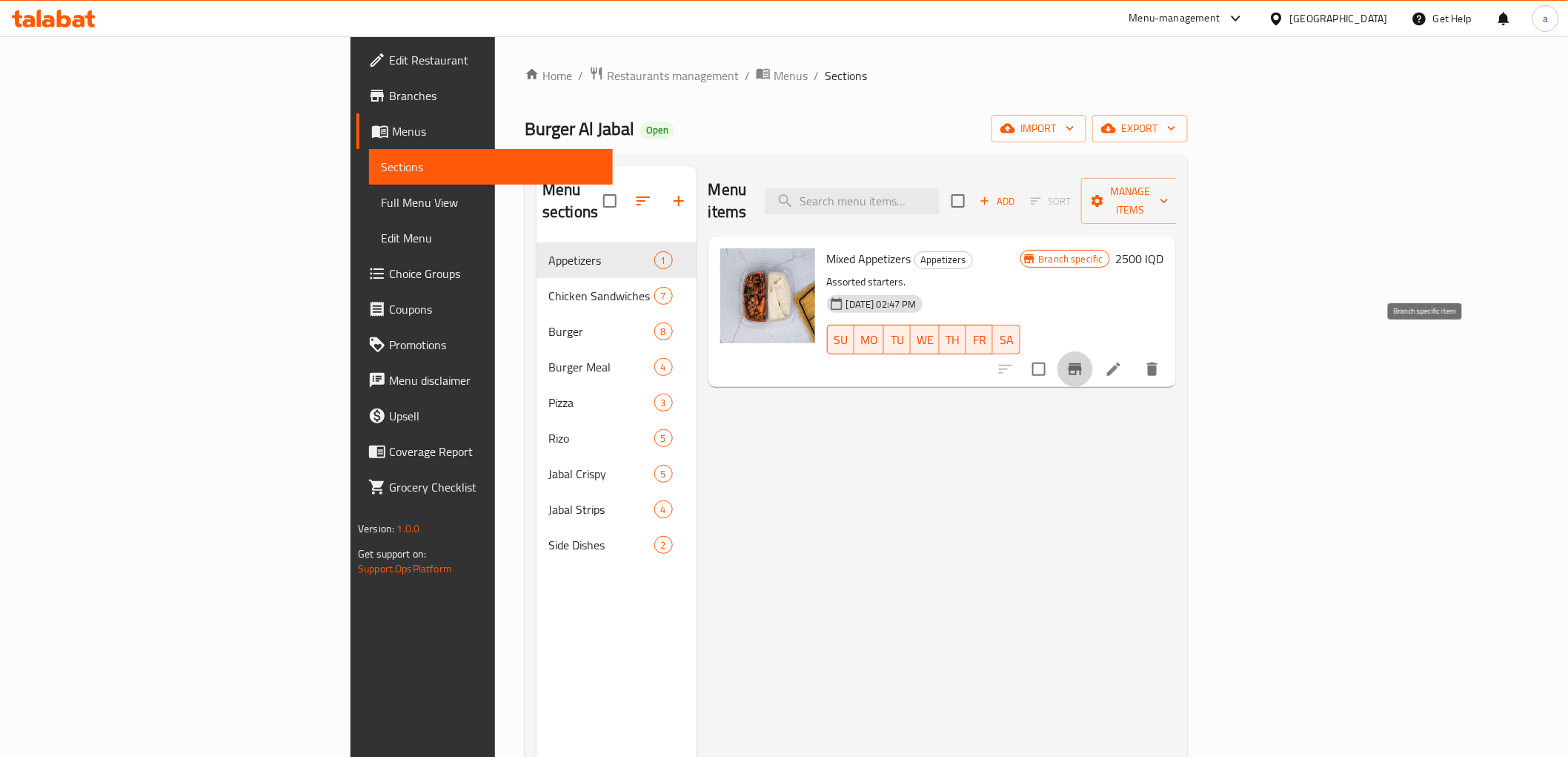
click at [1084, 360] on icon "Branch-specific-item" at bounding box center [1075, 369] width 18 height 18
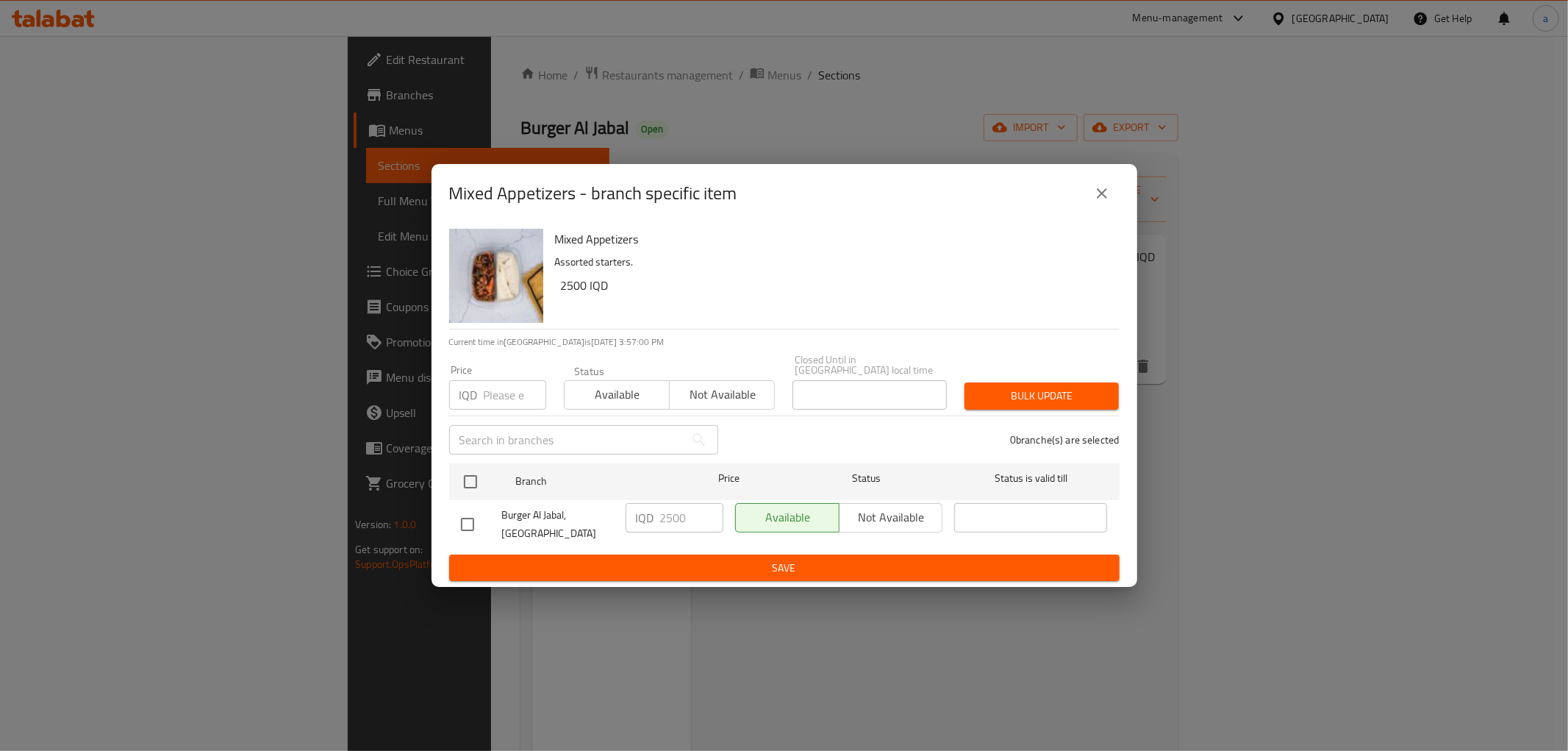
click at [1109, 187] on button "close" at bounding box center [1102, 192] width 35 height 35
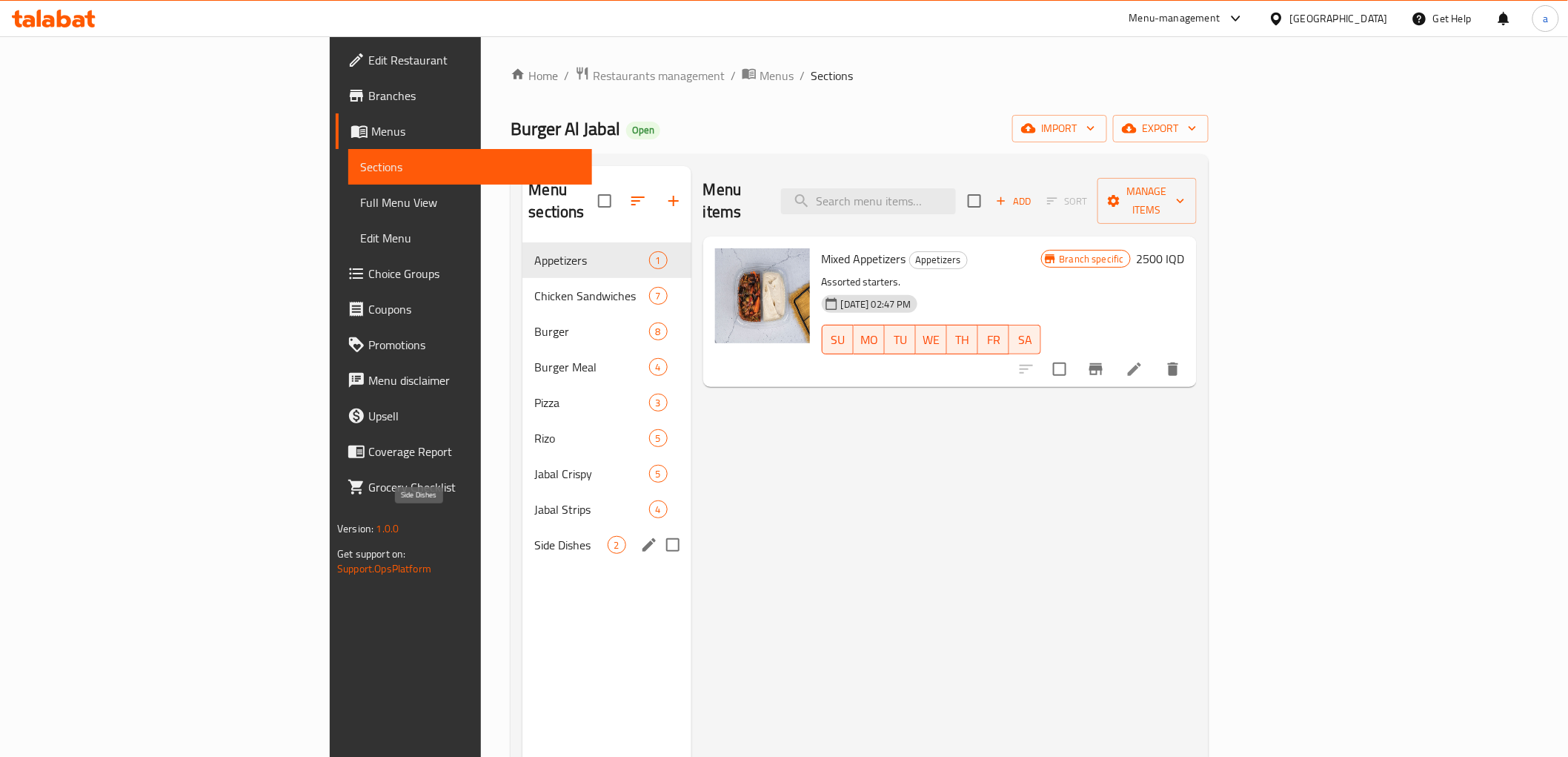
click at [534, 536] on span "Side Dishes" at bounding box center [570, 545] width 73 height 18
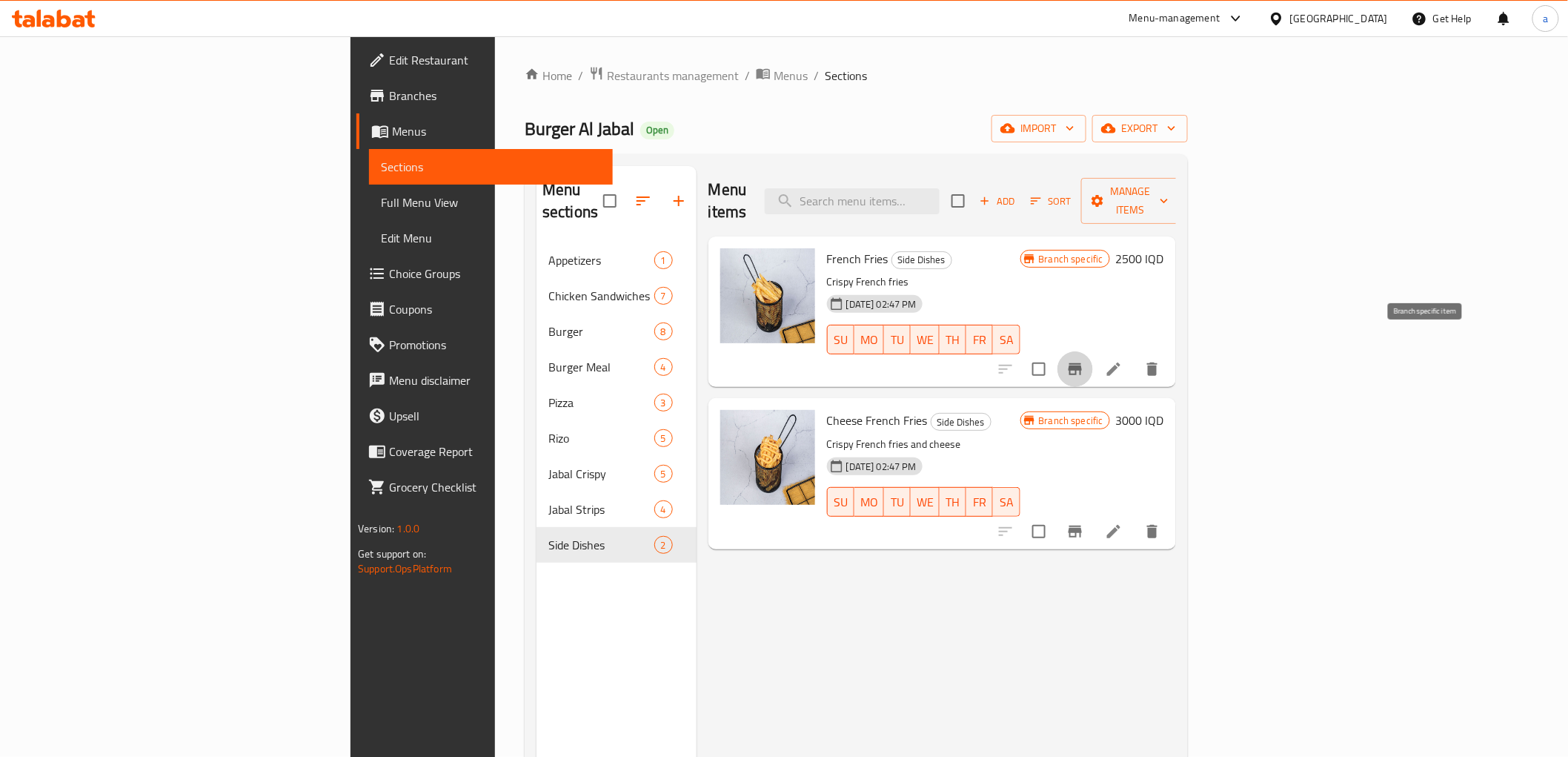
click at [1082, 364] on icon "Branch-specific-item" at bounding box center [1075, 369] width 14 height 12
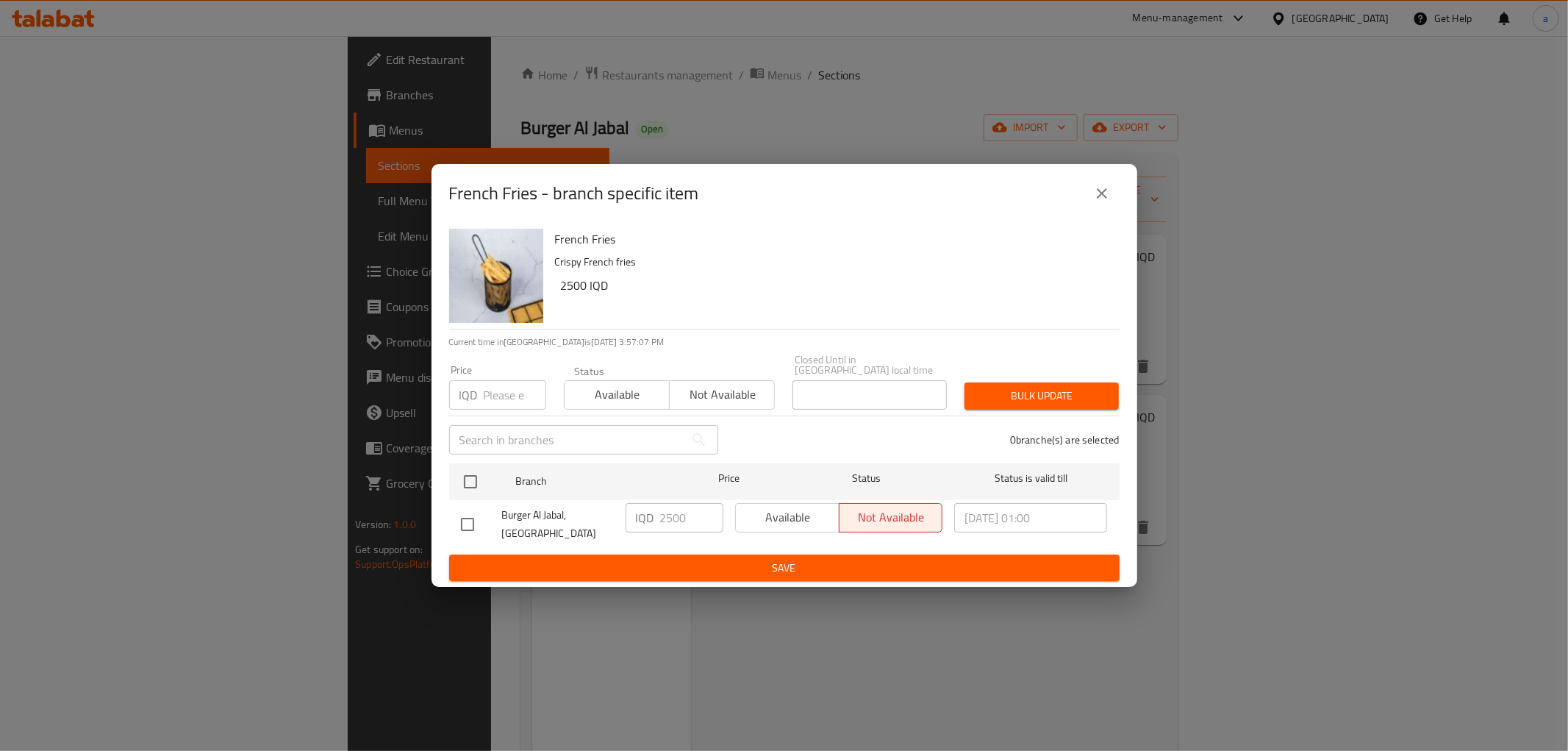
click at [1106, 188] on icon "close" at bounding box center [1103, 193] width 18 height 18
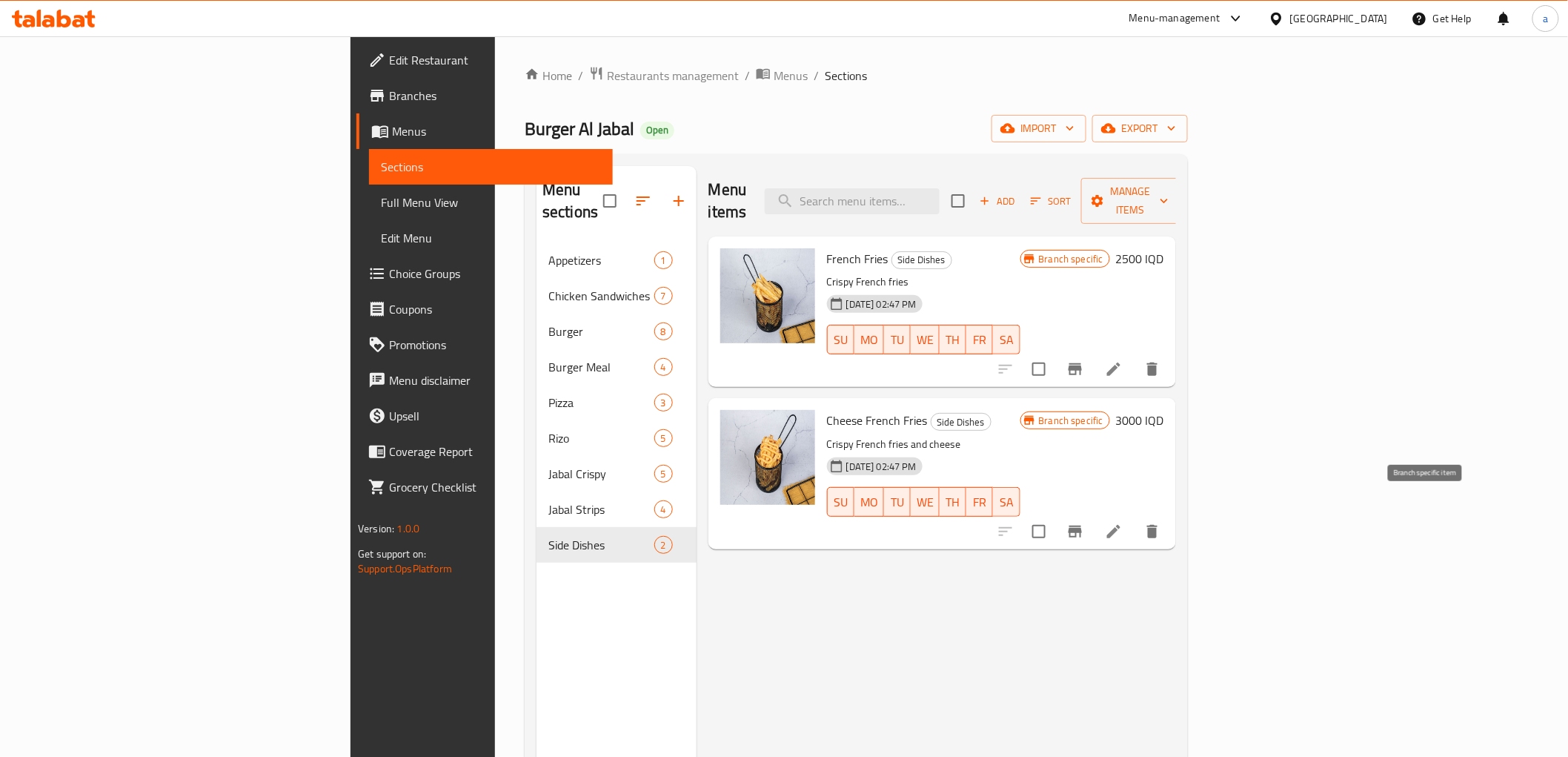
click at [1084, 522] on icon "Branch-specific-item" at bounding box center [1075, 531] width 18 height 18
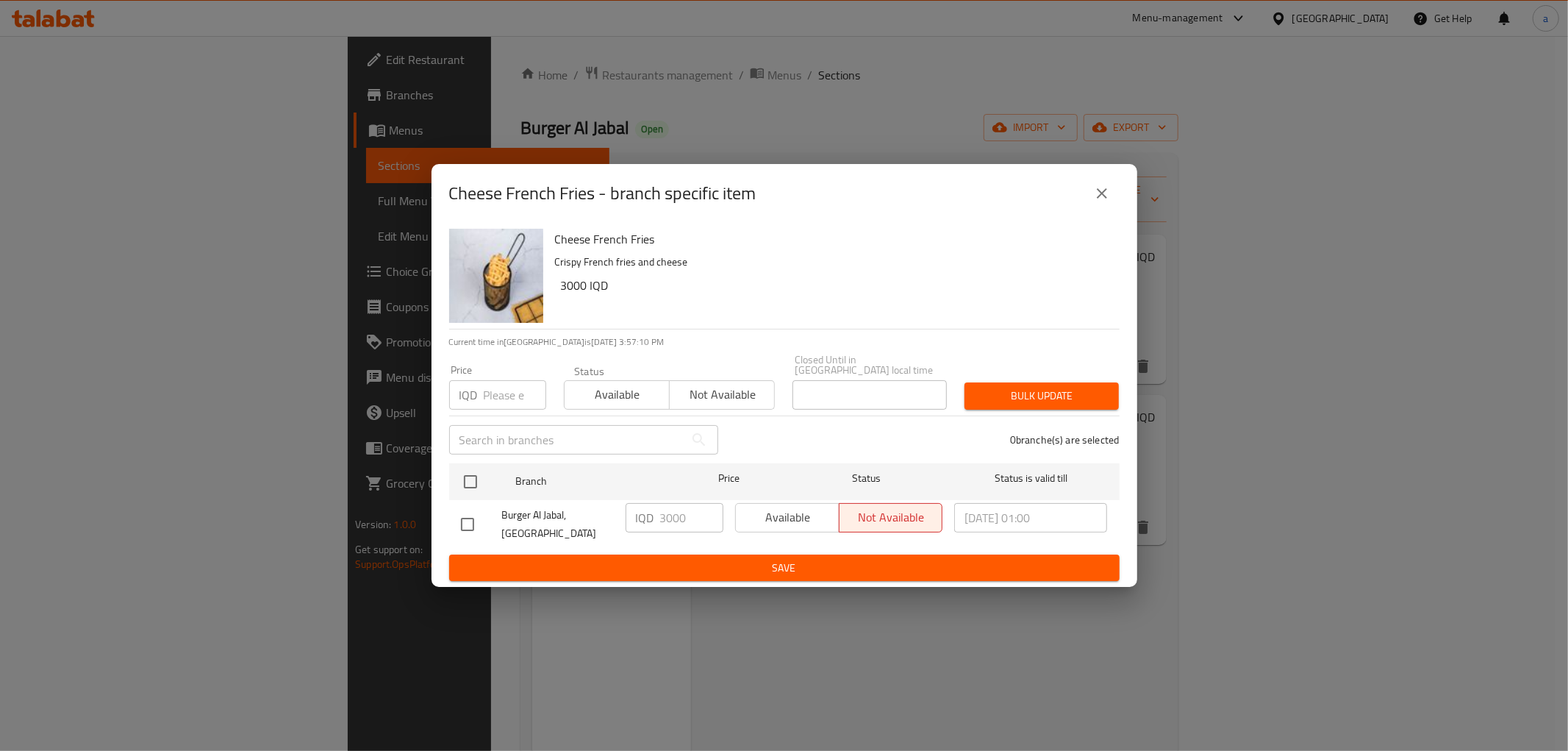
click at [1104, 199] on icon "close" at bounding box center [1103, 193] width 11 height 11
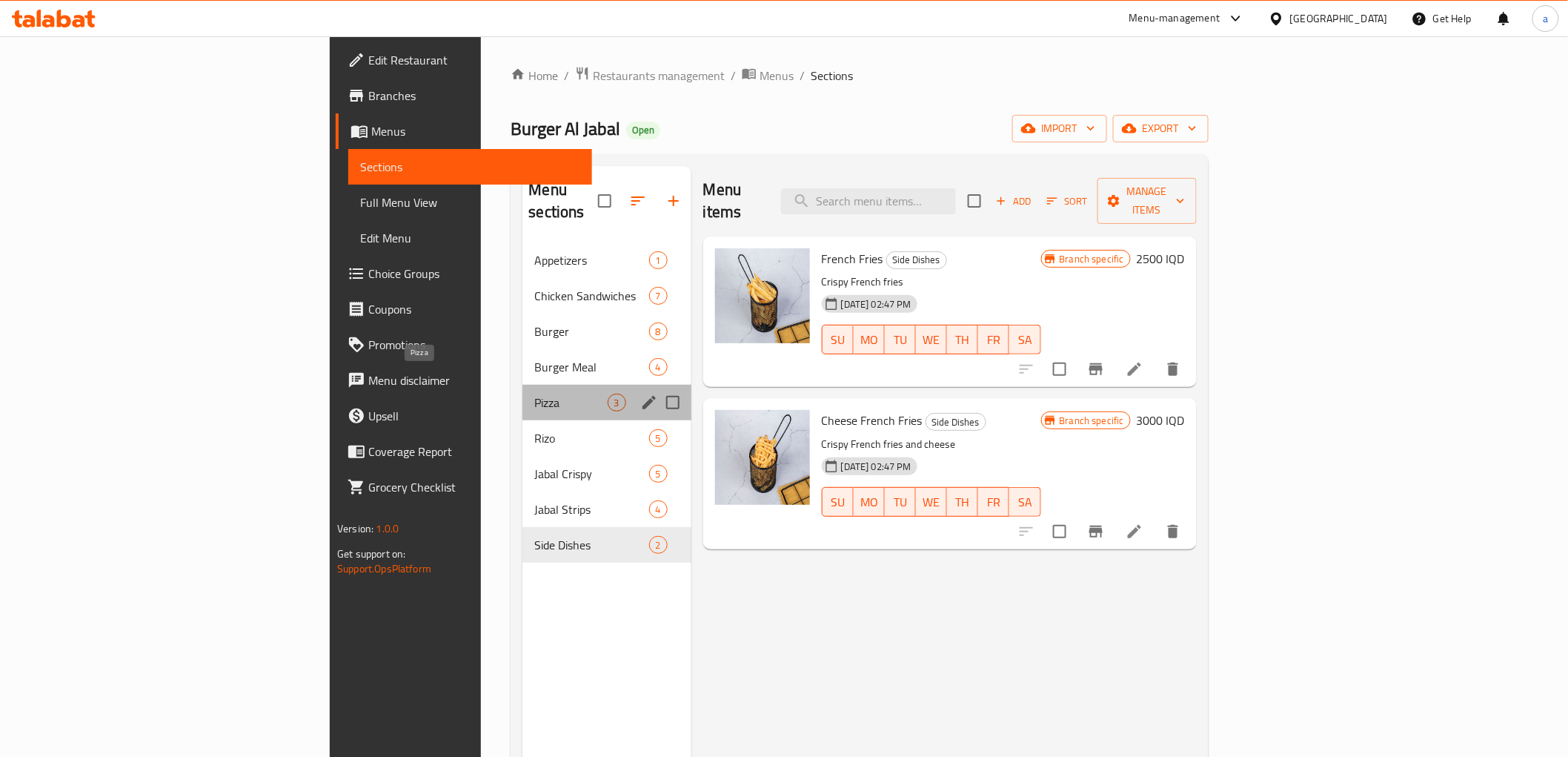
click at [534, 393] on span "Pizza" at bounding box center [570, 402] width 73 height 18
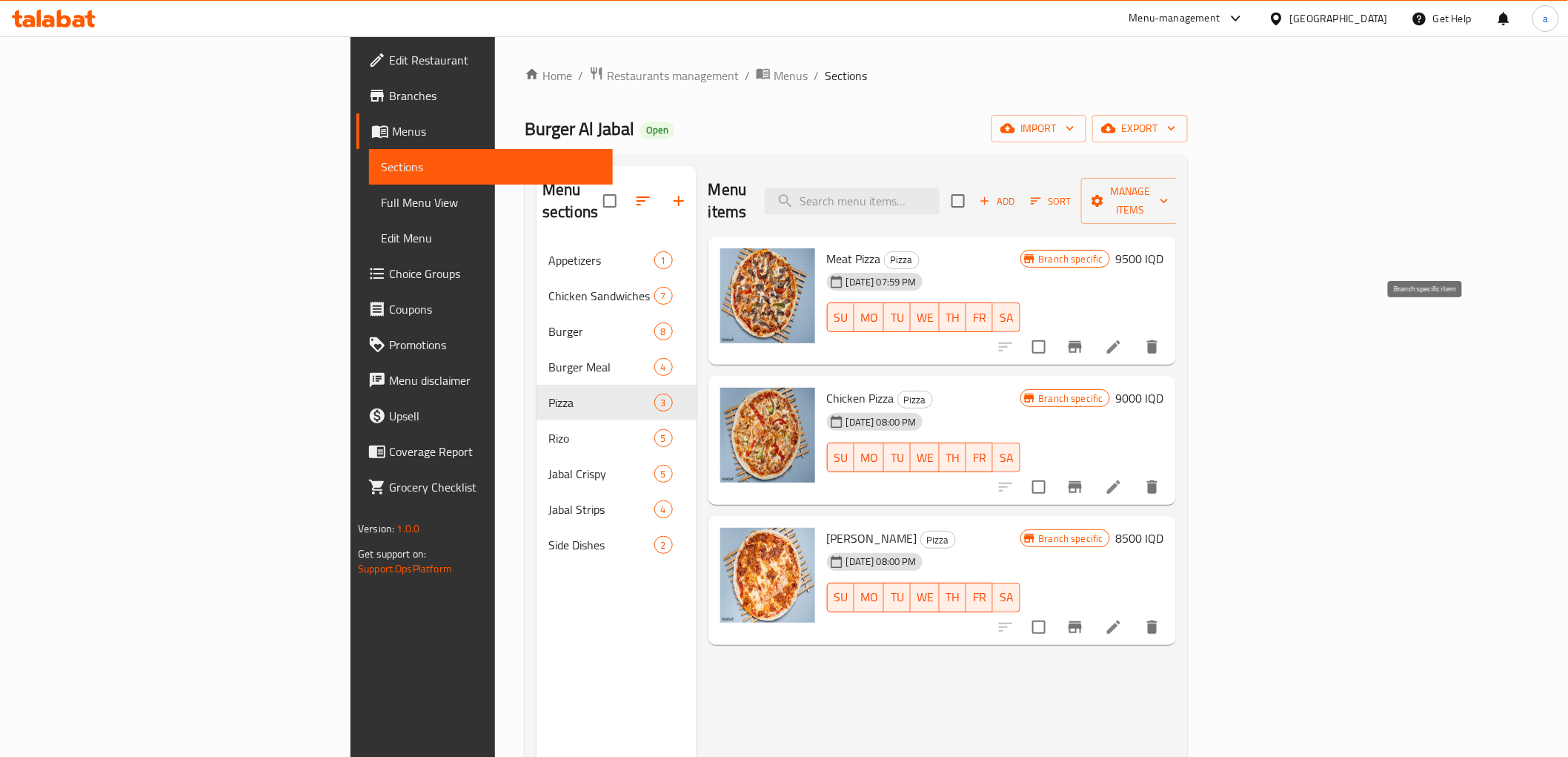
click at [1084, 338] on icon "Branch-specific-item" at bounding box center [1075, 347] width 18 height 18
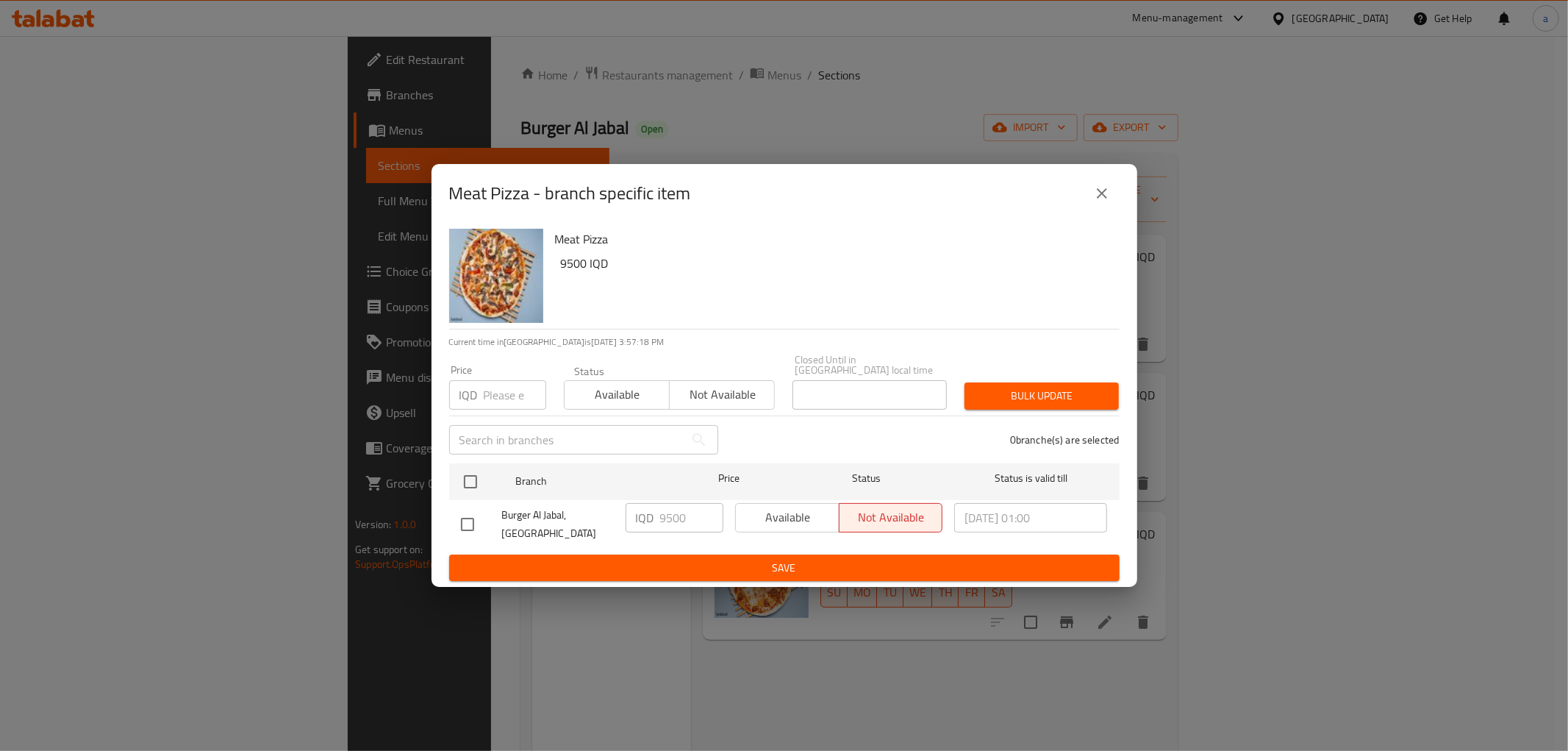
click at [1096, 196] on icon "close" at bounding box center [1103, 193] width 18 height 18
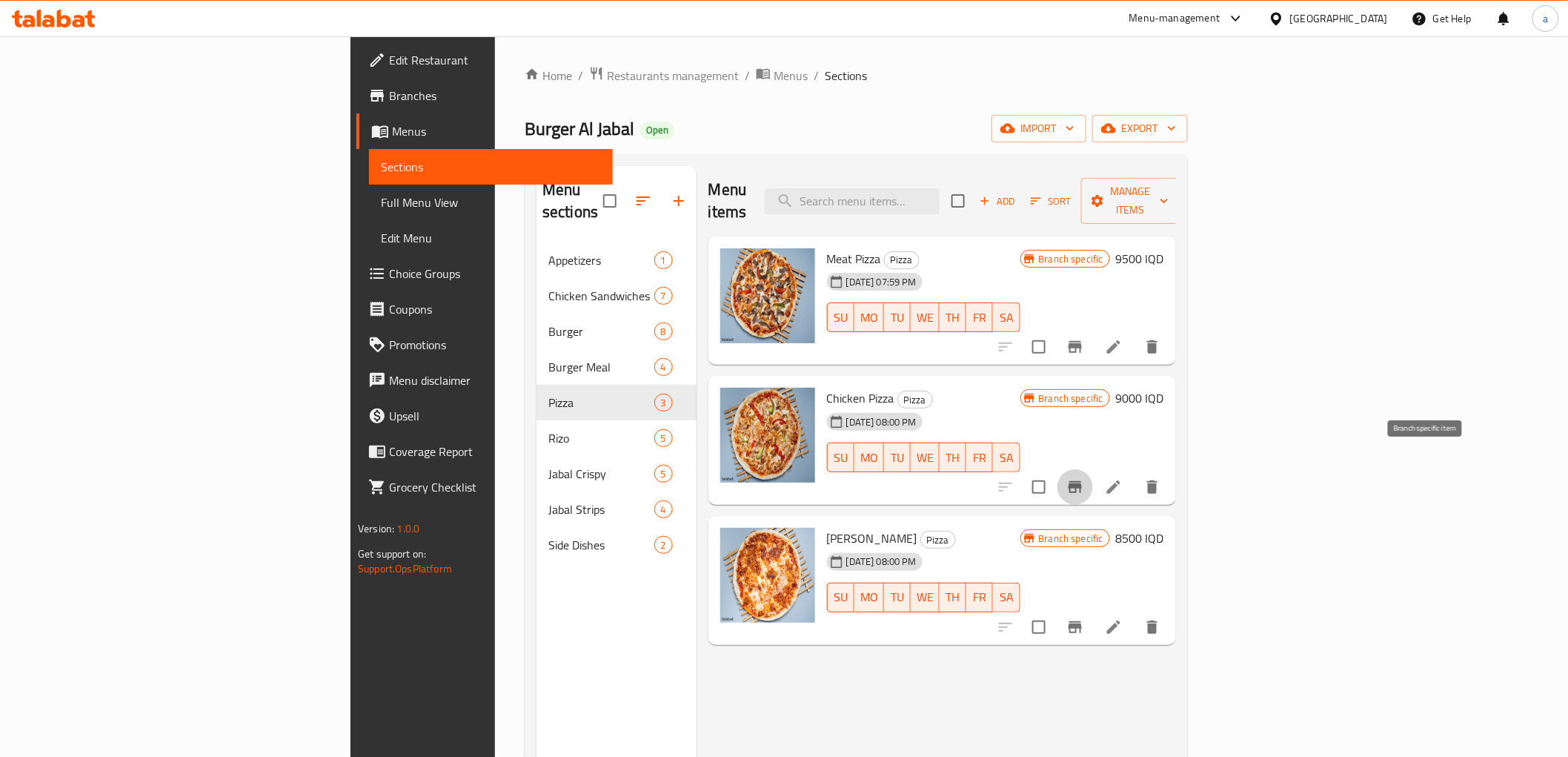
click at [1084, 478] on icon "Branch-specific-item" at bounding box center [1075, 487] width 18 height 18
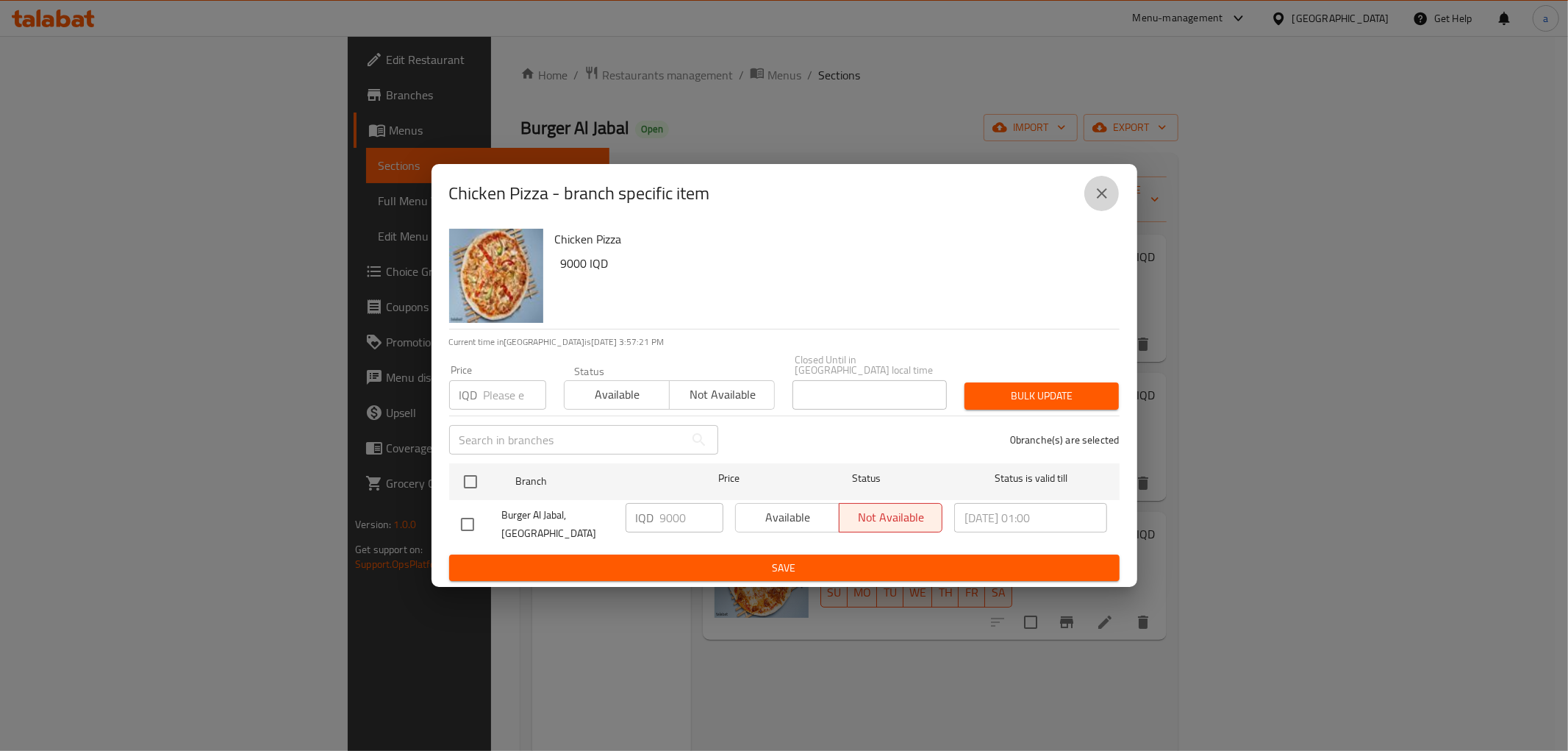
drag, startPoint x: 1106, startPoint y: 196, endPoint x: 1098, endPoint y: 201, distance: 9.4
click at [1100, 200] on icon "close" at bounding box center [1103, 193] width 18 height 18
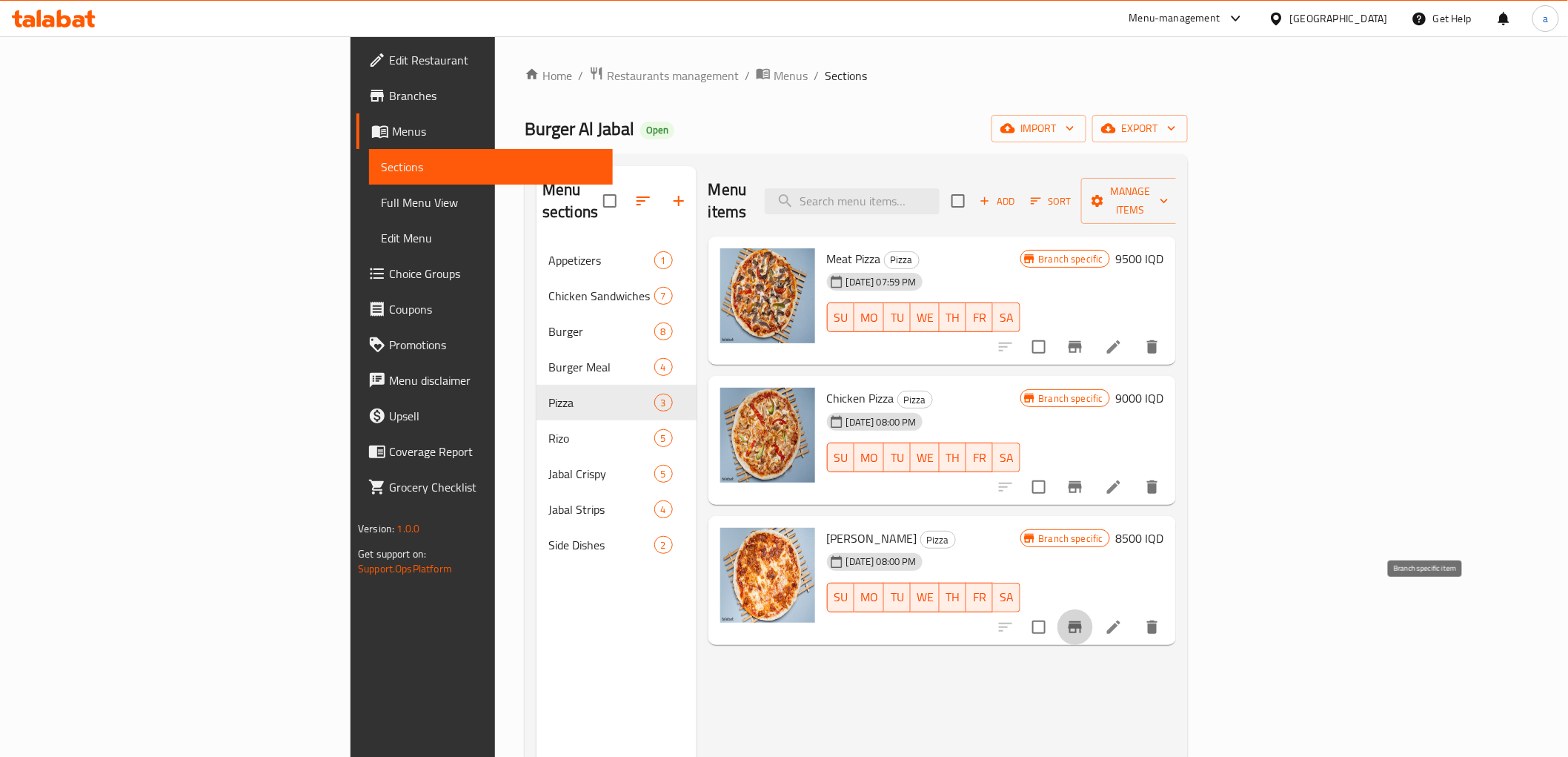
click at [1084, 618] on icon "Branch-specific-item" at bounding box center [1075, 627] width 18 height 18
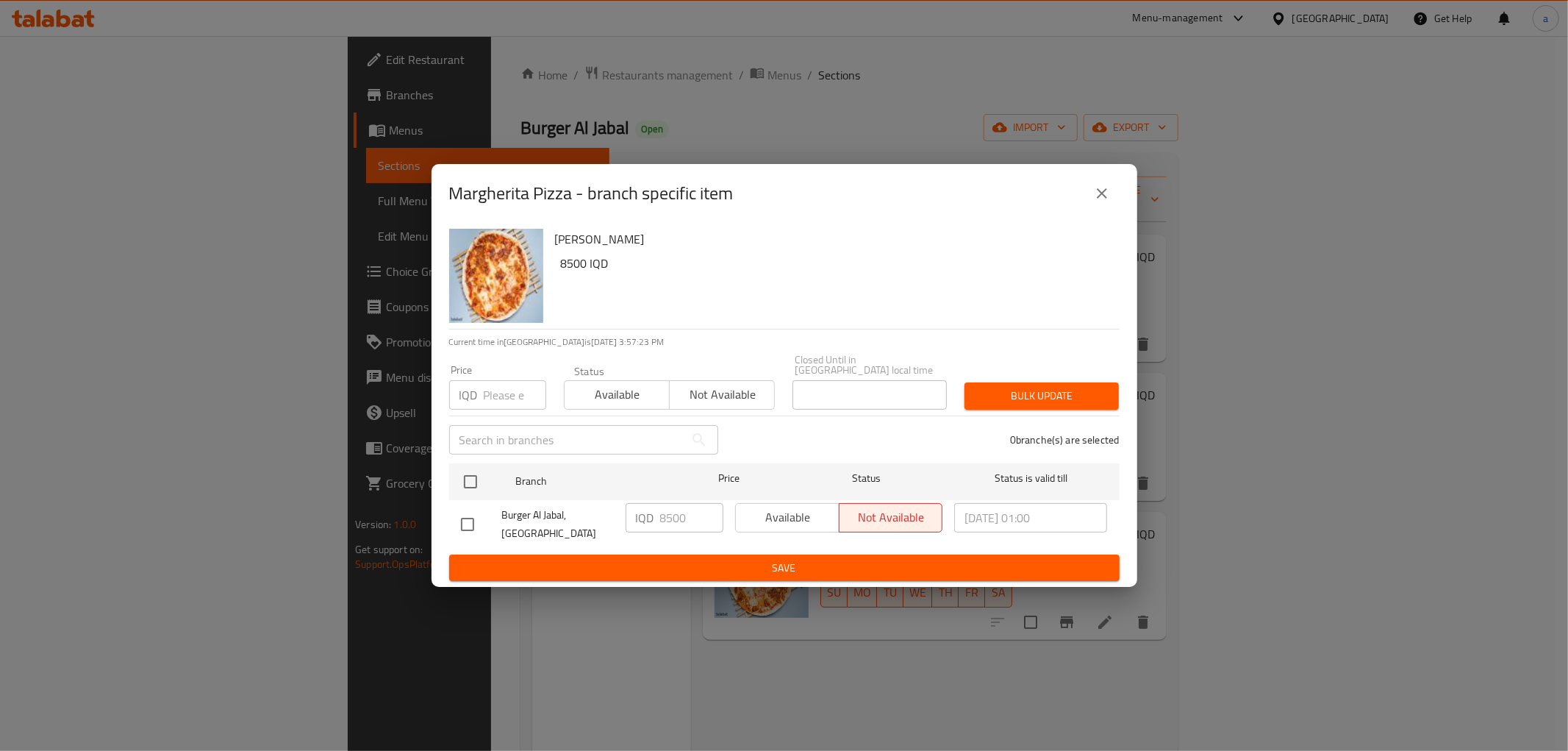
click at [1090, 202] on button "close" at bounding box center [1102, 192] width 35 height 35
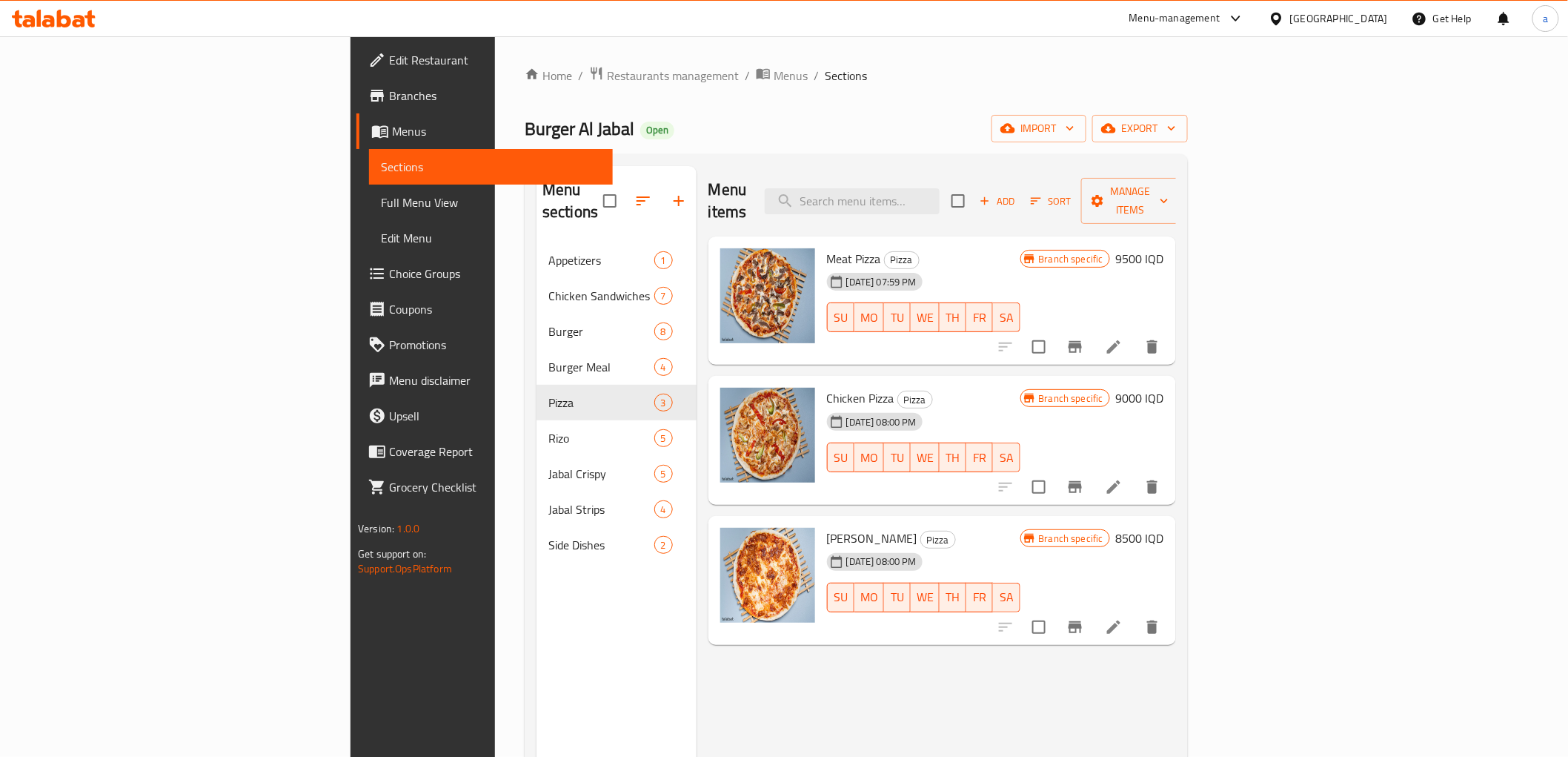
click at [369, 189] on link "Full Menu View" at bounding box center [490, 202] width 243 height 35
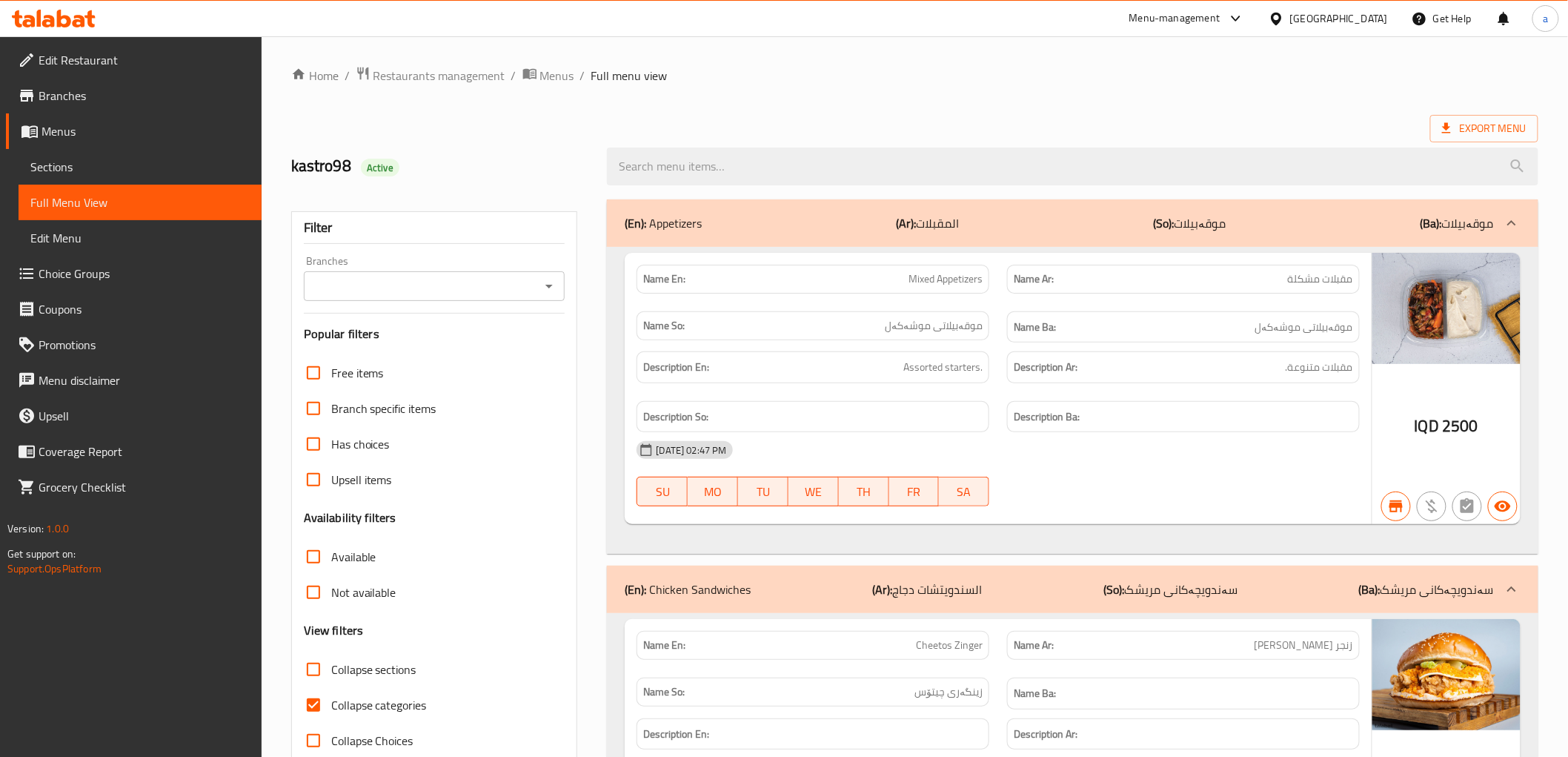
click at [569, 284] on div "Filter Branches Branches Popular filters Free items Branch specific items Has c…" at bounding box center [435, 485] width 287 height 548
click at [551, 285] on icon "Open" at bounding box center [549, 286] width 7 height 4
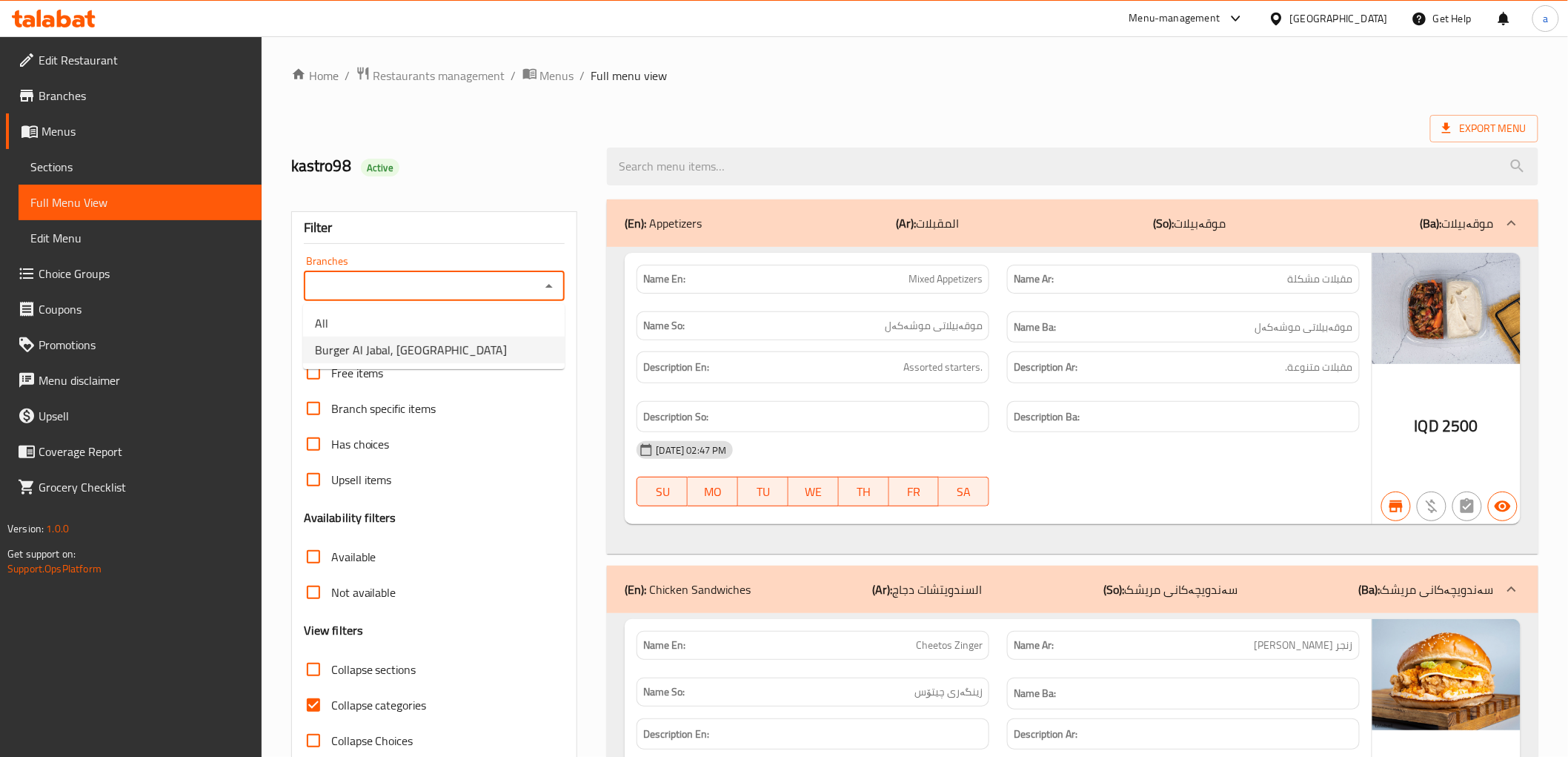
click at [507, 338] on li "Burger [GEOGRAPHIC_DATA], [GEOGRAPHIC_DATA]" at bounding box center [434, 350] width 262 height 27
type input "Burger [GEOGRAPHIC_DATA], [GEOGRAPHIC_DATA]"
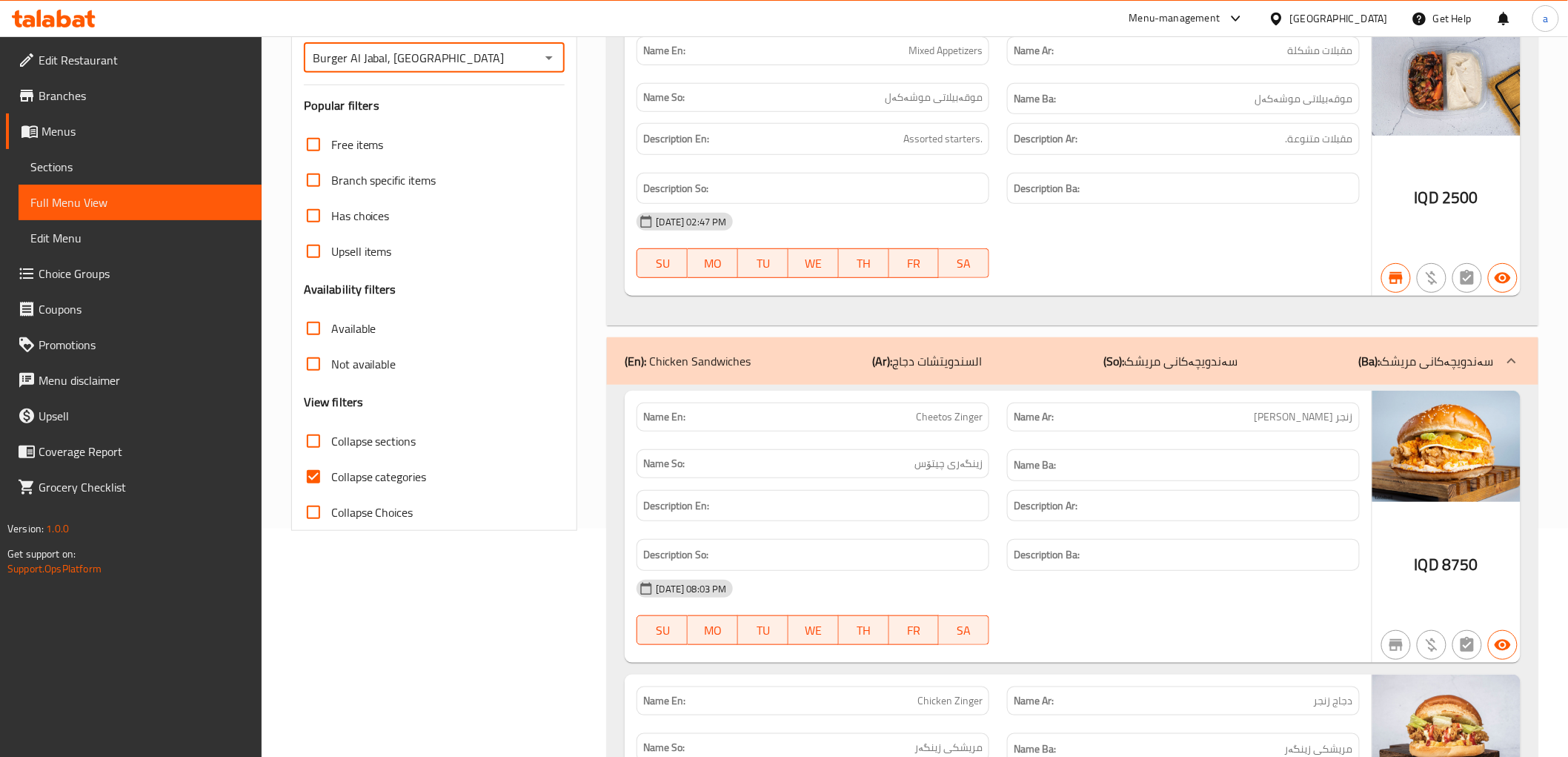
scroll to position [247, 0]
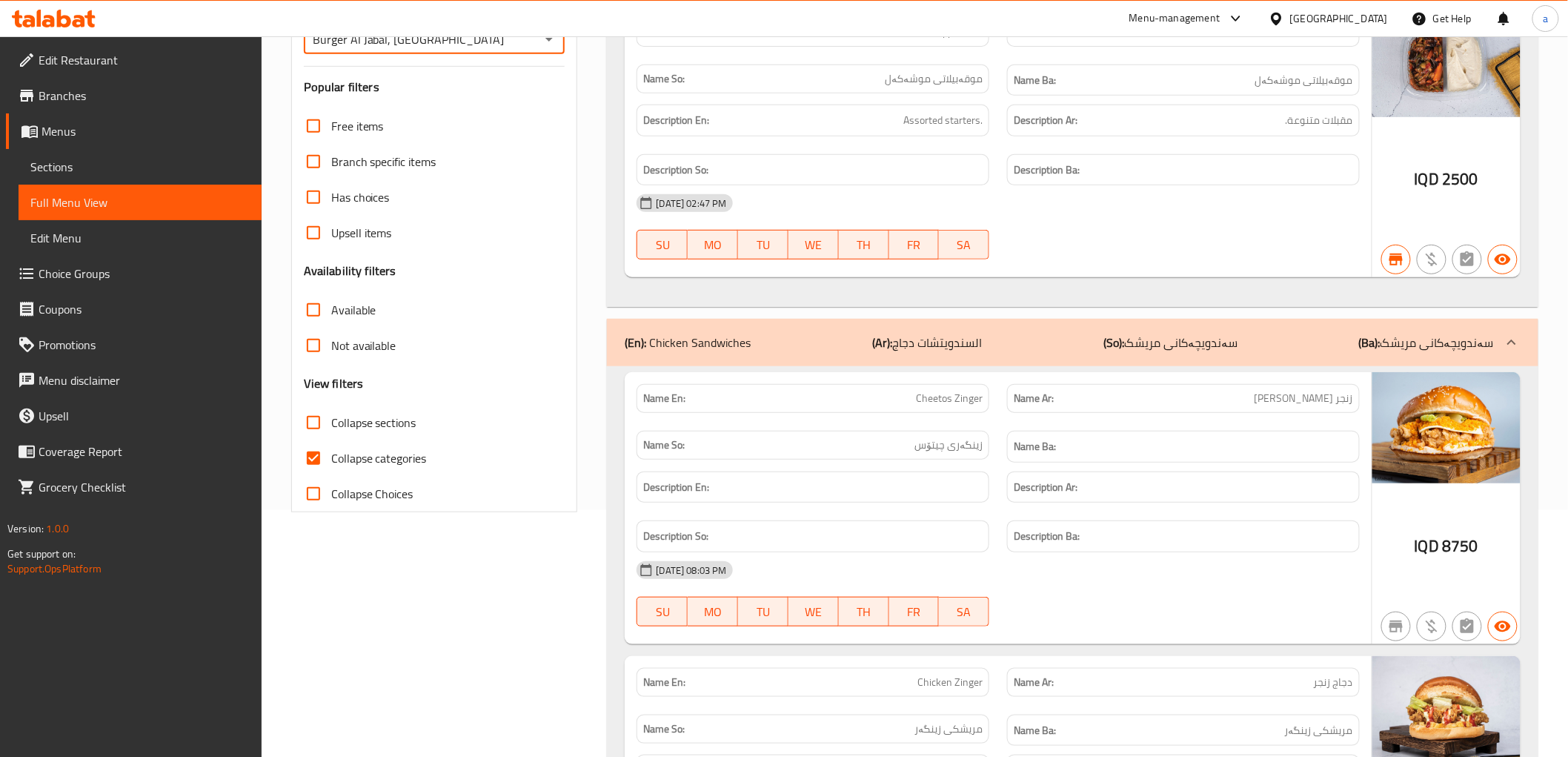
click at [399, 422] on span "Collapse sections" at bounding box center [374, 422] width 85 height 18
click at [331, 422] on input "Collapse sections" at bounding box center [313, 422] width 35 height 35
checkbox input "true"
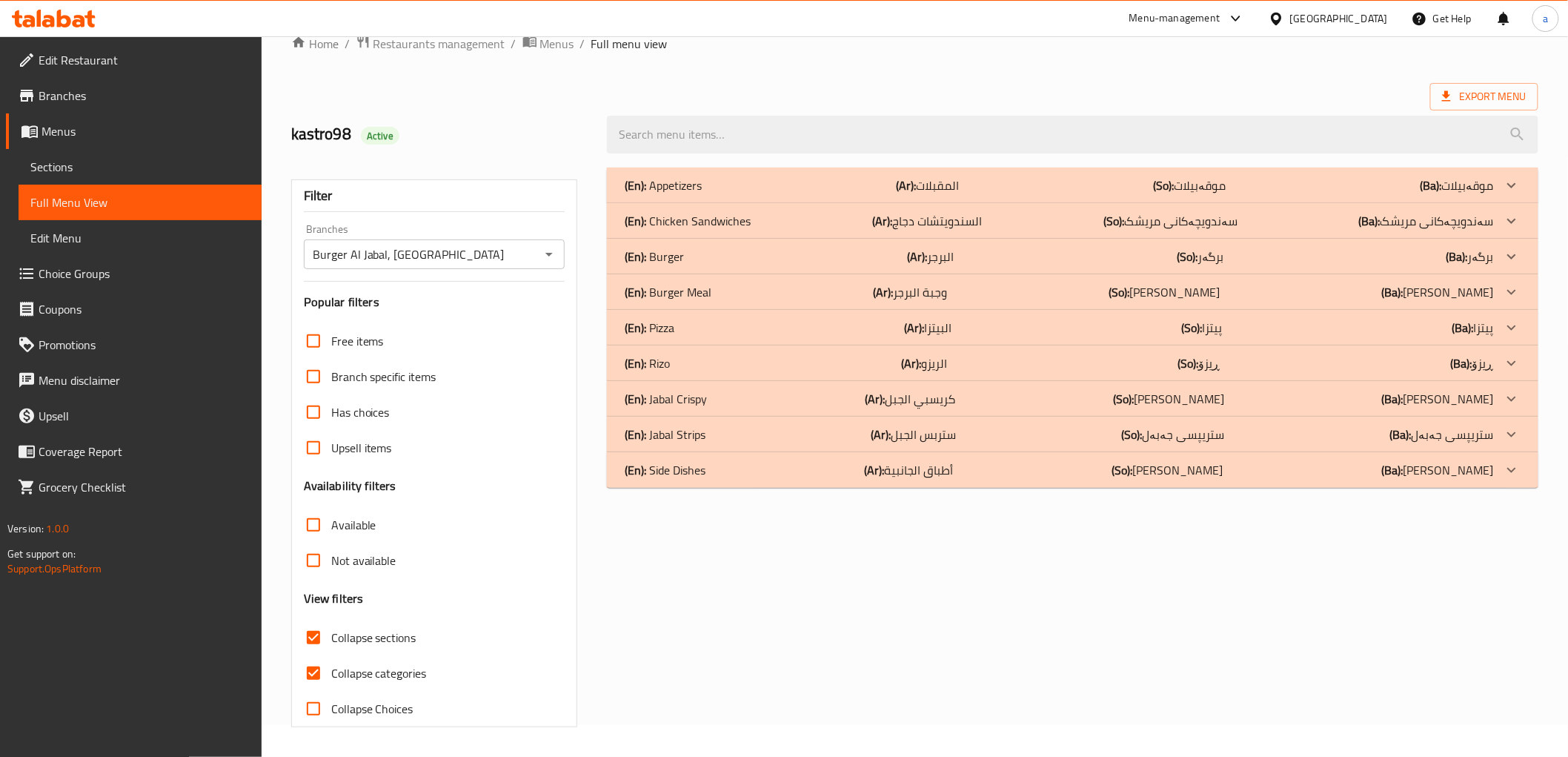
scroll to position [32, 0]
click at [1097, 471] on div "(En): Side Dishes (Ar): أطباق الجانبية (So): ژەمە لاوەکییەکان (Ba): ژەمە لاوەکی…" at bounding box center [1059, 470] width 869 height 18
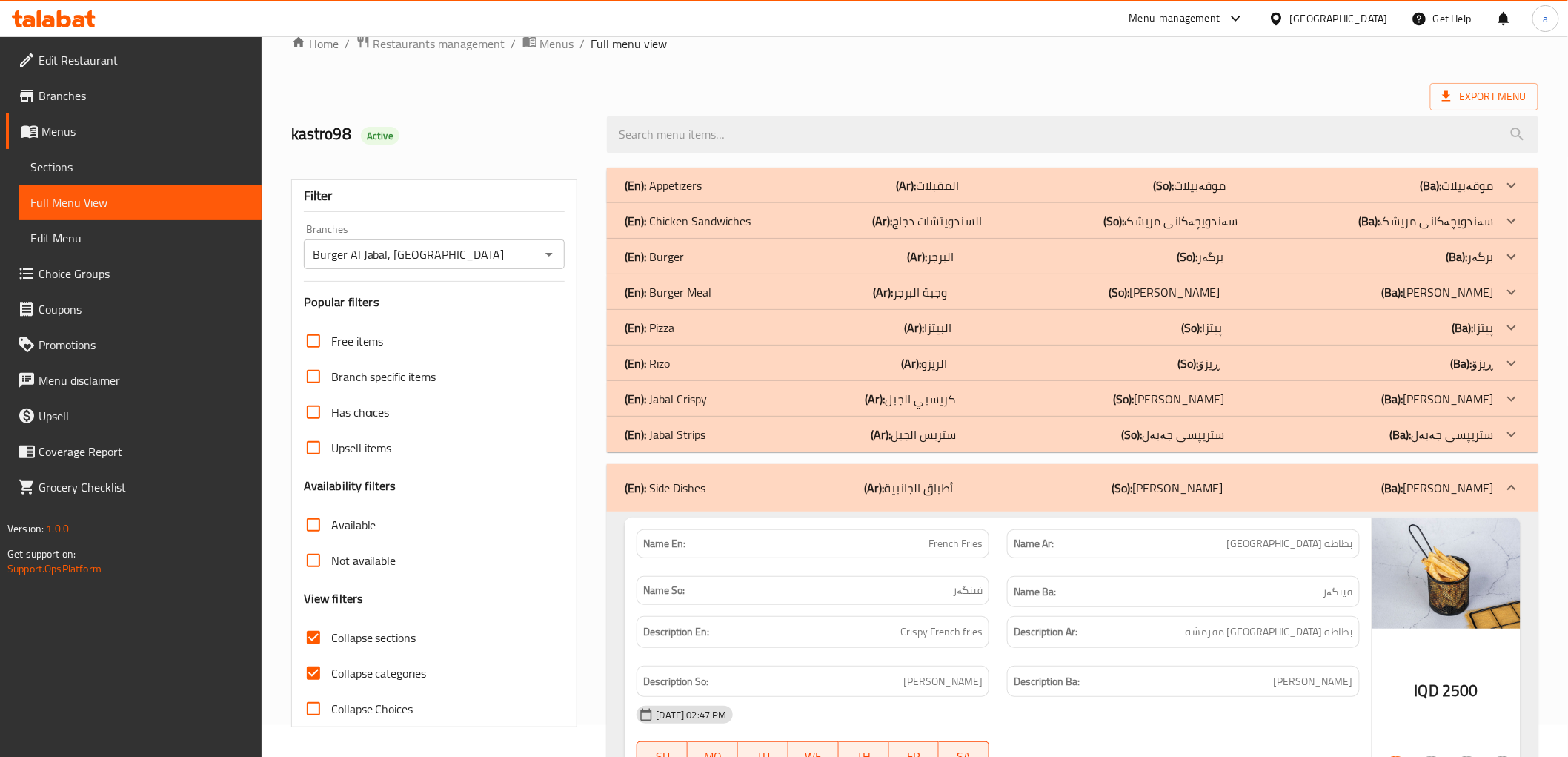
click at [991, 316] on div "(En): Pizza (Ar): البيتزا (So): پیتزا (Ba): پیتزا" at bounding box center [1073, 327] width 931 height 35
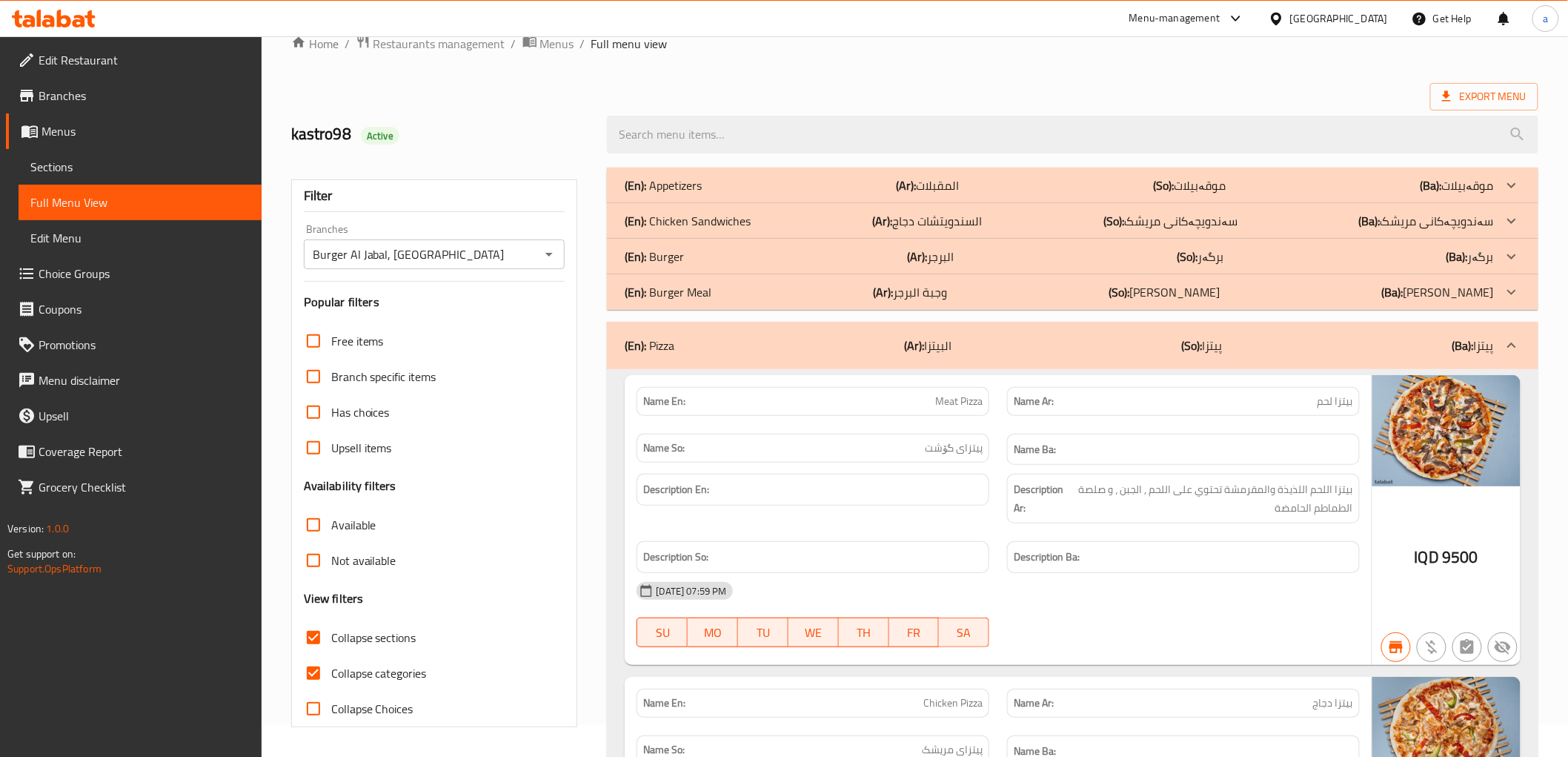
click at [1006, 180] on div "(En): Appetizers (Ar): المقبلات (So): موقەبیلات (Ba): موقەبیلات" at bounding box center [1059, 186] width 869 height 18
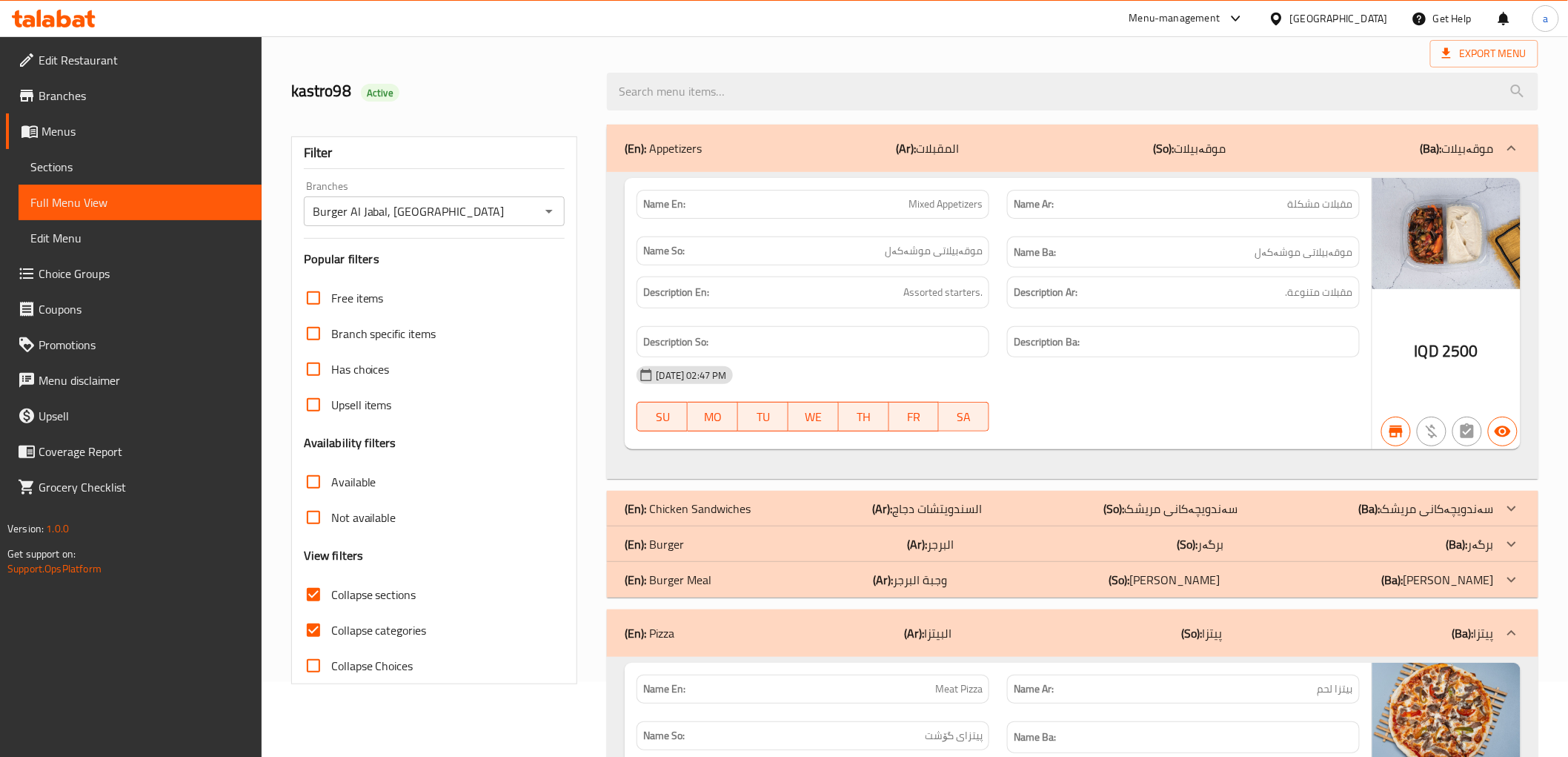
scroll to position [0, 0]
